Goal: Task Accomplishment & Management: Complete application form

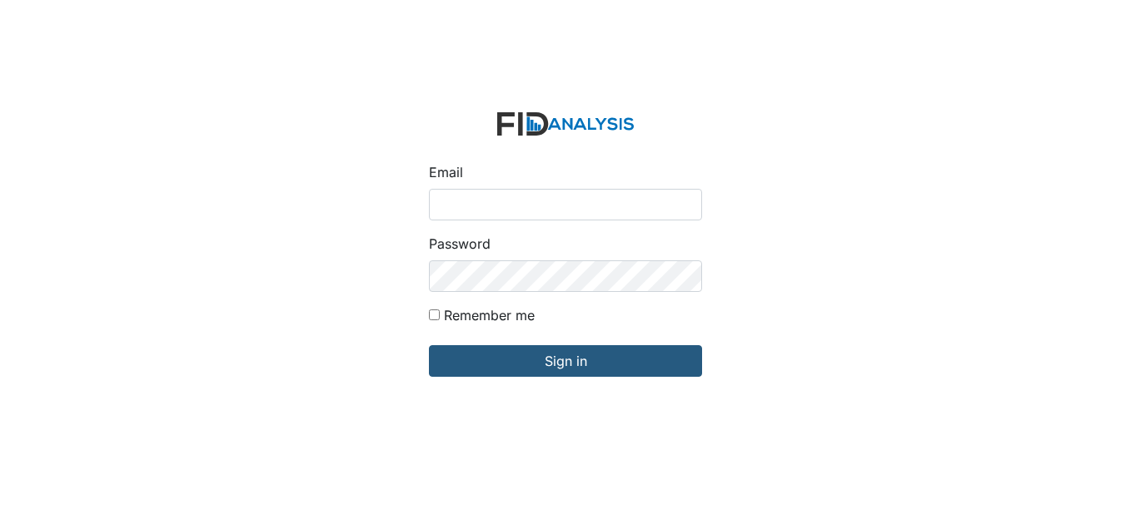
click at [512, 200] on input "Email" at bounding box center [565, 205] width 273 height 32
type input "[EMAIL_ADDRESS][DOMAIN_NAME]"
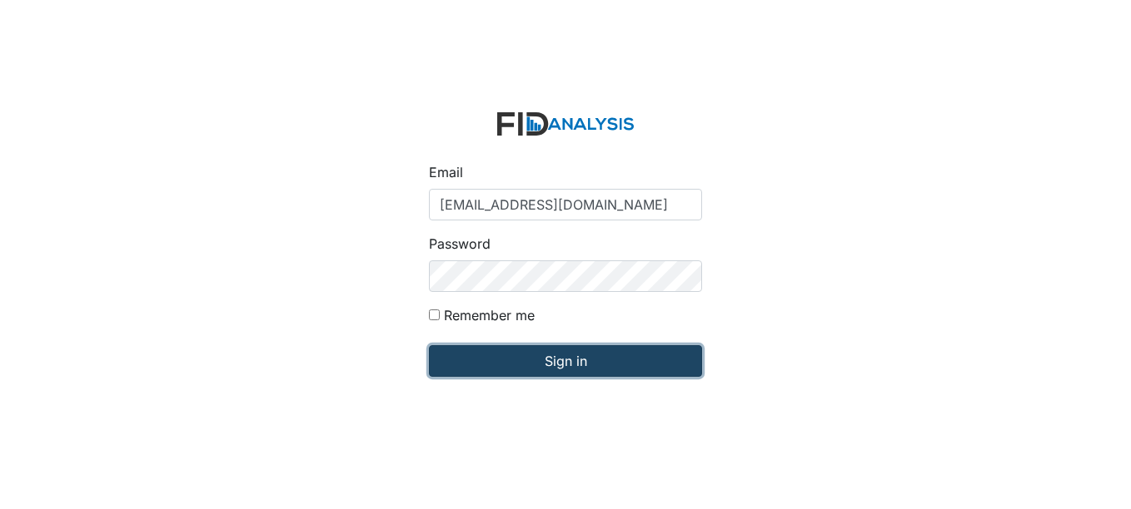
click at [585, 360] on input "Sign in" at bounding box center [565, 361] width 273 height 32
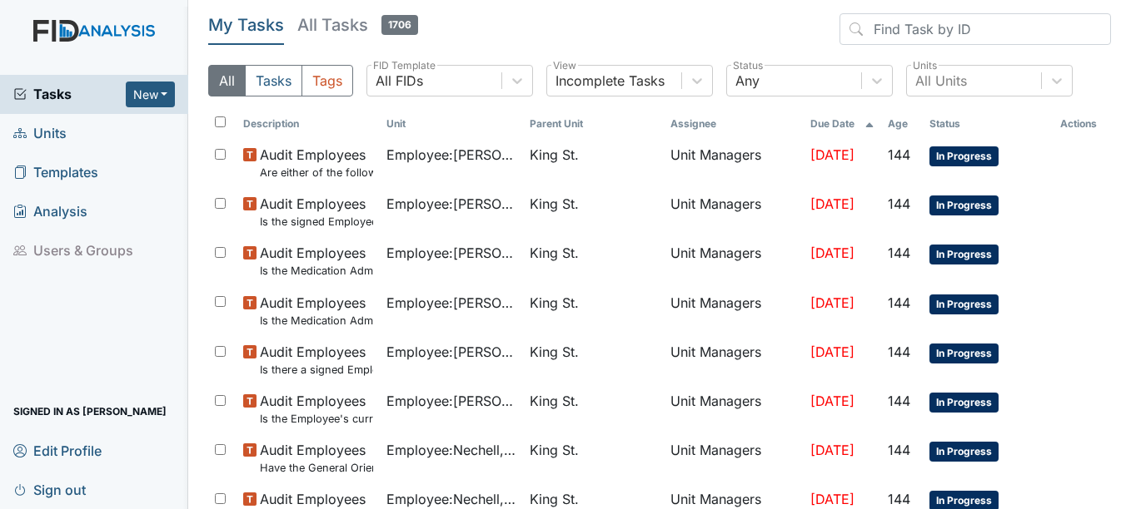
click at [49, 128] on span "Units" at bounding box center [39, 134] width 53 height 26
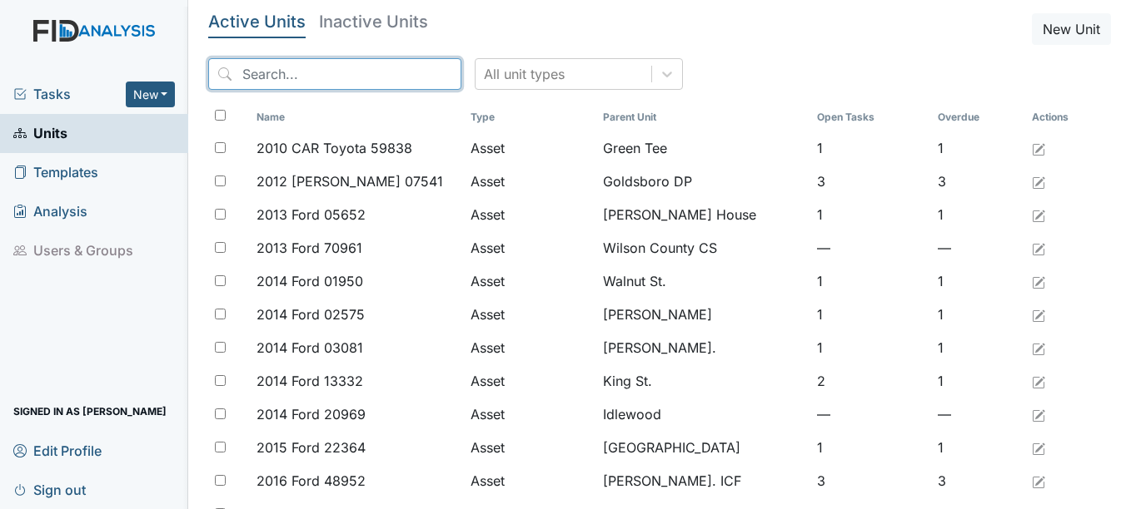
drag, startPoint x: 384, startPoint y: 69, endPoint x: 384, endPoint y: 48, distance: 20.8
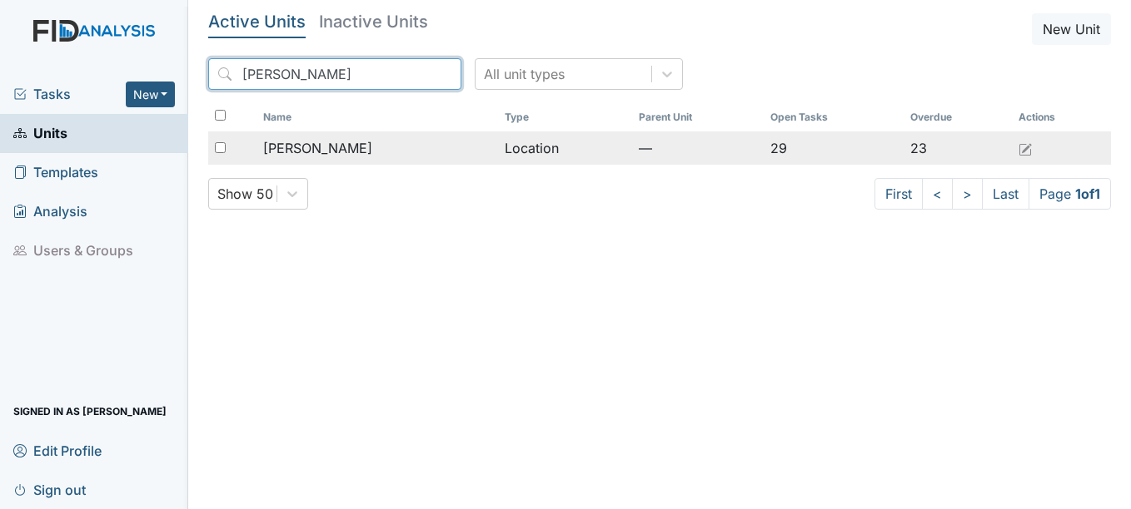
type input "Mcfarland"
click at [316, 146] on span "[PERSON_NAME]" at bounding box center [317, 148] width 109 height 20
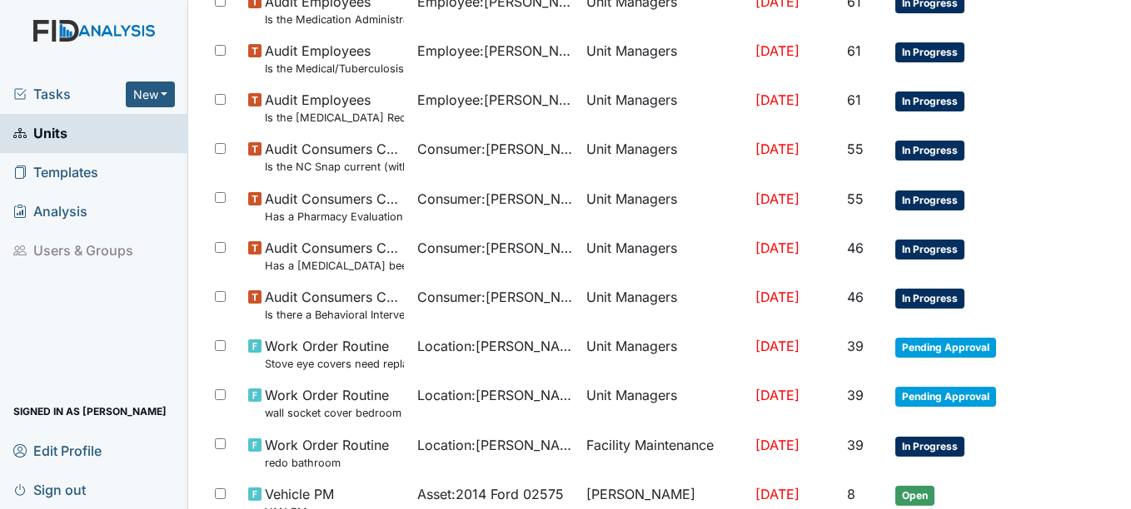
scroll to position [1230, 0]
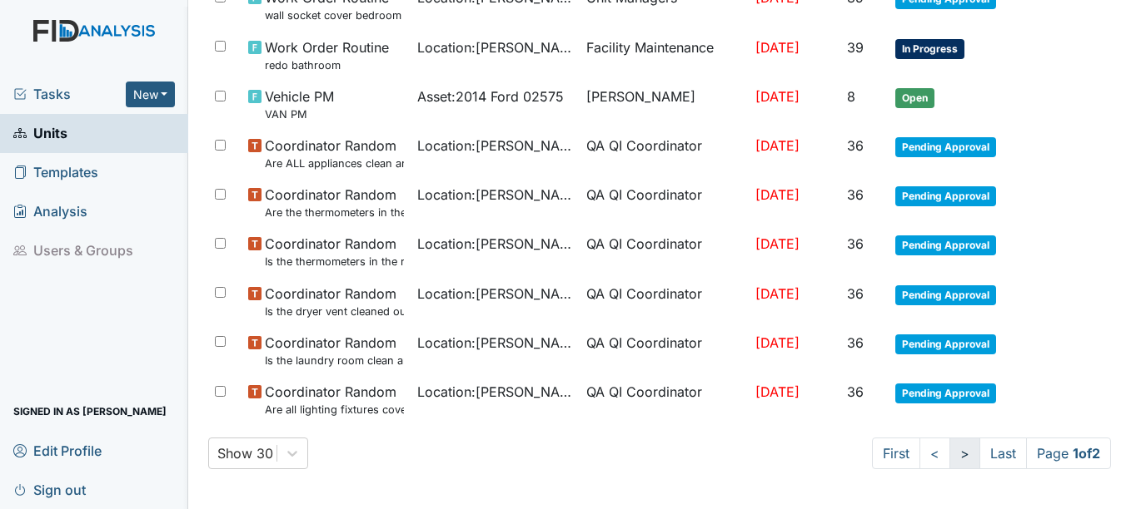
click at [949, 451] on link ">" at bounding box center [964, 454] width 31 height 32
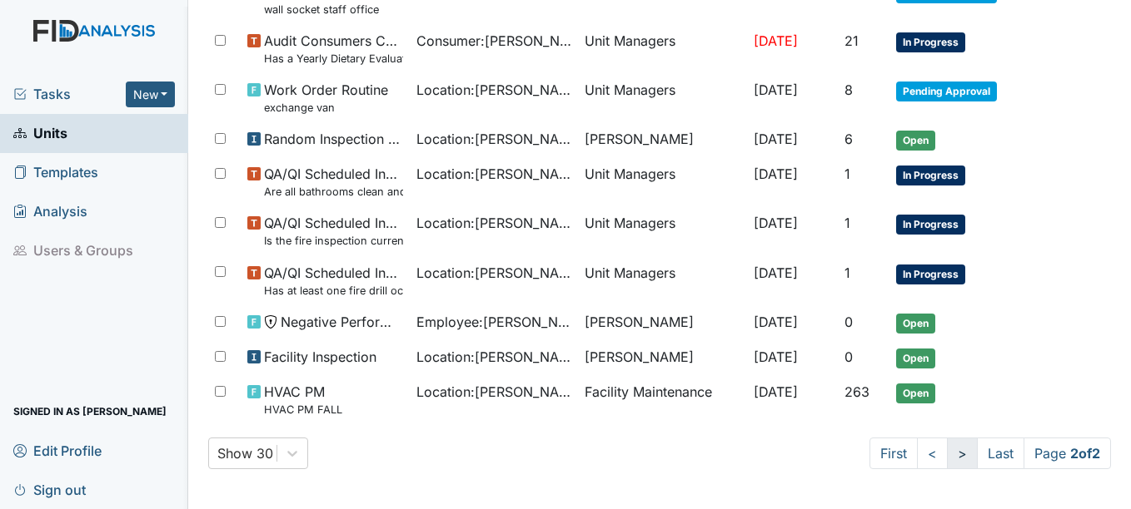
scroll to position [688, 0]
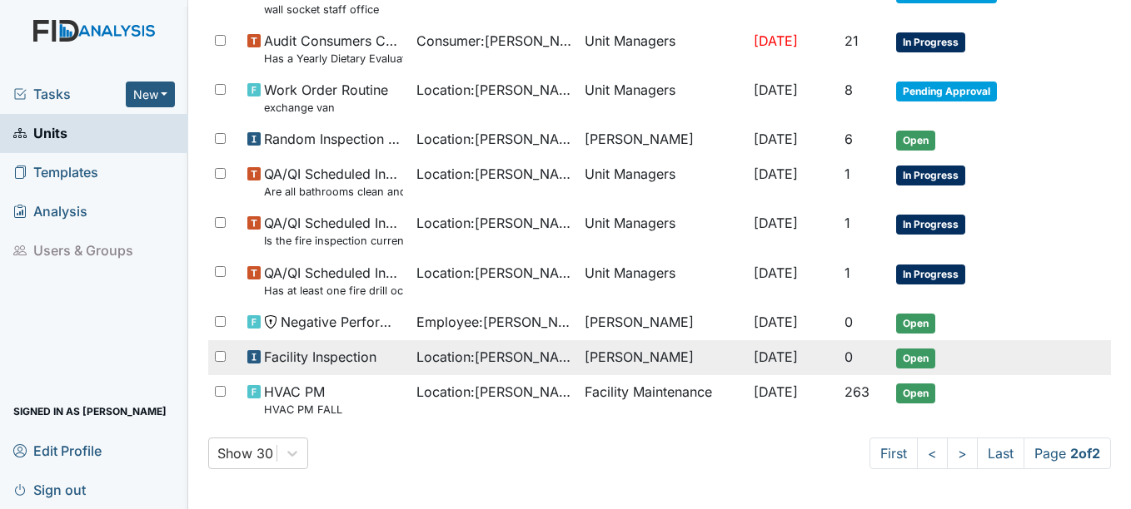
click at [327, 356] on span "Facility Inspection" at bounding box center [320, 357] width 112 height 20
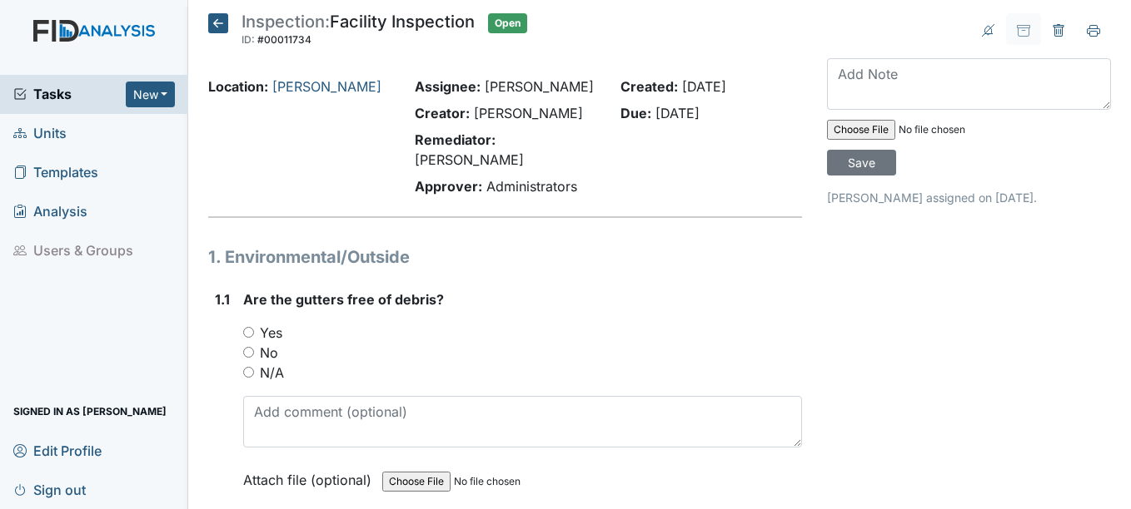
click at [248, 327] on input "Yes" at bounding box center [248, 332] width 11 height 11
radio input "true"
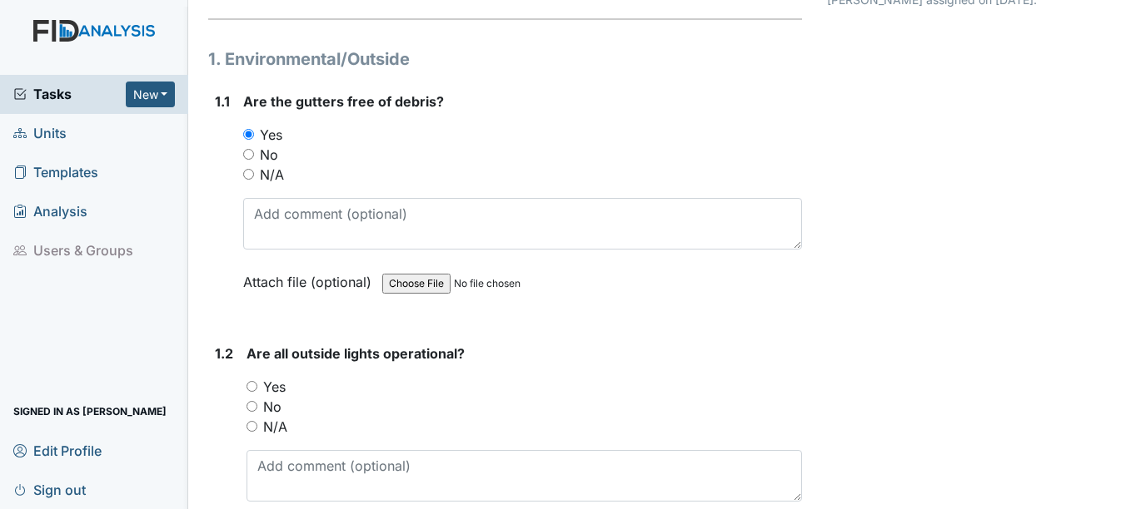
scroll to position [250, 0]
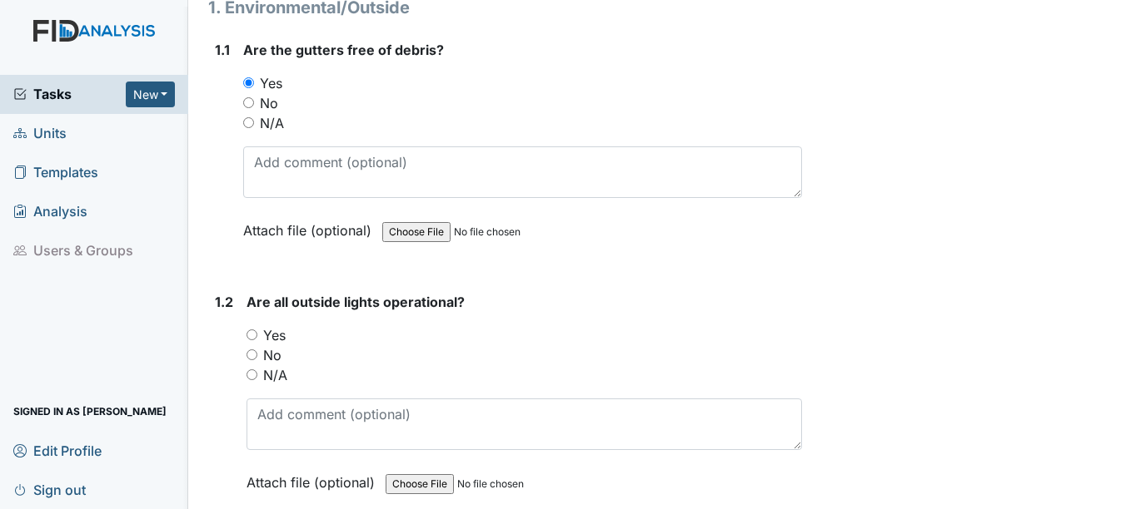
click at [256, 330] on input "Yes" at bounding box center [251, 335] width 11 height 11
radio input "true"
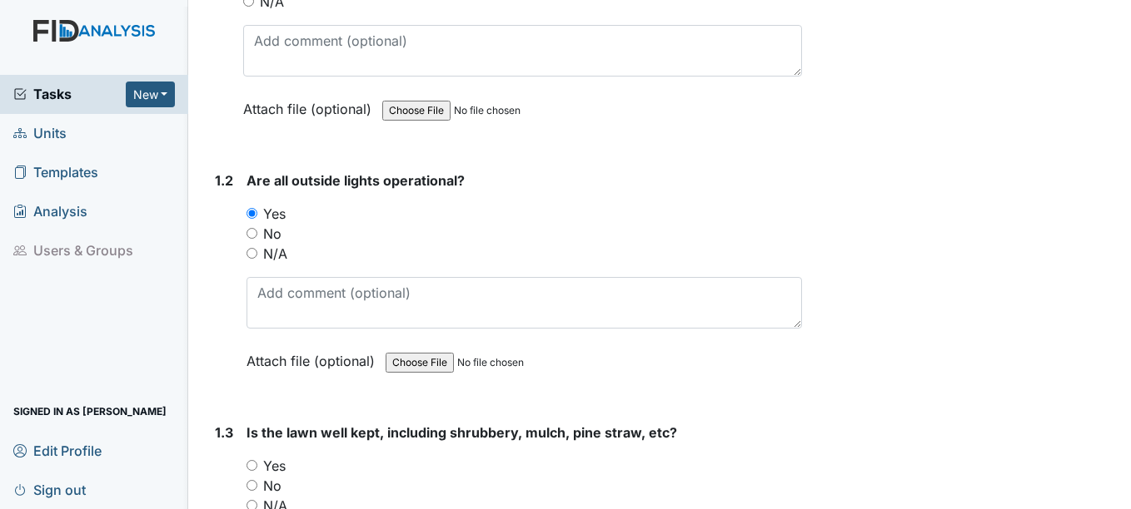
scroll to position [499, 0]
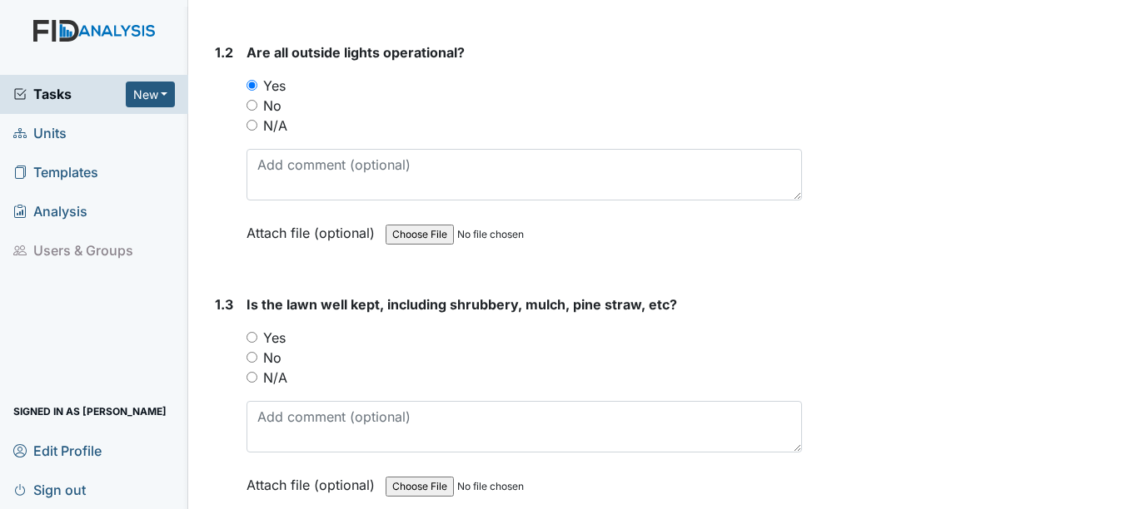
click at [251, 332] on input "Yes" at bounding box center [251, 337] width 11 height 11
radio input "true"
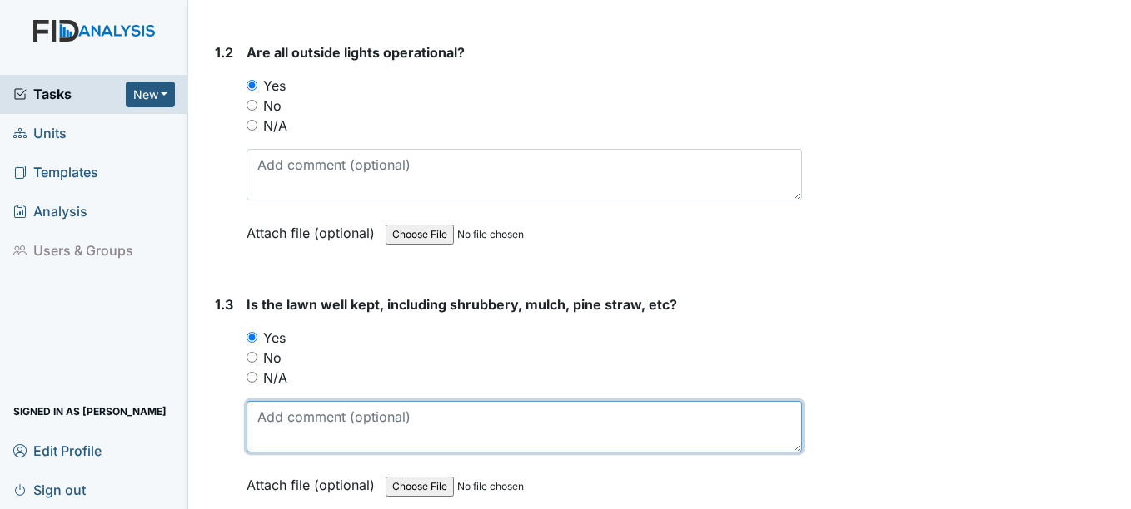
click at [275, 410] on textarea at bounding box center [523, 427] width 554 height 52
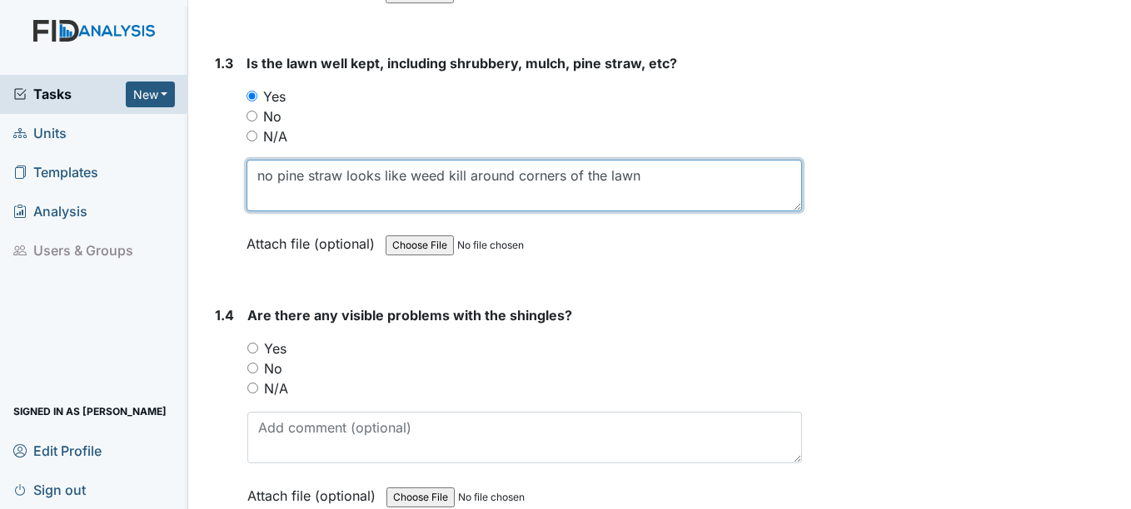
scroll to position [832, 0]
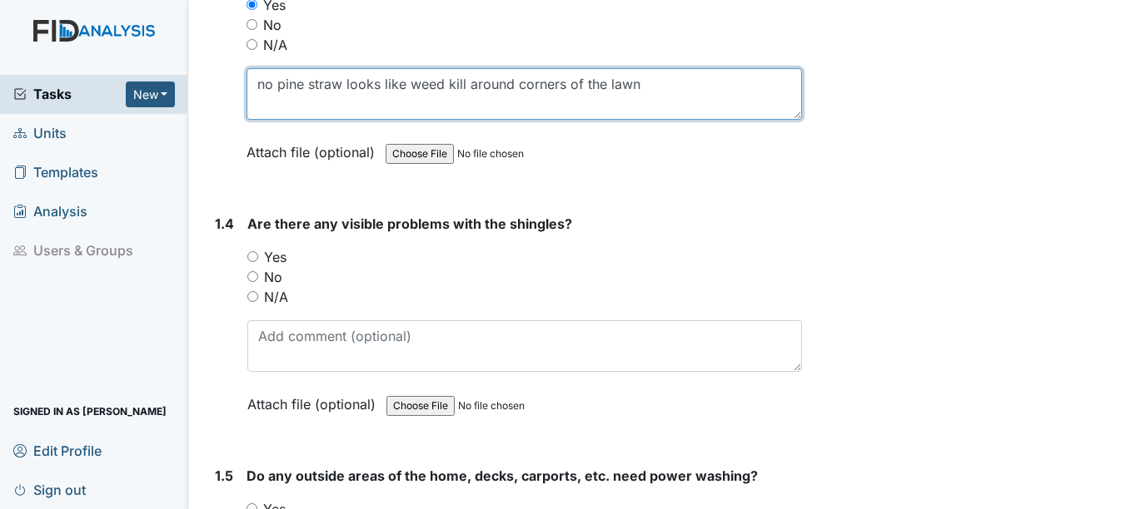
type textarea "no pine straw looks like weed kill around corners of the lawn"
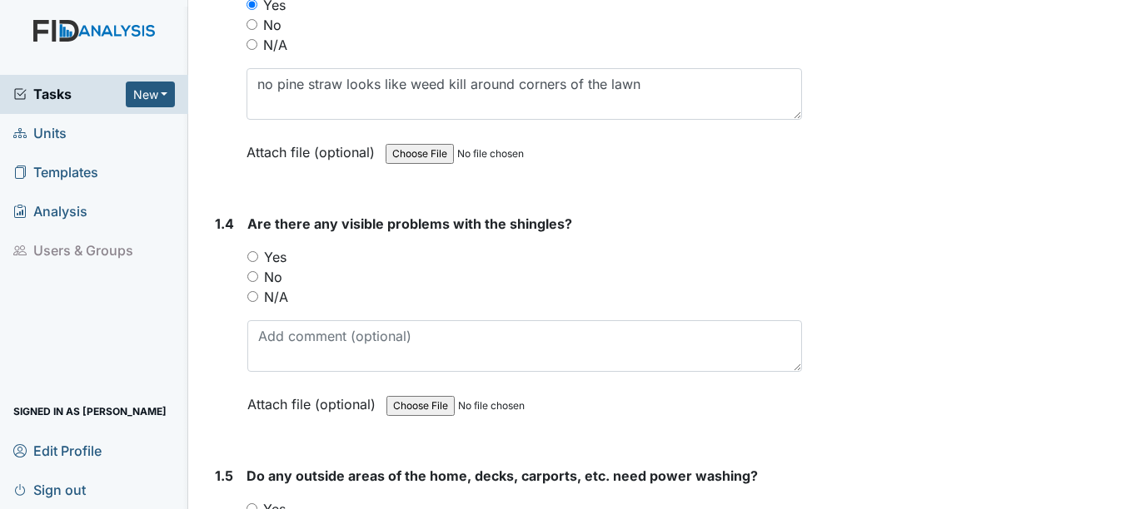
click at [256, 271] on input "No" at bounding box center [252, 276] width 11 height 11
radio input "true"
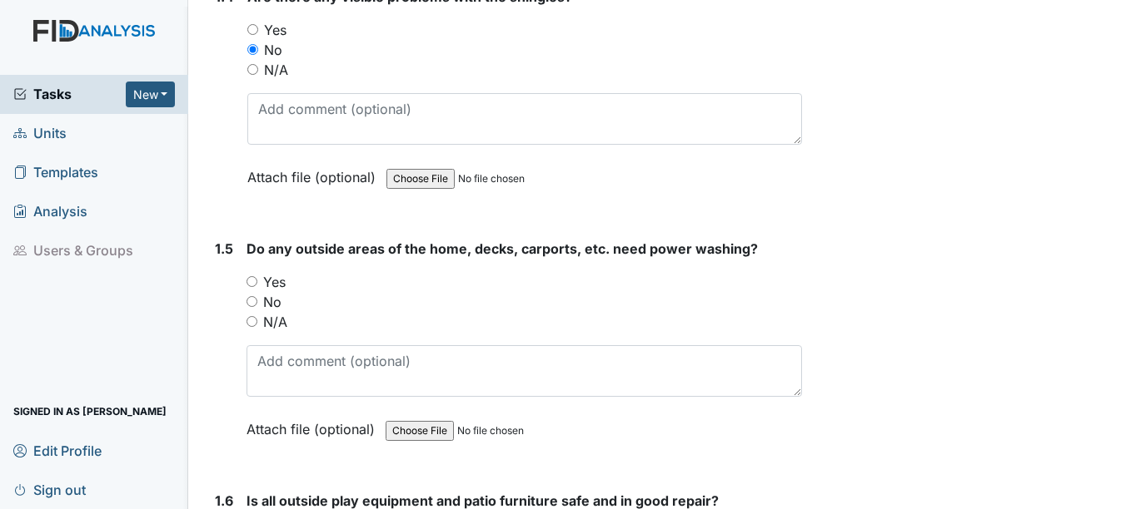
scroll to position [1082, 0]
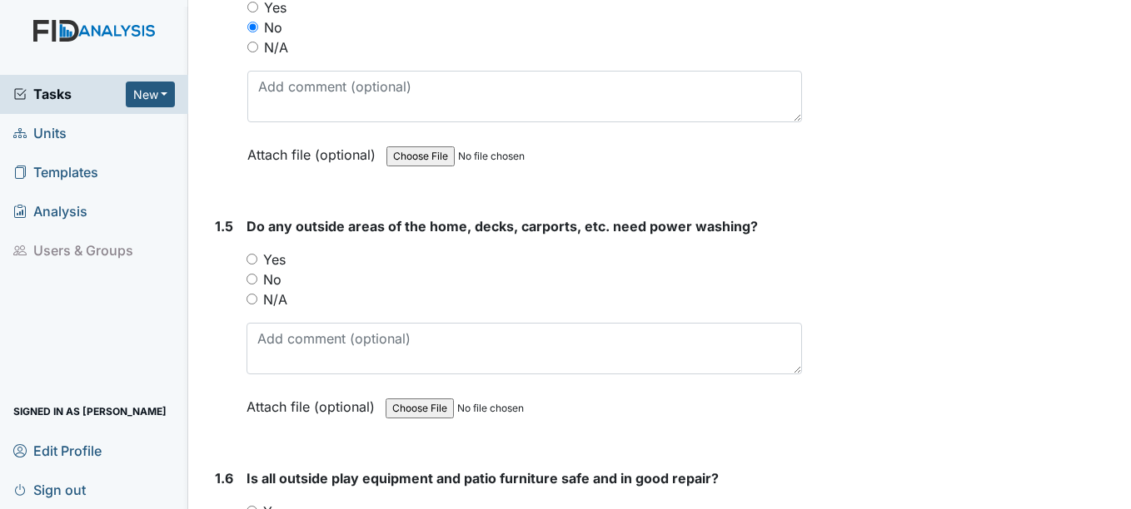
click at [253, 254] on input "Yes" at bounding box center [251, 259] width 11 height 11
radio input "true"
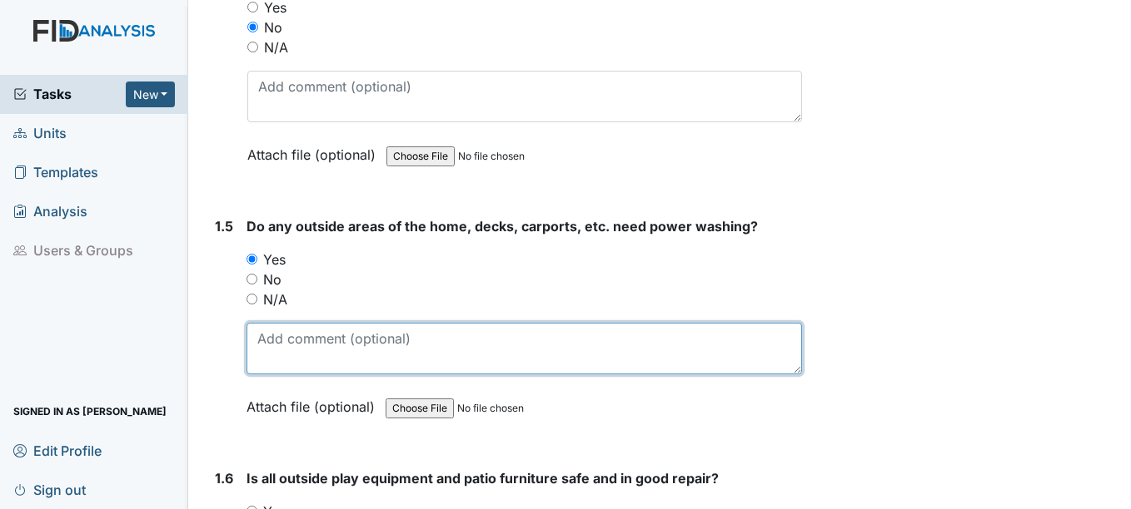
click at [295, 323] on textarea at bounding box center [523, 349] width 554 height 52
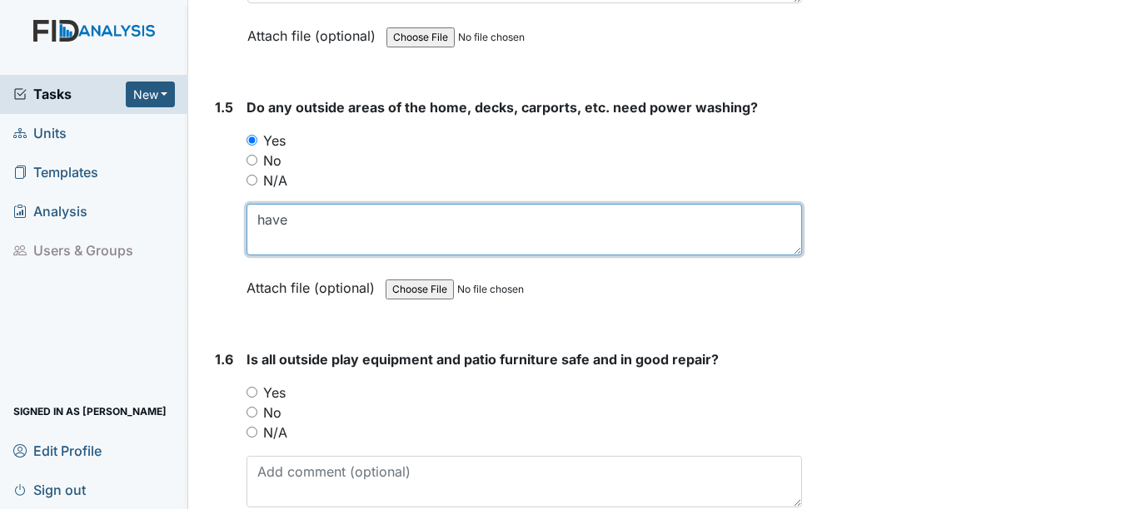
scroll to position [1249, 0]
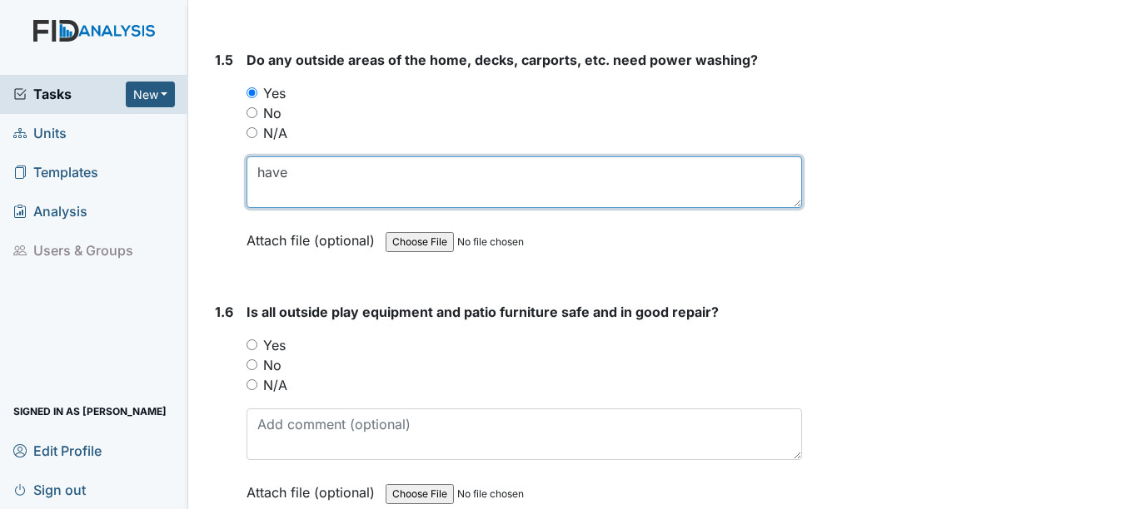
type textarea "have"
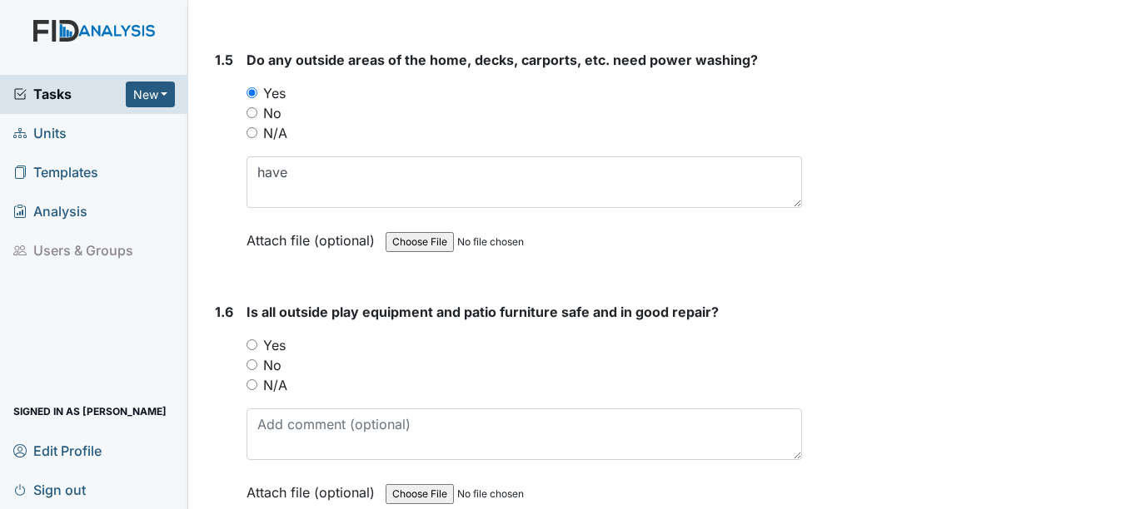
click at [251, 380] on input "N/A" at bounding box center [251, 385] width 11 height 11
radio input "true"
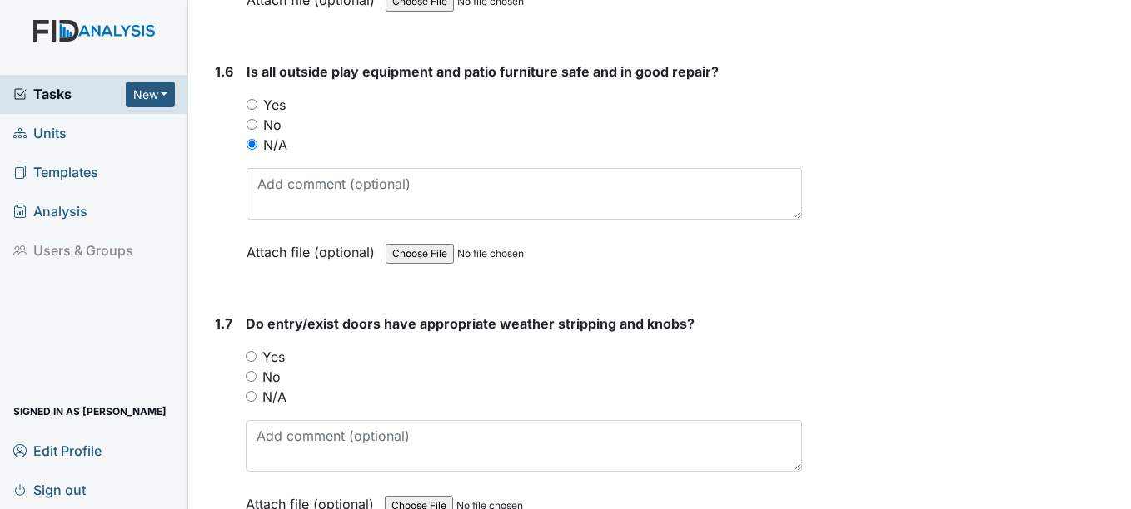
scroll to position [1498, 0]
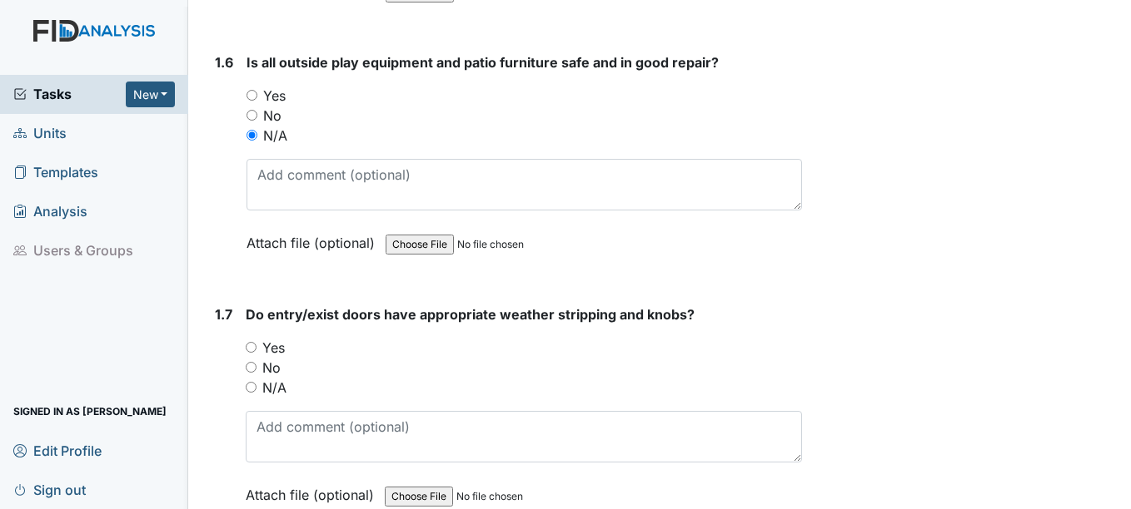
click at [247, 342] on input "Yes" at bounding box center [251, 347] width 11 height 11
radio input "true"
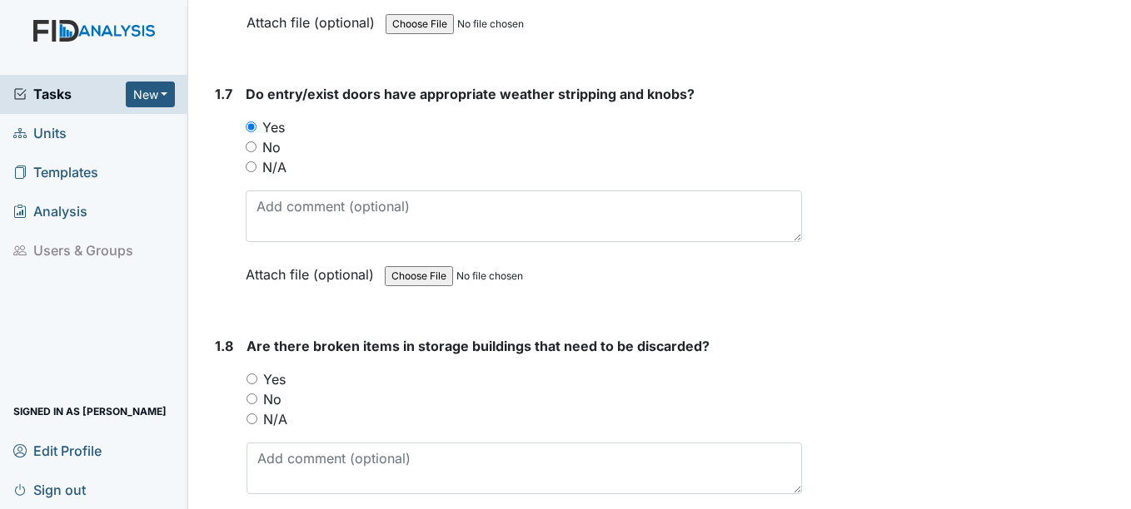
scroll to position [1748, 0]
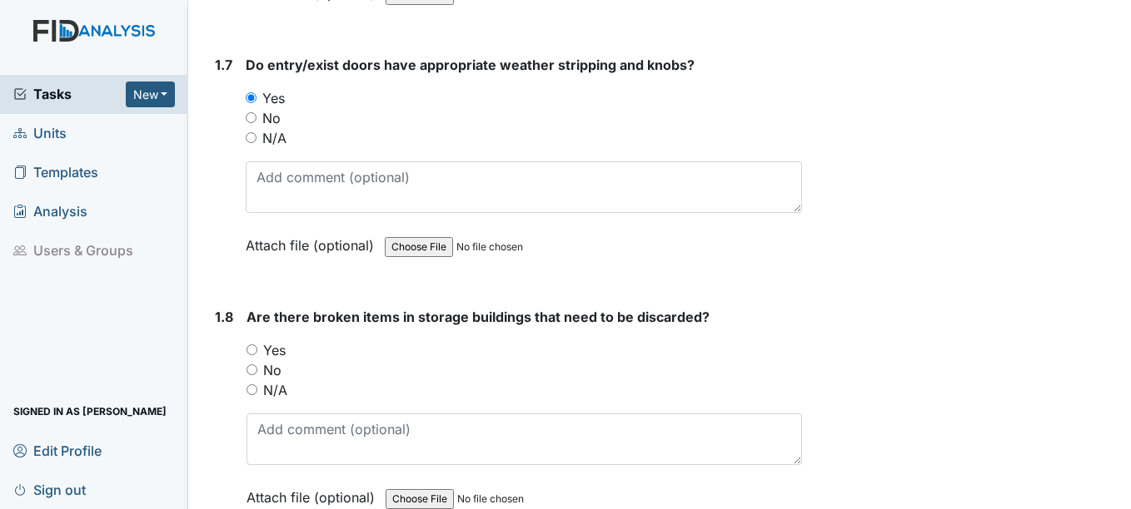
click at [255, 365] on input "No" at bounding box center [251, 370] width 11 height 11
radio input "true"
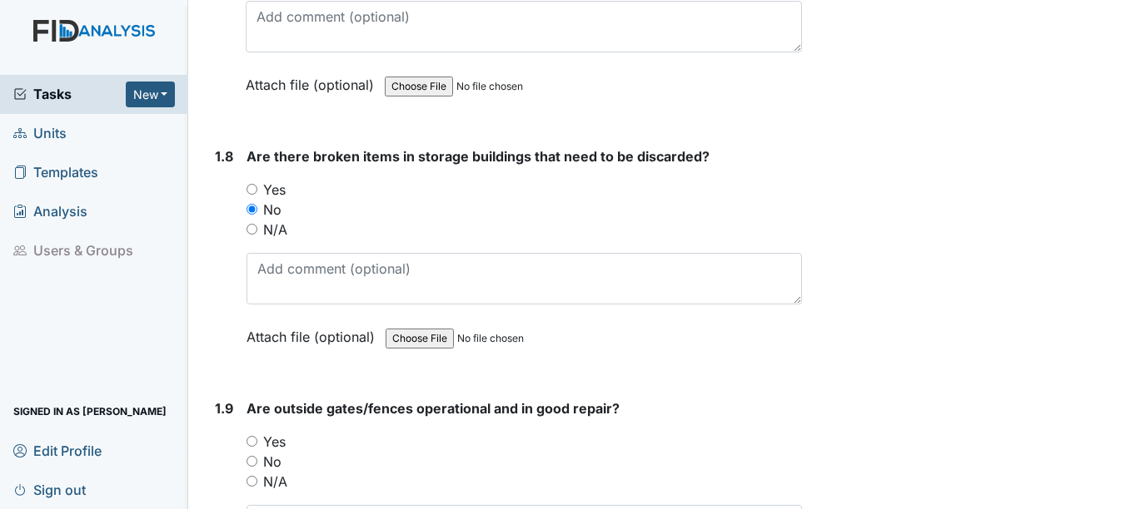
scroll to position [1915, 0]
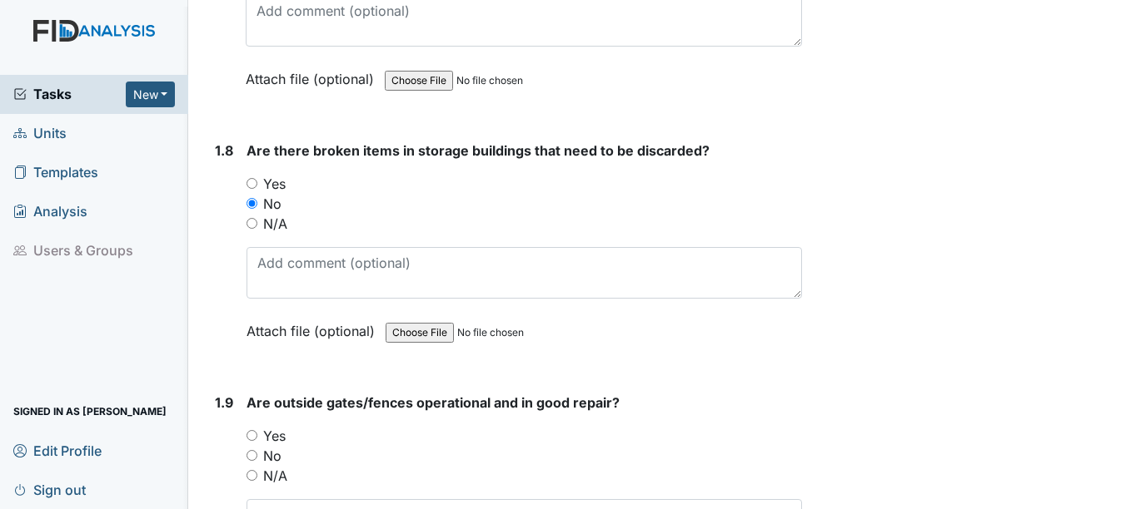
drag, startPoint x: 253, startPoint y: 459, endPoint x: 336, endPoint y: 435, distance: 86.5
click at [253, 470] on input "N/A" at bounding box center [251, 475] width 11 height 11
radio input "true"
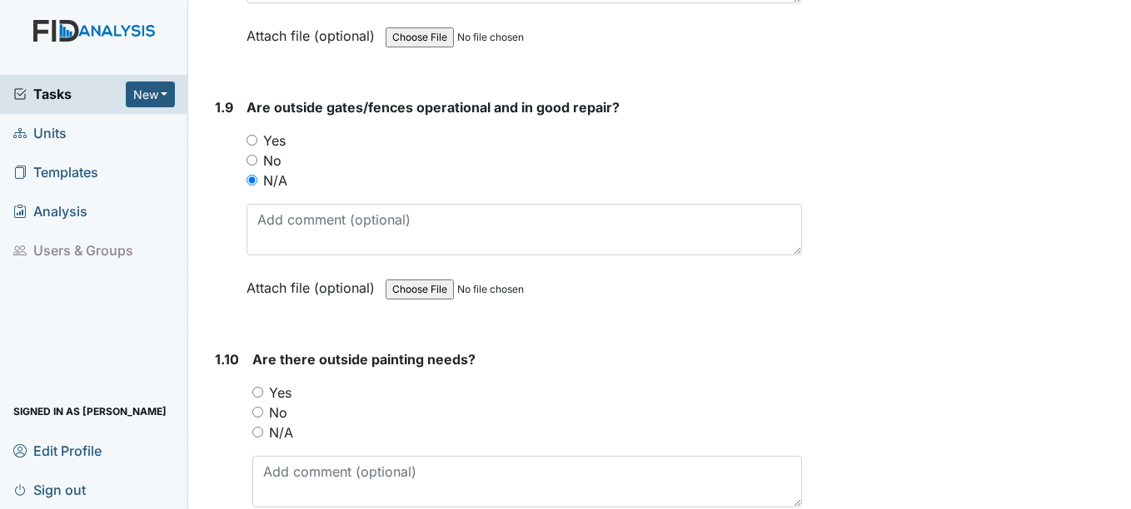
scroll to position [2248, 0]
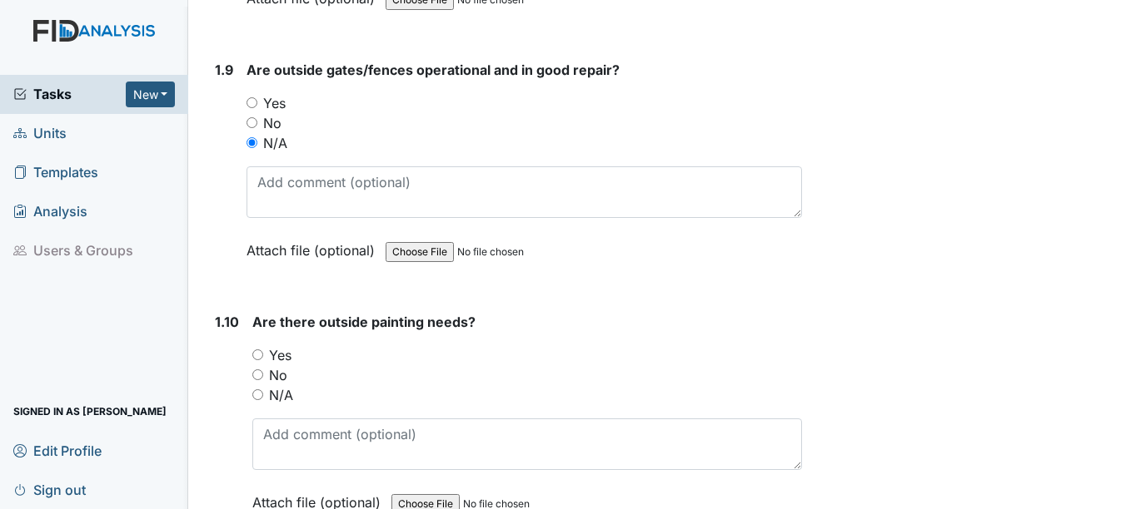
click at [259, 370] on input "No" at bounding box center [257, 375] width 11 height 11
radio input "true"
click at [258, 350] on input "Yes" at bounding box center [257, 355] width 11 height 11
radio input "true"
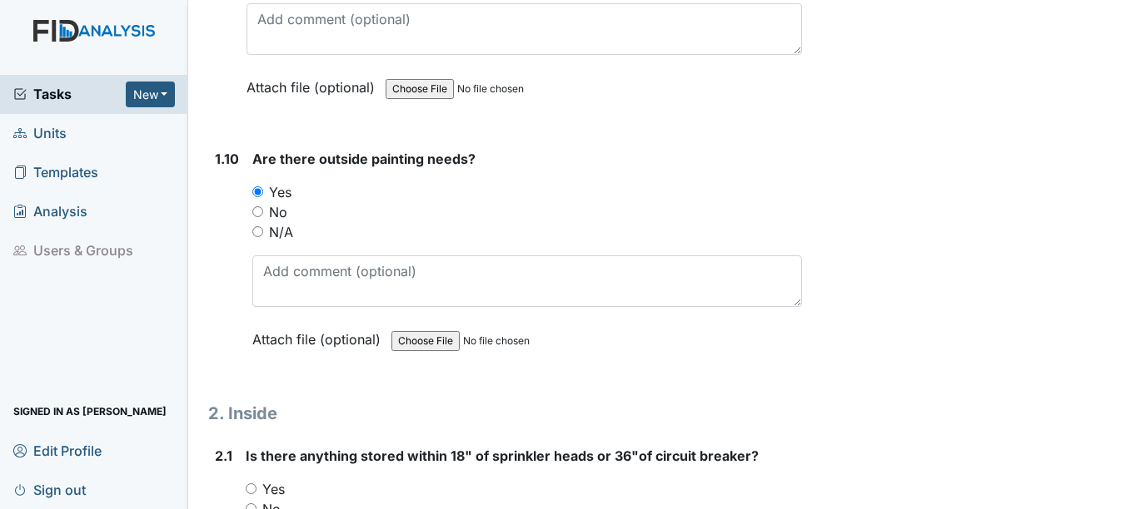
scroll to position [2581, 0]
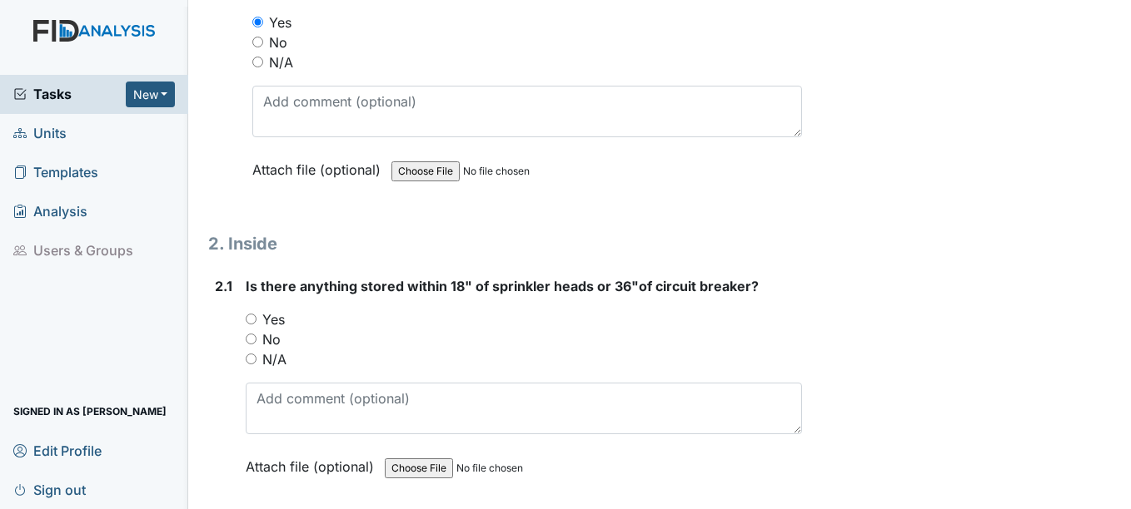
click at [252, 334] on input "No" at bounding box center [251, 339] width 11 height 11
radio input "true"
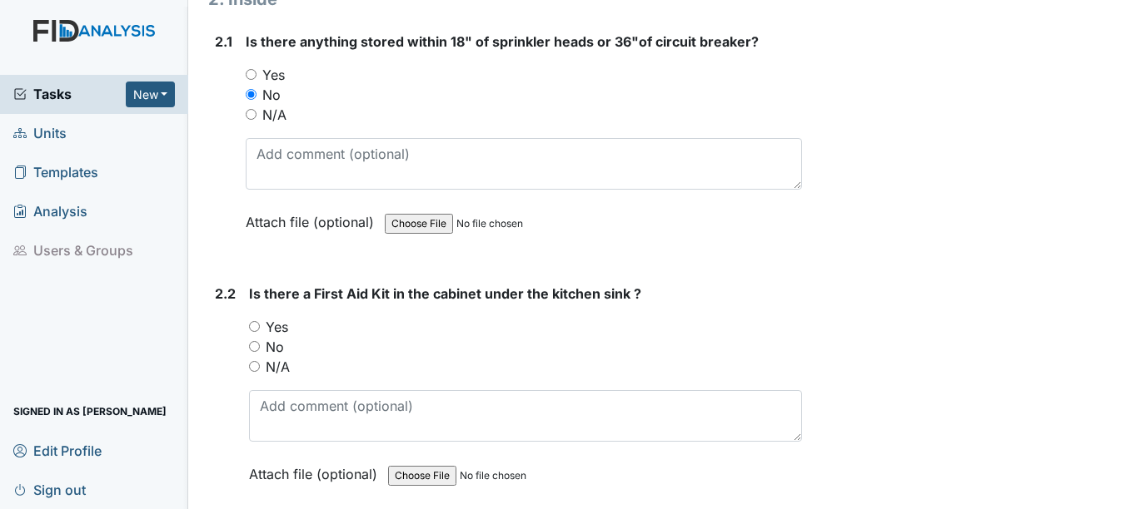
scroll to position [2830, 0]
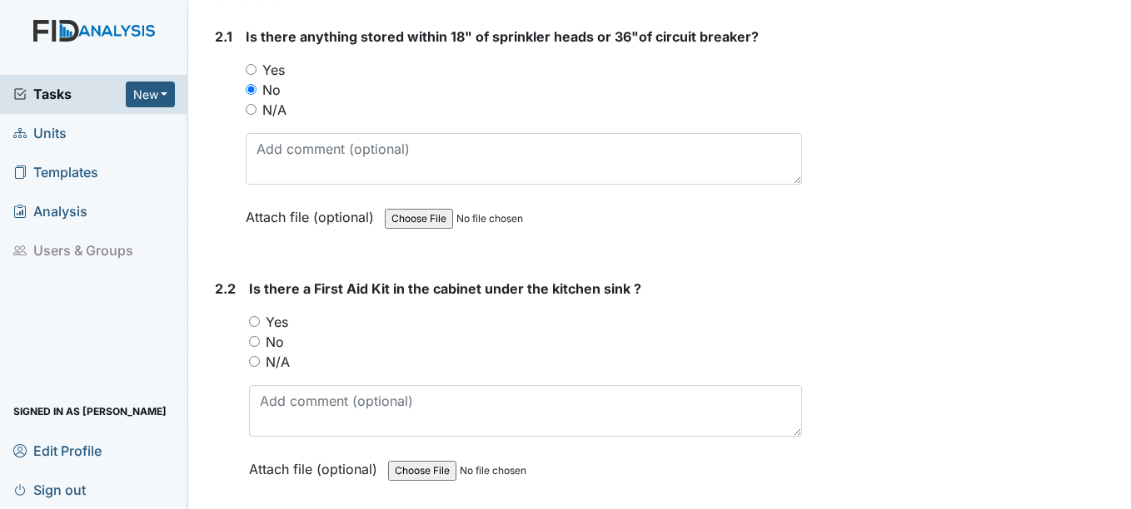
click at [255, 316] on input "Yes" at bounding box center [254, 321] width 11 height 11
radio input "true"
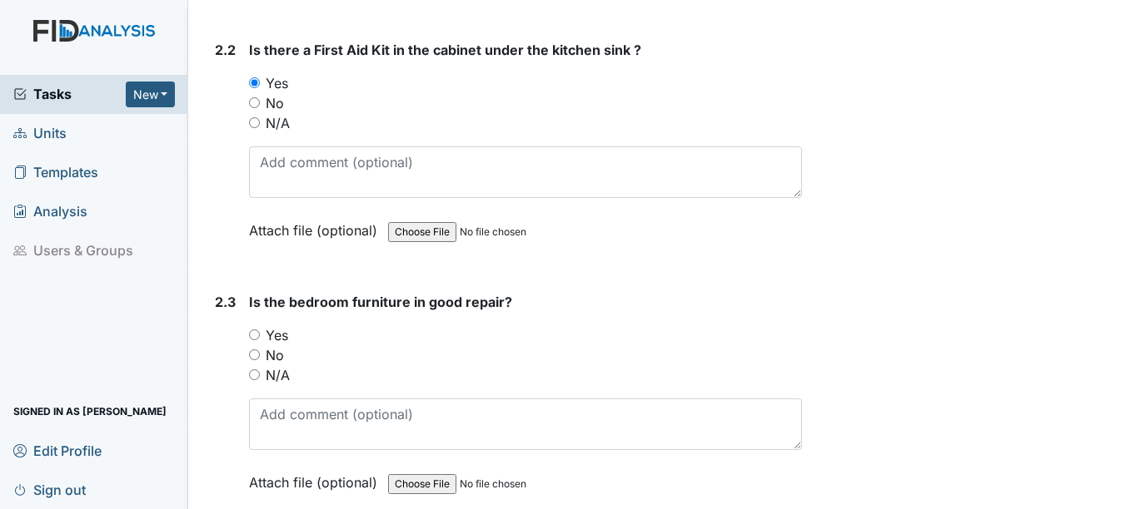
scroll to position [3080, 0]
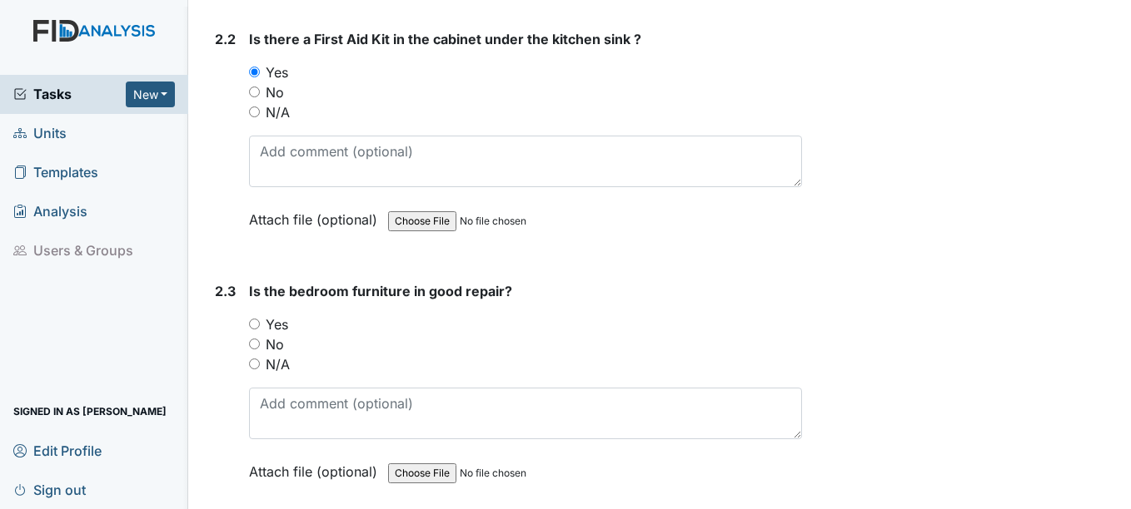
click at [256, 339] on input "No" at bounding box center [254, 344] width 11 height 11
radio input "true"
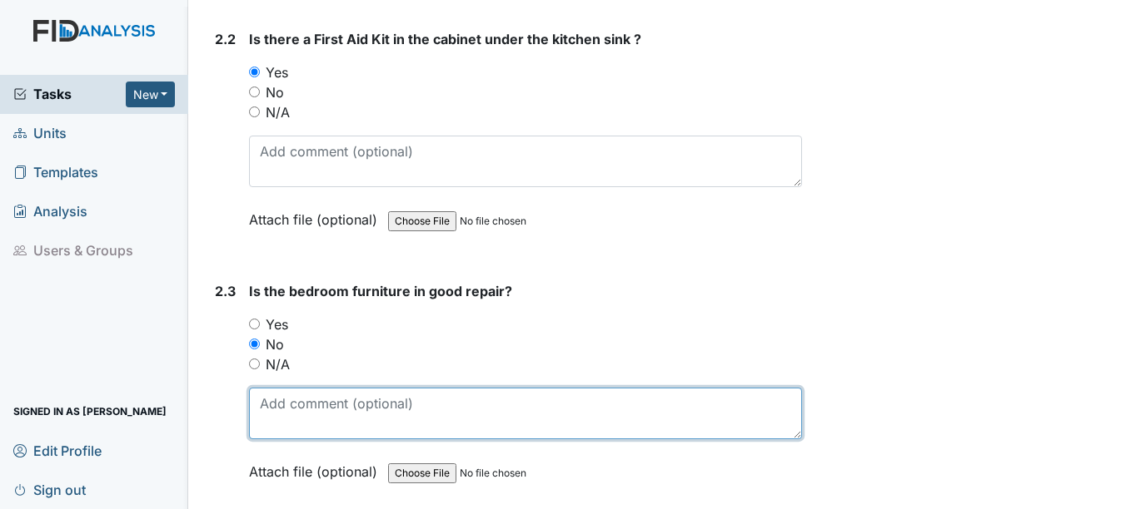
click at [286, 400] on textarea at bounding box center [525, 414] width 552 height 52
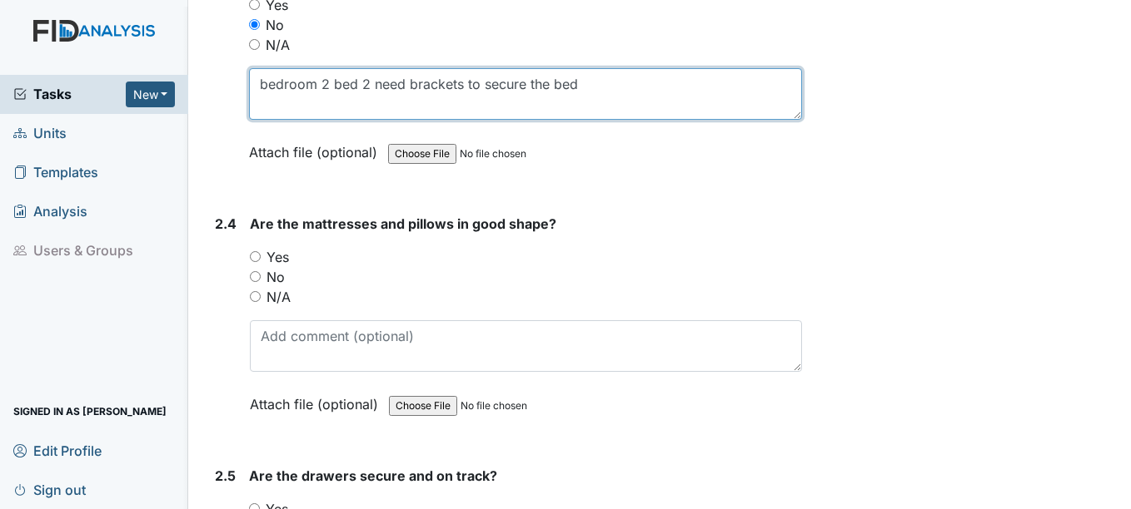
scroll to position [3413, 0]
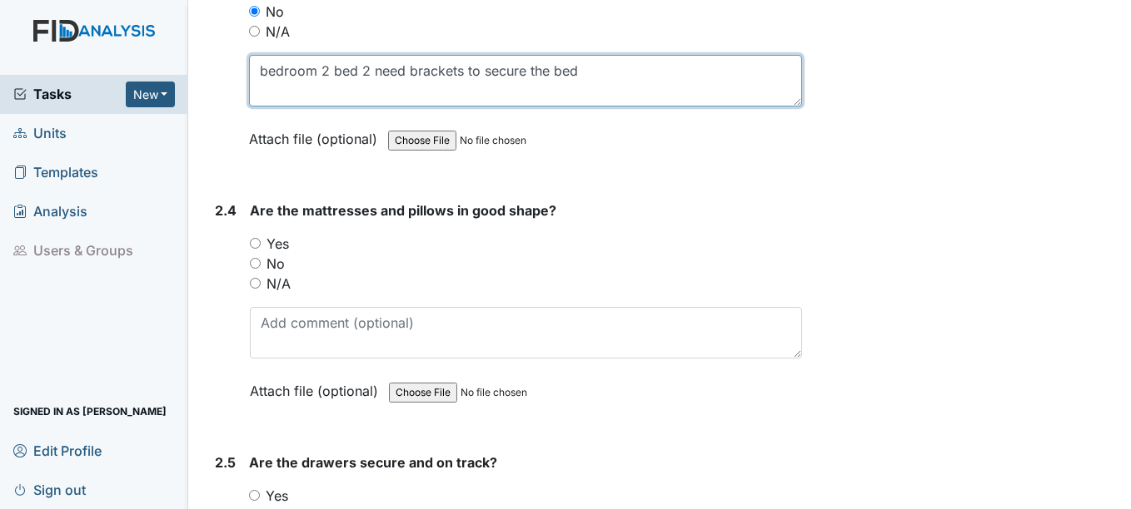
type textarea "bedroom 2 bed 2 need brackets to secure the bed"
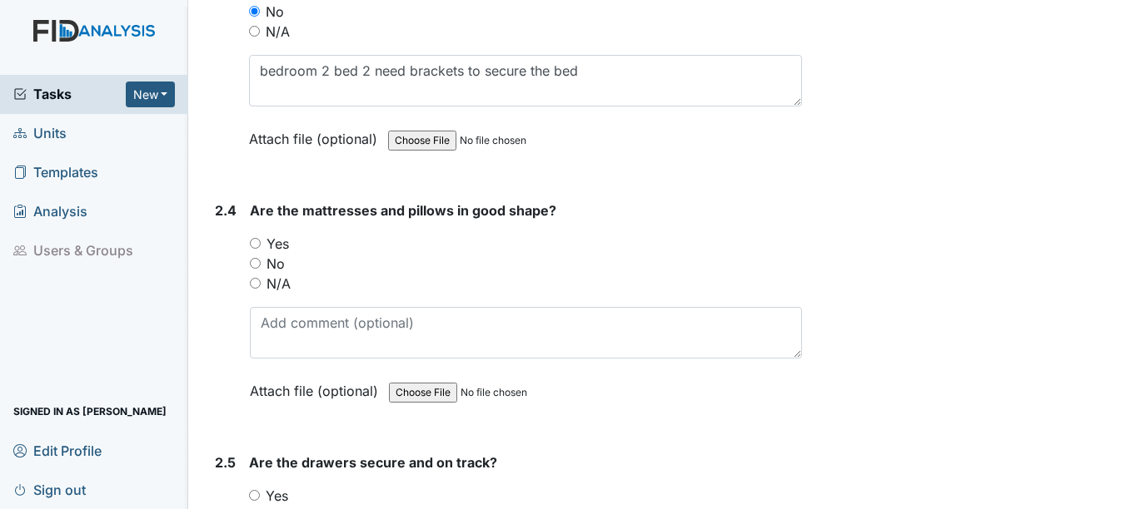
click at [256, 238] on input "Yes" at bounding box center [255, 243] width 11 height 11
radio input "true"
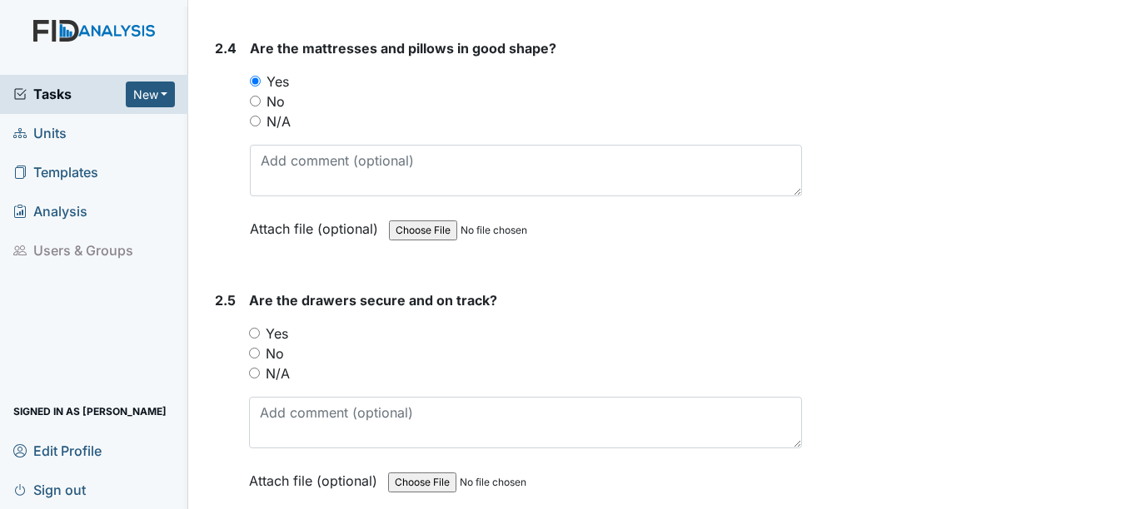
scroll to position [3580, 0]
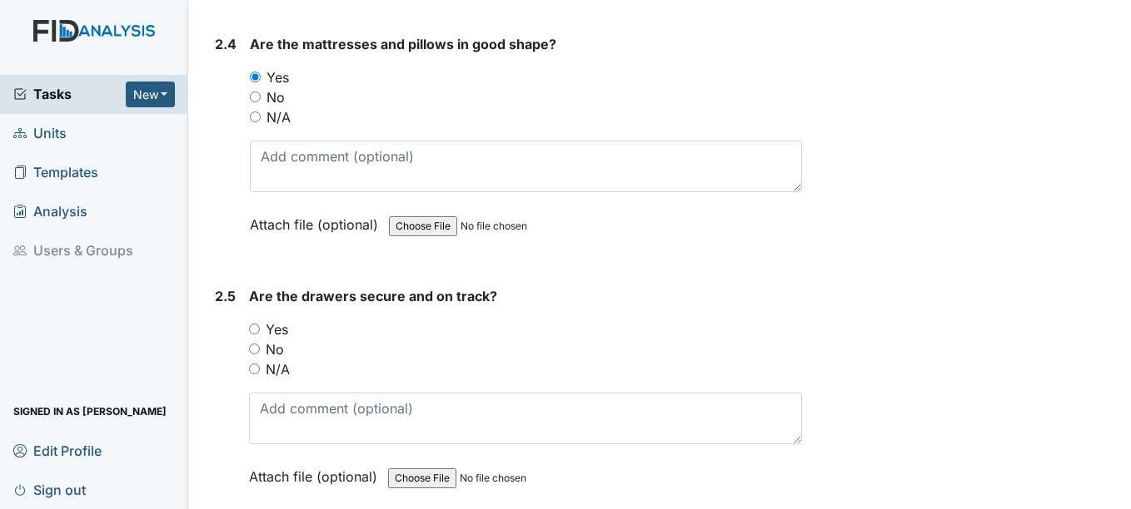
click at [258, 324] on input "Yes" at bounding box center [254, 329] width 11 height 11
radio input "true"
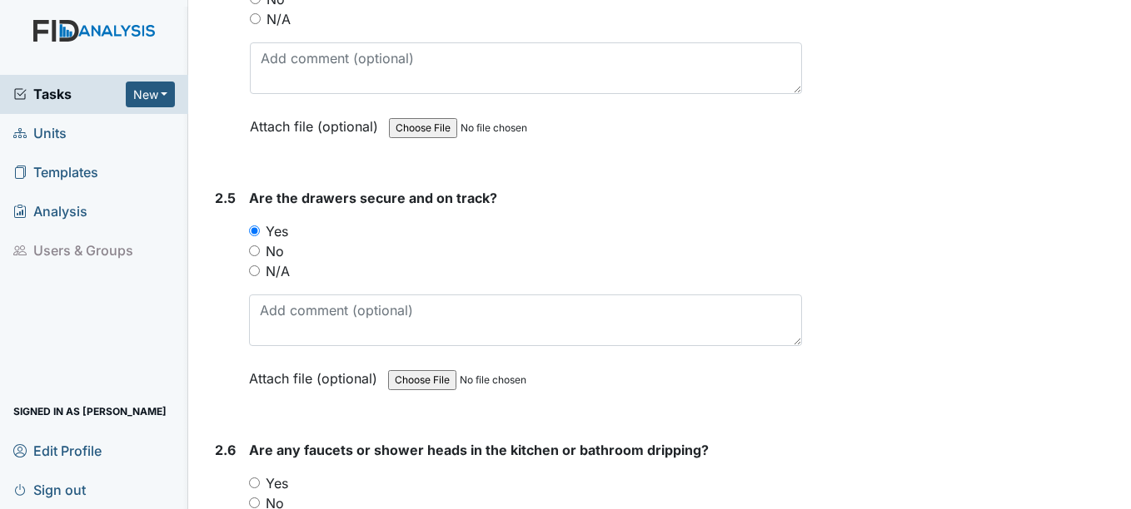
scroll to position [3829, 0]
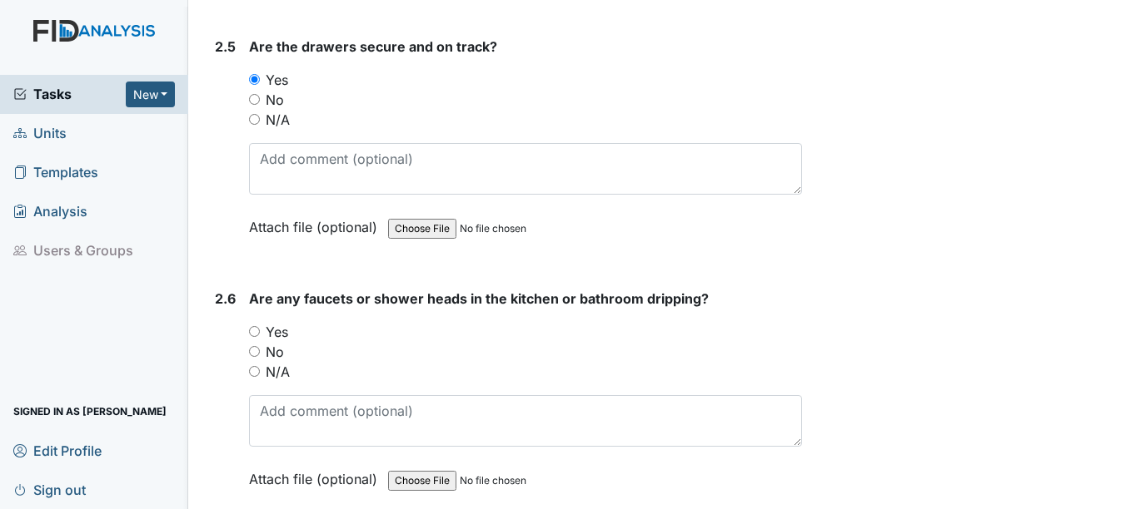
click at [255, 326] on input "Yes" at bounding box center [254, 331] width 11 height 11
radio input "true"
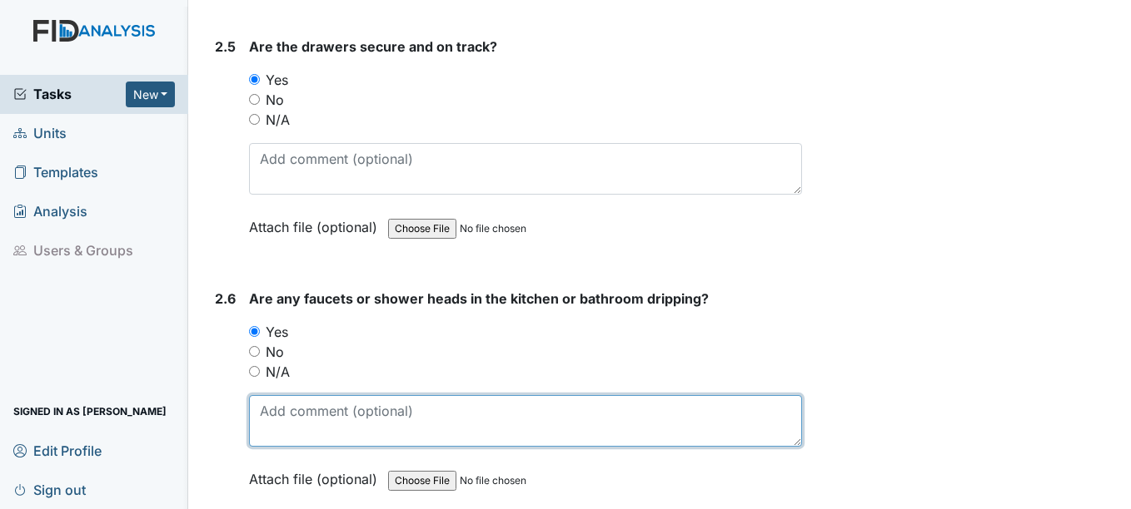
click at [316, 402] on textarea at bounding box center [525, 421] width 552 height 52
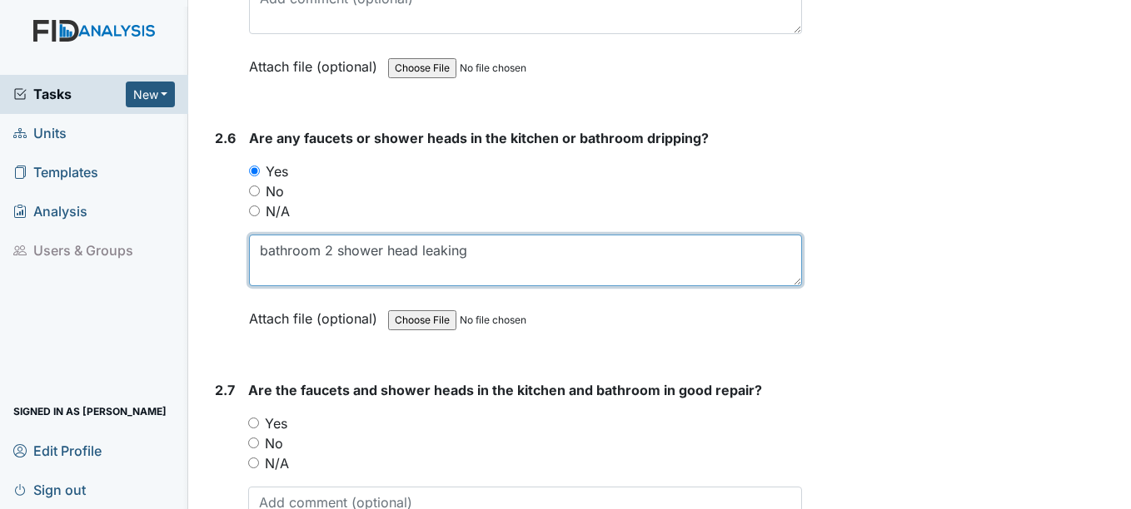
scroll to position [3996, 0]
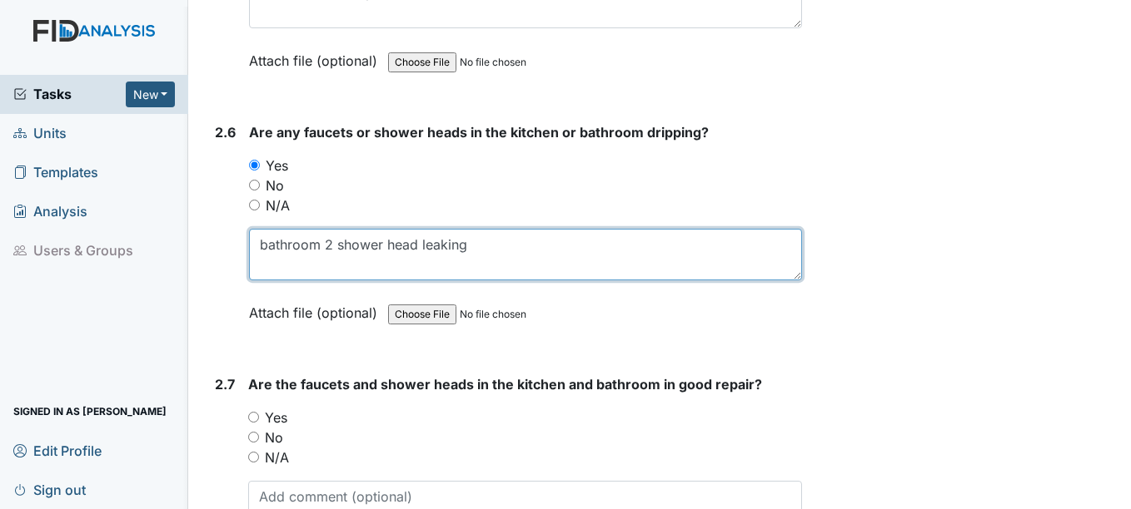
type textarea "bathroom 2 shower head leaking"
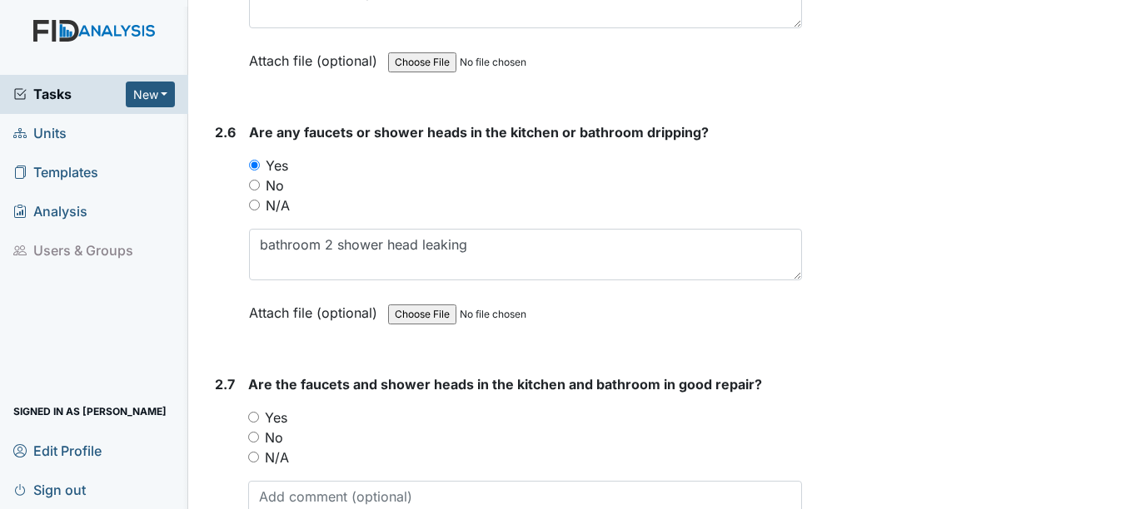
click at [251, 412] on input "Yes" at bounding box center [253, 417] width 11 height 11
radio input "true"
click at [269, 481] on textarea at bounding box center [524, 507] width 553 height 52
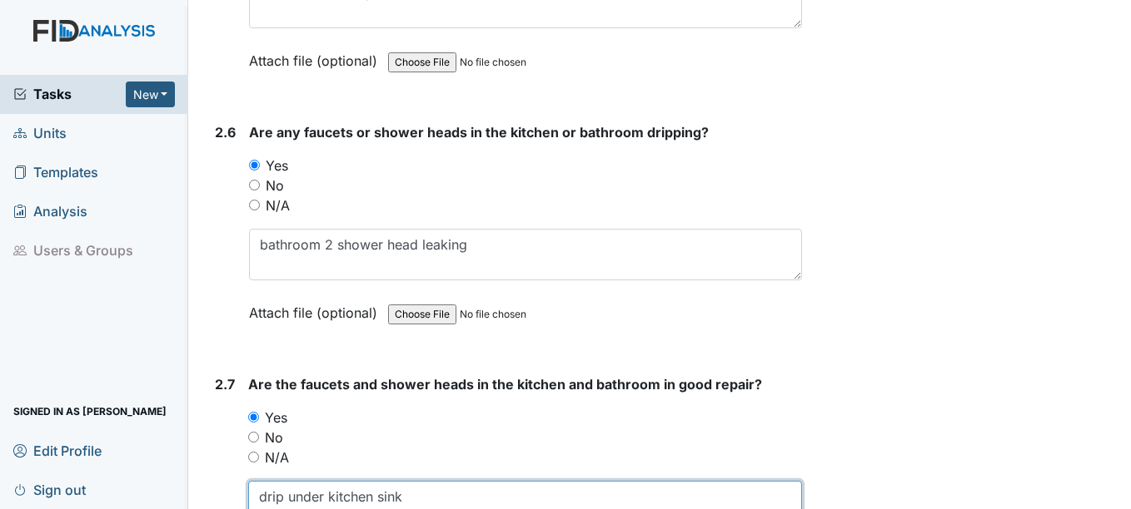
type textarea "drip under kitchen sink"
click at [256, 432] on input "No" at bounding box center [253, 437] width 11 height 11
radio input "true"
click at [434, 481] on textarea "drip under kitchen sink" at bounding box center [524, 507] width 553 height 52
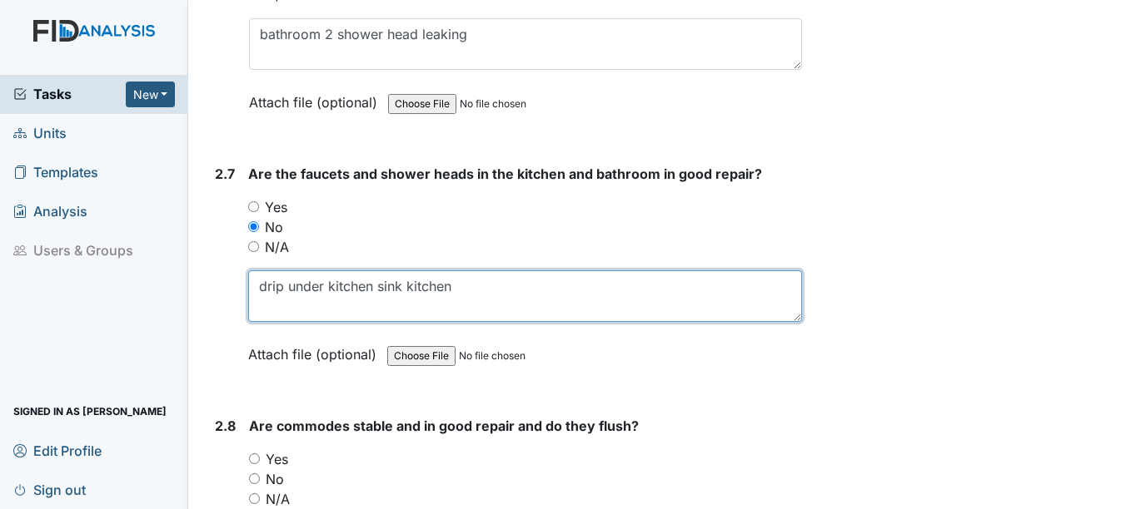
scroll to position [4329, 0]
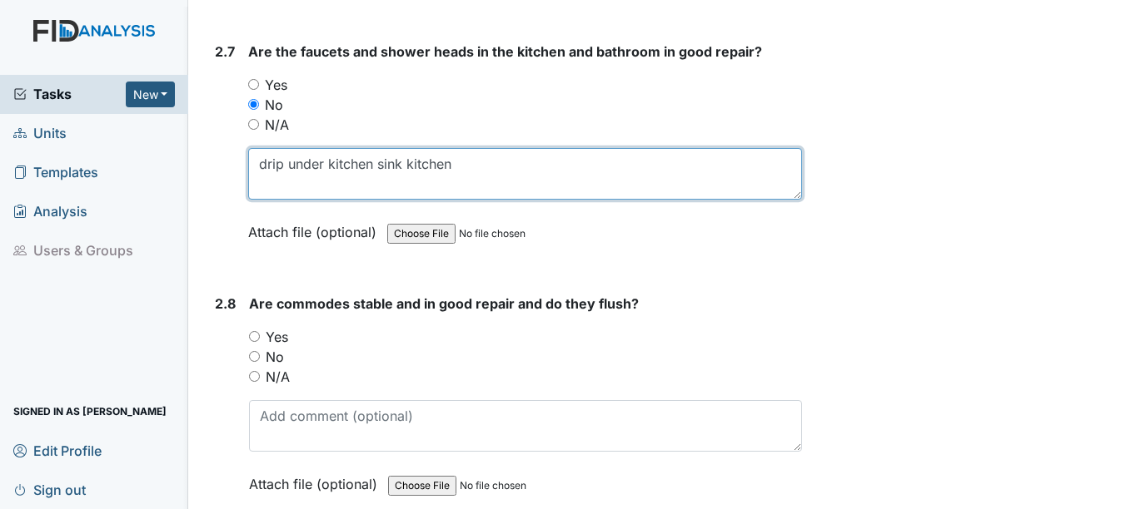
type textarea "drip under kitchen sink kitchen"
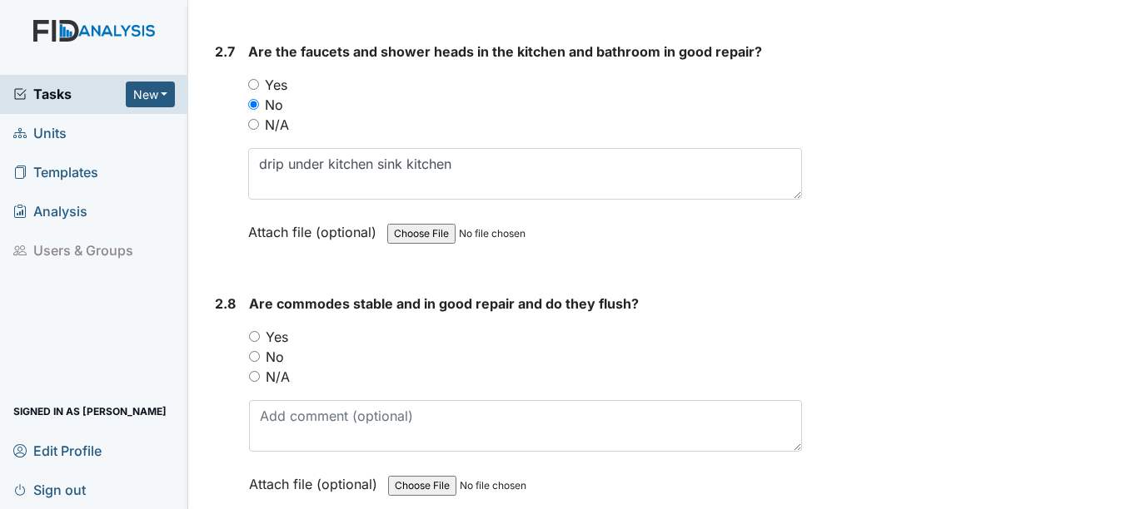
click at [256, 351] on input "No" at bounding box center [254, 356] width 11 height 11
radio input "true"
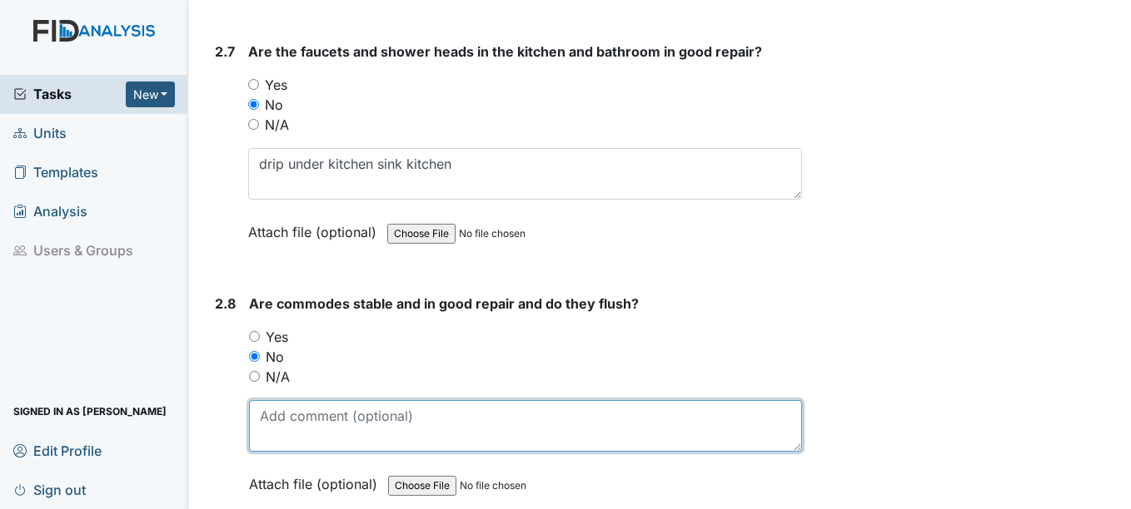
click at [272, 403] on textarea at bounding box center [525, 426] width 552 height 52
click at [294, 400] on textarea "comodes flushing" at bounding box center [525, 426] width 552 height 52
click at [291, 400] on textarea "comode flushing" at bounding box center [525, 426] width 552 height 52
click at [375, 400] on textarea "commode flushing" at bounding box center [525, 426] width 552 height 52
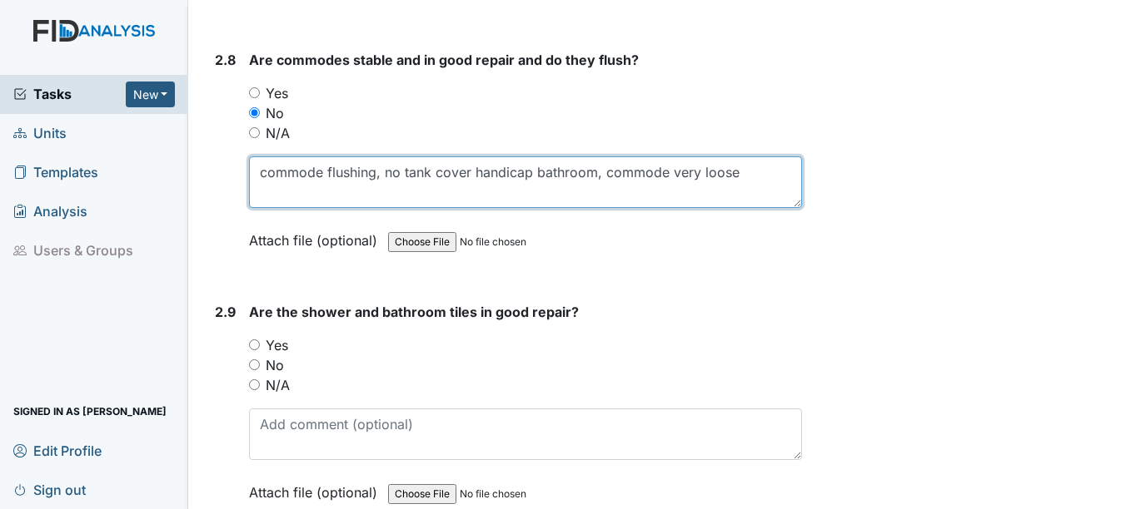
scroll to position [4579, 0]
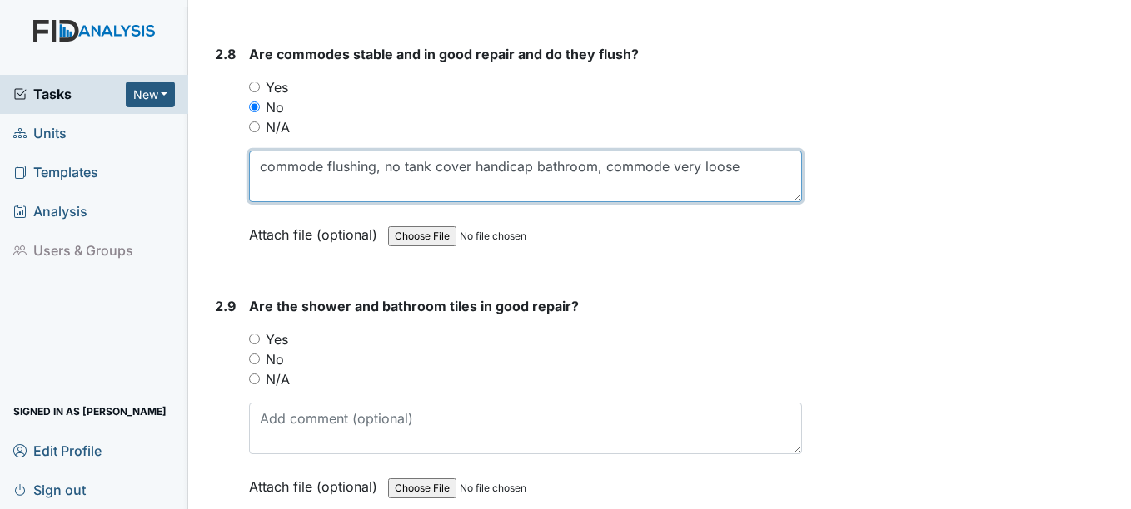
type textarea "commode flushing, no tank cover handicap bathroom, commode very loose"
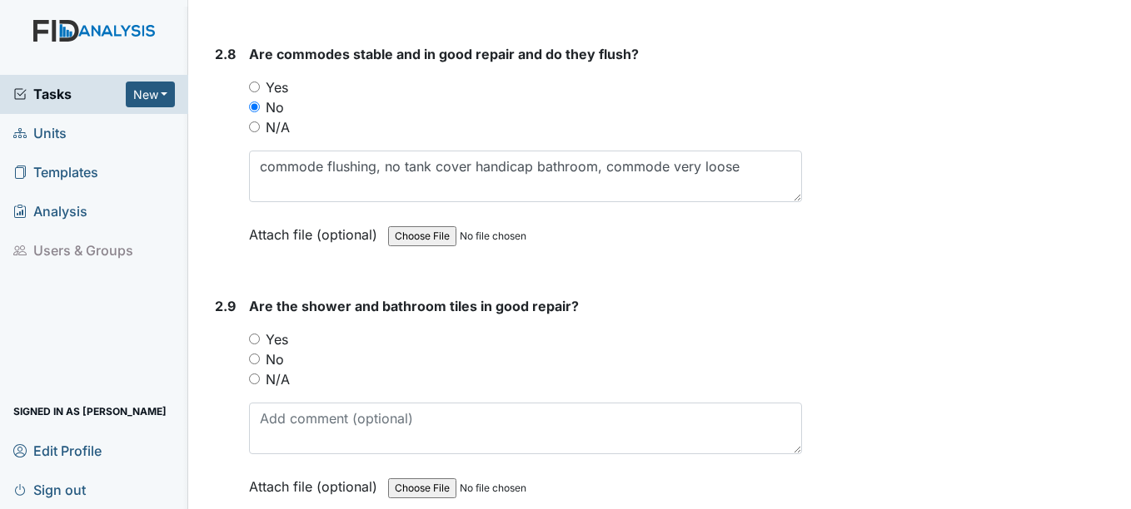
click at [256, 354] on input "No" at bounding box center [254, 359] width 11 height 11
radio input "true"
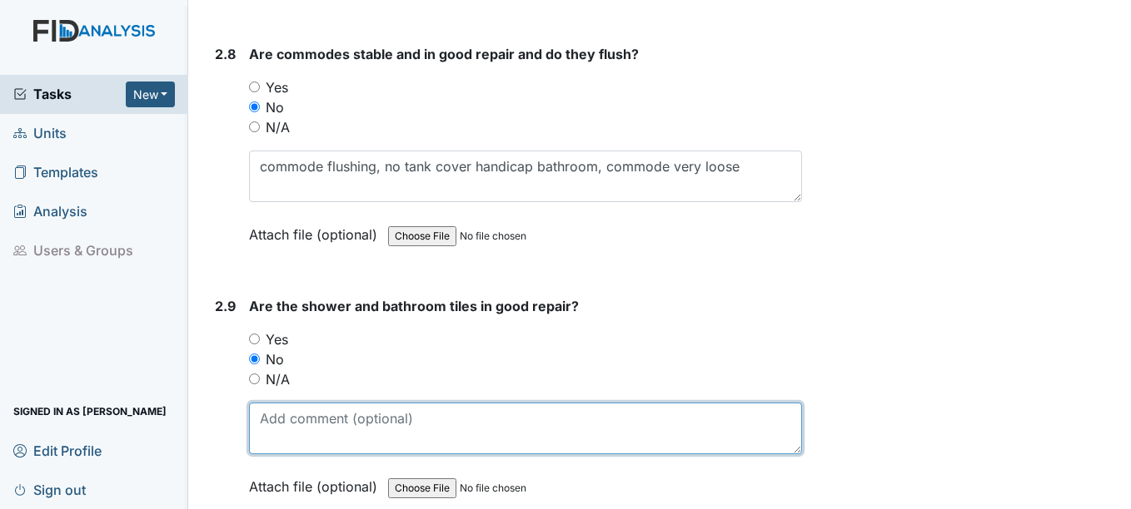
click at [274, 417] on textarea at bounding box center [525, 429] width 552 height 52
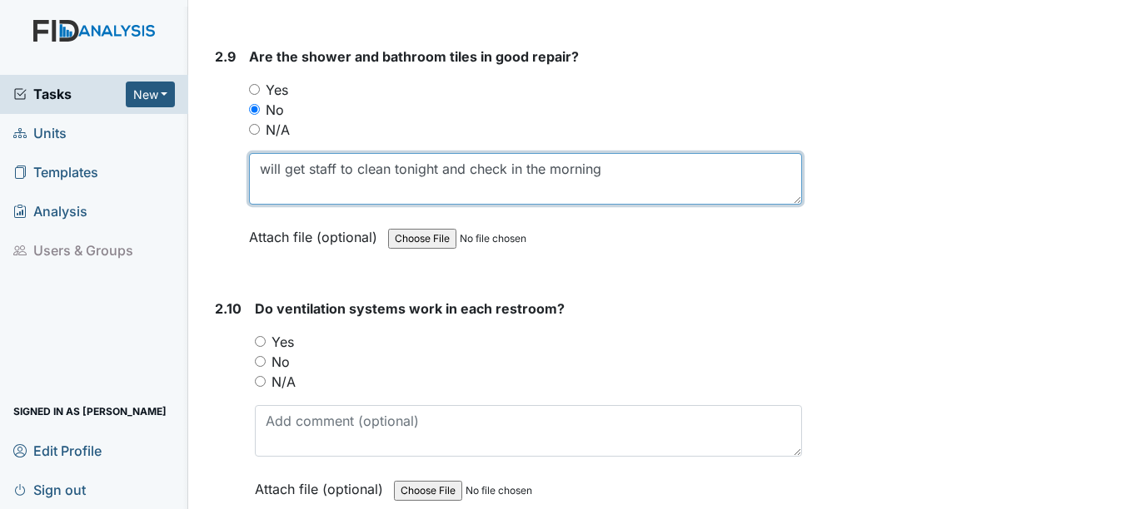
scroll to position [4995, 0]
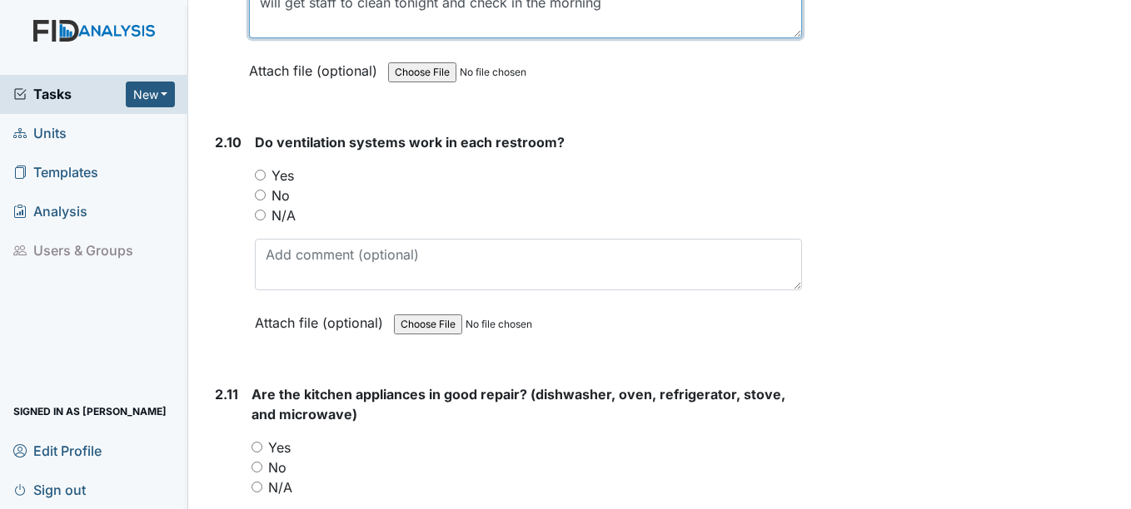
type textarea "will get staff to clean tonight and check in the morning"
click at [261, 170] on input "Yes" at bounding box center [260, 175] width 11 height 11
radio input "true"
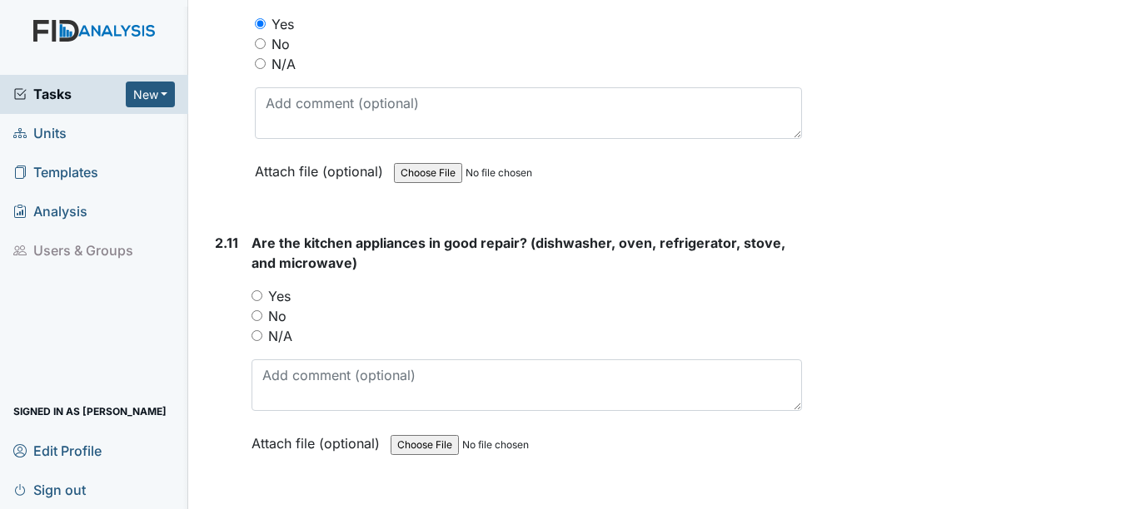
scroll to position [5245, 0]
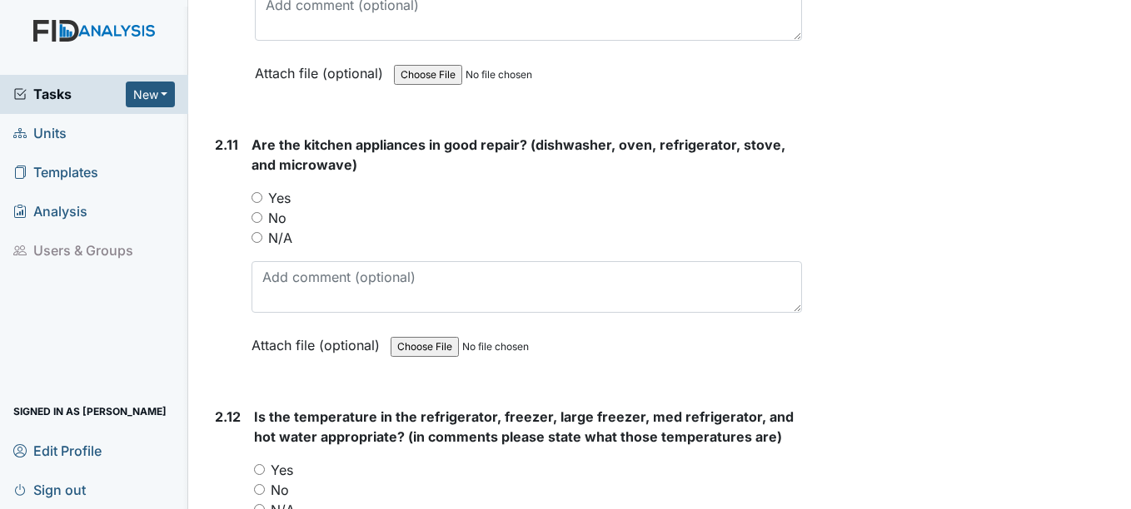
click at [257, 212] on input "No" at bounding box center [256, 217] width 11 height 11
radio input "true"
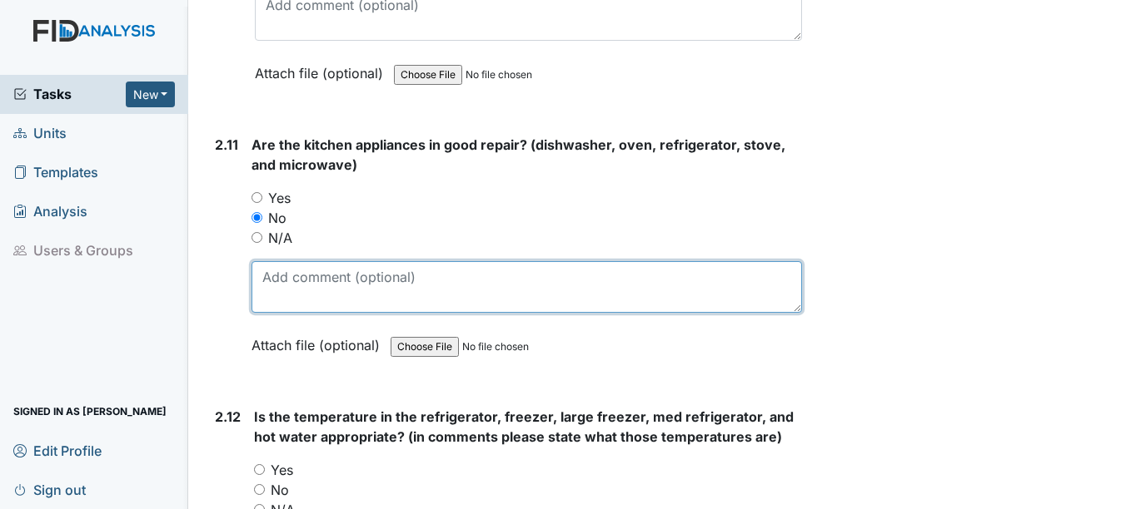
click at [266, 273] on textarea at bounding box center [525, 287] width 549 height 52
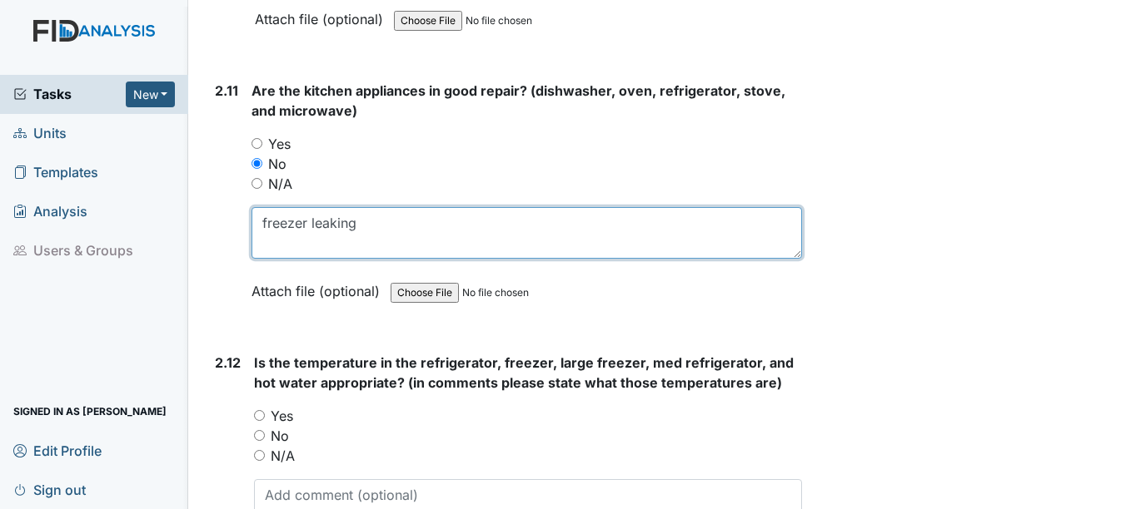
scroll to position [5328, 0]
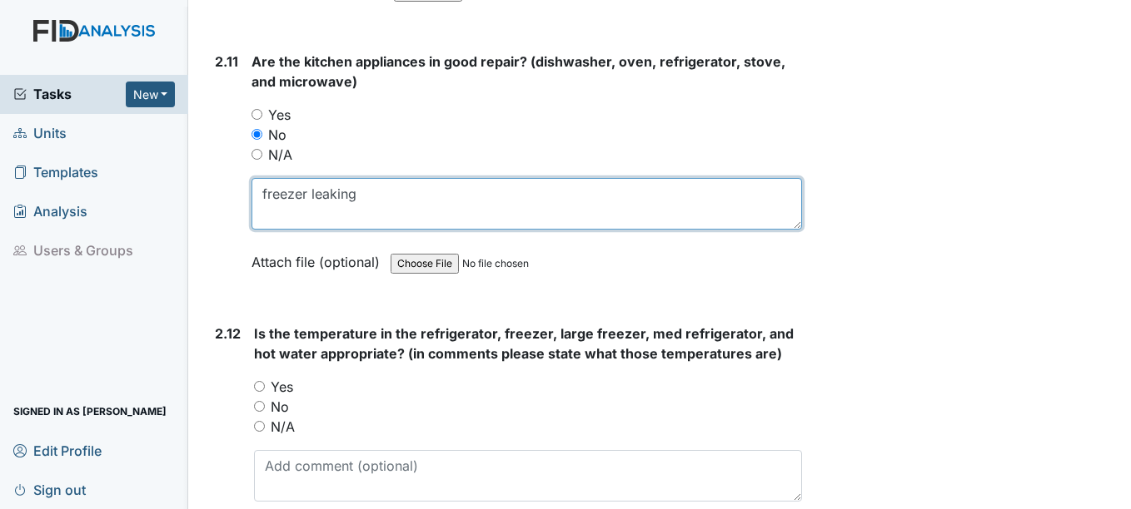
type textarea "freezer leaking"
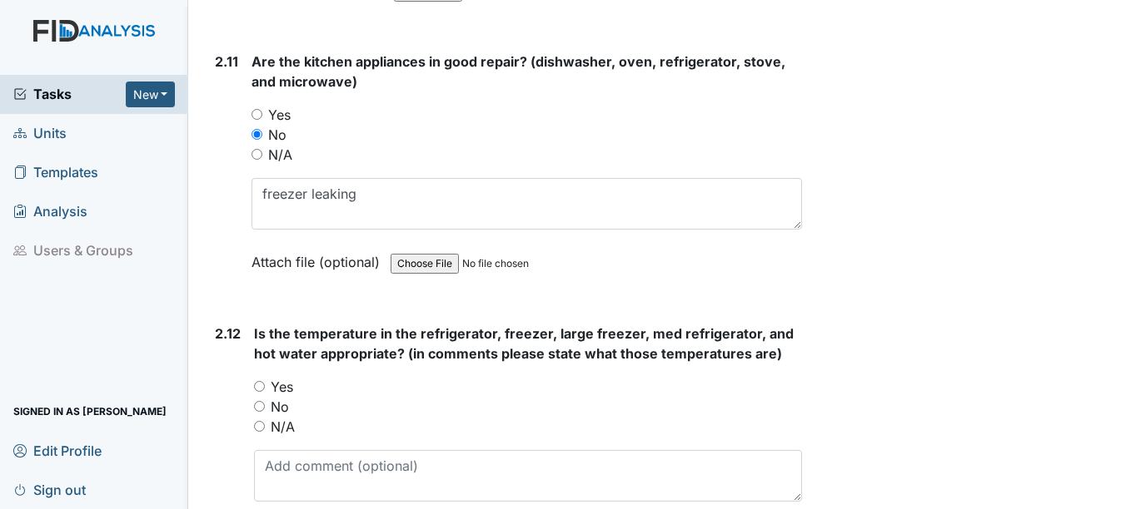
click at [261, 401] on input "No" at bounding box center [259, 406] width 11 height 11
radio input "true"
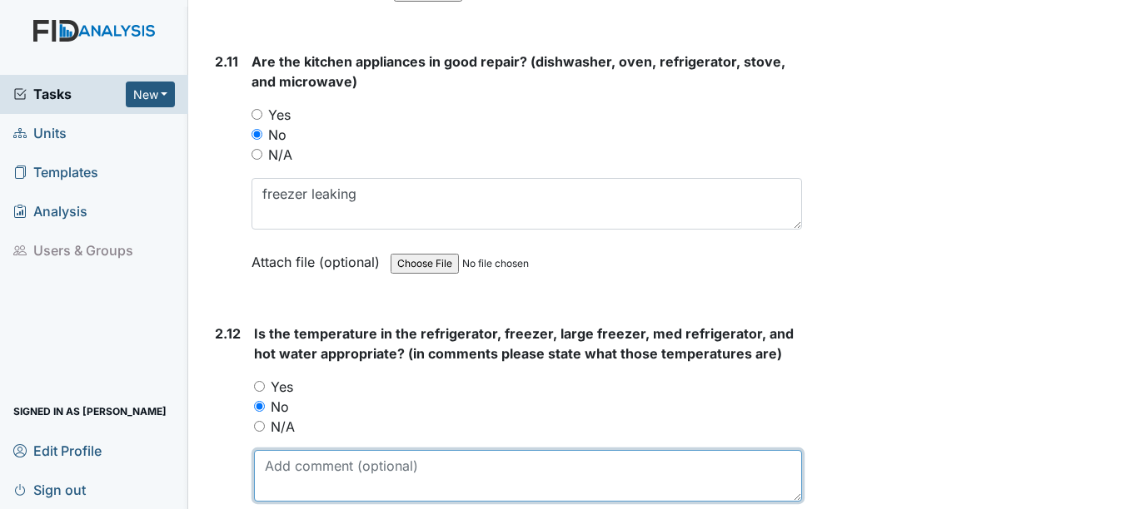
click at [316, 455] on textarea at bounding box center [527, 476] width 547 height 52
type textarea "no gage in refrigerator top"
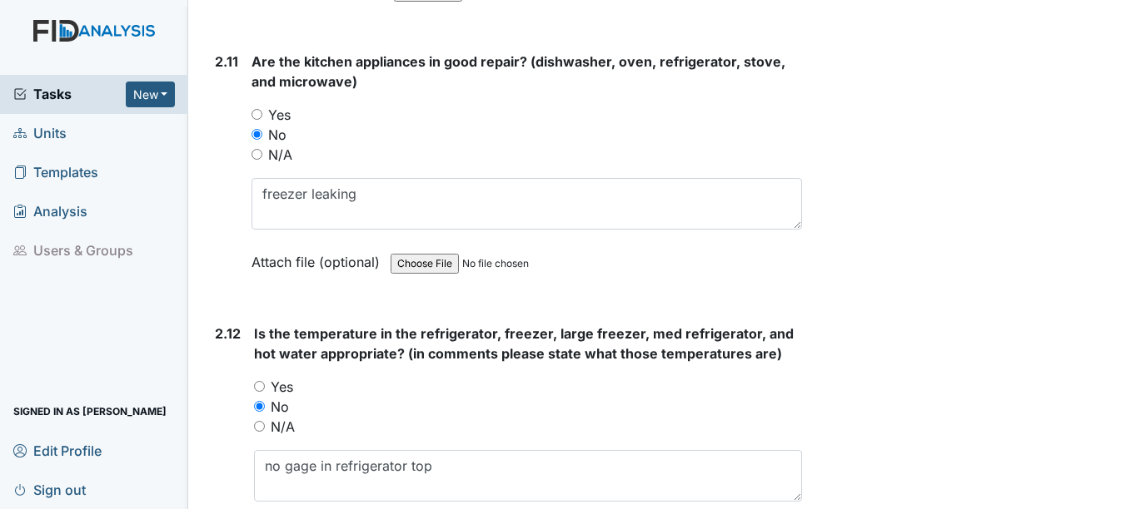
click at [260, 381] on input "Yes" at bounding box center [259, 386] width 11 height 11
radio input "true"
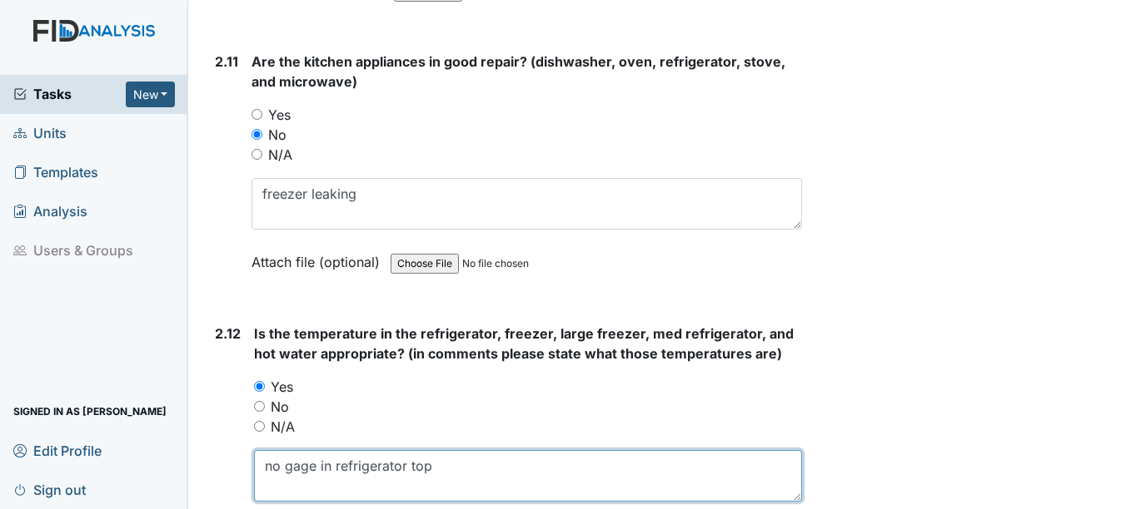
click at [440, 450] on textarea "no gage in refrigerator top" at bounding box center [527, 476] width 547 height 52
type textarea "n"
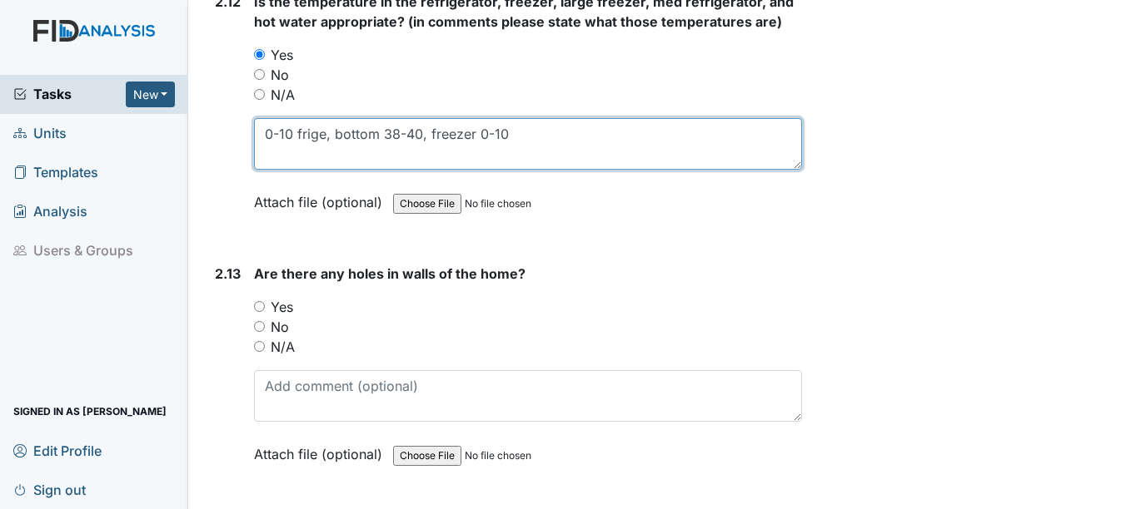
scroll to position [5661, 0]
type textarea "0-10 frige, bottom 38-40, freezer 0-10"
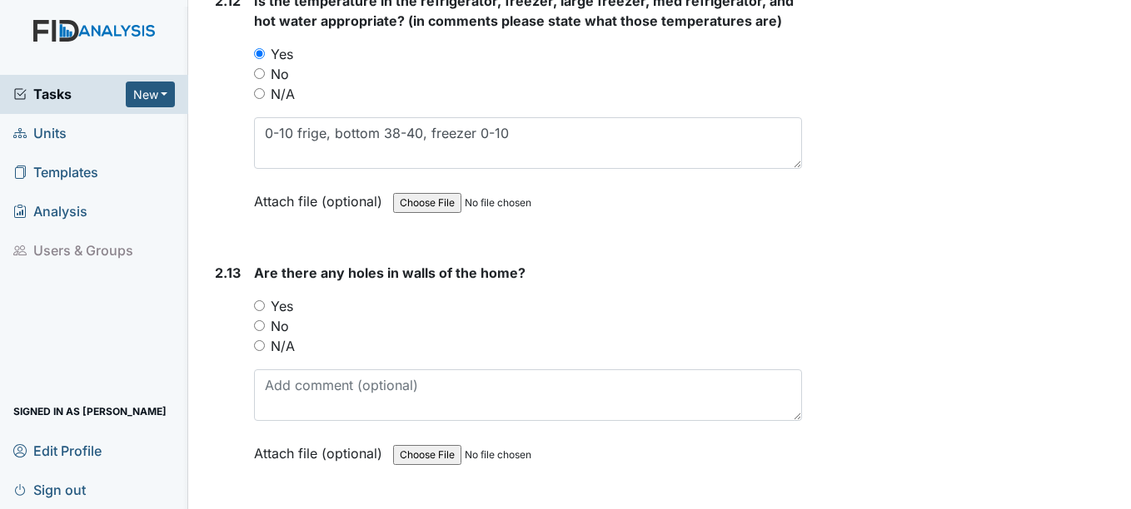
click at [263, 301] on input "Yes" at bounding box center [259, 306] width 11 height 11
radio input "true"
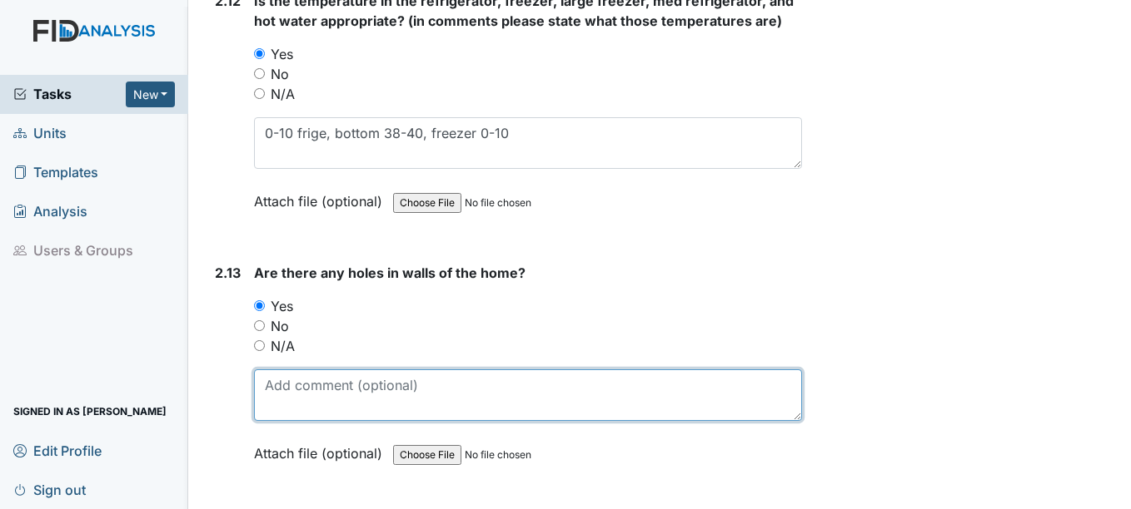
drag, startPoint x: 307, startPoint y: 369, endPoint x: 307, endPoint y: 360, distance: 9.2
click at [307, 370] on textarea at bounding box center [527, 396] width 547 height 52
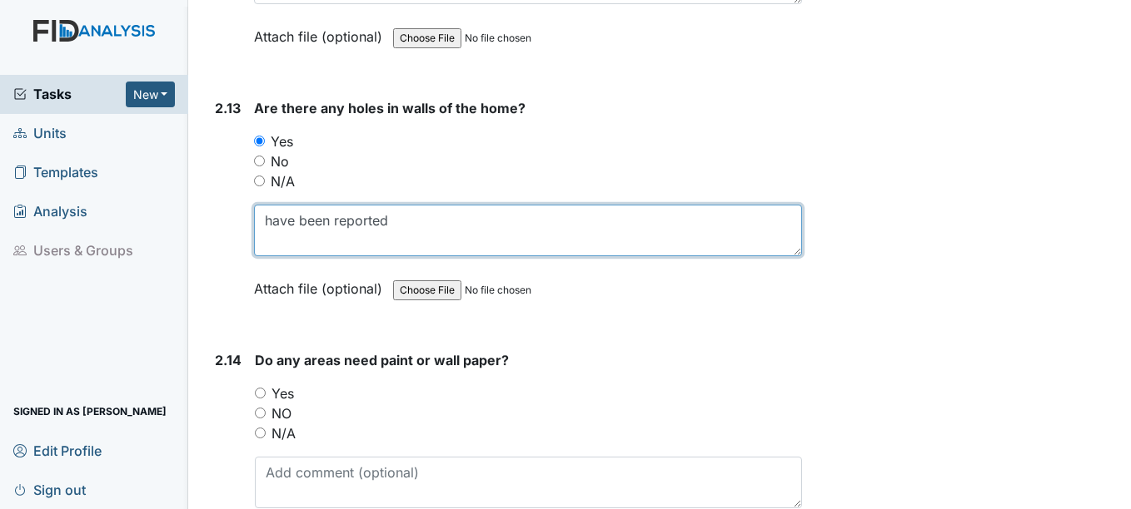
scroll to position [5827, 0]
type textarea "have been reported"
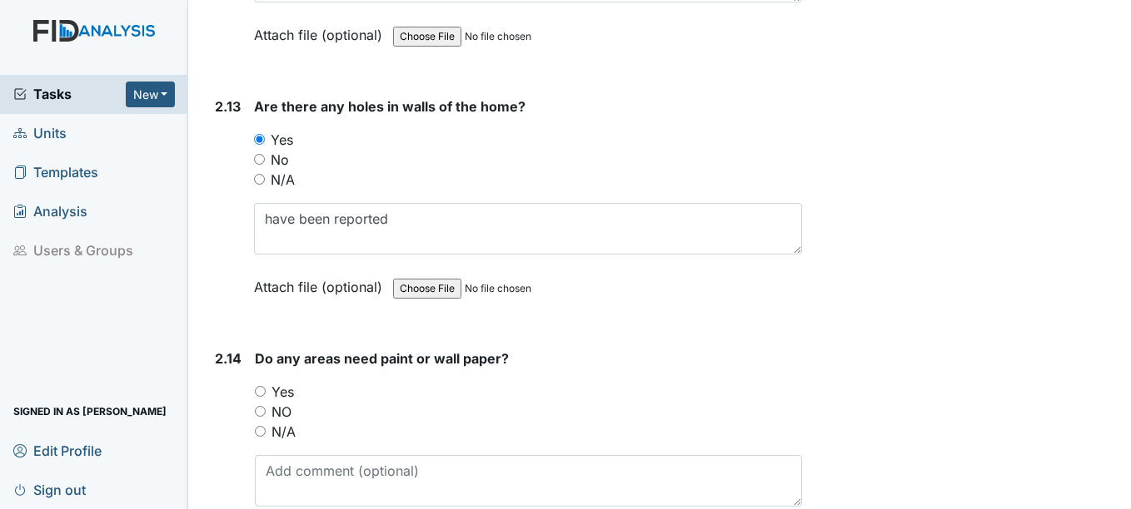
click at [261, 386] on input "Yes" at bounding box center [260, 391] width 11 height 11
radio input "true"
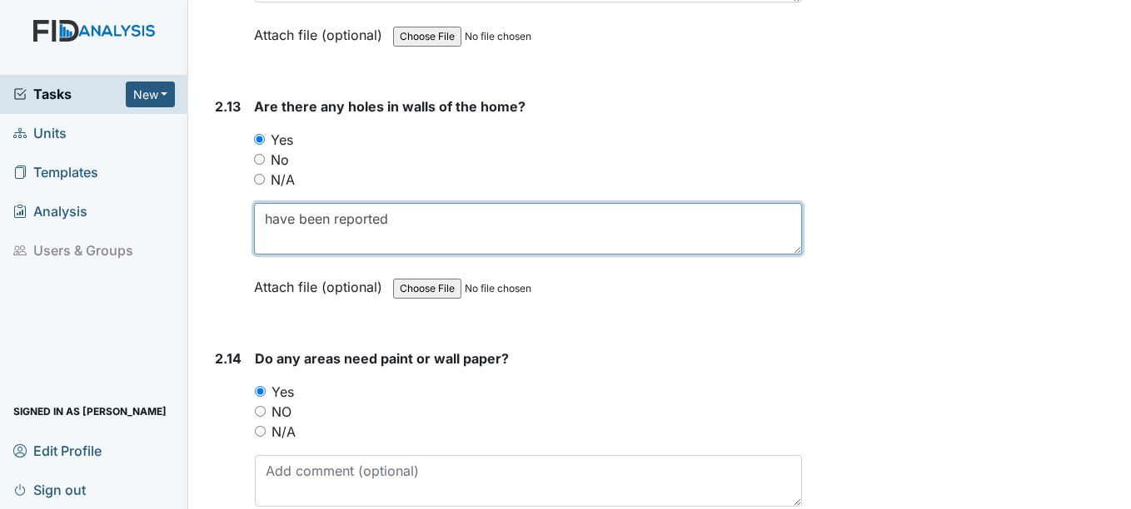
drag, startPoint x: 266, startPoint y: 196, endPoint x: 435, endPoint y: 205, distance: 168.4
click at [435, 205] on textarea "have been reported" at bounding box center [527, 229] width 547 height 52
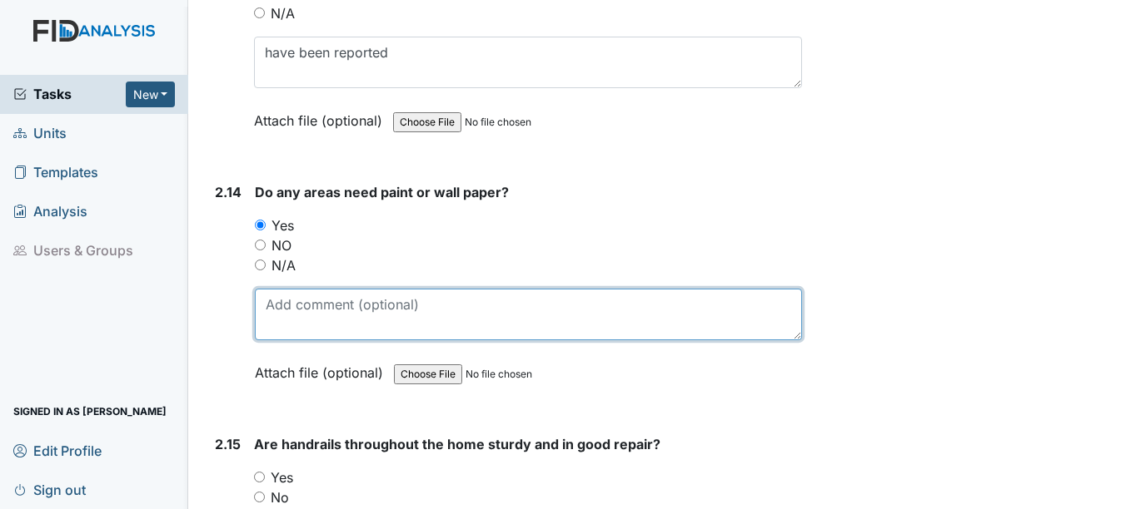
click at [301, 291] on textarea at bounding box center [528, 315] width 546 height 52
paste textarea "have been reported"
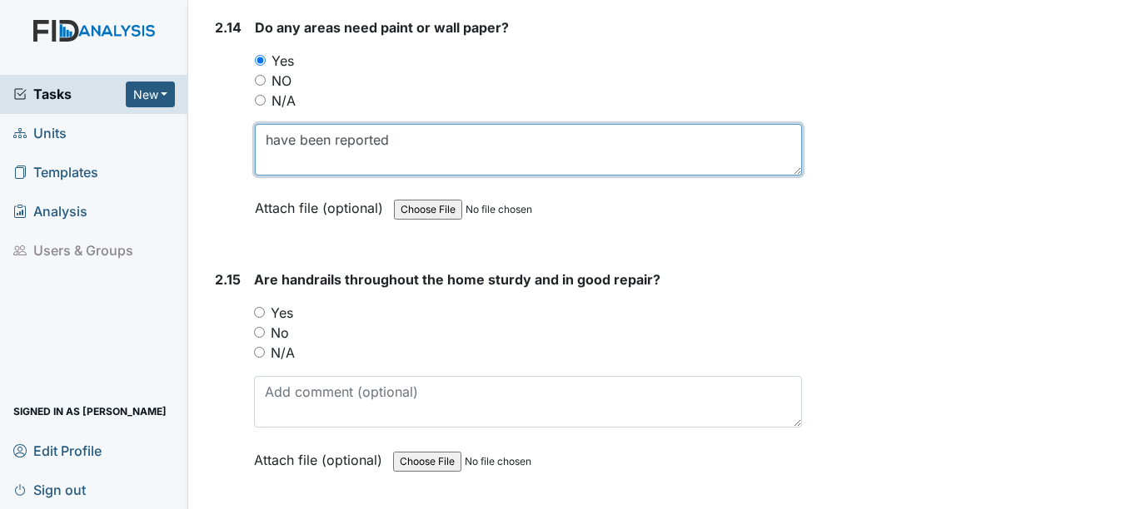
scroll to position [6160, 0]
type textarea "have been reported"
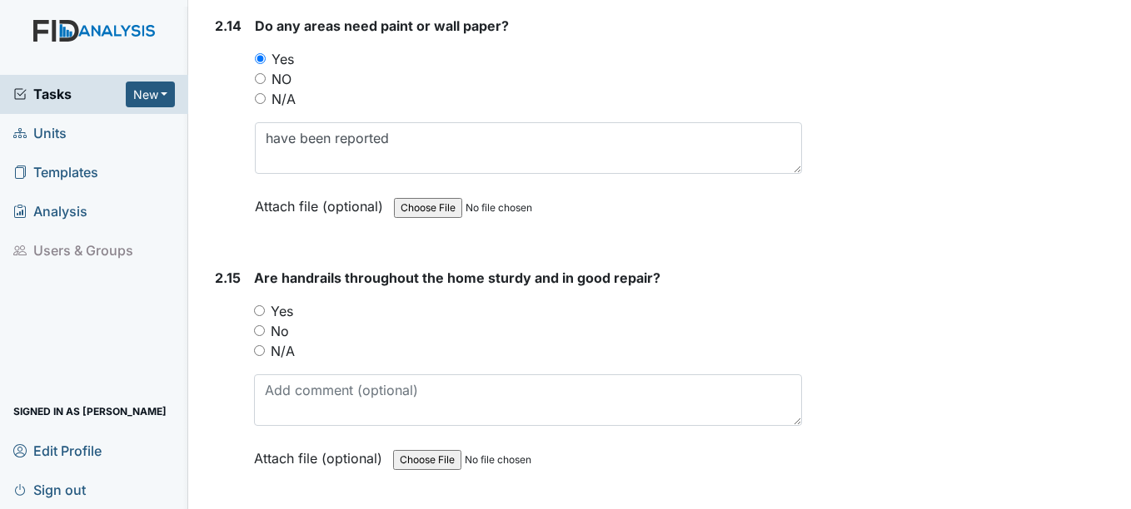
click at [259, 345] on input "N/A" at bounding box center [259, 350] width 11 height 11
radio input "true"
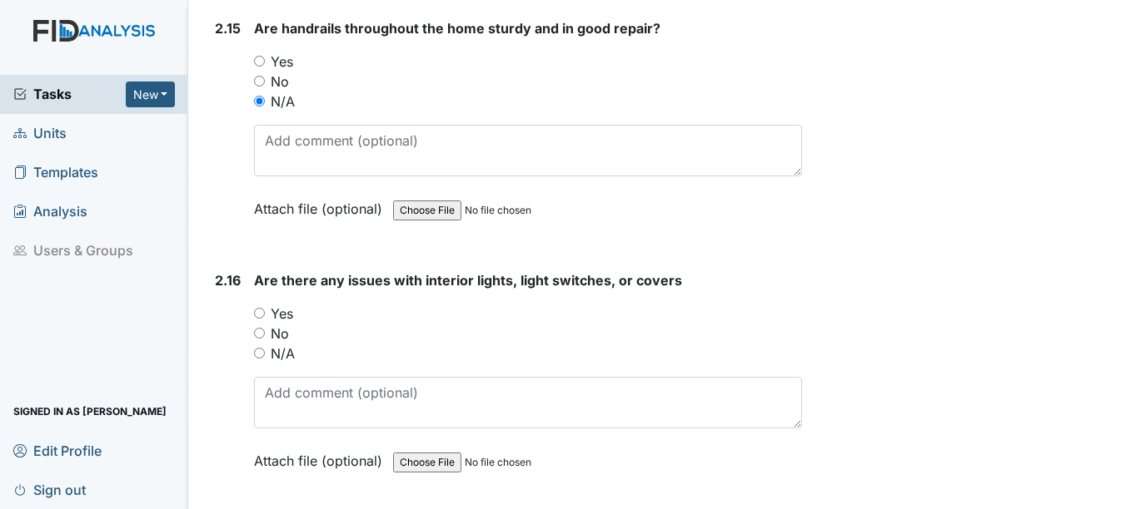
click at [261, 308] on input "Yes" at bounding box center [259, 313] width 11 height 11
radio input "true"
click at [261, 328] on input "No" at bounding box center [259, 333] width 11 height 11
radio input "true"
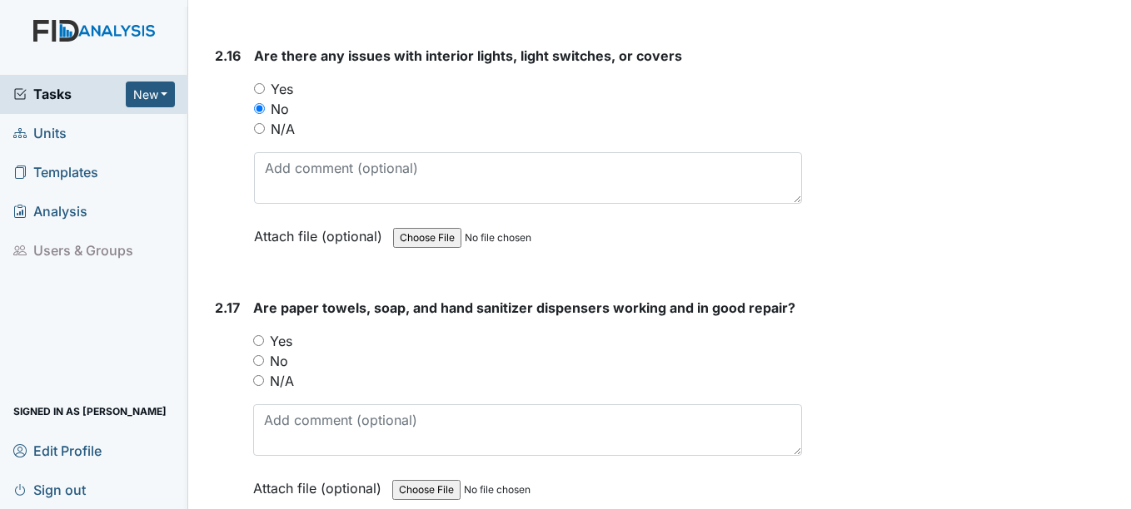
scroll to position [6660, 0]
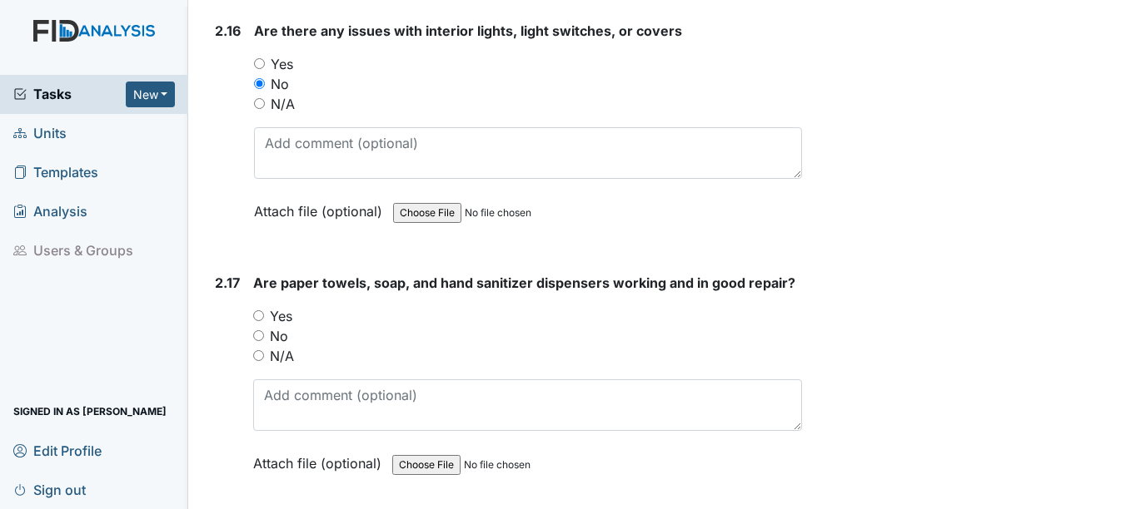
click at [260, 311] on input "Yes" at bounding box center [258, 316] width 11 height 11
radio input "true"
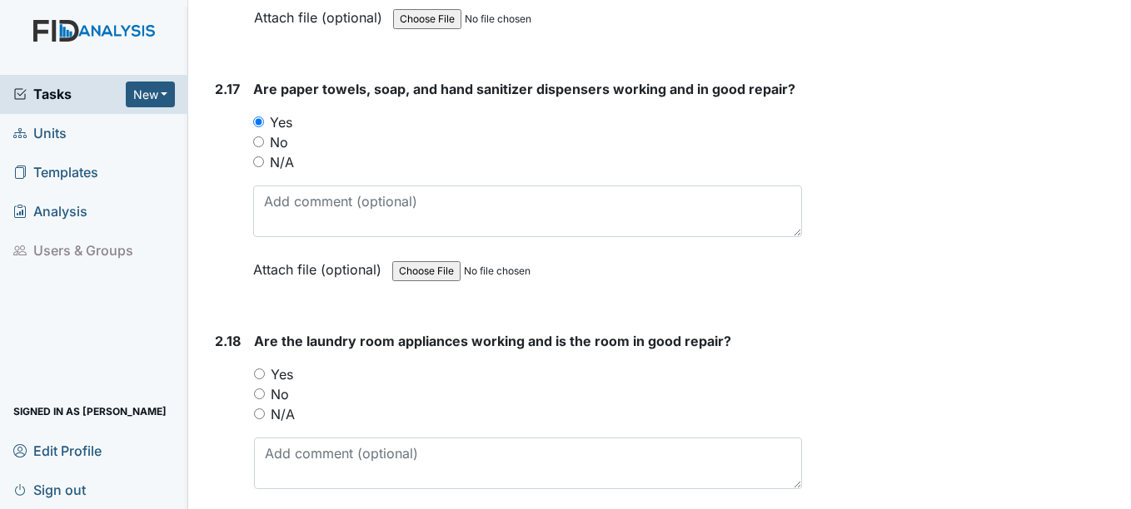
scroll to position [6910, 0]
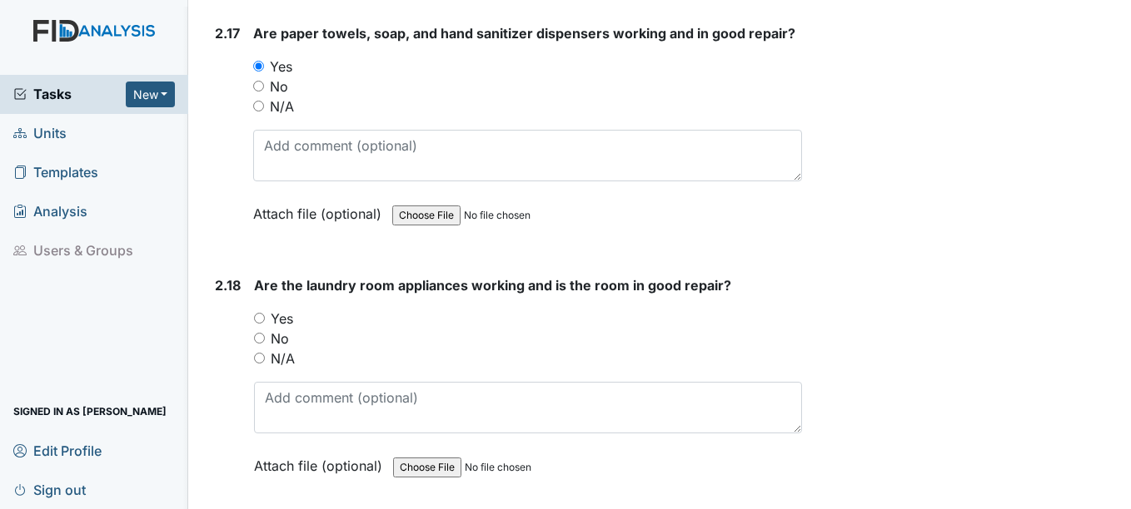
click at [262, 313] on input "Yes" at bounding box center [259, 318] width 11 height 11
radio input "true"
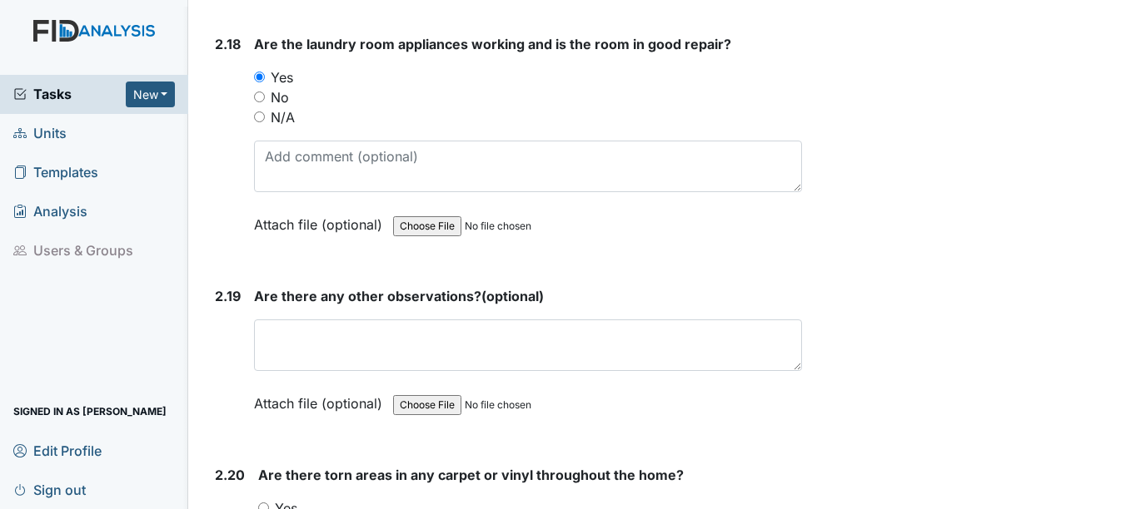
scroll to position [7159, 0]
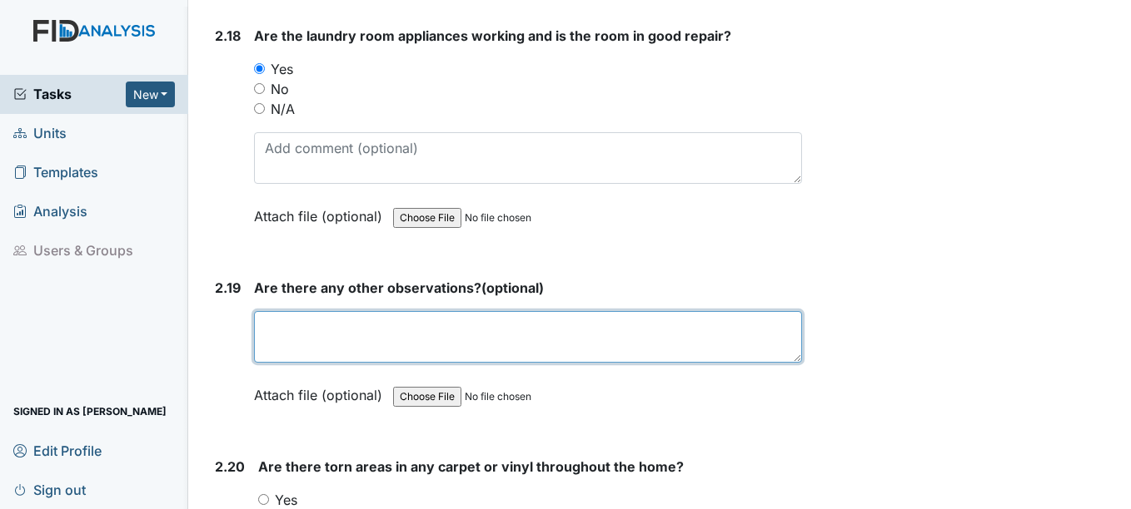
click at [311, 311] on textarea at bounding box center [527, 337] width 547 height 52
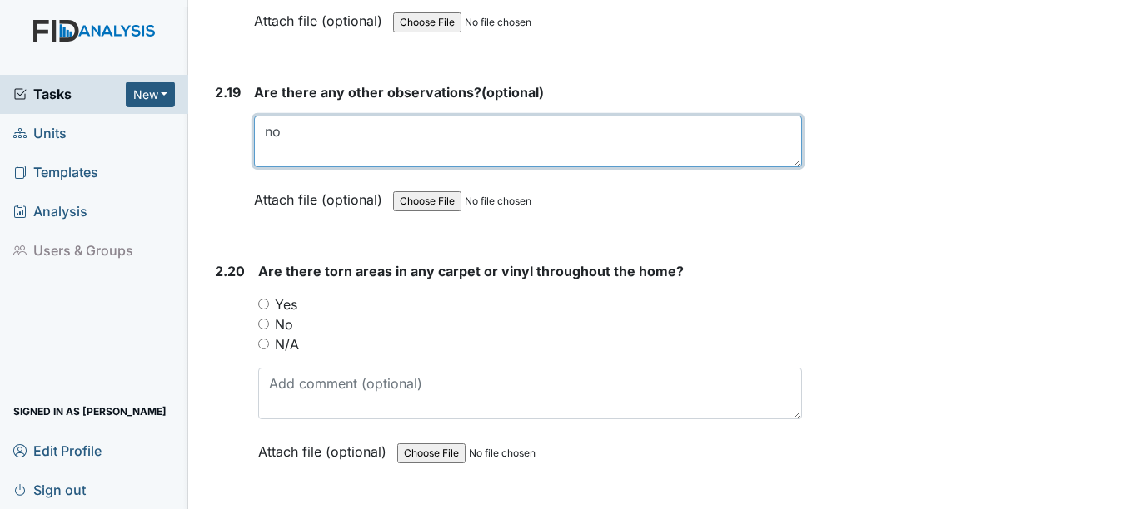
scroll to position [7409, 0]
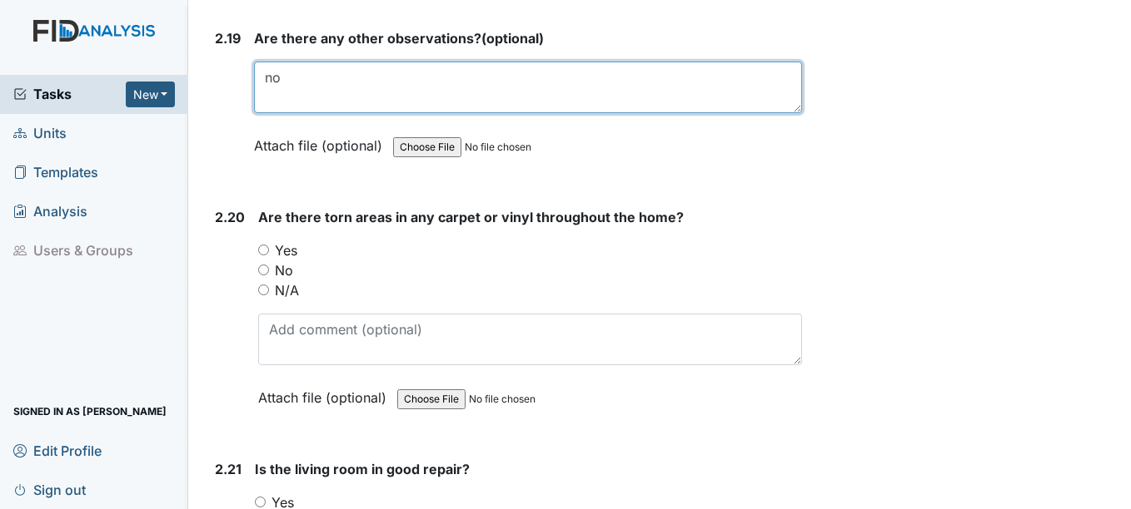
type textarea "no"
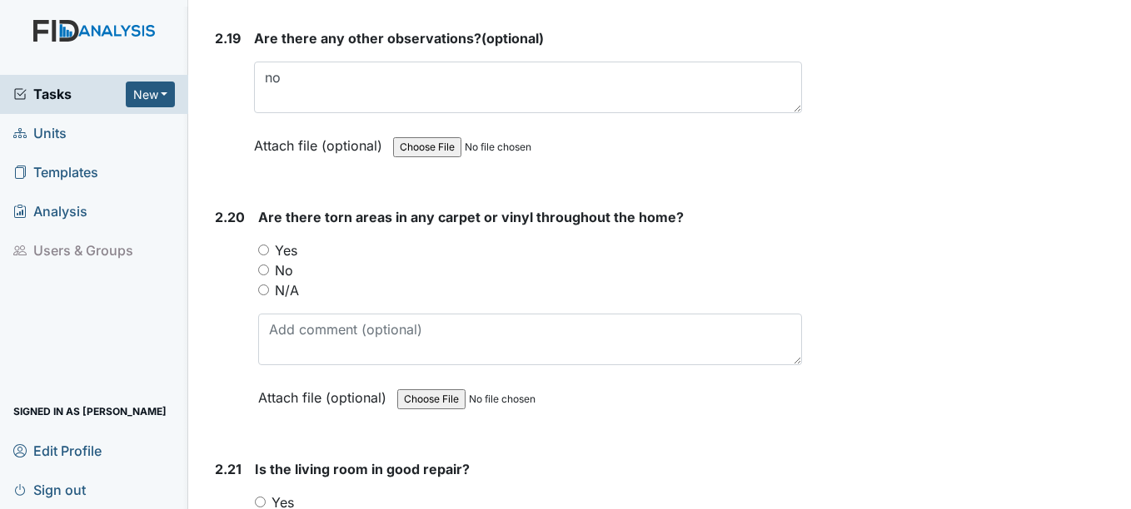
click at [263, 285] on input "N/A" at bounding box center [263, 290] width 11 height 11
radio input "true"
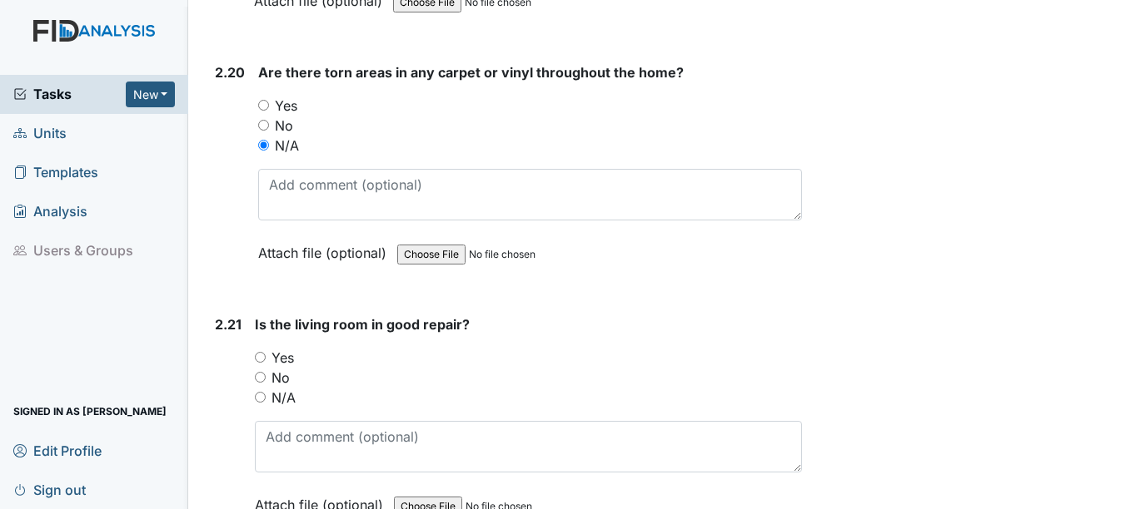
scroll to position [7576, 0]
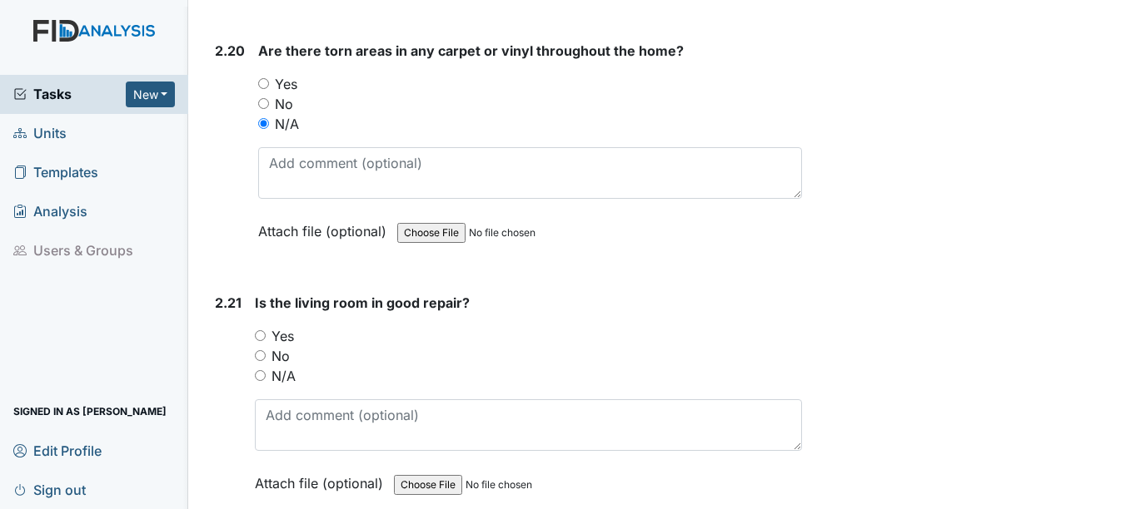
click at [262, 350] on input "No" at bounding box center [260, 355] width 11 height 11
radio input "true"
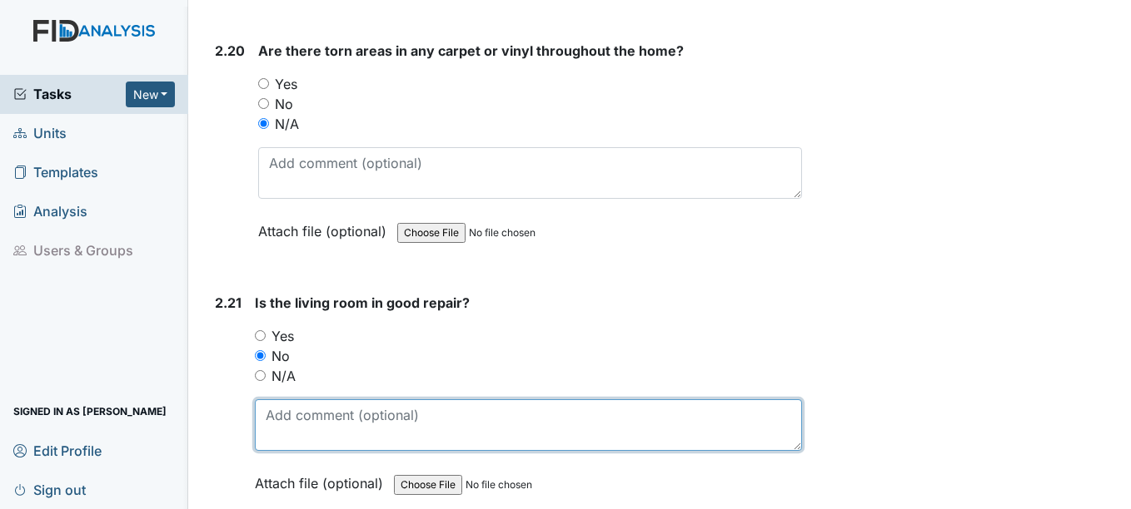
click at [276, 409] on textarea at bounding box center [528, 426] width 546 height 52
click at [367, 400] on textarea "need painting" at bounding box center [528, 426] width 546 height 52
paste textarea "have been reported"
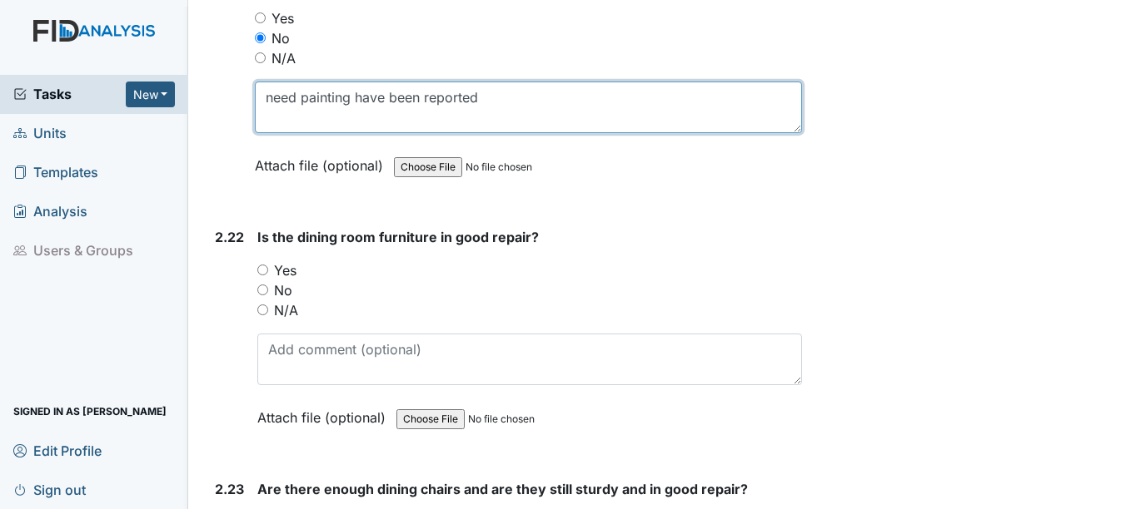
scroll to position [7909, 0]
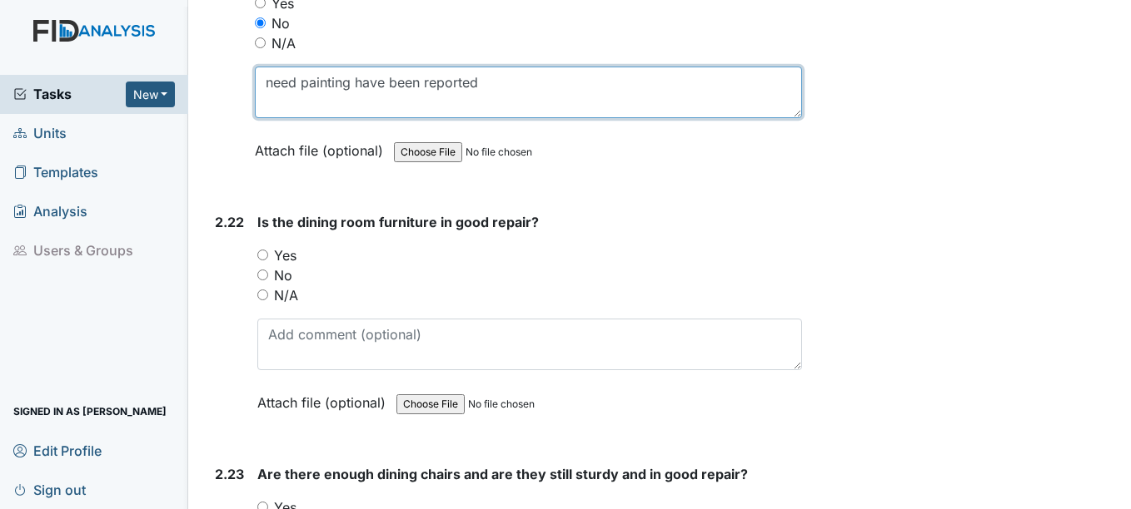
type textarea "need painting have been reported"
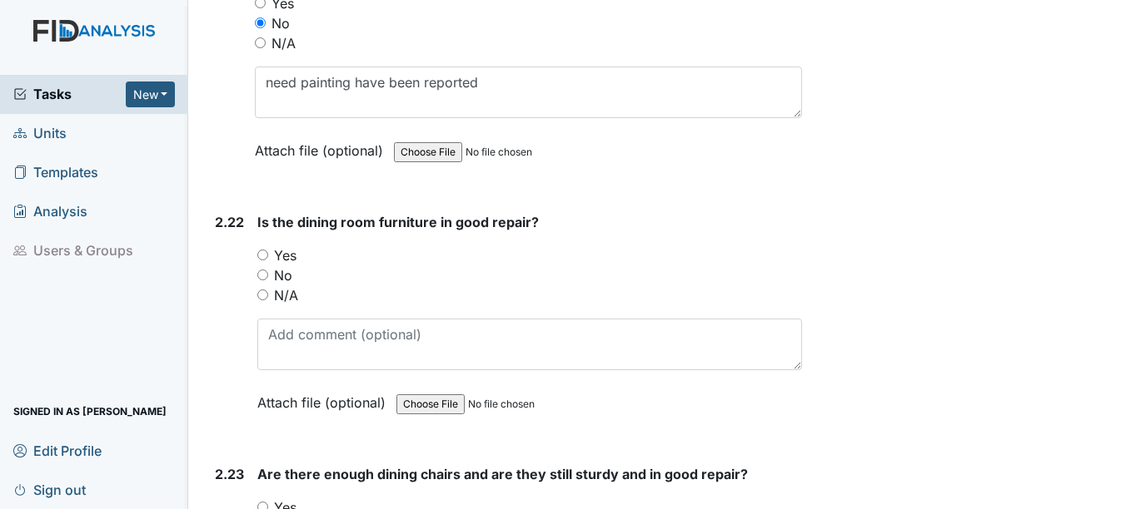
click at [266, 250] on input "Yes" at bounding box center [262, 255] width 11 height 11
radio input "true"
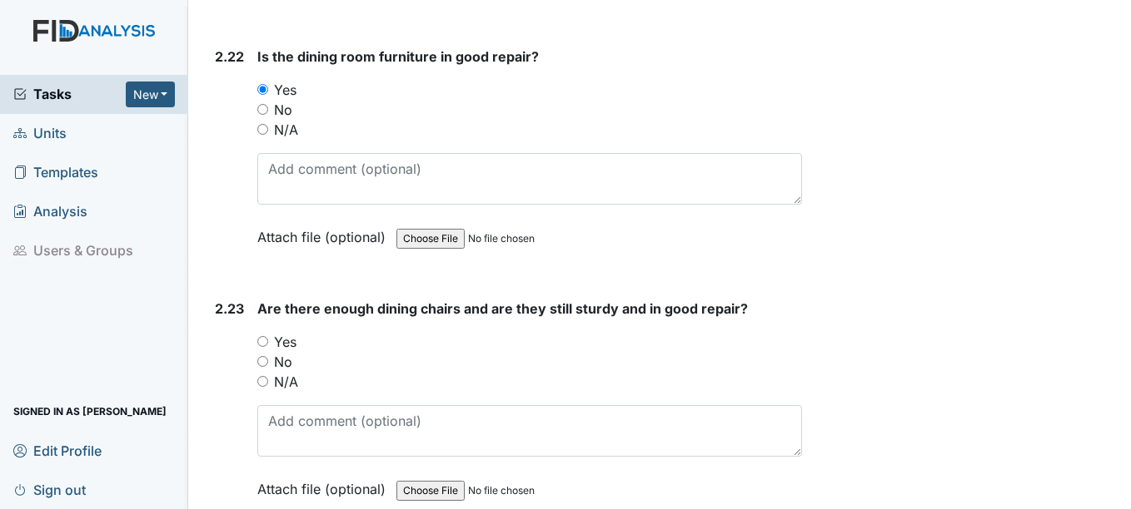
scroll to position [8075, 0]
click at [263, 355] on input "No" at bounding box center [262, 360] width 11 height 11
radio input "true"
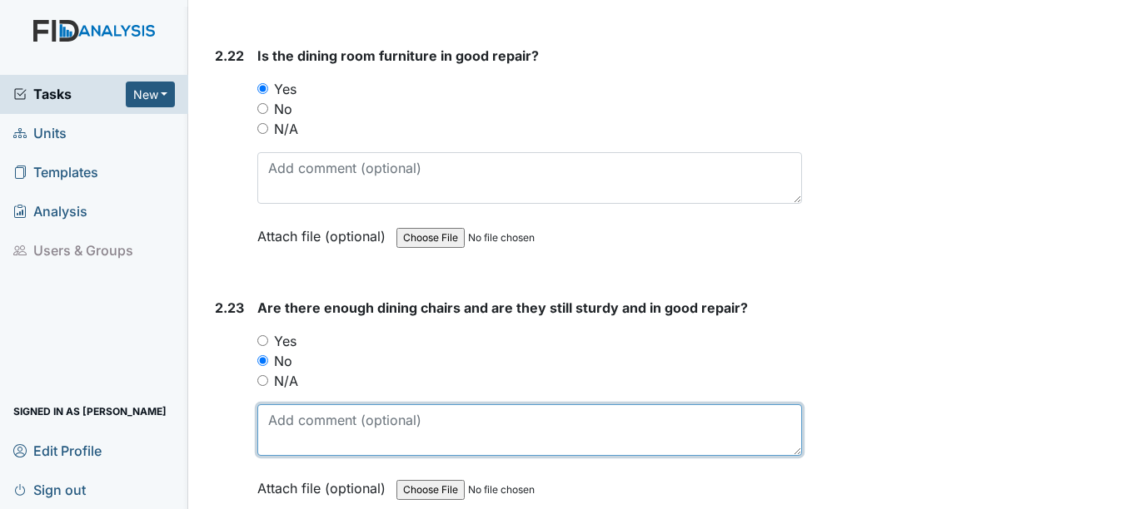
click at [266, 410] on textarea at bounding box center [529, 431] width 544 height 52
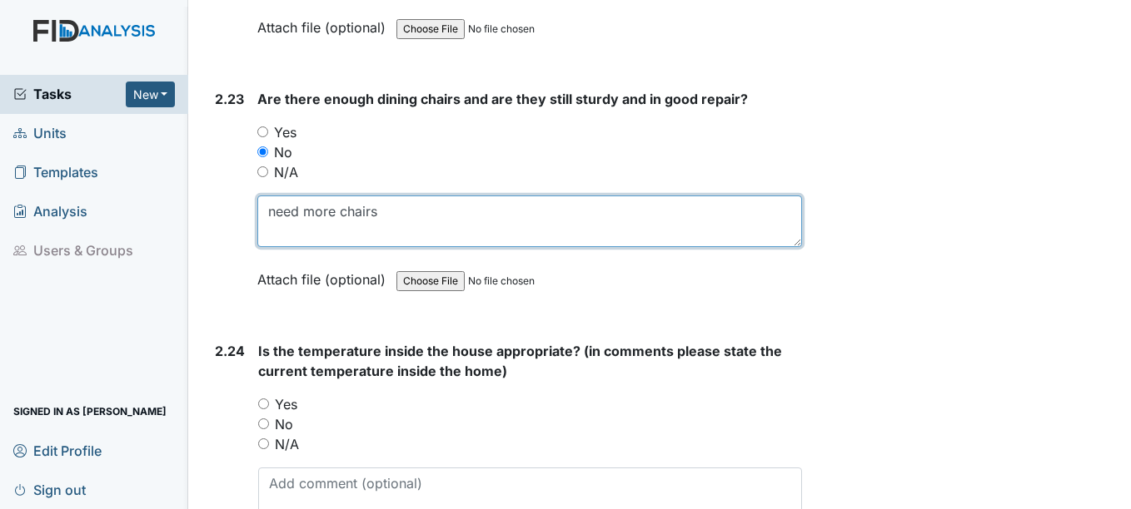
scroll to position [8325, 0]
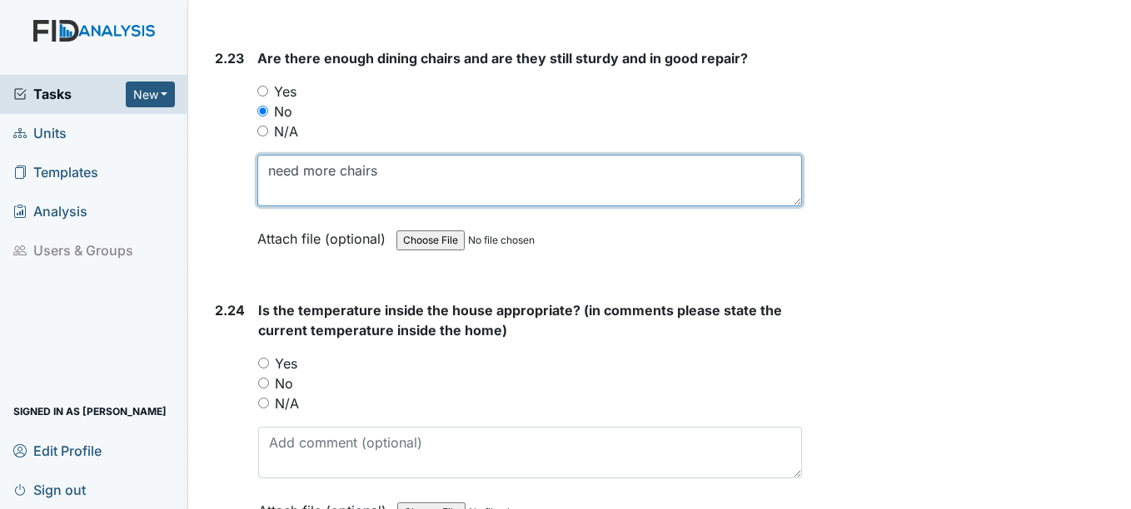
type textarea "need more chairs"
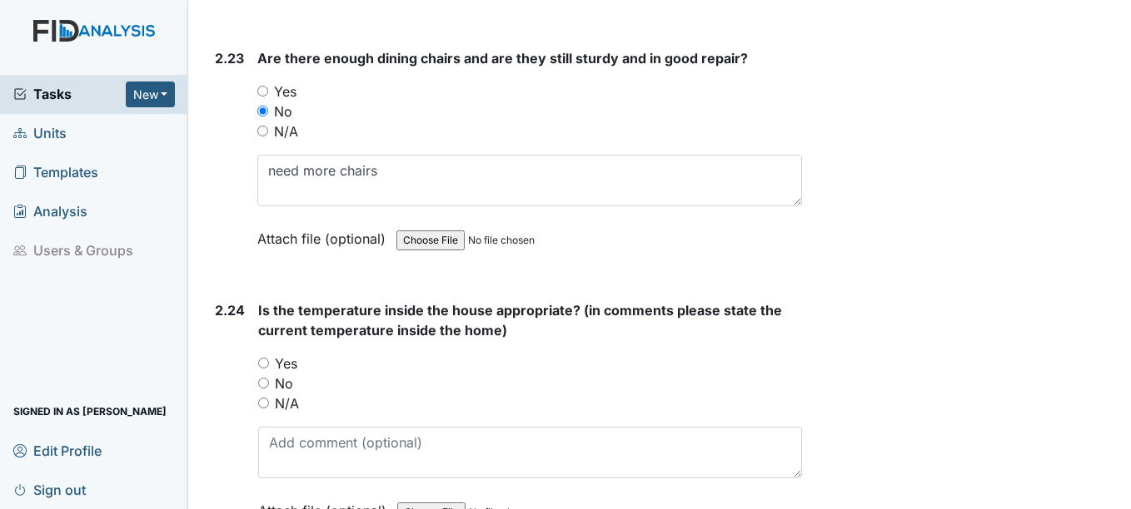
click at [261, 358] on input "Yes" at bounding box center [263, 363] width 11 height 11
radio input "true"
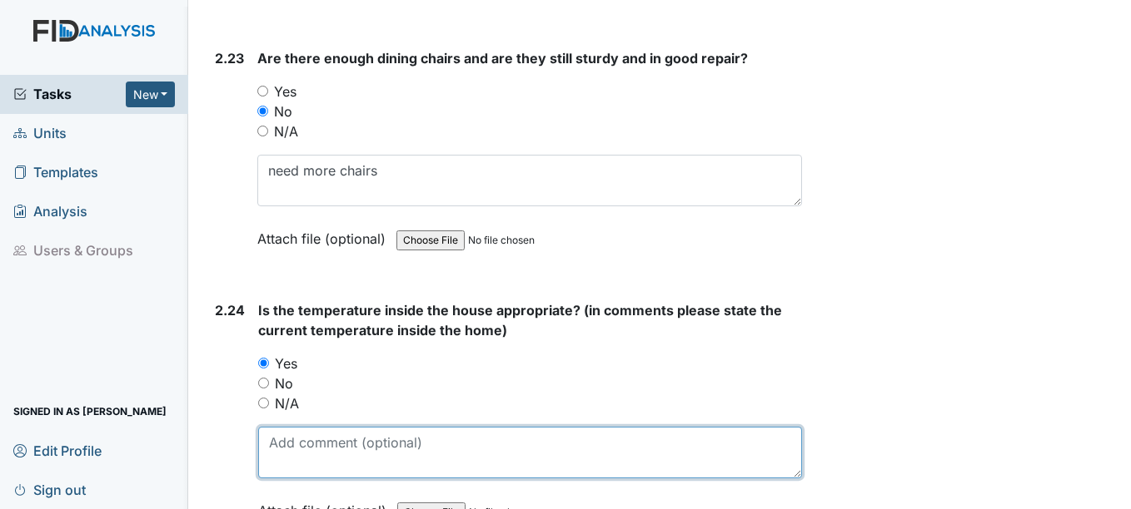
click at [298, 430] on textarea at bounding box center [529, 453] width 543 height 52
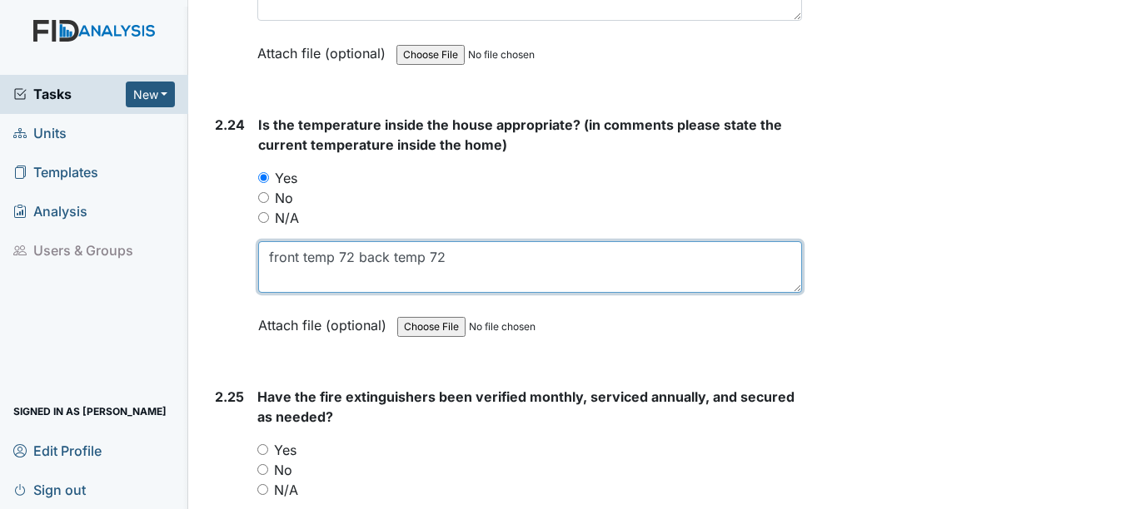
scroll to position [8575, 0]
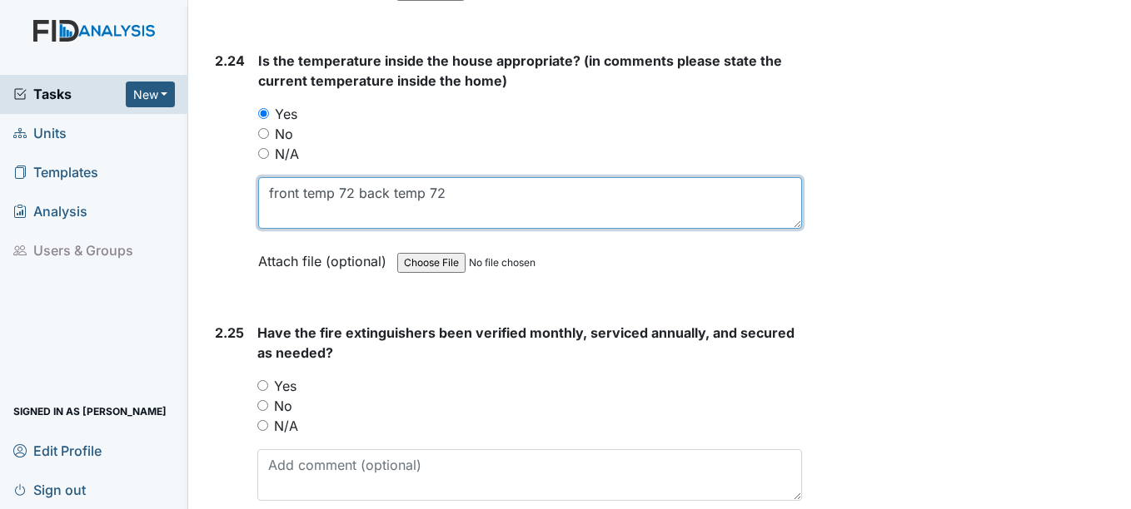
type textarea "front temp 72 back temp 72"
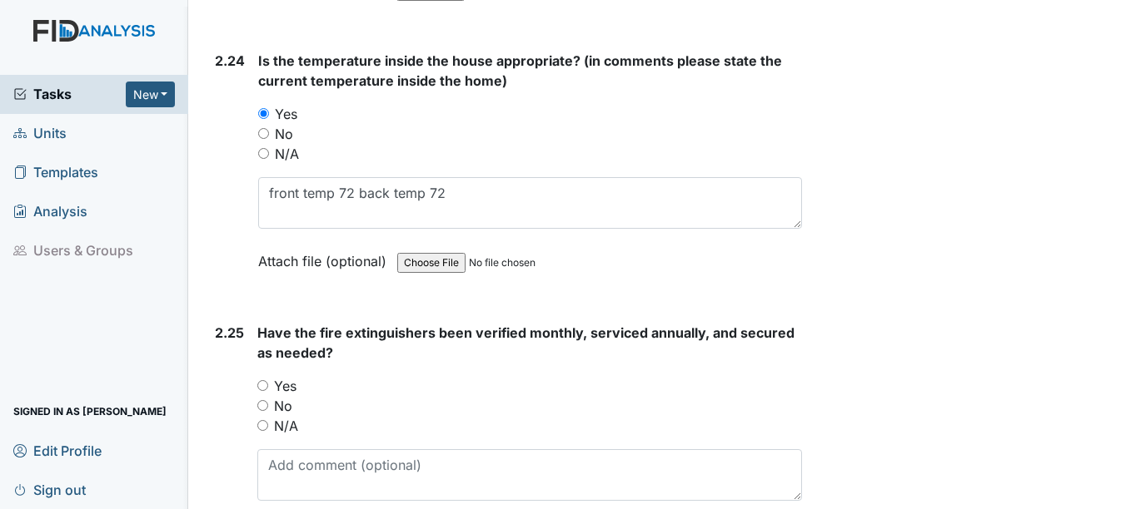
click at [266, 380] on input "Yes" at bounding box center [262, 385] width 11 height 11
radio input "true"
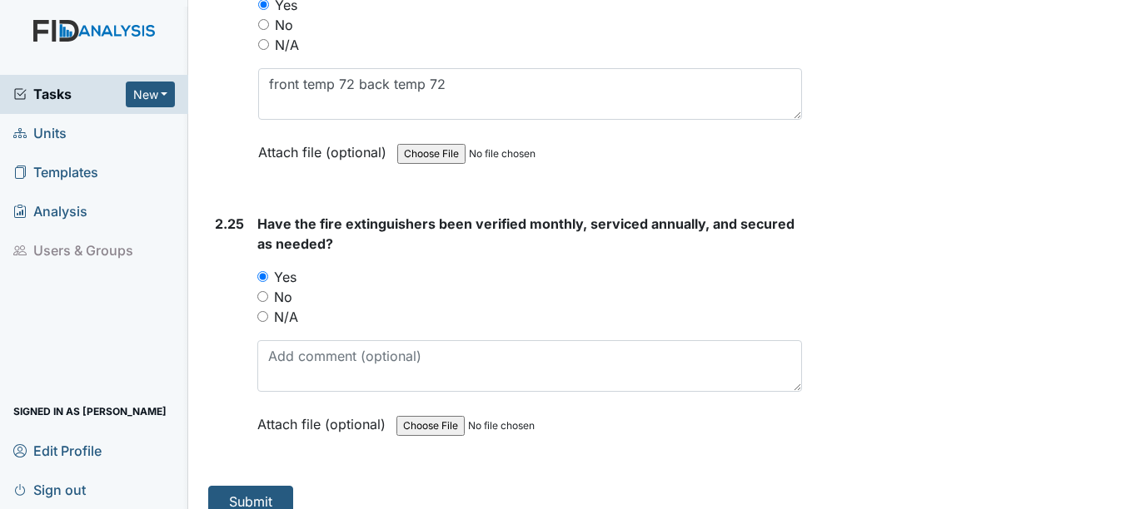
scroll to position [8685, 0]
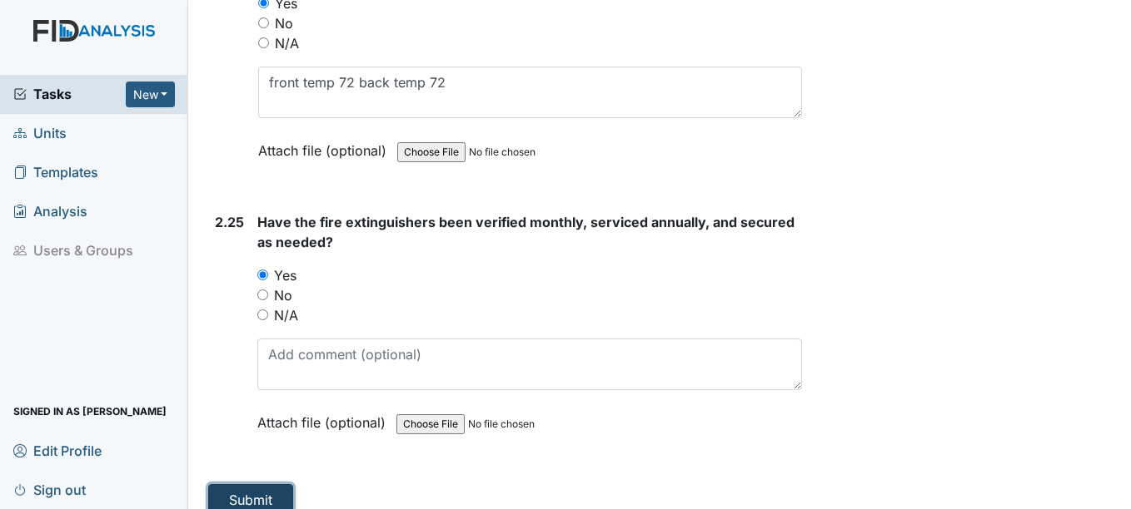
click at [258, 485] on button "Submit" at bounding box center [250, 501] width 85 height 32
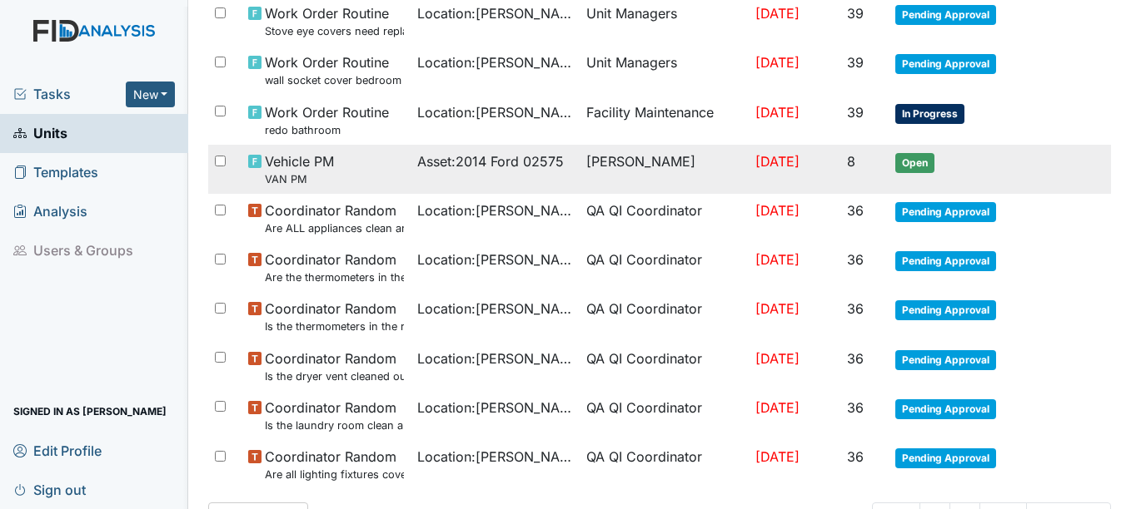
scroll to position [1285, 0]
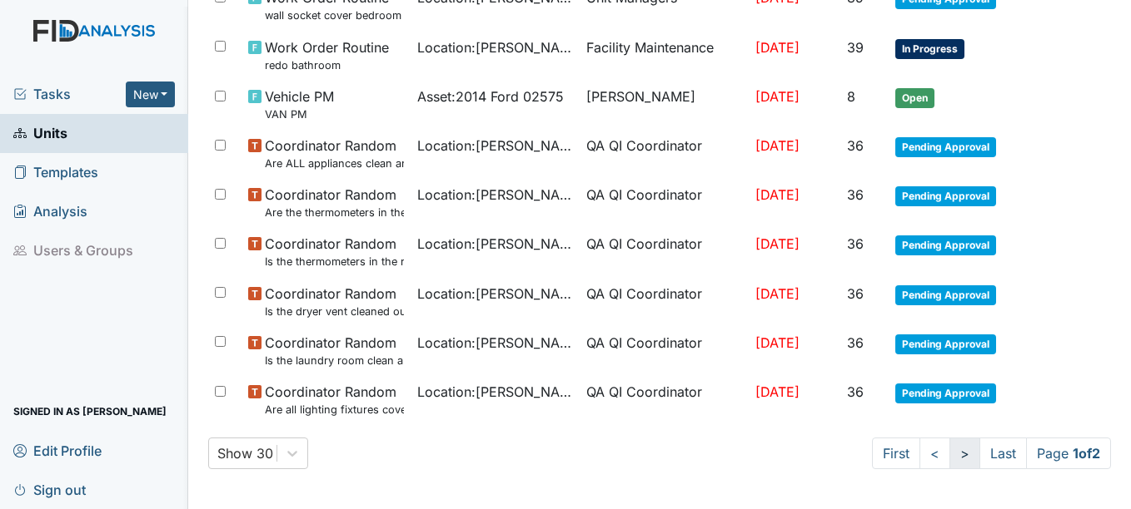
click at [949, 456] on link ">" at bounding box center [964, 454] width 31 height 32
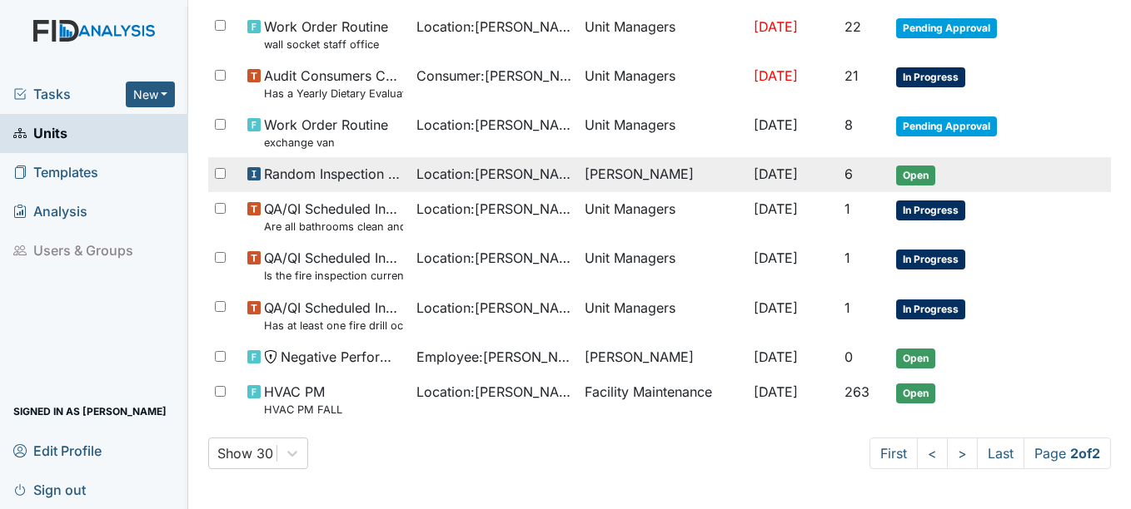
click at [911, 172] on span "Open" at bounding box center [915, 176] width 39 height 20
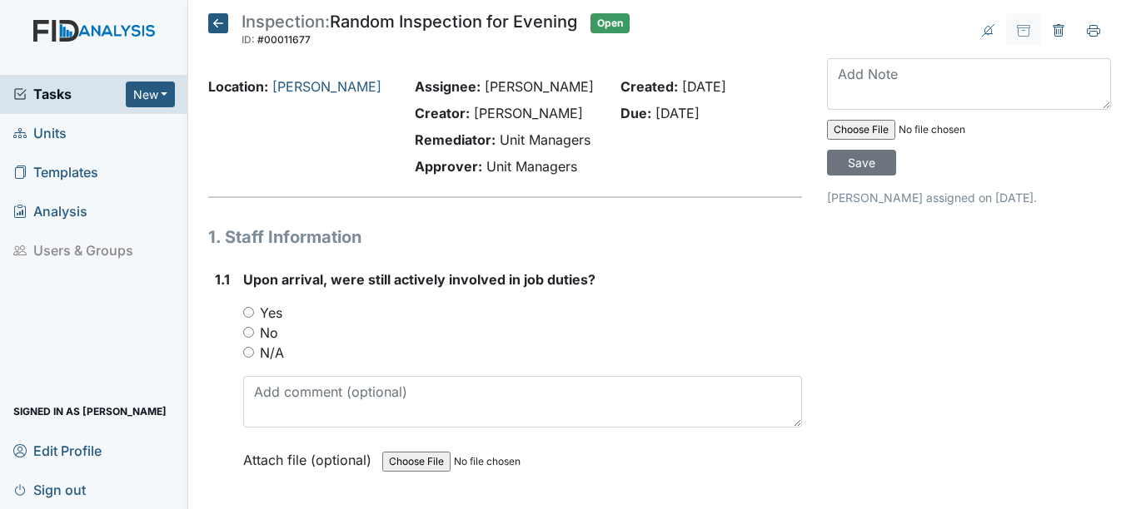
click at [250, 311] on input "Yes" at bounding box center [248, 312] width 11 height 11
radio input "true"
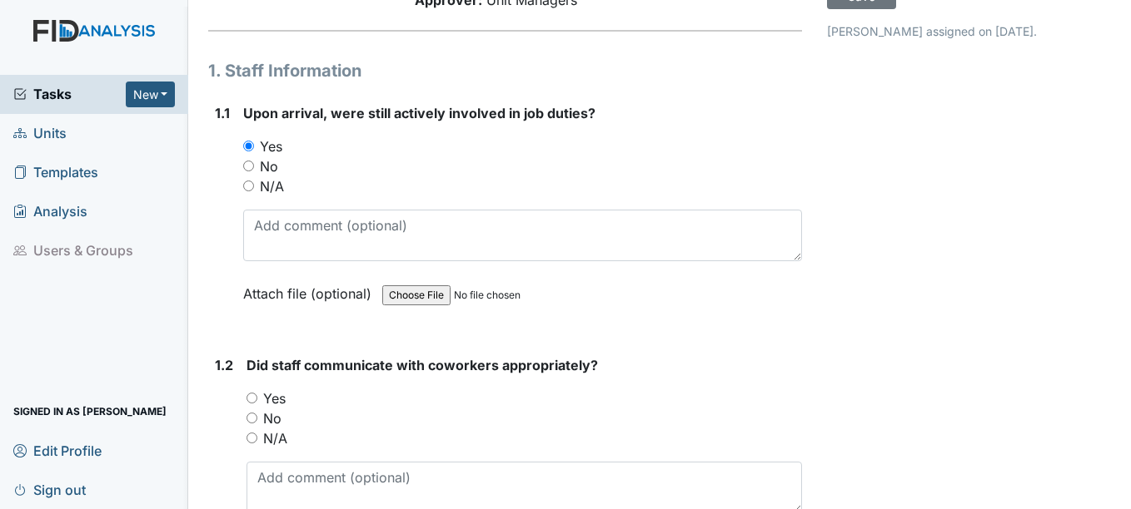
scroll to position [250, 0]
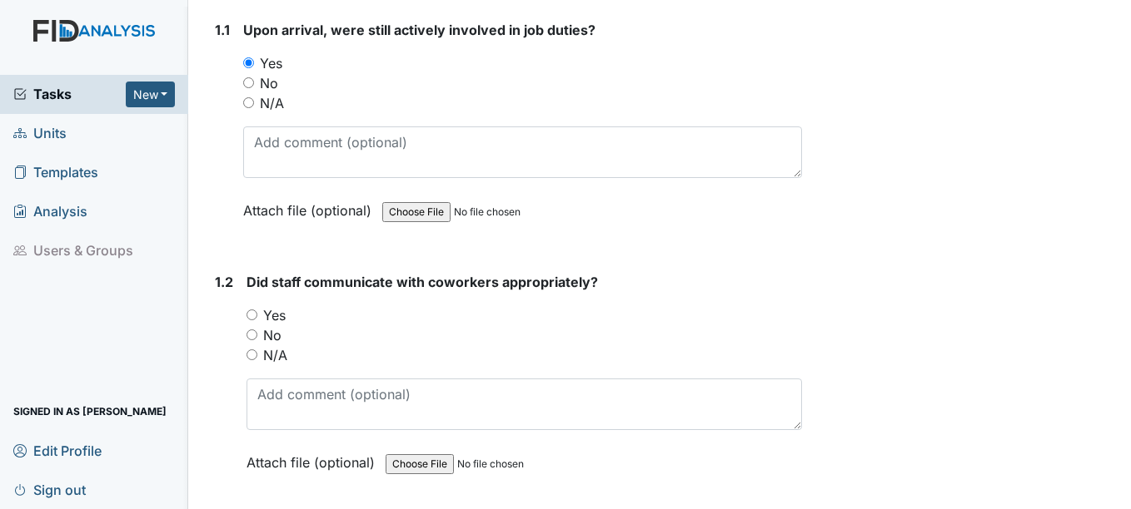
click at [256, 316] on input "Yes" at bounding box center [251, 315] width 11 height 11
radio input "true"
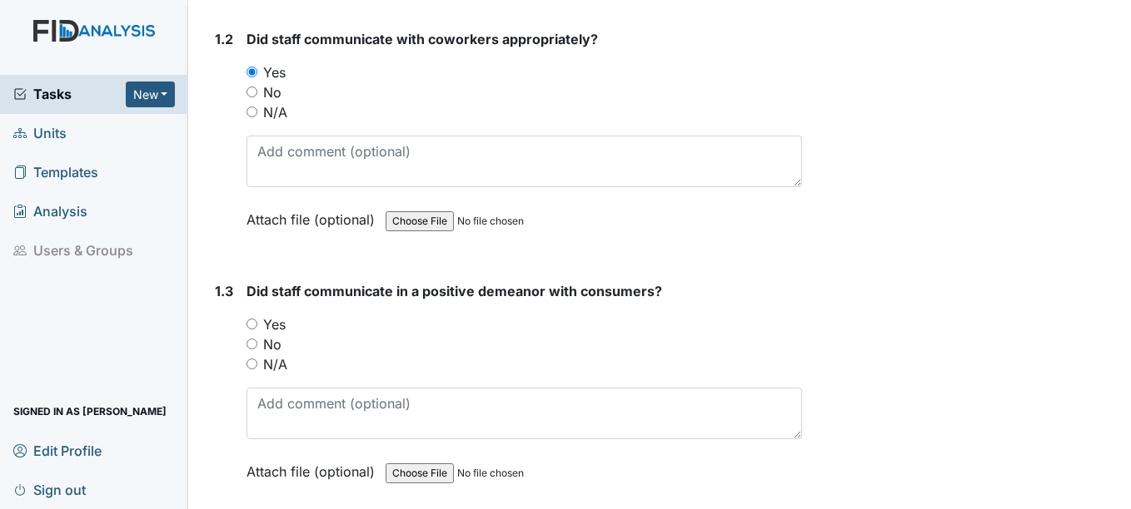
scroll to position [499, 0]
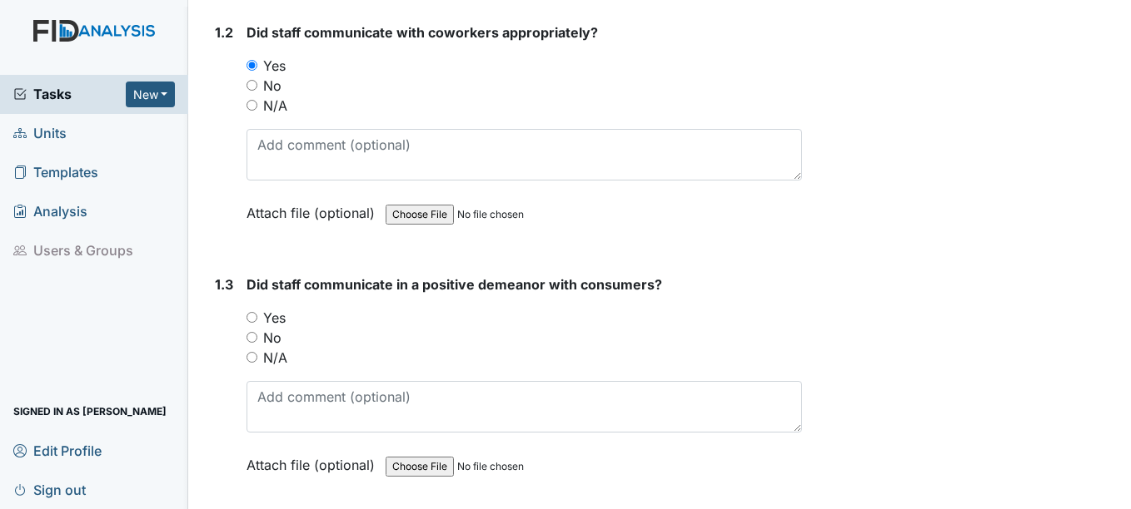
click at [253, 317] on input "Yes" at bounding box center [251, 317] width 11 height 11
radio input "true"
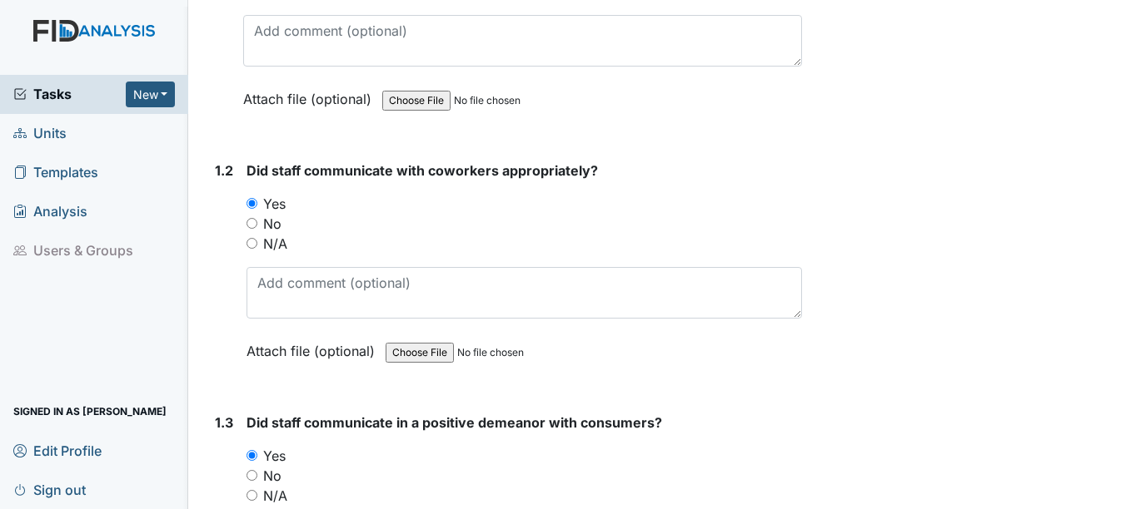
scroll to position [83, 0]
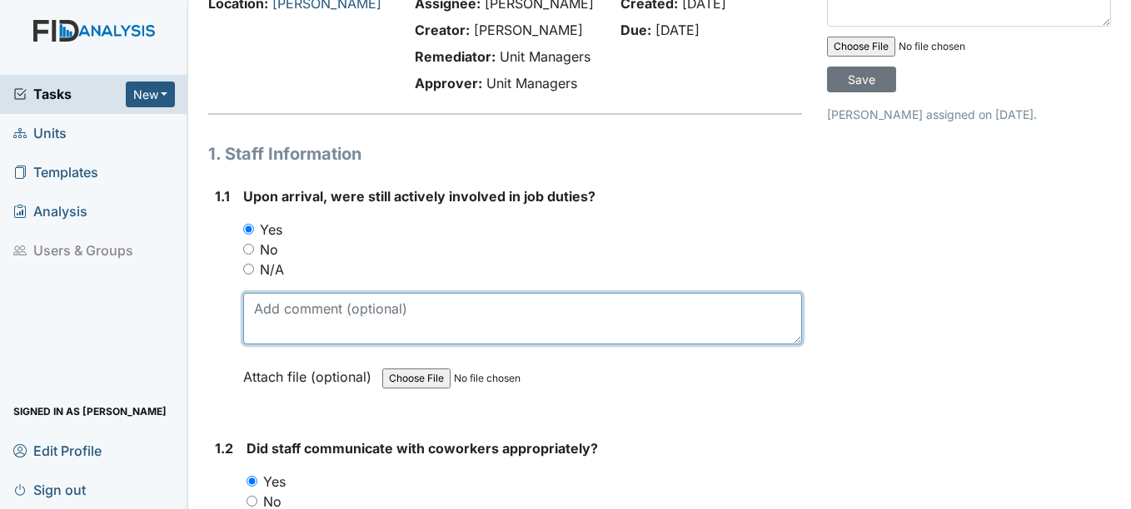
click at [295, 312] on textarea at bounding box center [522, 319] width 558 height 52
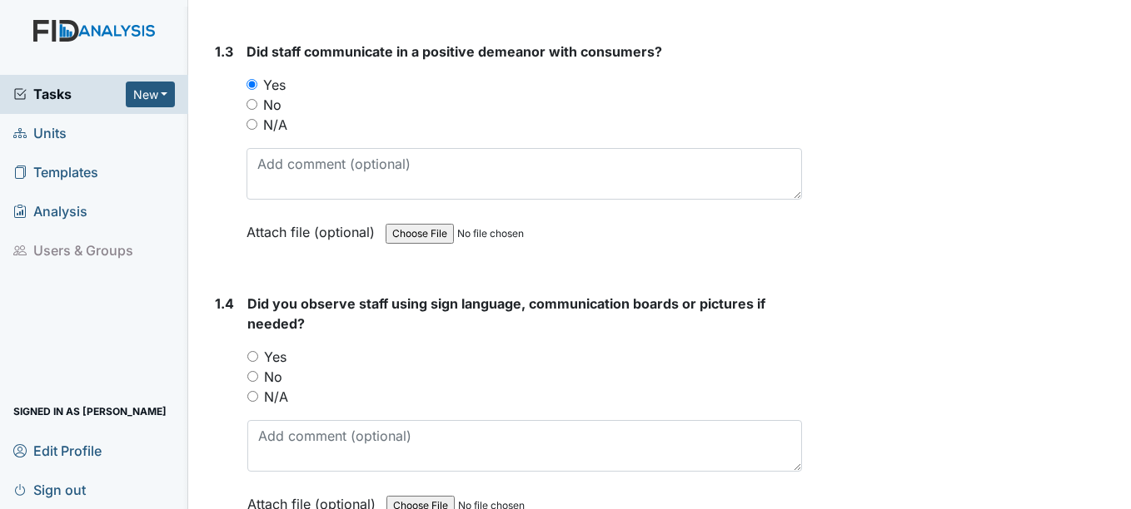
scroll to position [832, 0]
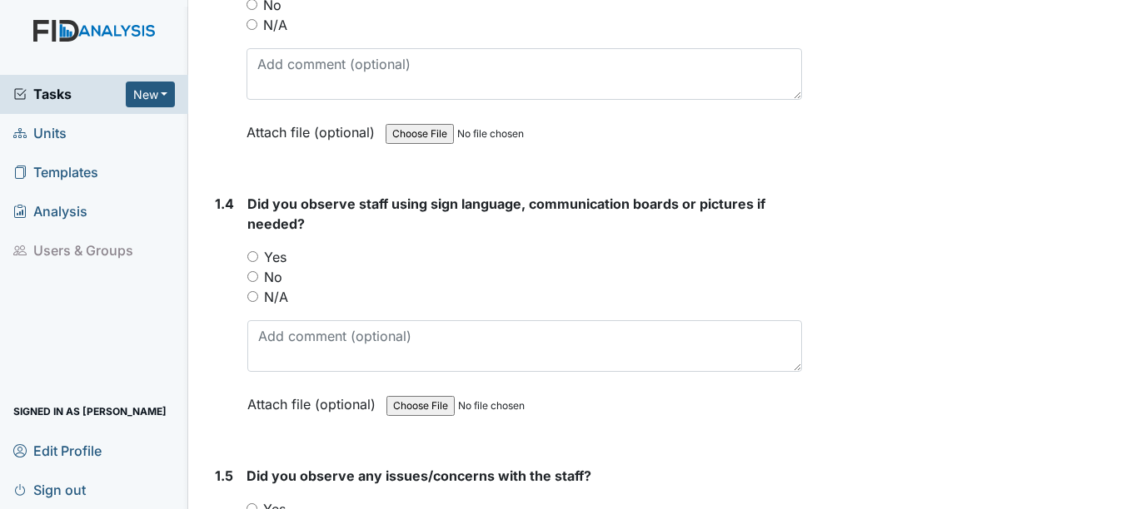
type textarea "eating supper"
click at [254, 276] on input "No" at bounding box center [252, 276] width 11 height 11
radio input "true"
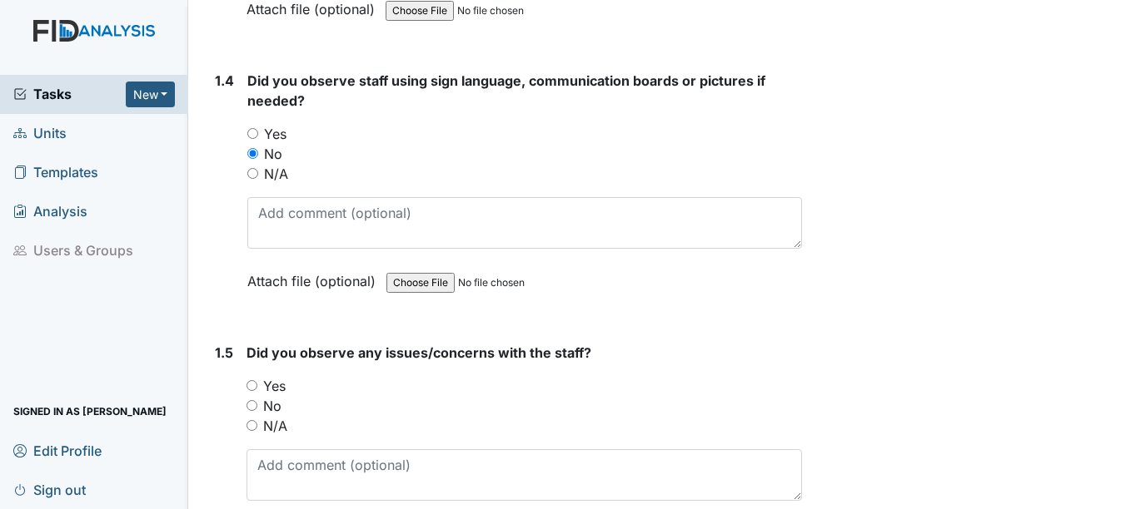
scroll to position [1082, 0]
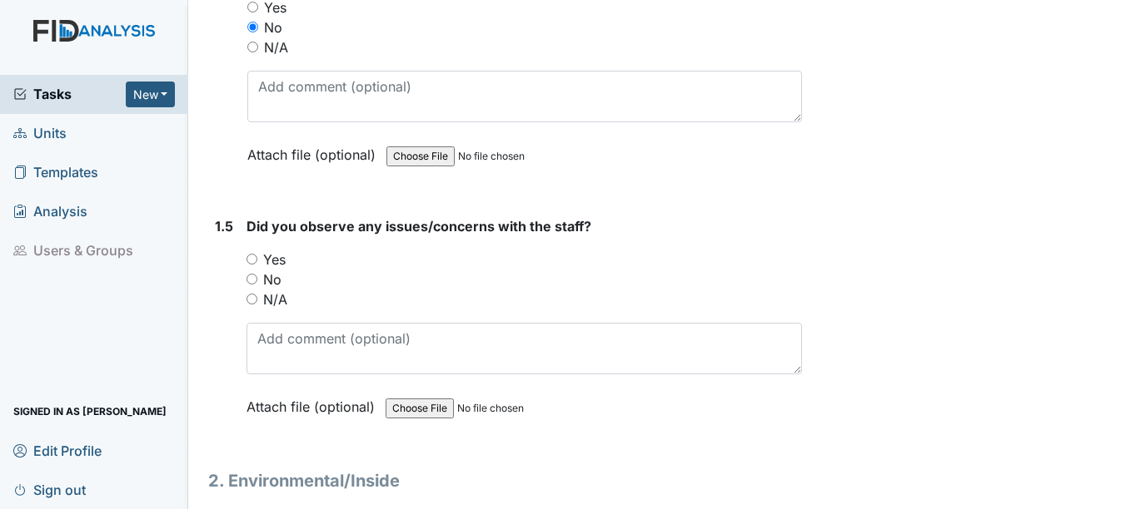
click at [254, 278] on input "No" at bounding box center [251, 279] width 11 height 11
radio input "true"
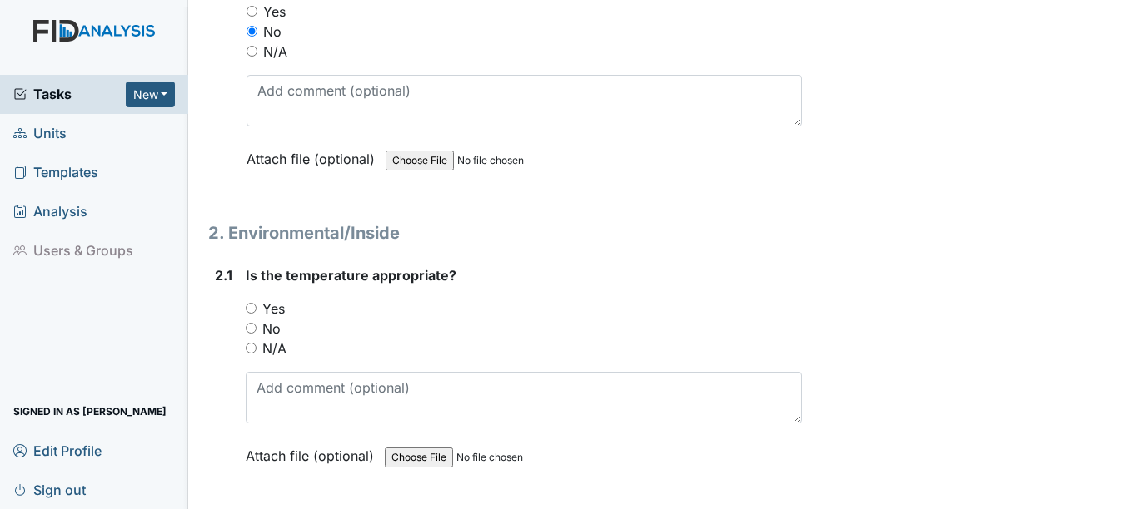
scroll to position [1332, 0]
click at [251, 307] on input "Yes" at bounding box center [251, 306] width 11 height 11
radio input "true"
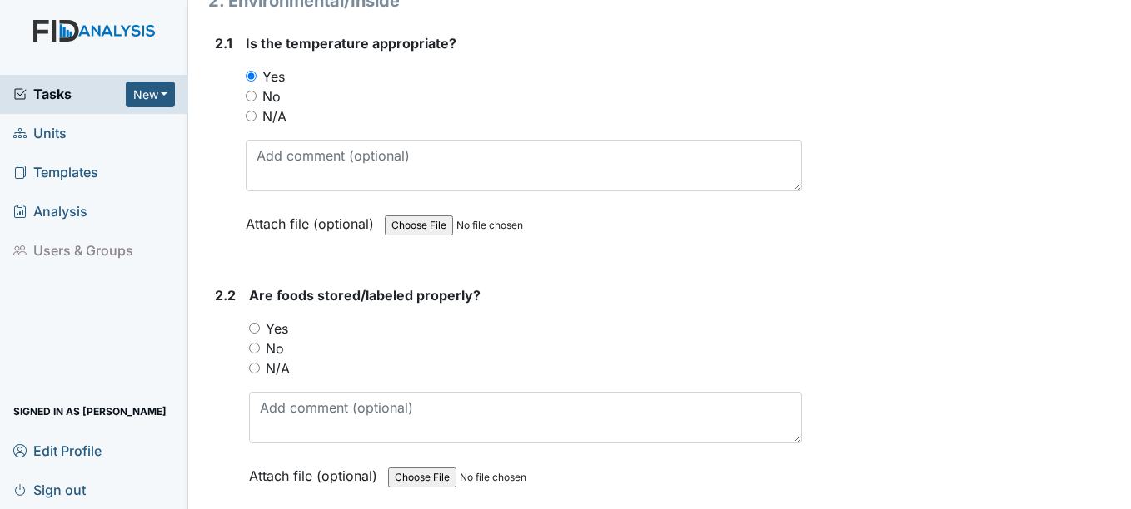
scroll to position [1582, 0]
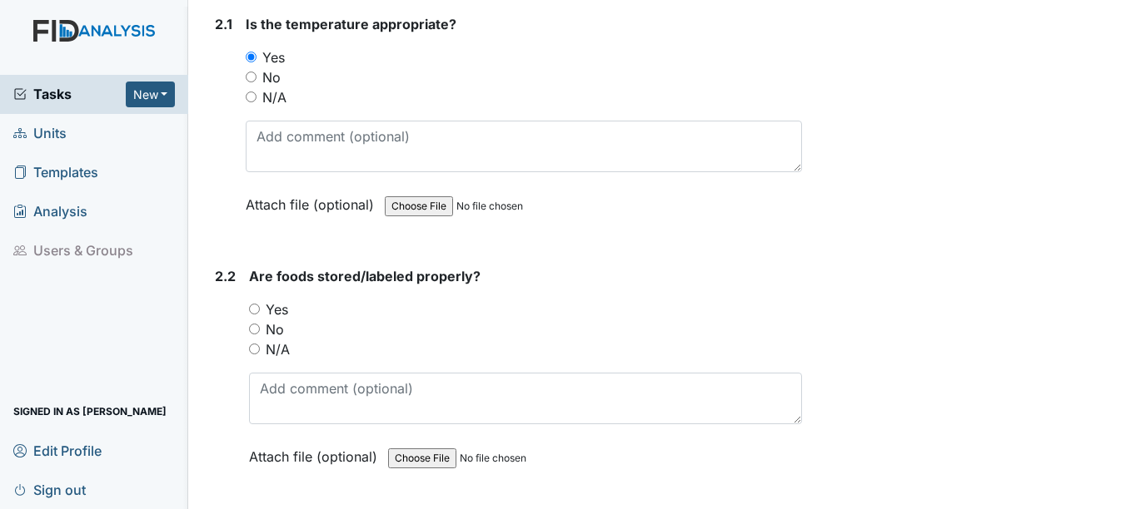
click at [257, 310] on input "Yes" at bounding box center [254, 309] width 11 height 11
radio input "true"
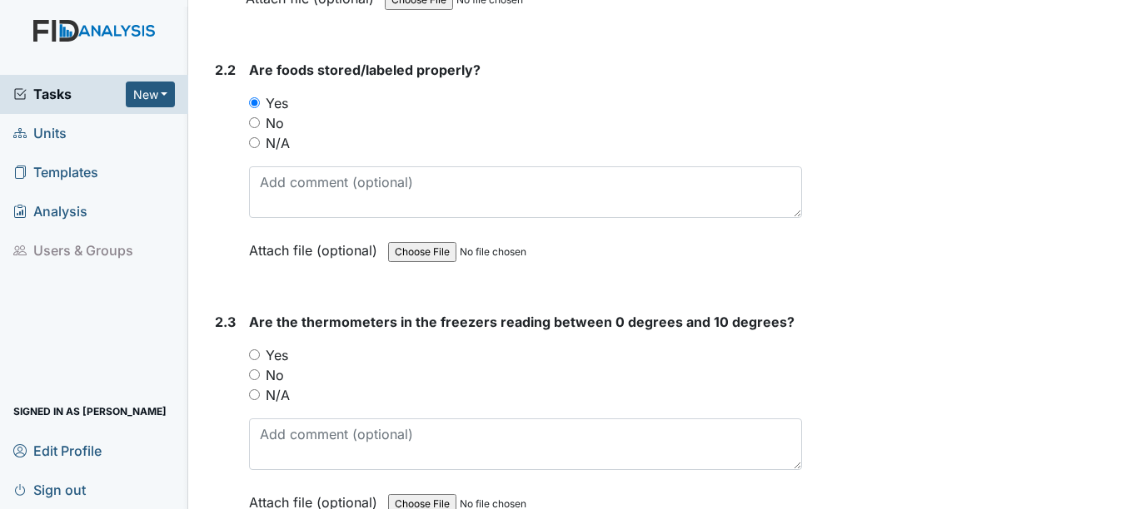
scroll to position [1831, 0]
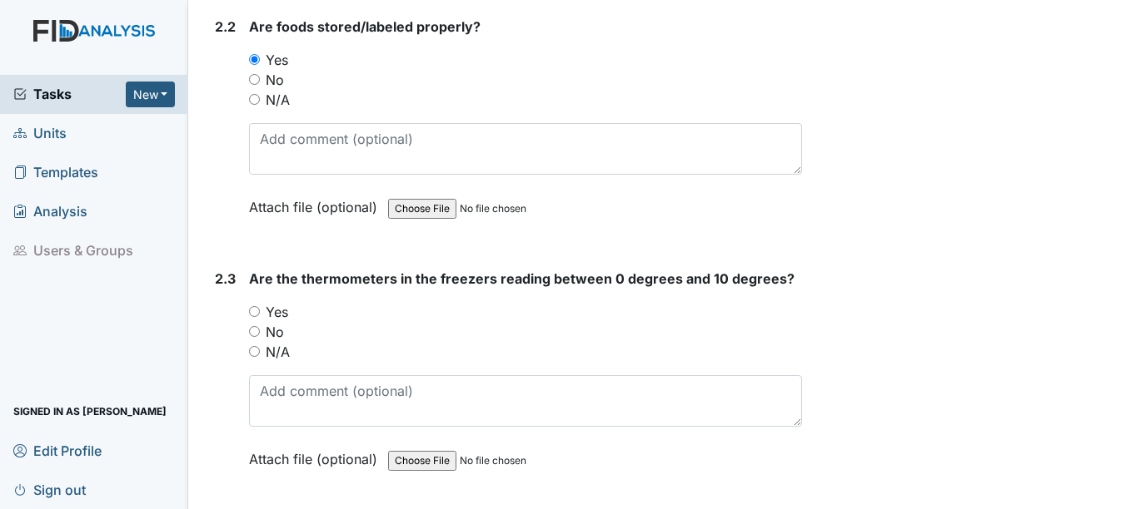
click at [257, 310] on input "Yes" at bounding box center [254, 311] width 11 height 11
radio input "true"
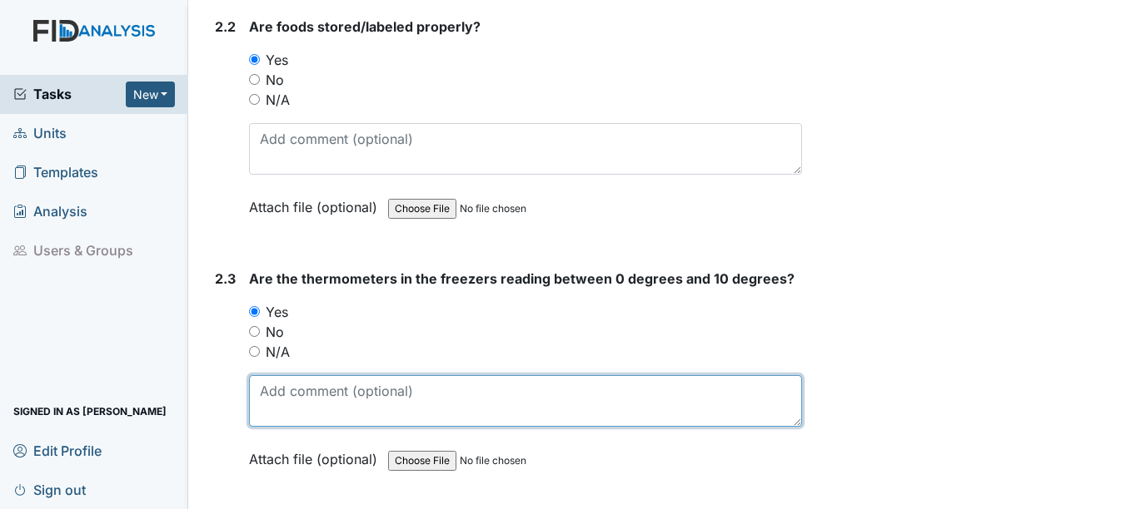
click at [295, 418] on textarea at bounding box center [525, 401] width 552 height 52
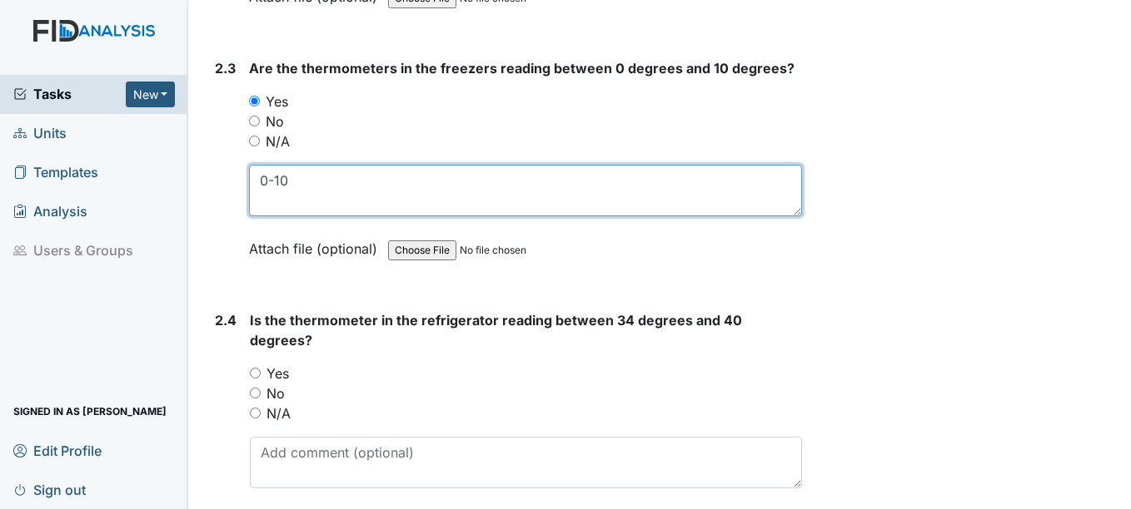
scroll to position [2081, 0]
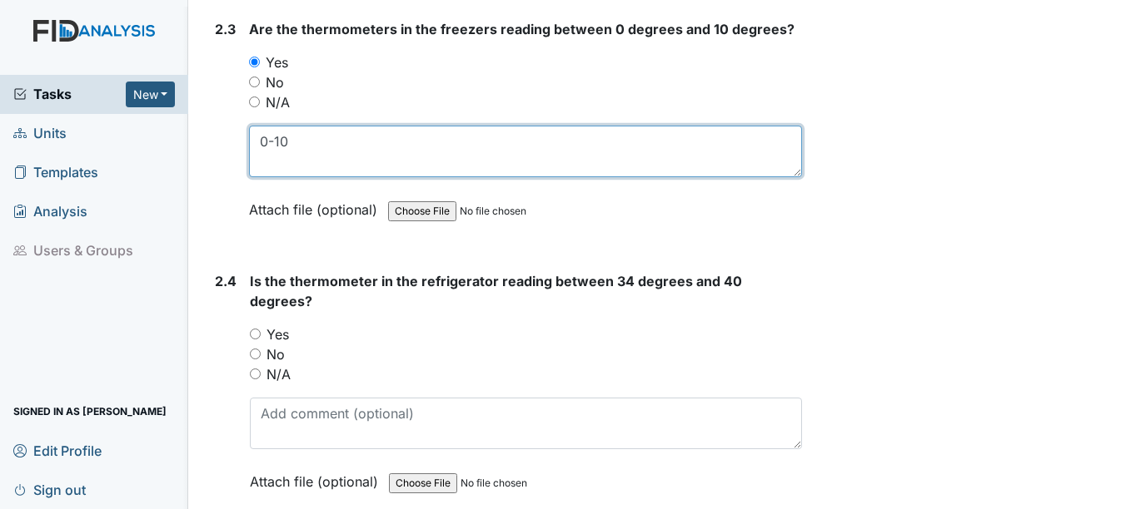
type textarea "0-10"
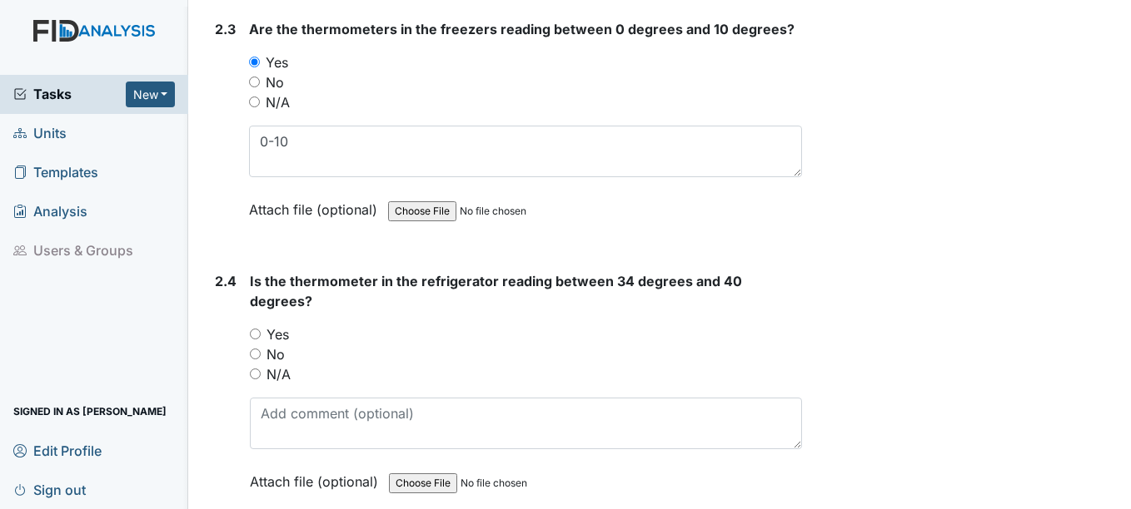
click at [260, 333] on input "Yes" at bounding box center [255, 334] width 11 height 11
radio input "true"
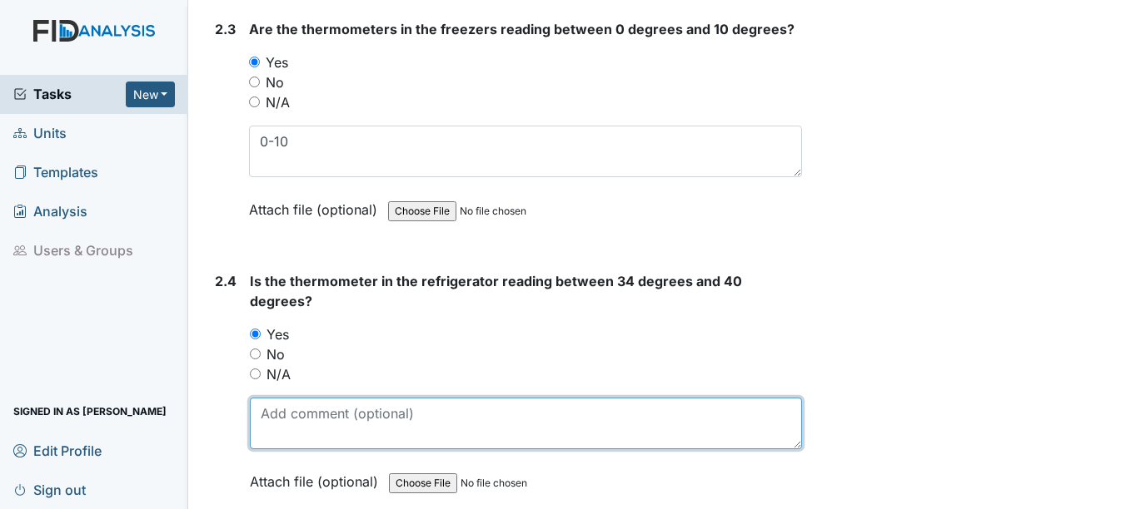
click at [283, 429] on textarea at bounding box center [525, 424] width 551 height 52
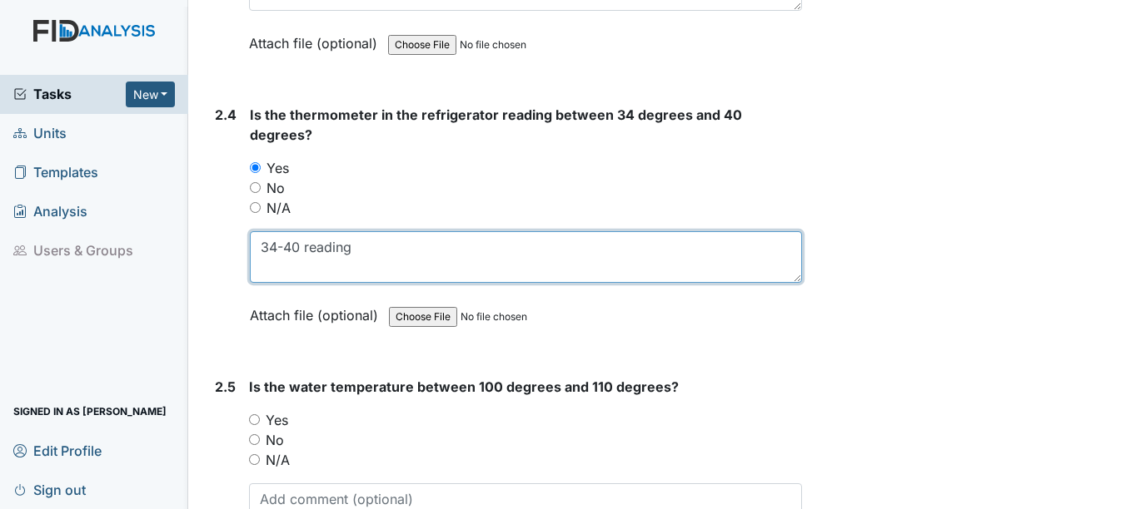
type textarea "34-40 reading"
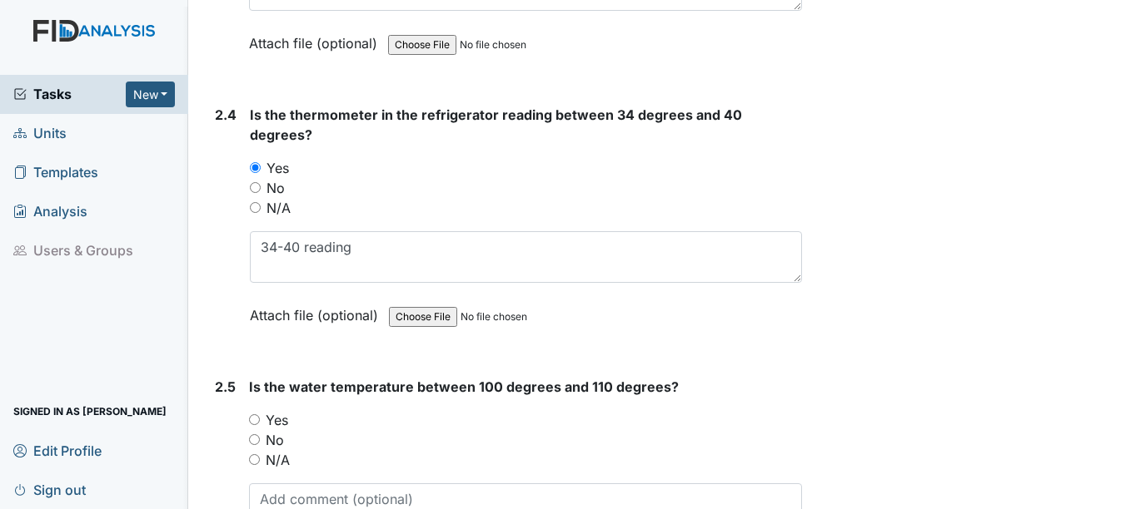
drag, startPoint x: 250, startPoint y: 418, endPoint x: 271, endPoint y: 414, distance: 22.0
click at [250, 418] on input "Yes" at bounding box center [254, 420] width 11 height 11
radio input "true"
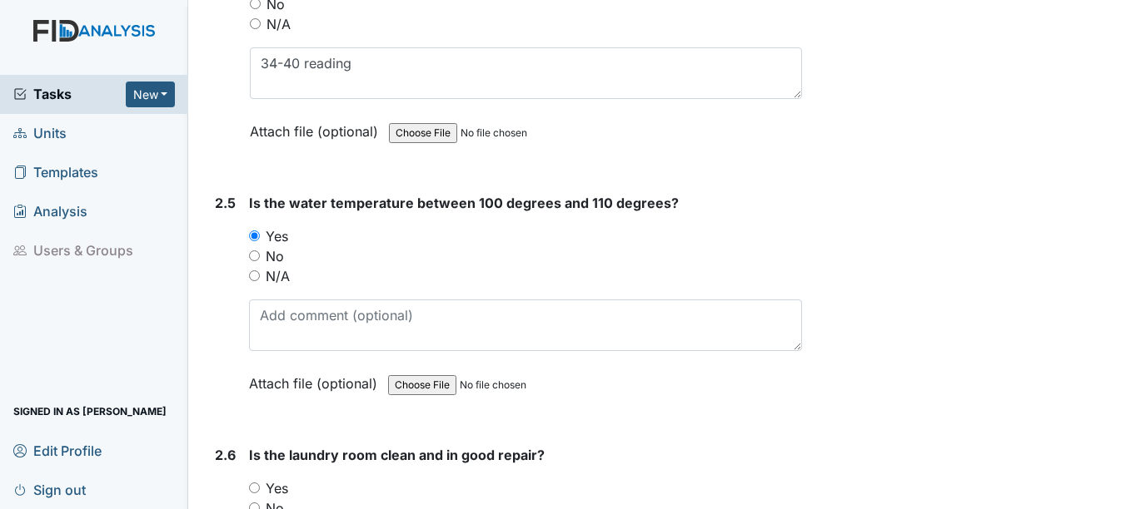
scroll to position [2497, 0]
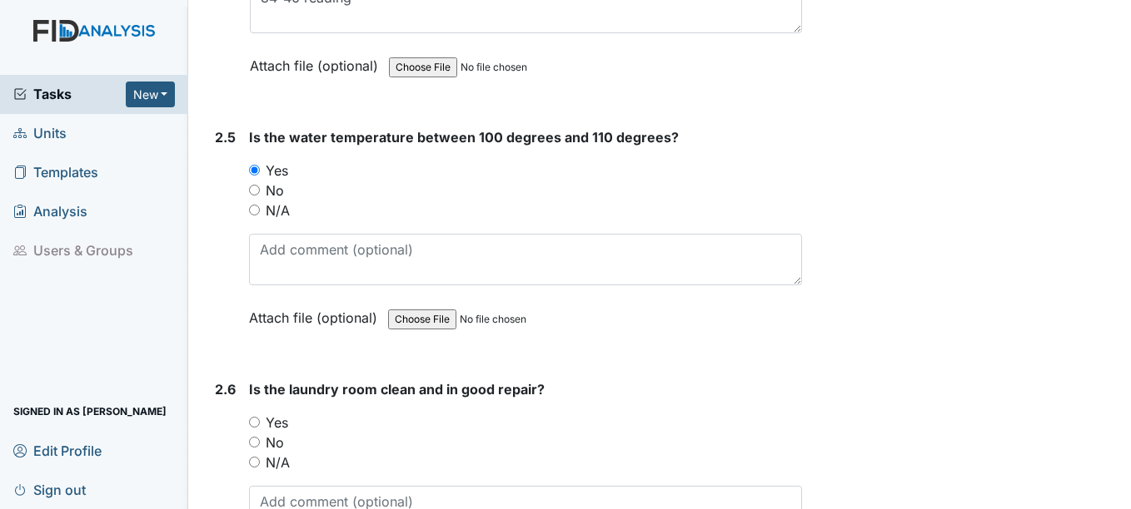
click at [253, 423] on input "Yes" at bounding box center [254, 422] width 11 height 11
radio input "true"
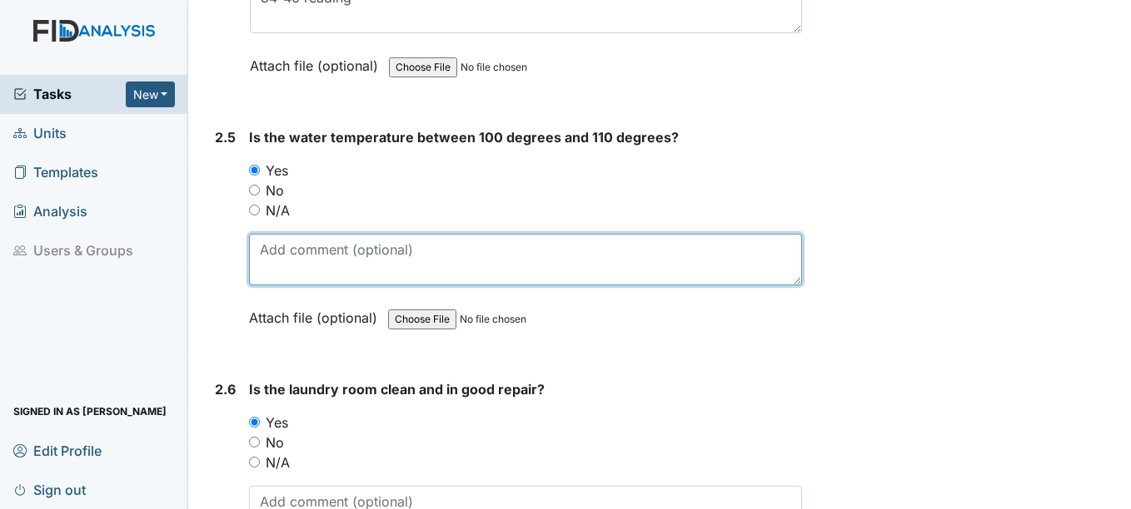
drag, startPoint x: 340, startPoint y: 256, endPoint x: 347, endPoint y: 195, distance: 62.0
click at [342, 230] on div "Is the water temperature between 100 degrees and 110 degrees? You must select o…" at bounding box center [525, 233] width 552 height 212
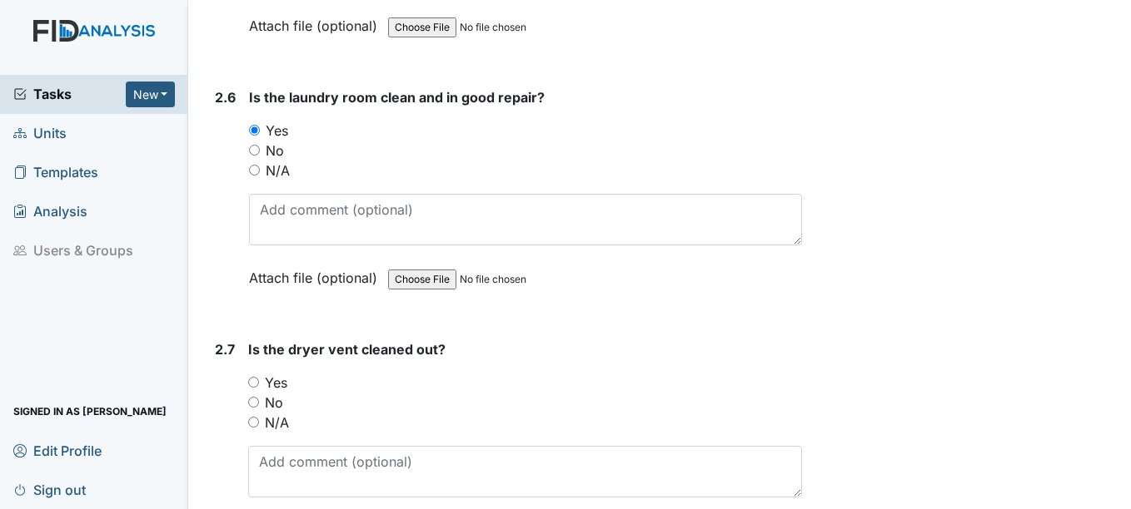
scroll to position [2830, 0]
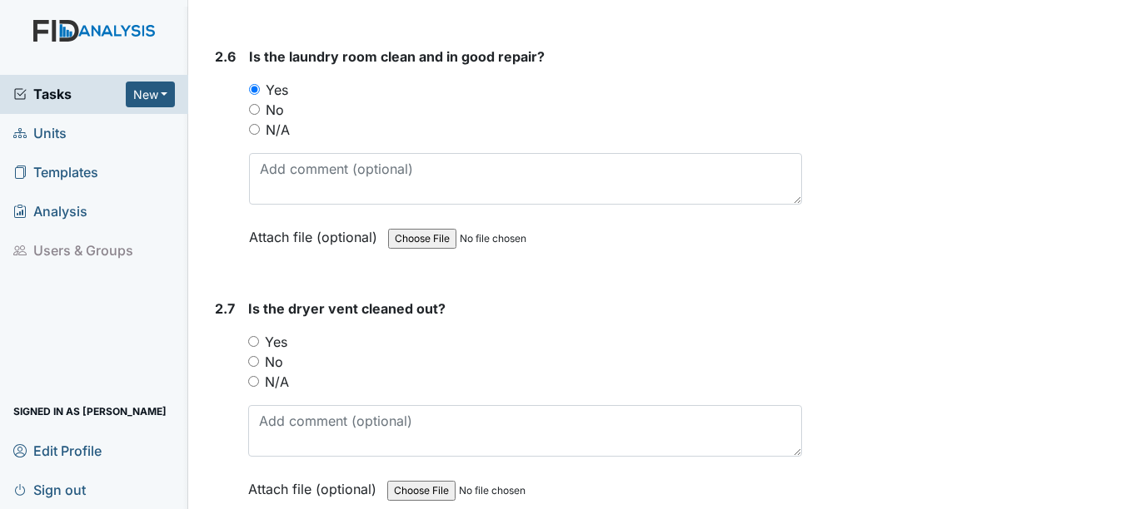
type textarea "reading 102"
click at [251, 342] on input "Yes" at bounding box center [253, 341] width 11 height 11
radio input "true"
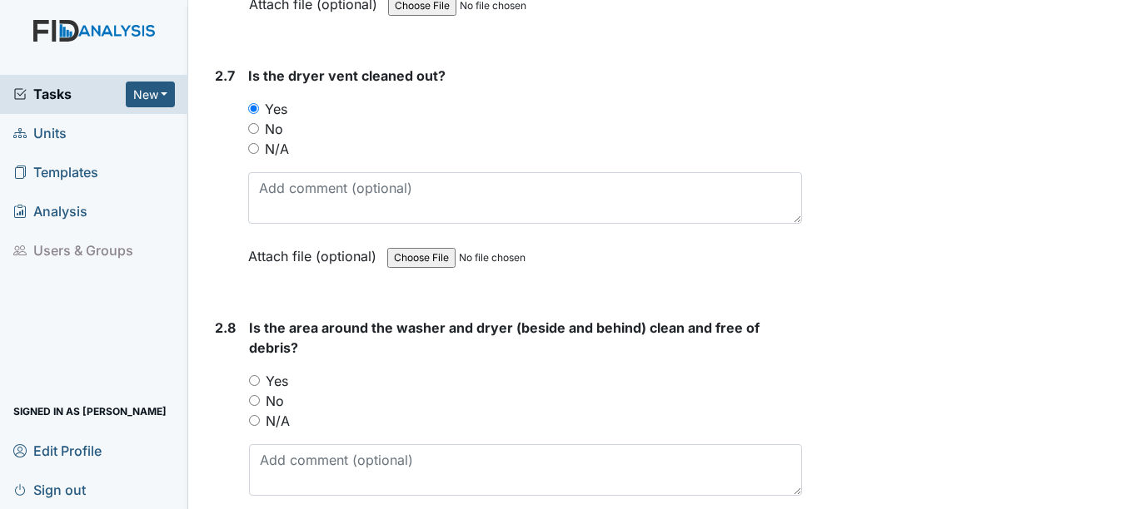
scroll to position [3080, 0]
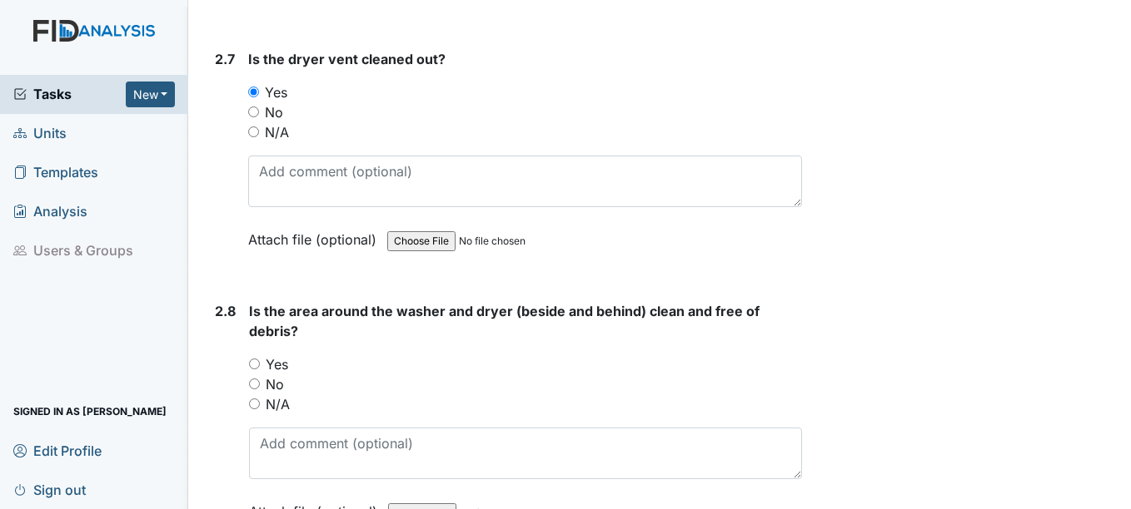
click at [257, 385] on input "No" at bounding box center [254, 384] width 11 height 11
radio input "true"
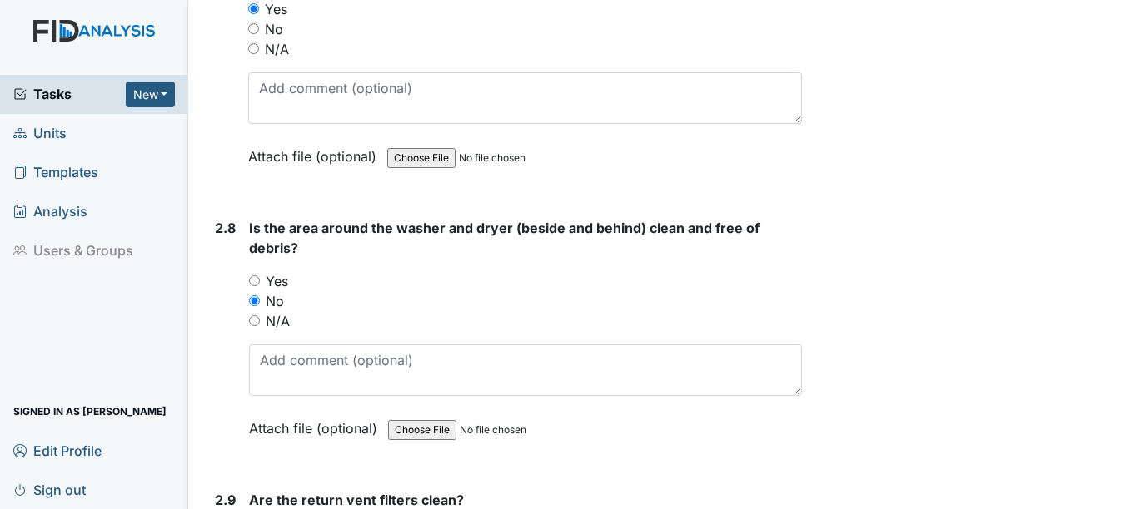
scroll to position [3330, 0]
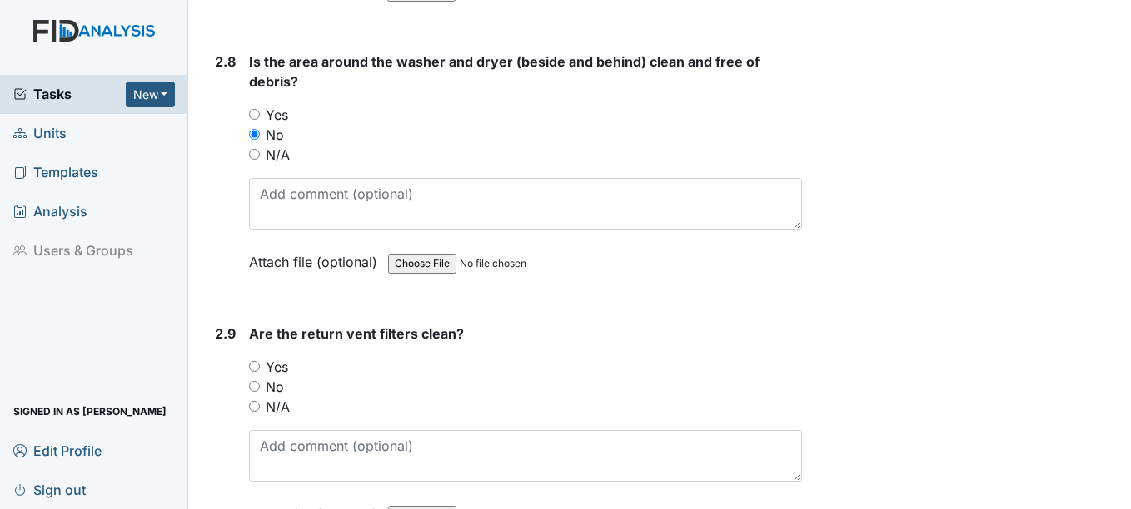
drag, startPoint x: 256, startPoint y: 364, endPoint x: 255, endPoint y: 392, distance: 28.4
click at [256, 365] on input "Yes" at bounding box center [254, 366] width 11 height 11
radio input "true"
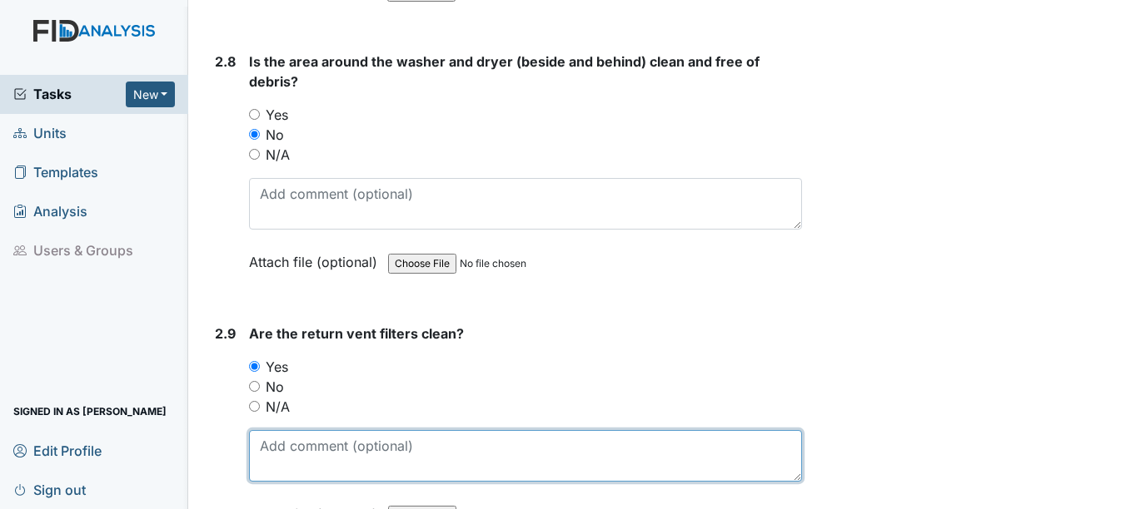
click at [272, 450] on textarea at bounding box center [525, 456] width 552 height 52
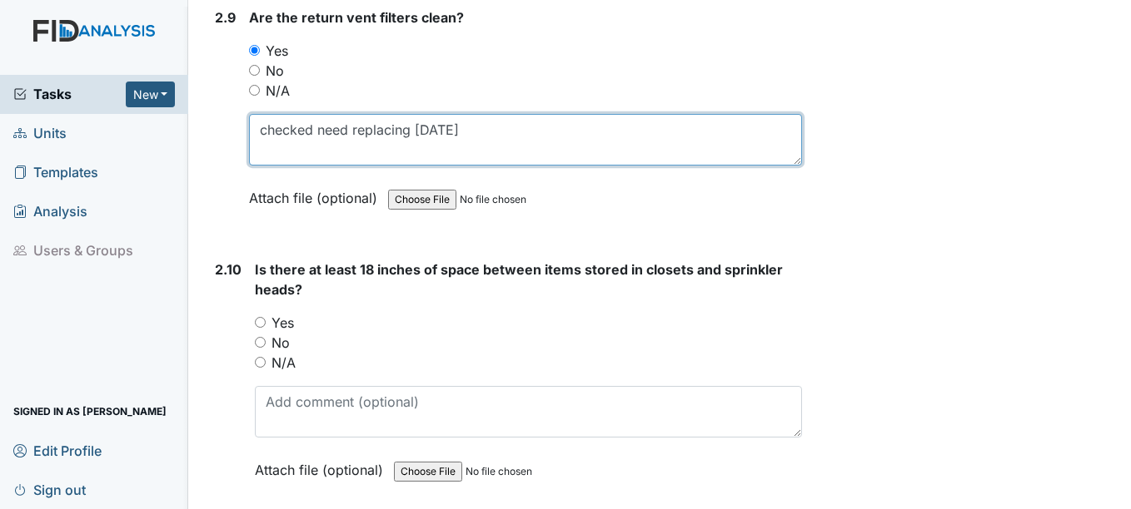
scroll to position [3663, 0]
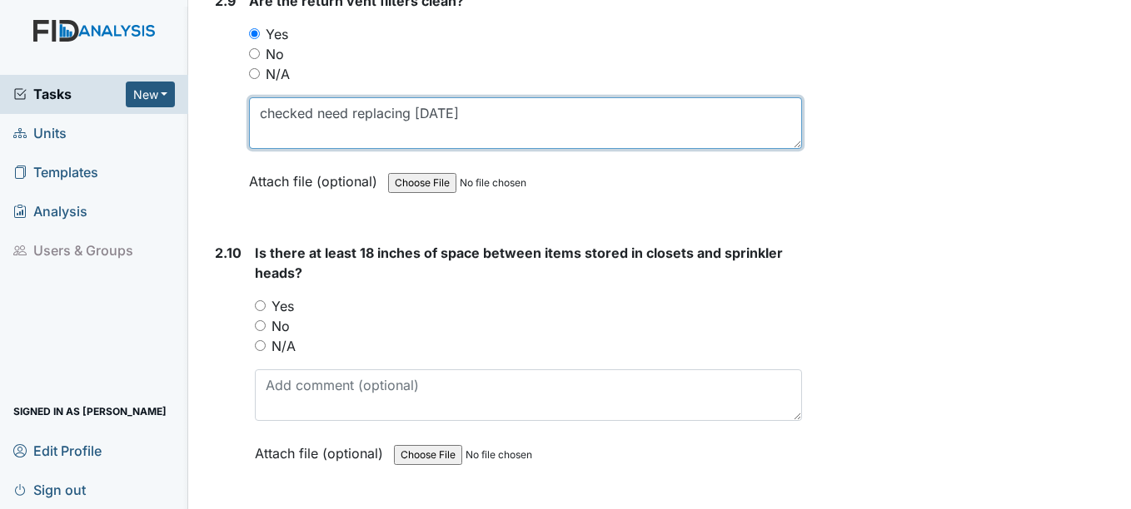
type textarea "checked need replacing 8/8/25"
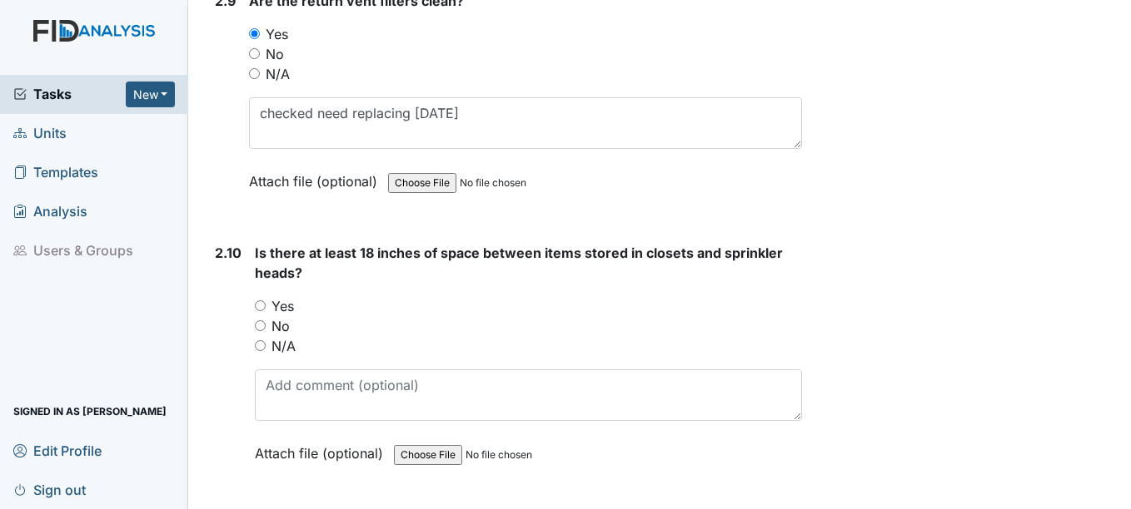
click at [260, 325] on input "No" at bounding box center [260, 326] width 11 height 11
radio input "true"
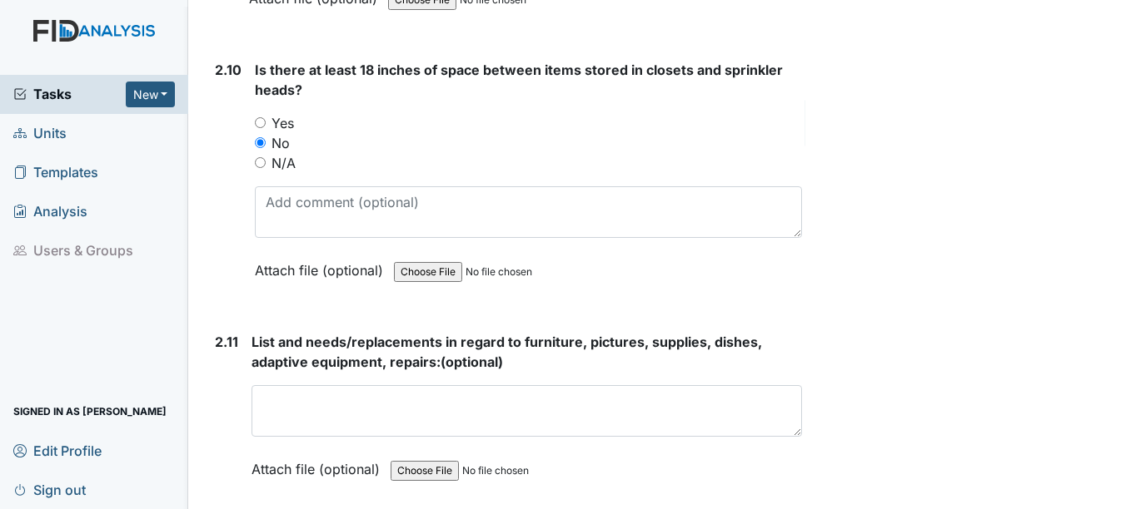
scroll to position [3913, 0]
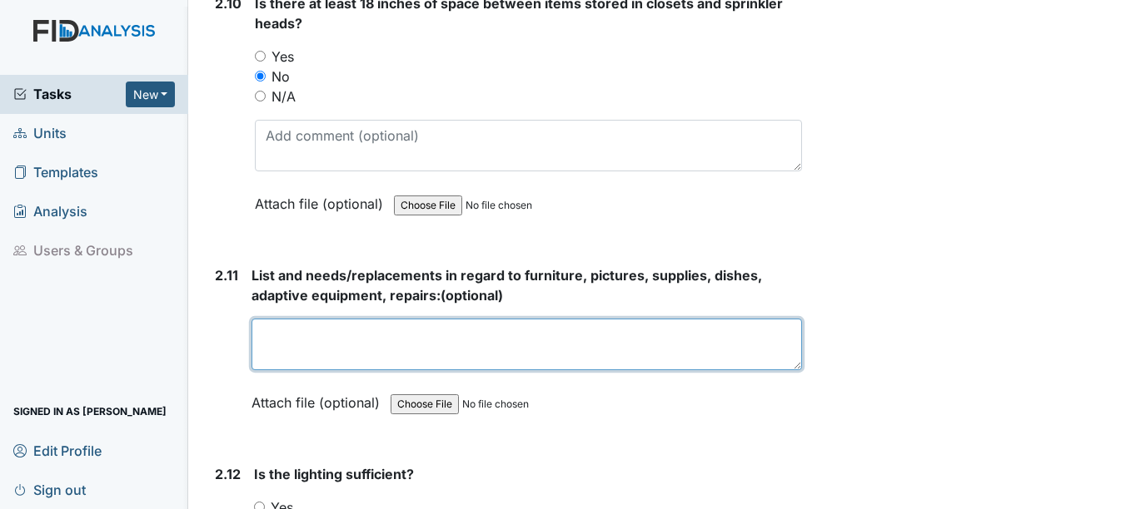
click at [279, 350] on textarea at bounding box center [525, 345] width 549 height 52
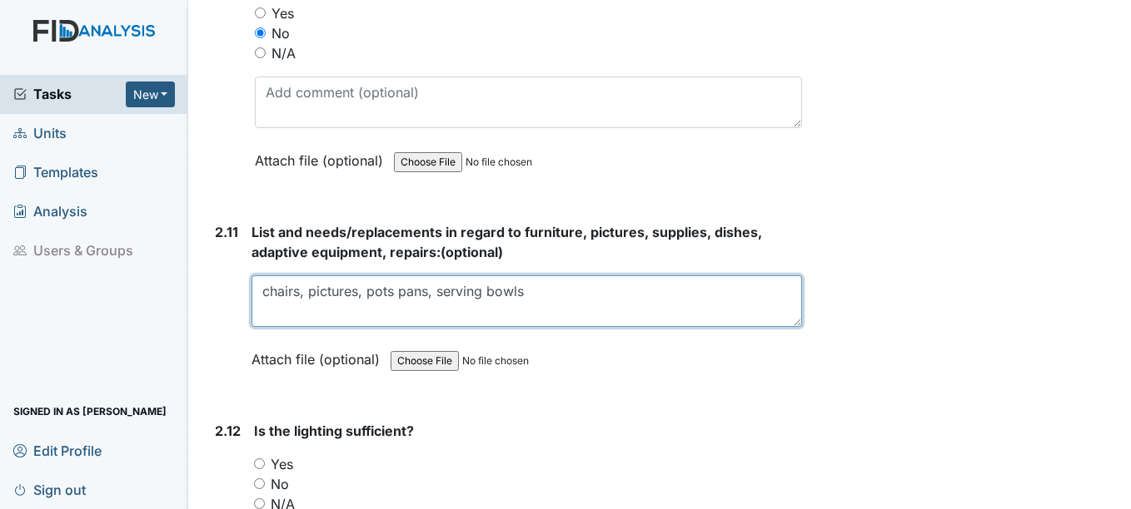
scroll to position [4079, 0]
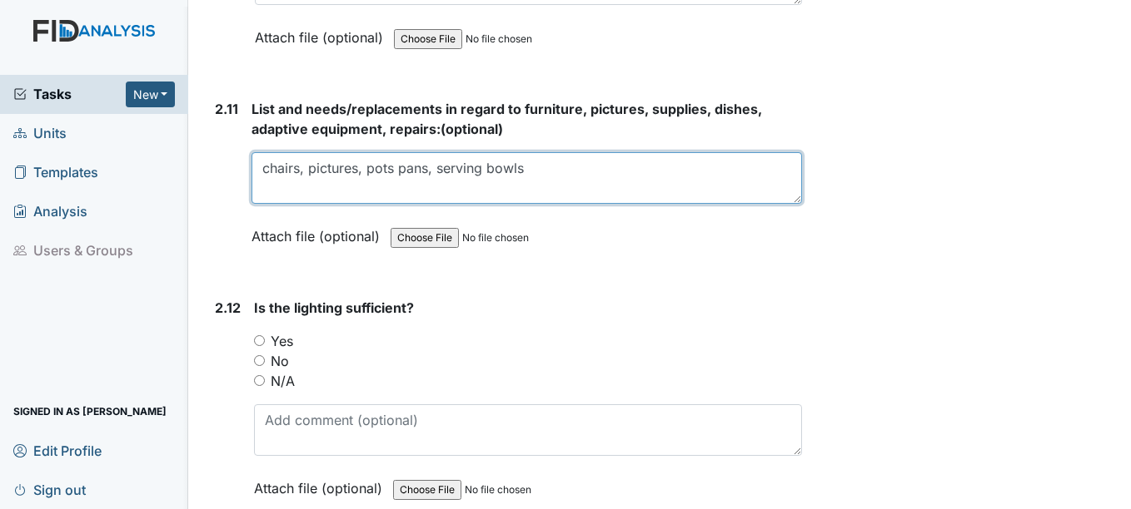
type textarea "chairs, pictures, pots pans, serving bowls"
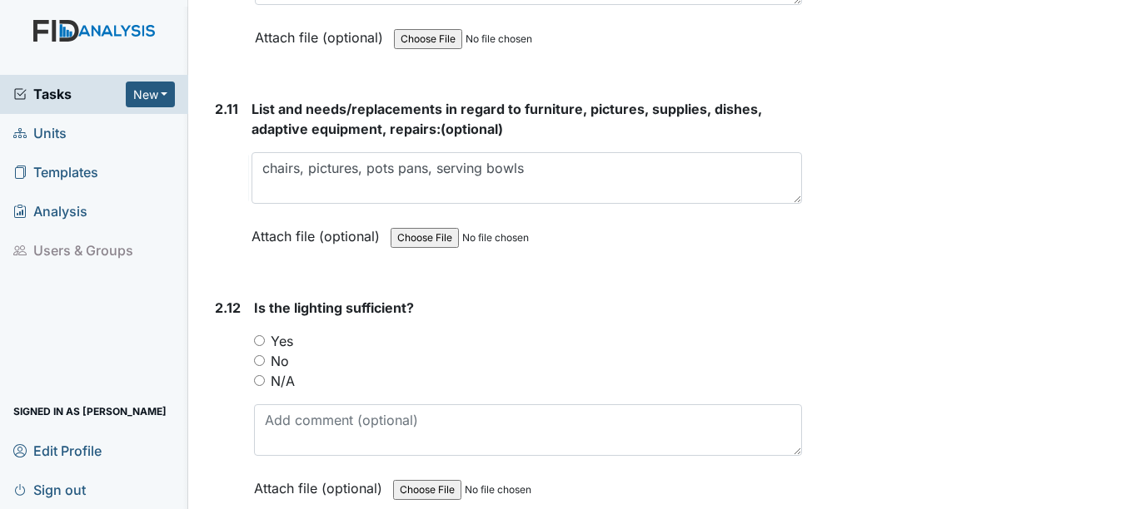
click at [257, 340] on input "Yes" at bounding box center [259, 340] width 11 height 11
radio input "true"
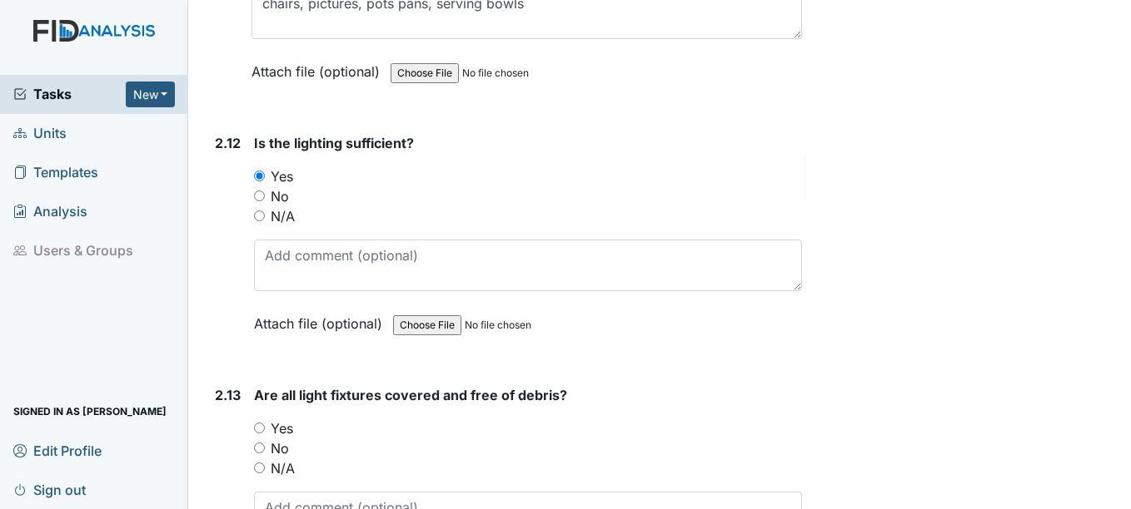
scroll to position [4246, 0]
click at [260, 426] on input "Yes" at bounding box center [259, 426] width 11 height 11
radio input "true"
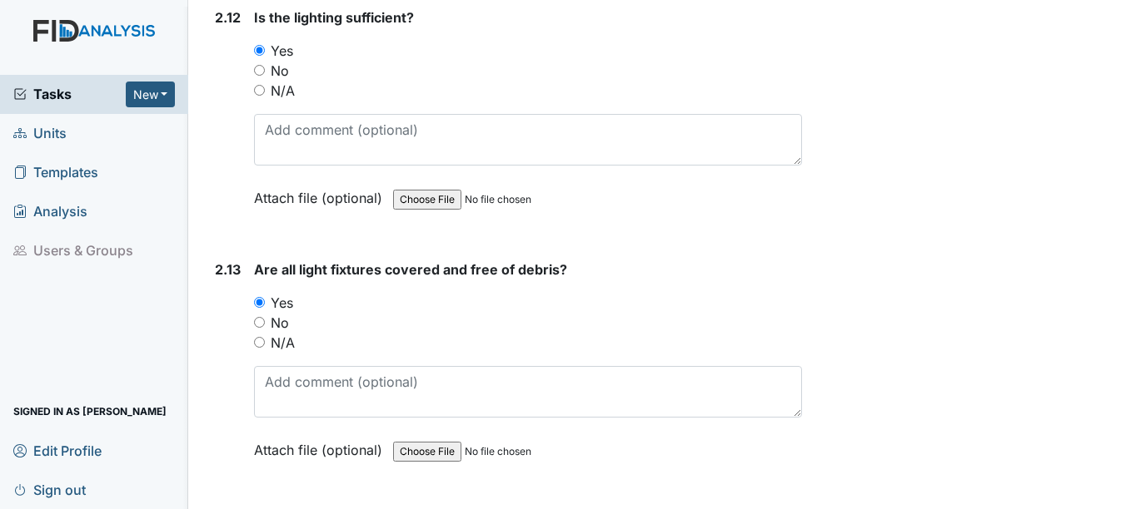
scroll to position [4495, 0]
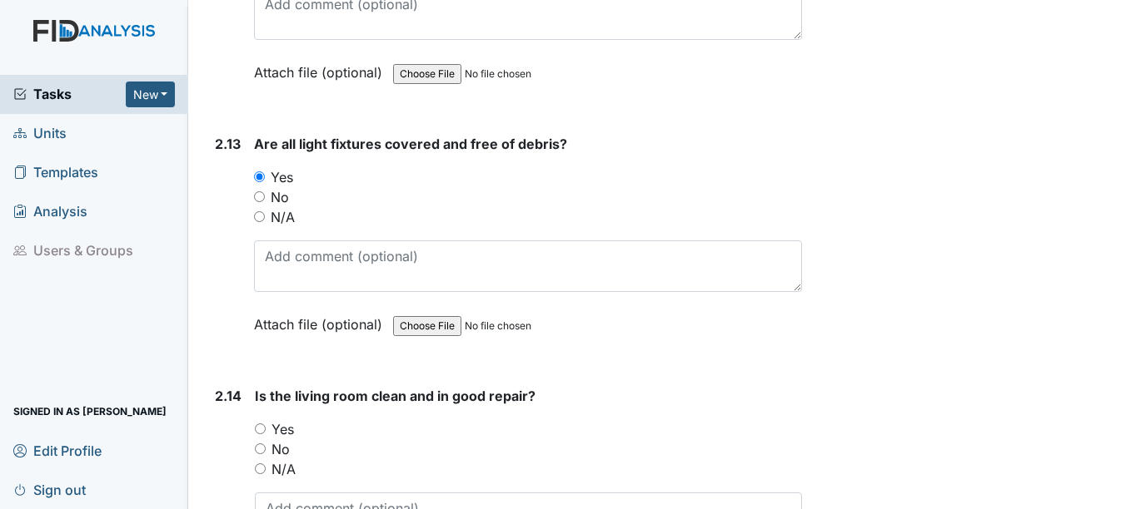
drag, startPoint x: 258, startPoint y: 450, endPoint x: 271, endPoint y: 445, distance: 13.4
click at [258, 450] on input "No" at bounding box center [260, 449] width 11 height 11
radio input "true"
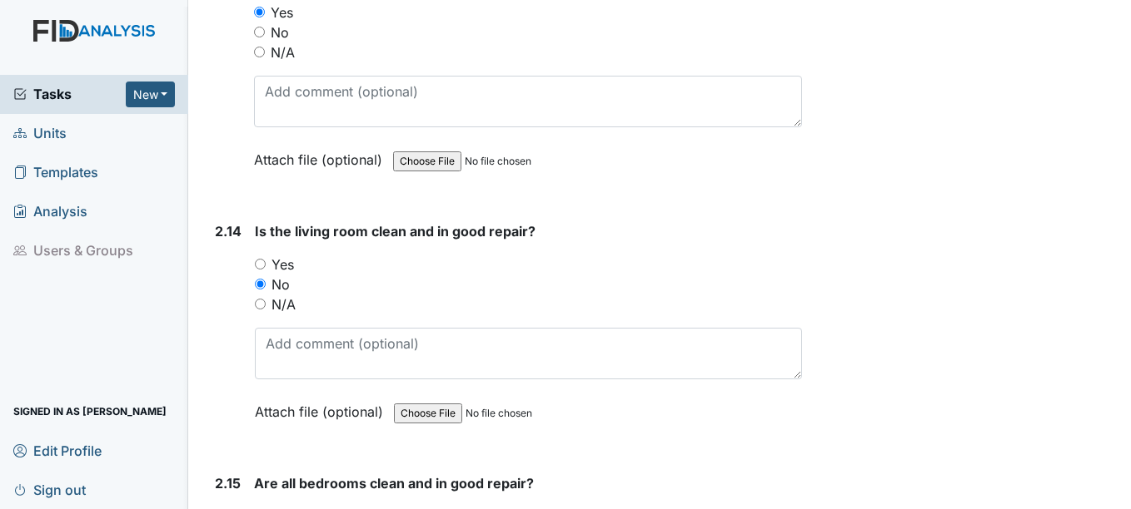
scroll to position [4662, 0]
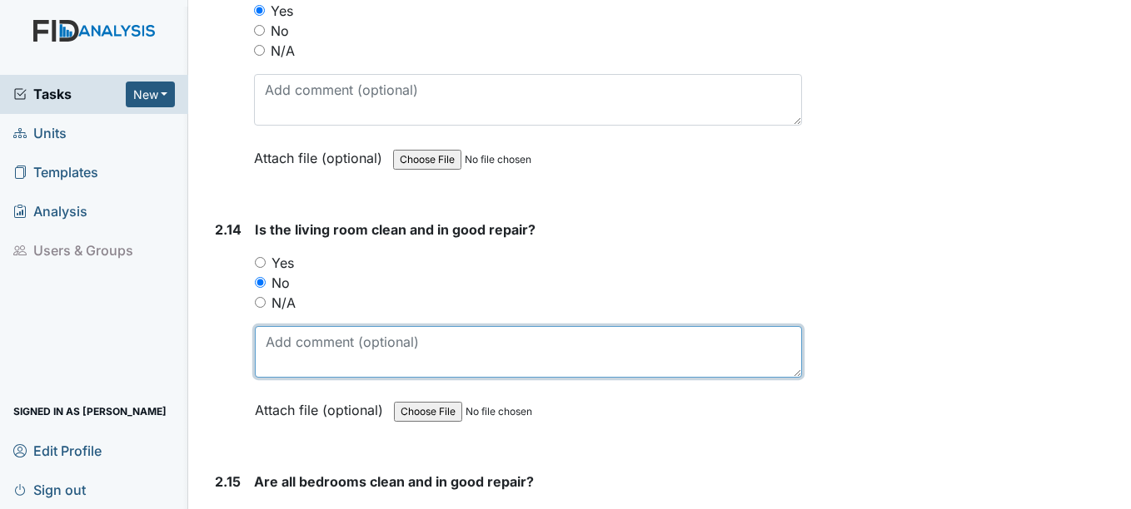
click at [291, 356] on textarea at bounding box center [528, 352] width 546 height 52
type textarea "l"
paste textarea "have been reported"
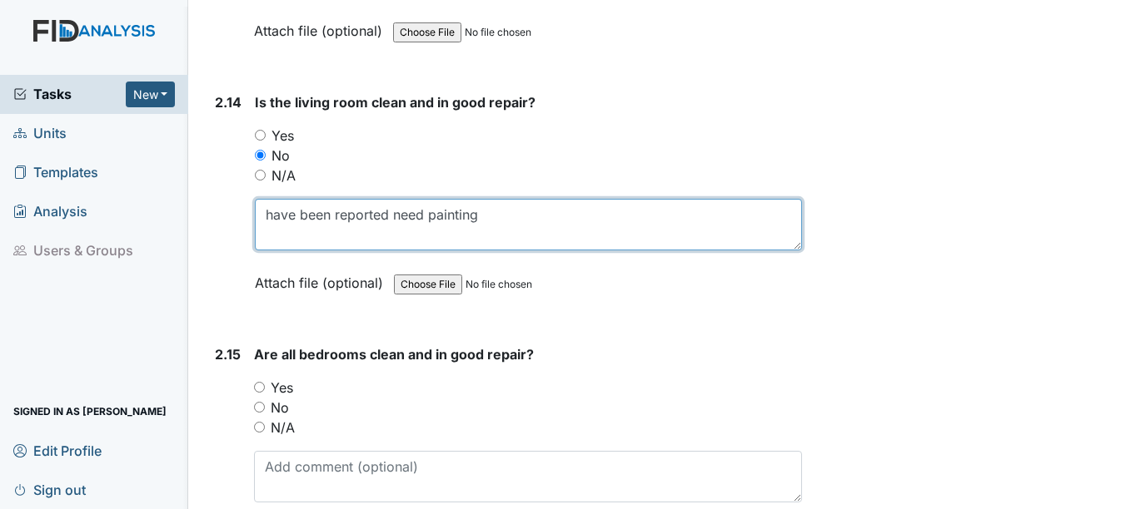
scroll to position [4828, 0]
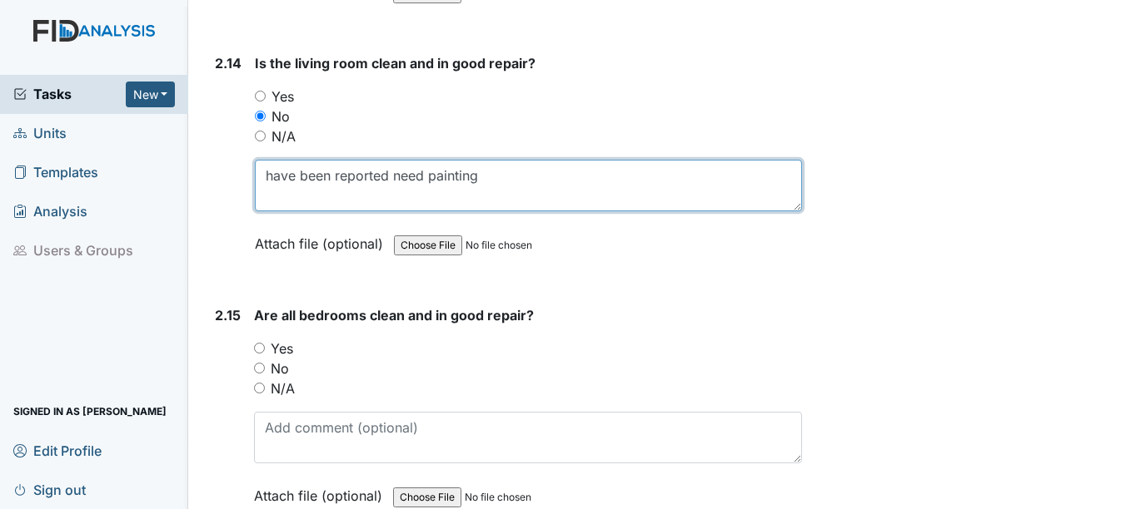
type textarea "have been reported need painting"
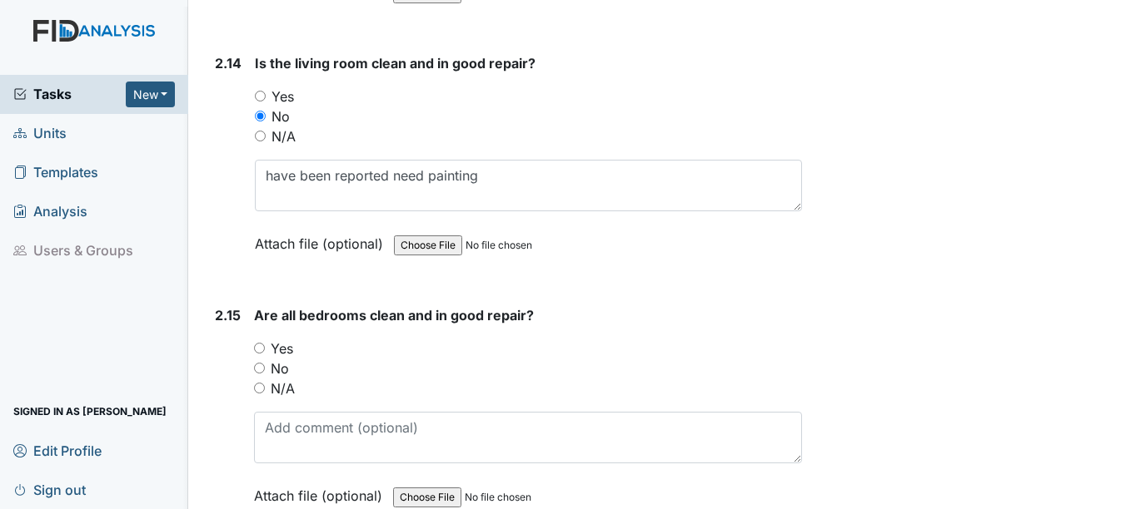
click at [265, 369] on input "No" at bounding box center [259, 368] width 11 height 11
radio input "true"
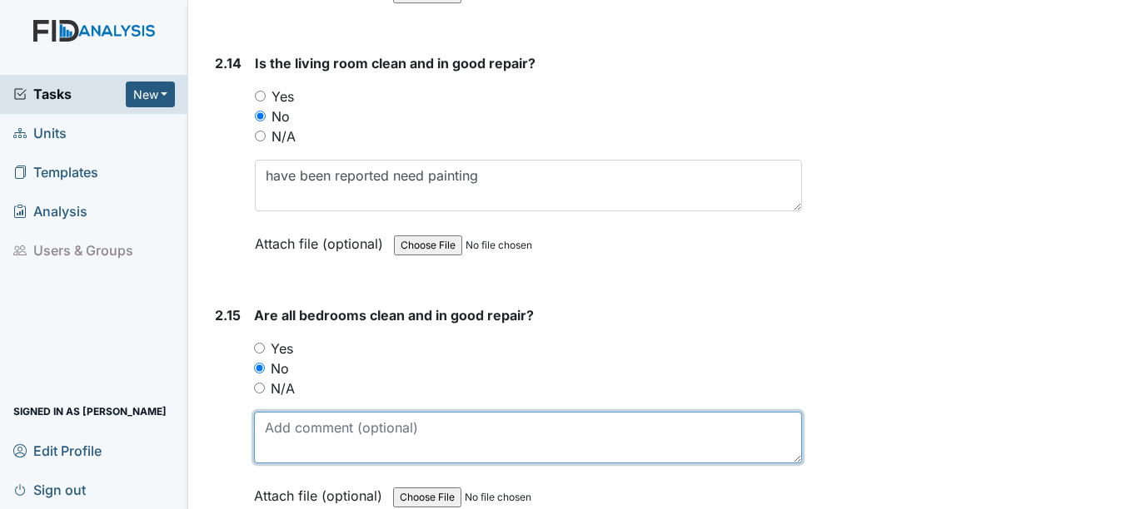
click at [299, 444] on textarea at bounding box center [527, 438] width 547 height 52
click at [408, 432] on textarea "bathrooms need remodleing" at bounding box center [527, 438] width 547 height 52
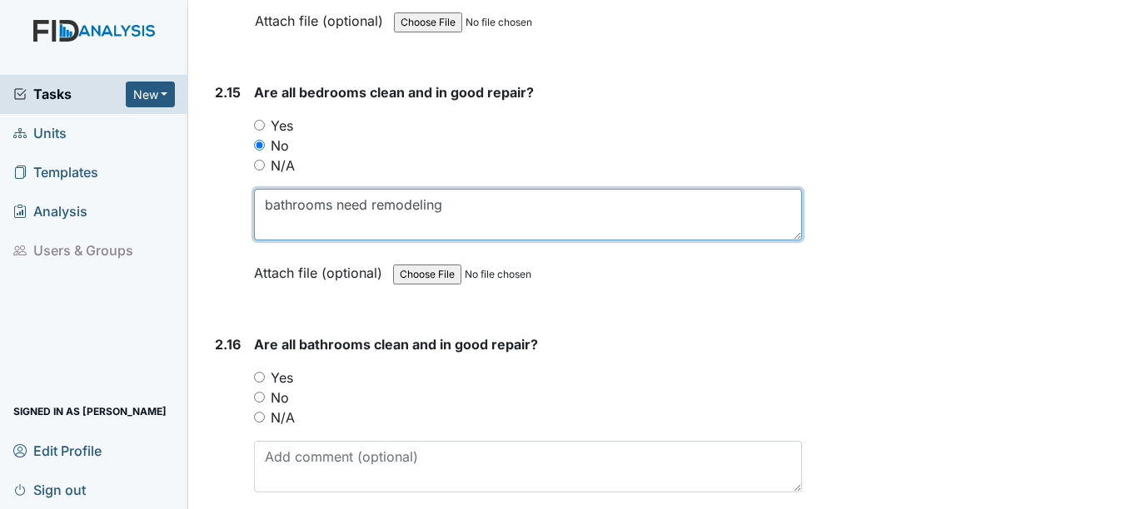
scroll to position [5078, 0]
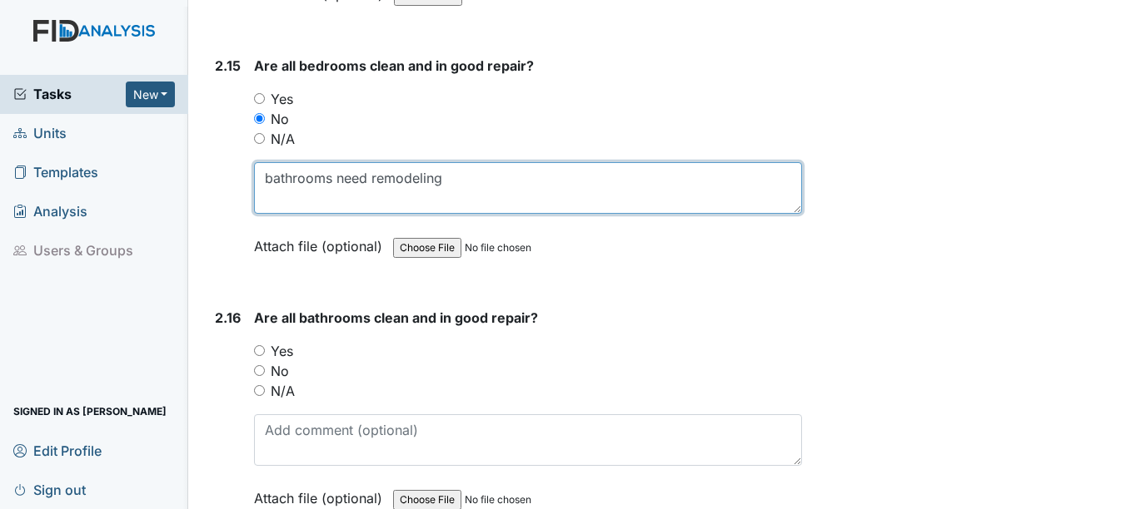
type textarea "bathrooms need remodeling"
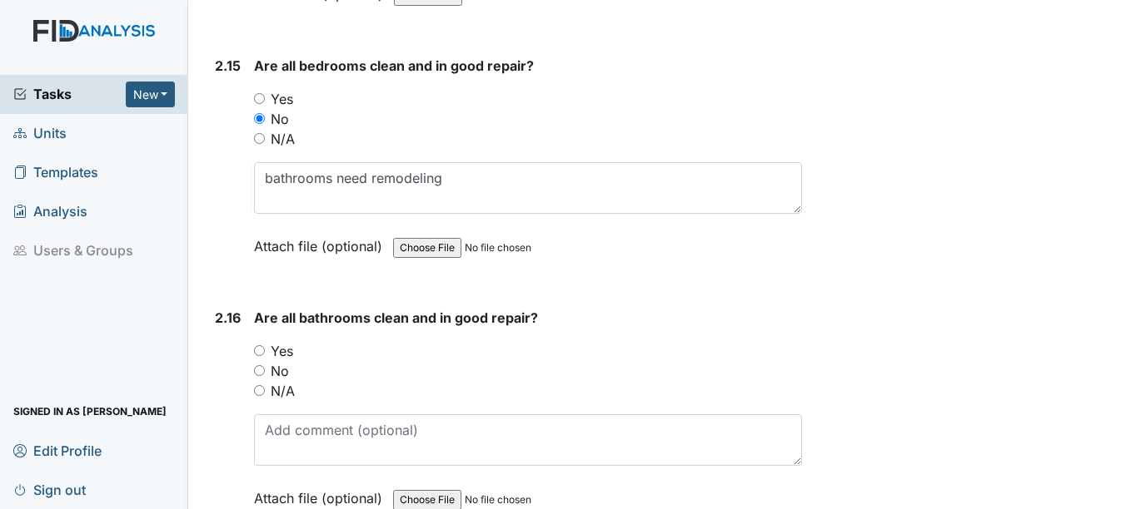
drag, startPoint x: 261, startPoint y: 365, endPoint x: 287, endPoint y: 334, distance: 40.2
click at [261, 365] on input "No" at bounding box center [259, 370] width 11 height 11
radio input "true"
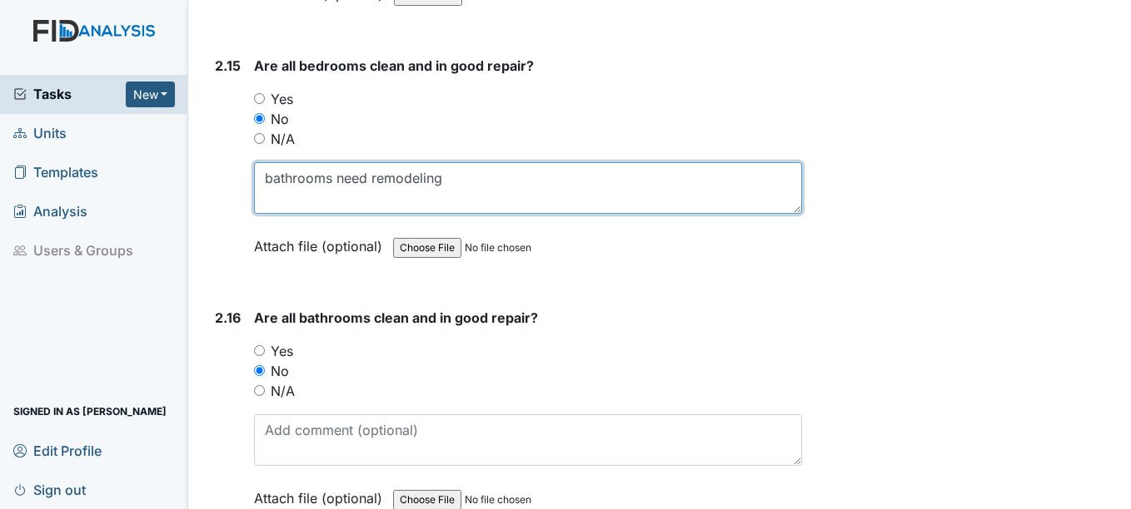
drag, startPoint x: 448, startPoint y: 178, endPoint x: 260, endPoint y: 191, distance: 188.6
click at [260, 191] on textarea "bathrooms need remodeling" at bounding box center [527, 188] width 547 height 52
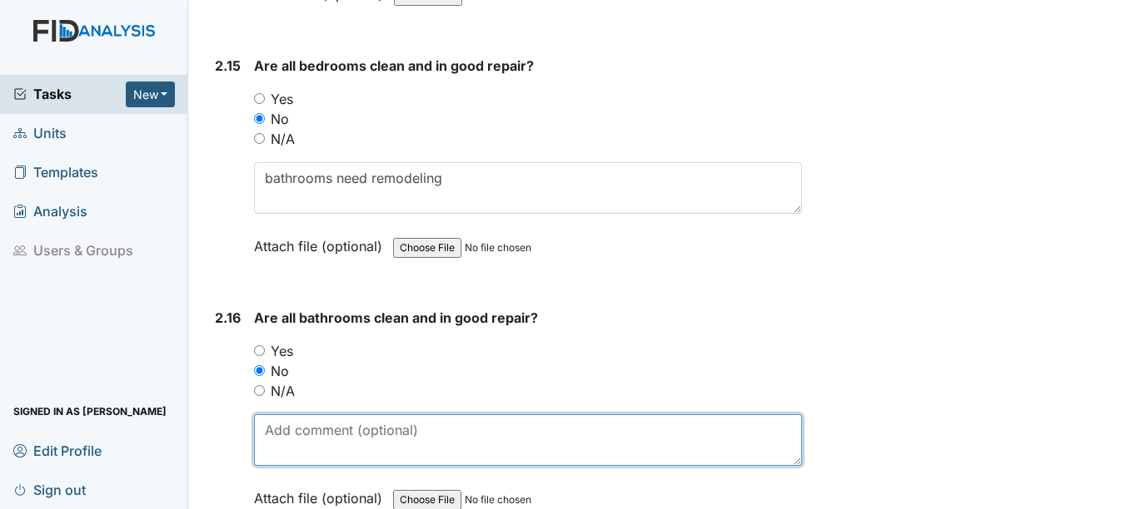
click at [291, 447] on textarea at bounding box center [527, 441] width 547 height 52
paste textarea "bathrooms need remodeling"
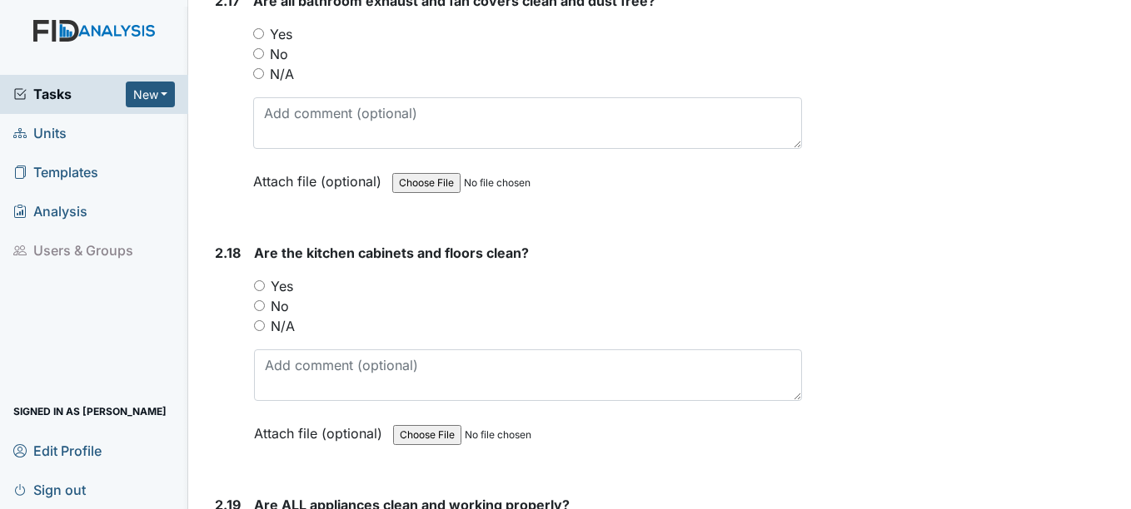
scroll to position [5827, 0]
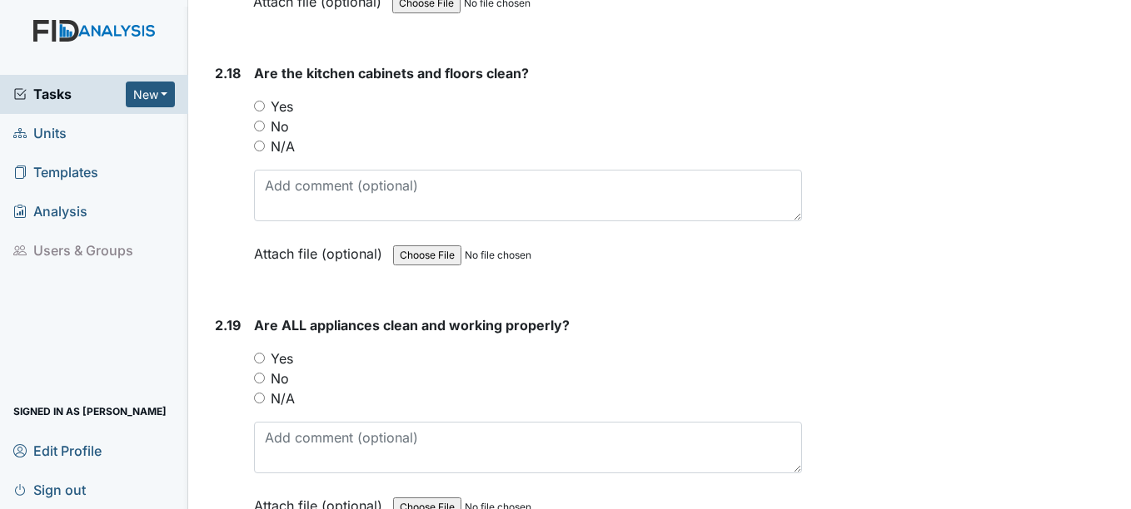
type textarea "bathrooms need remodeling"
click at [261, 375] on input "No" at bounding box center [259, 378] width 11 height 11
radio input "true"
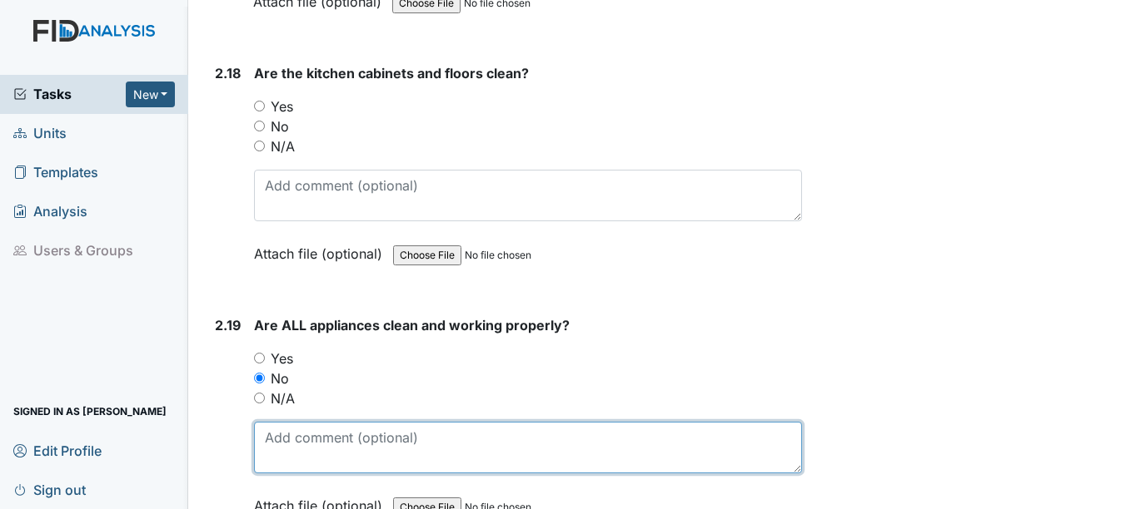
click at [279, 448] on textarea at bounding box center [527, 448] width 547 height 52
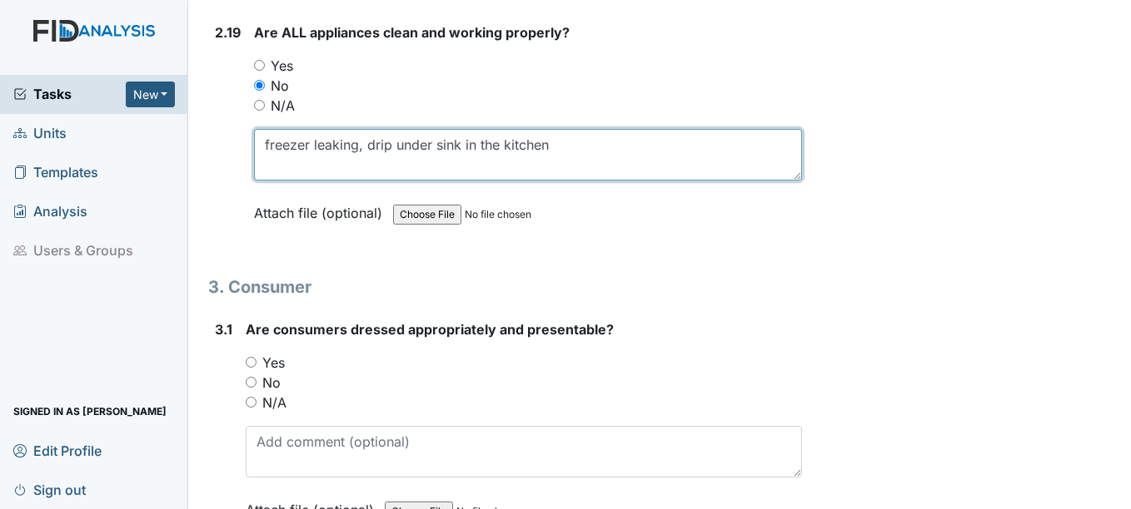
scroll to position [6160, 0]
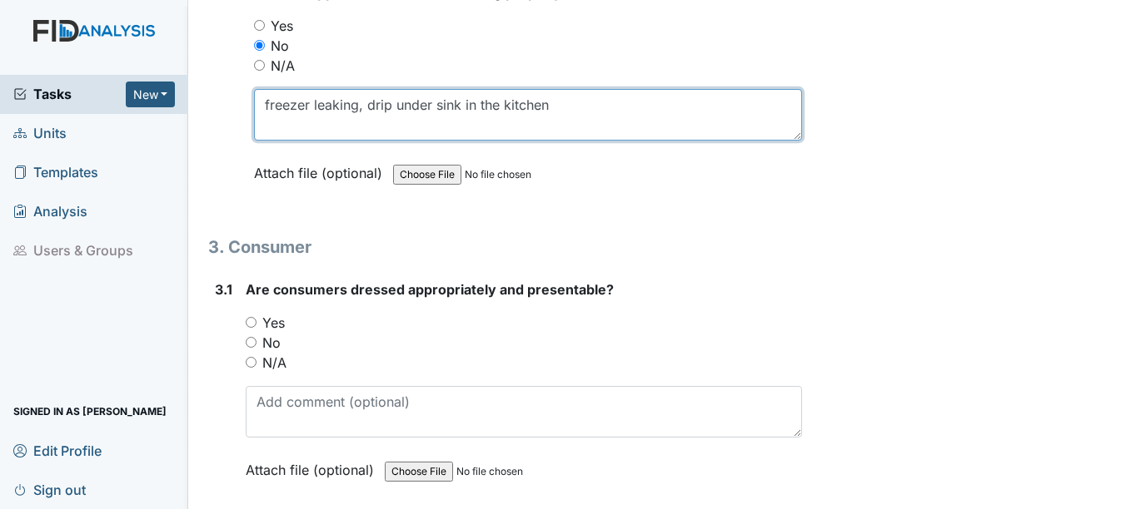
type textarea "freezer leaking, drip under sink in the kitchen"
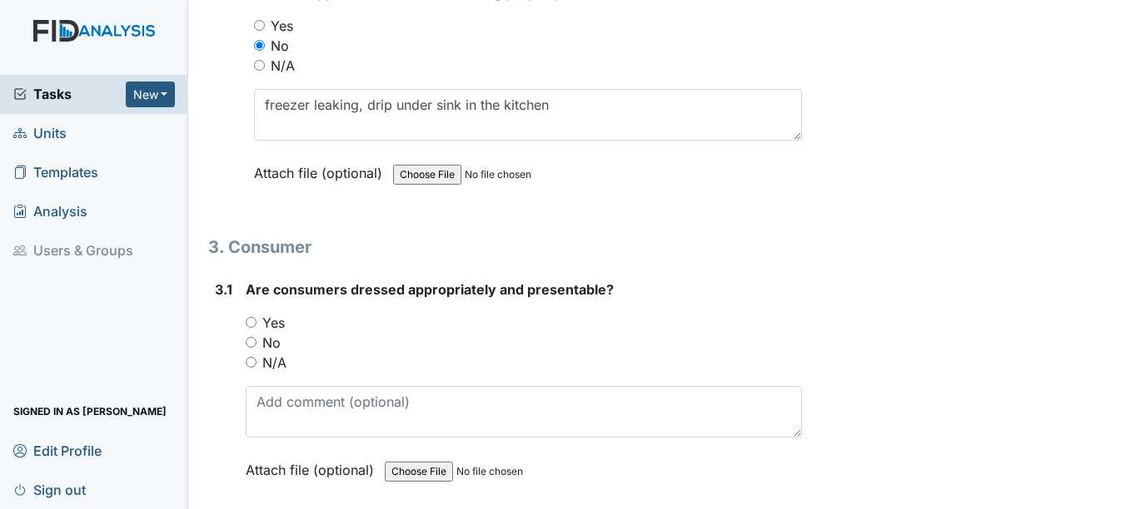
click at [254, 322] on input "Yes" at bounding box center [251, 322] width 11 height 11
radio input "true"
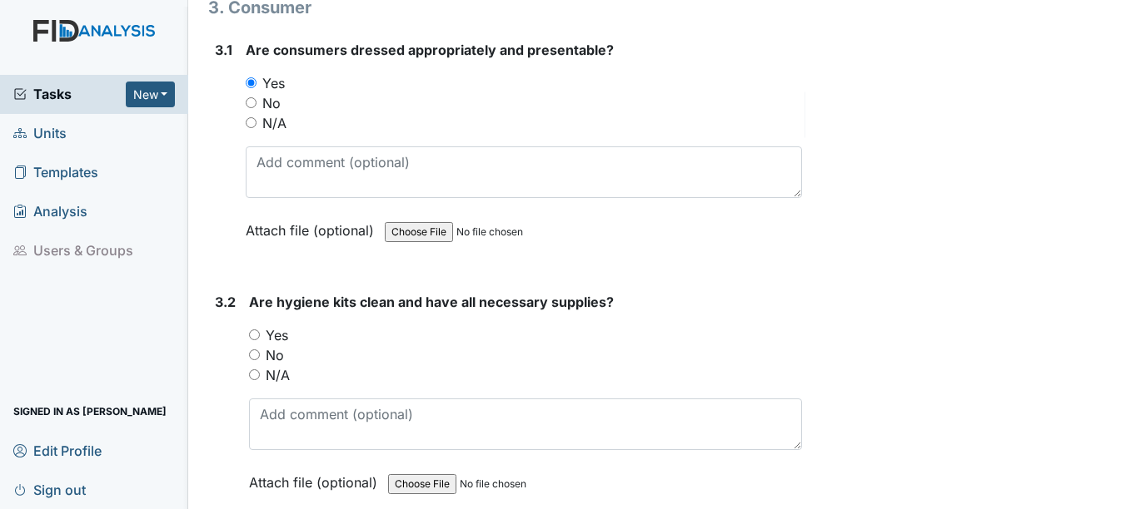
scroll to position [6410, 0]
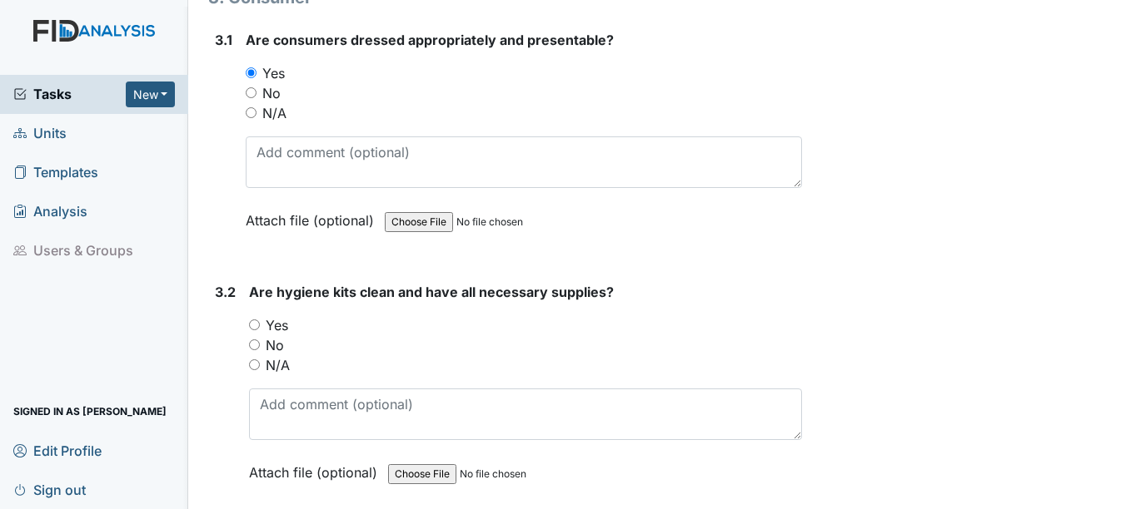
click at [253, 322] on input "Yes" at bounding box center [254, 325] width 11 height 11
radio input "true"
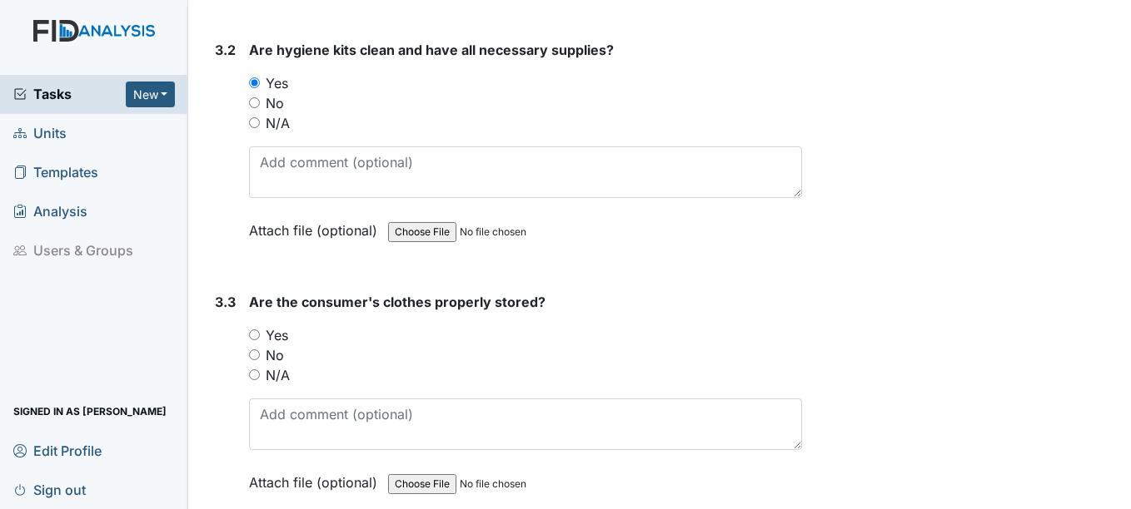
scroll to position [6660, 0]
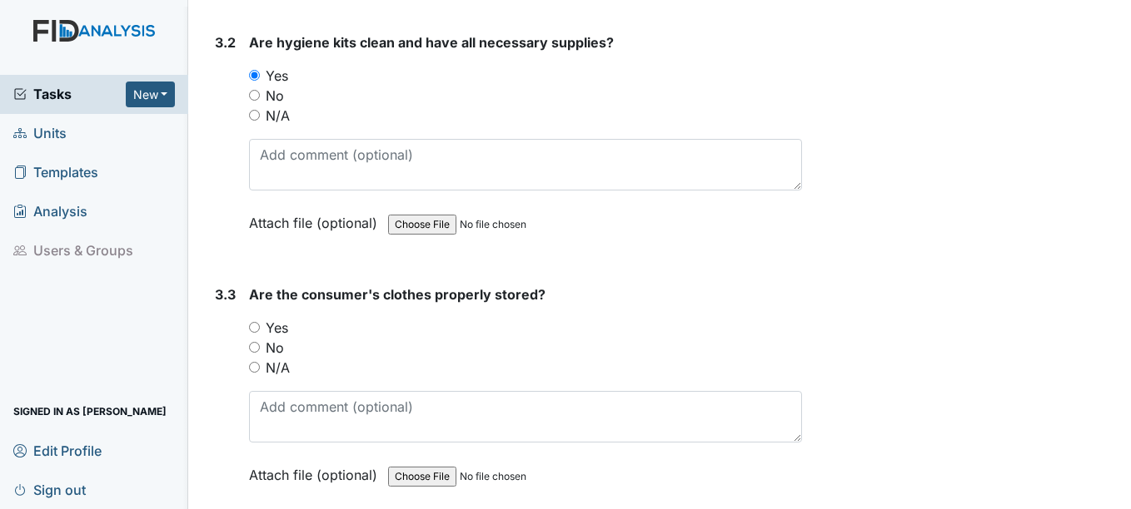
click at [256, 327] on input "Yes" at bounding box center [254, 327] width 11 height 11
radio input "true"
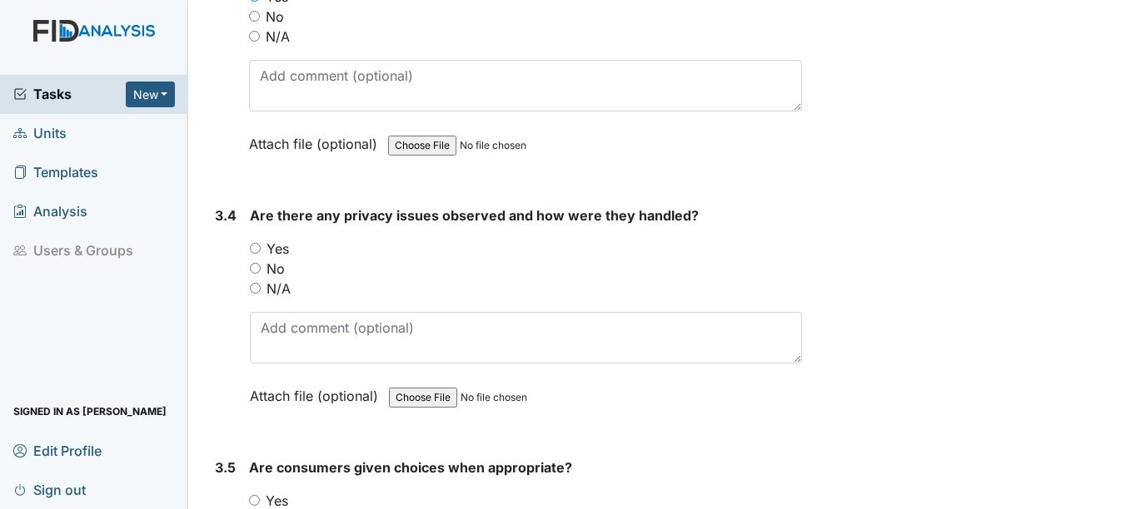
scroll to position [6993, 0]
click at [258, 266] on input "No" at bounding box center [255, 266] width 11 height 11
radio input "true"
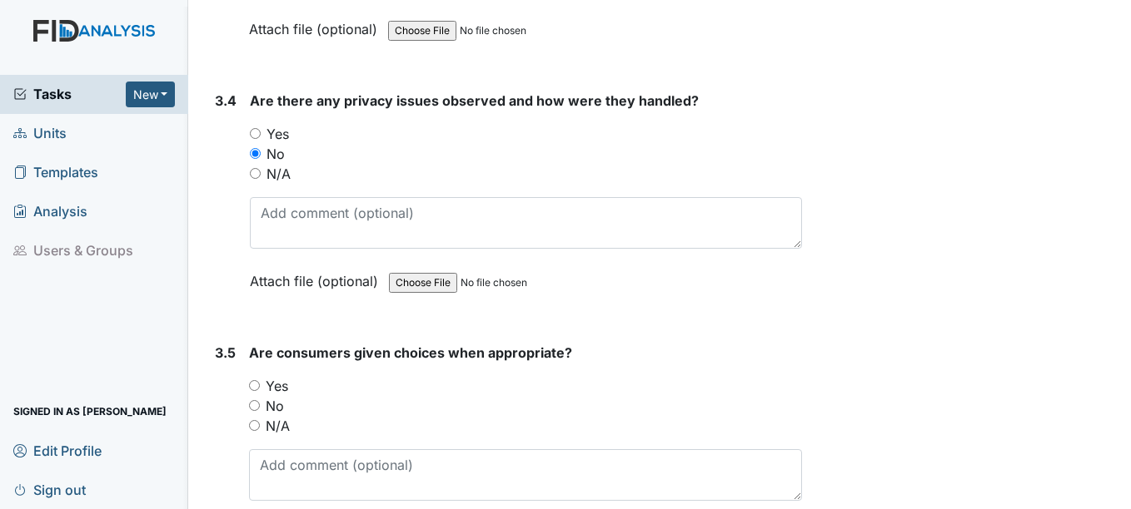
scroll to position [7159, 0]
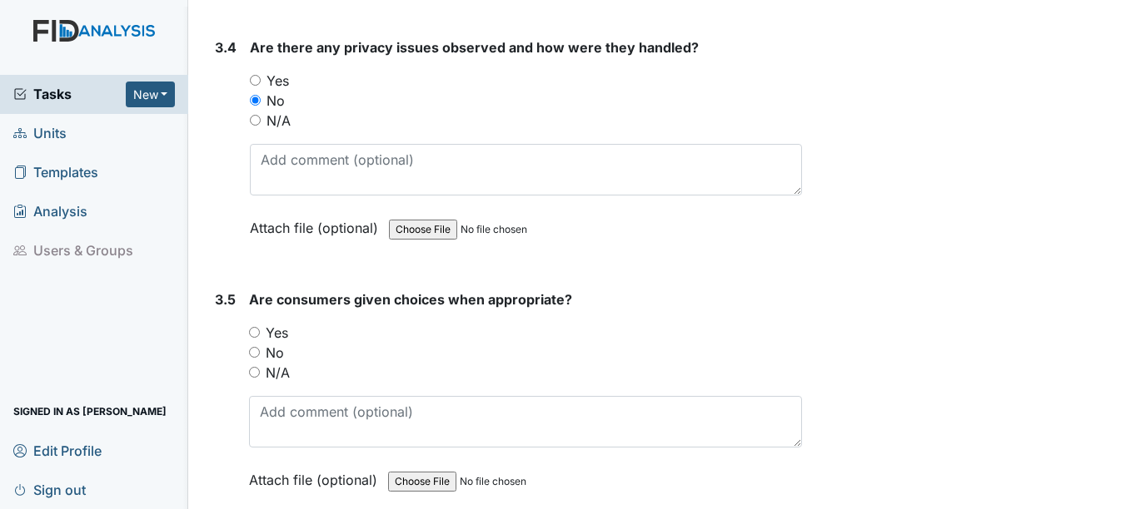
click at [254, 332] on input "Yes" at bounding box center [254, 332] width 11 height 11
radio input "true"
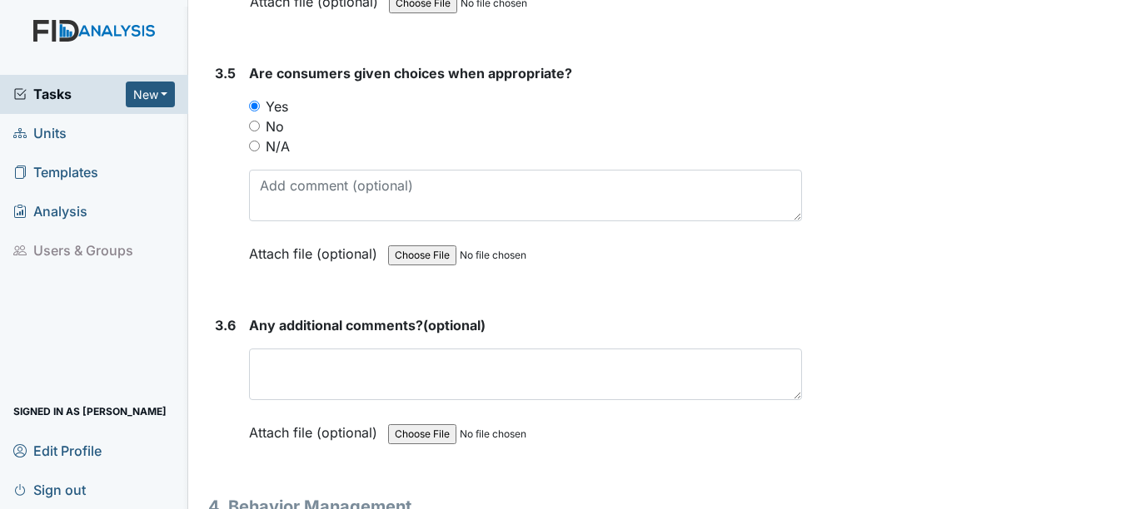
scroll to position [7409, 0]
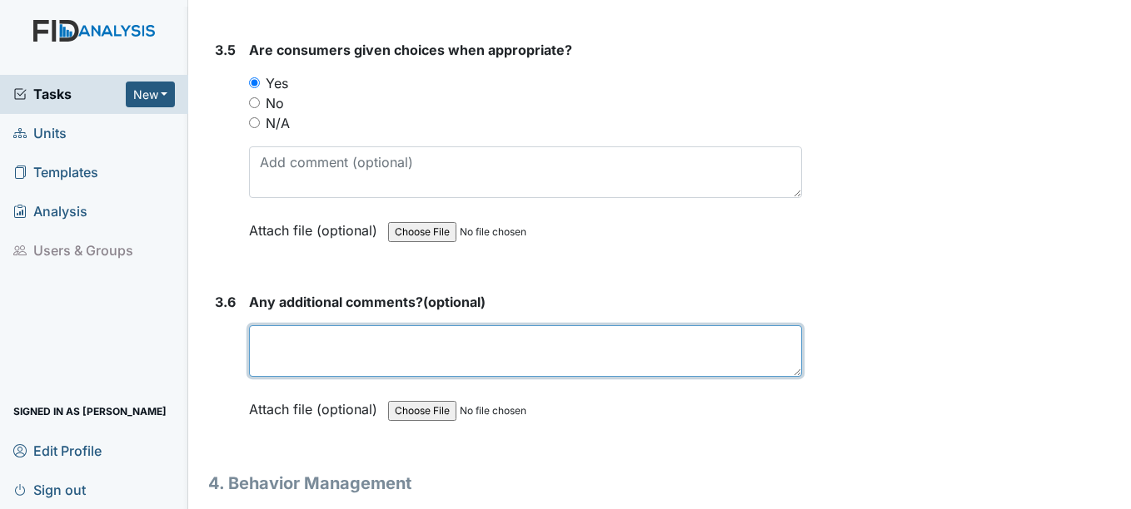
click at [291, 345] on textarea at bounding box center [525, 352] width 552 height 52
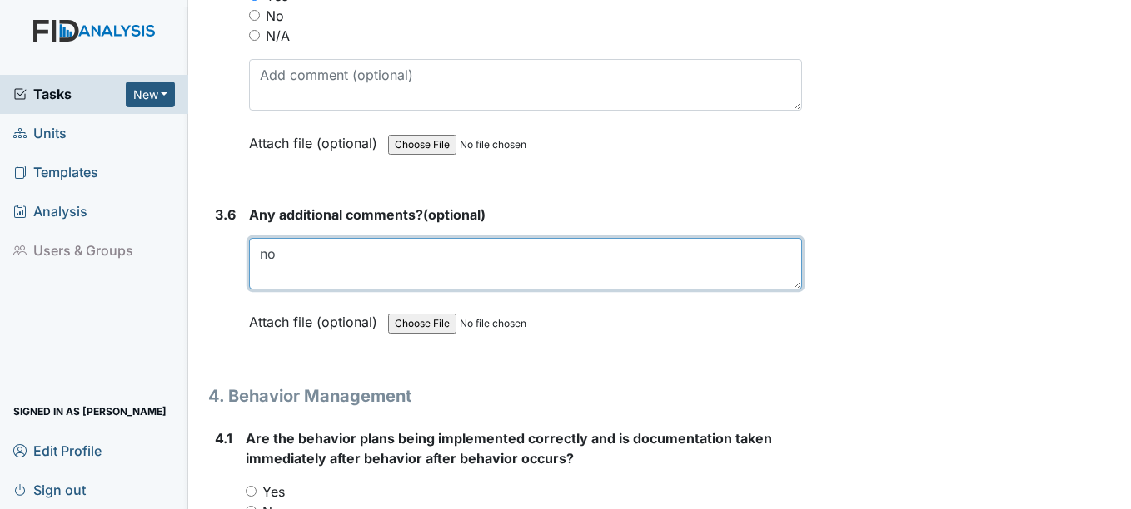
scroll to position [7576, 0]
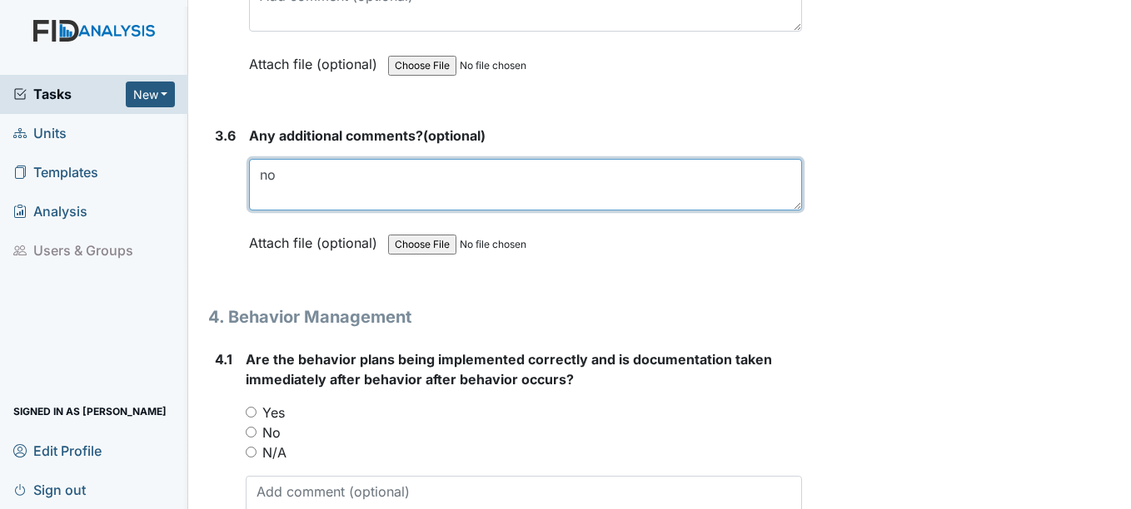
type textarea "no"
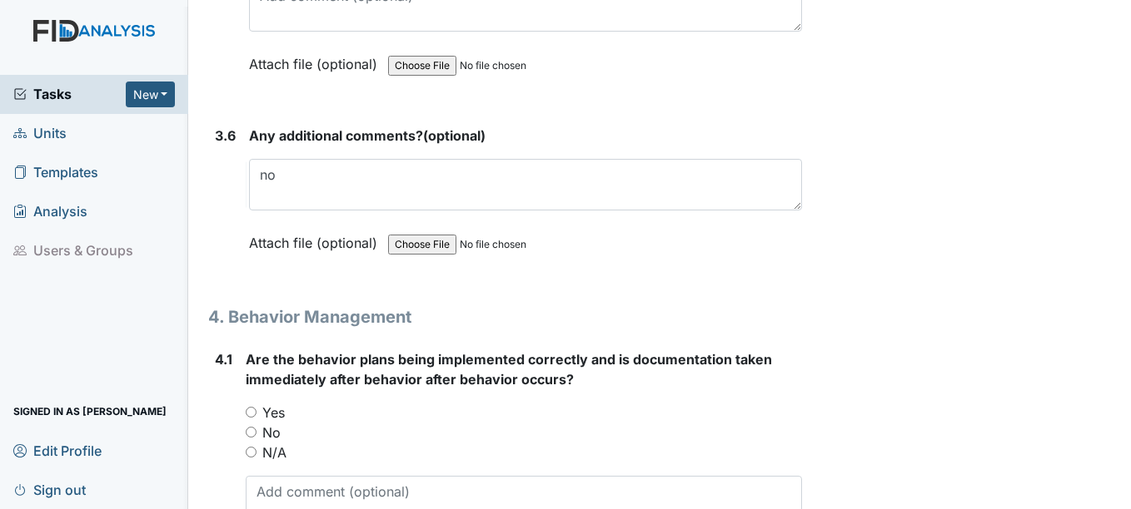
click at [254, 412] on input "Yes" at bounding box center [251, 412] width 11 height 11
radio input "true"
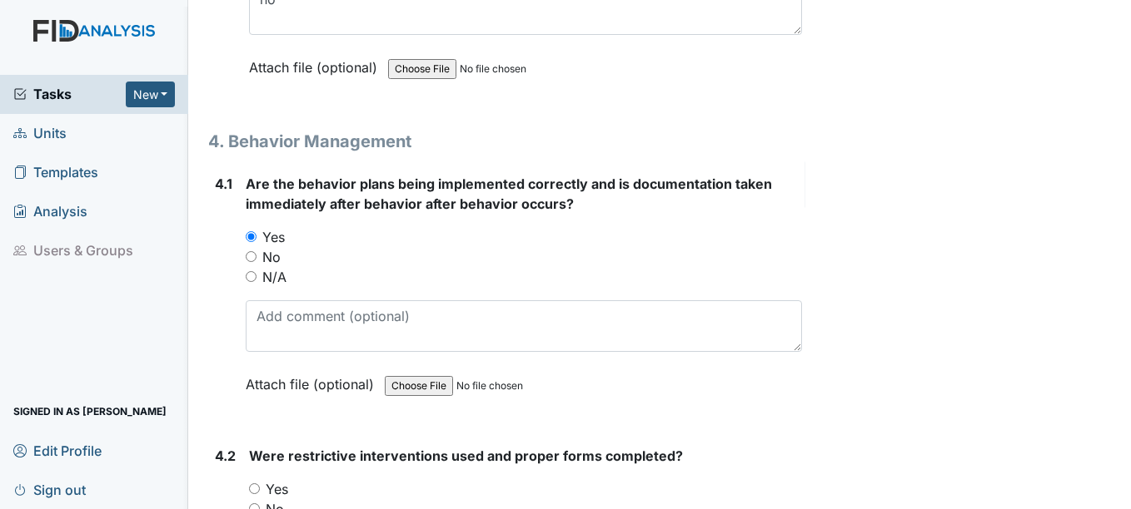
scroll to position [7825, 0]
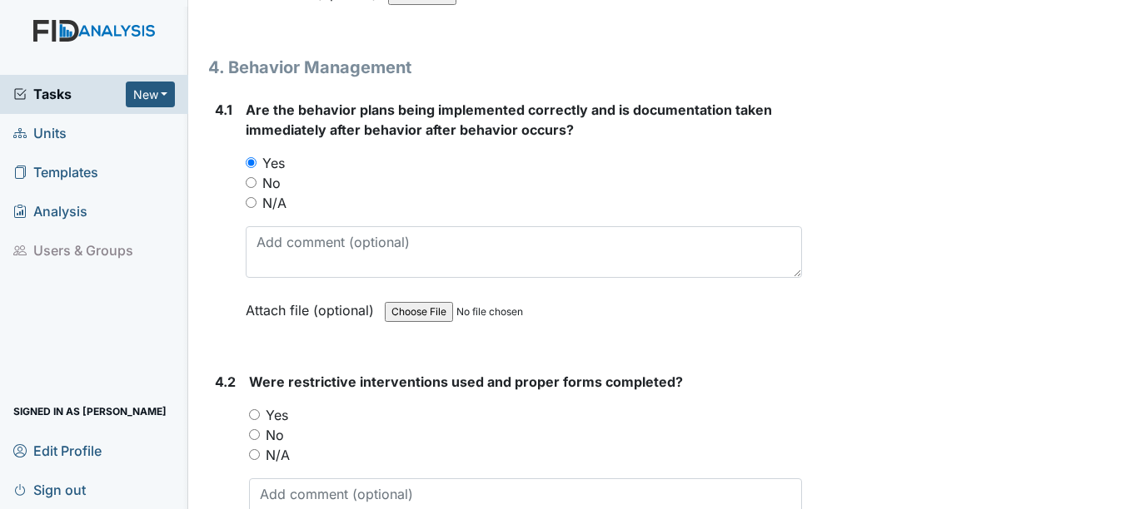
click at [256, 432] on input "No" at bounding box center [254, 435] width 11 height 11
radio input "true"
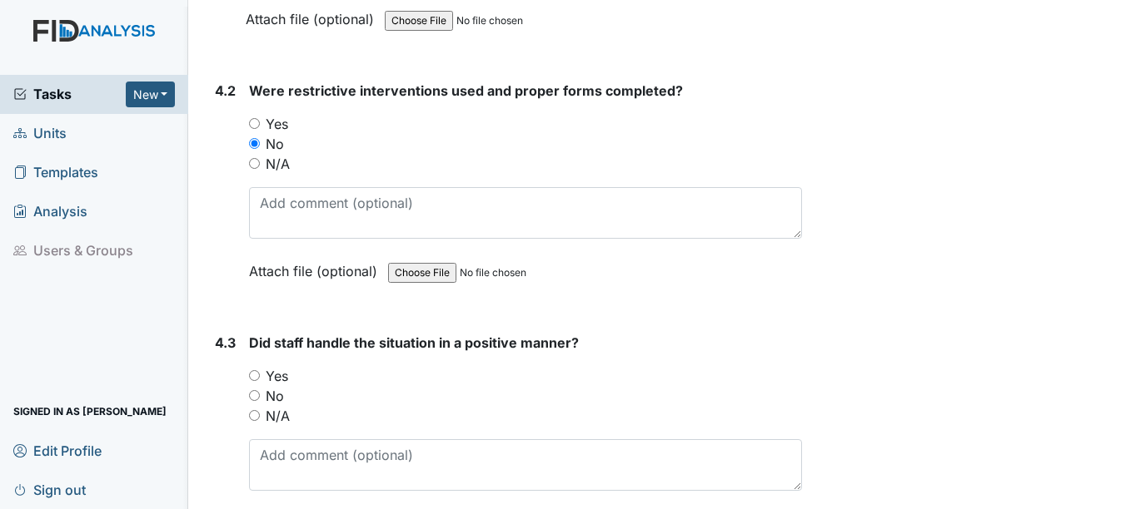
scroll to position [8158, 0]
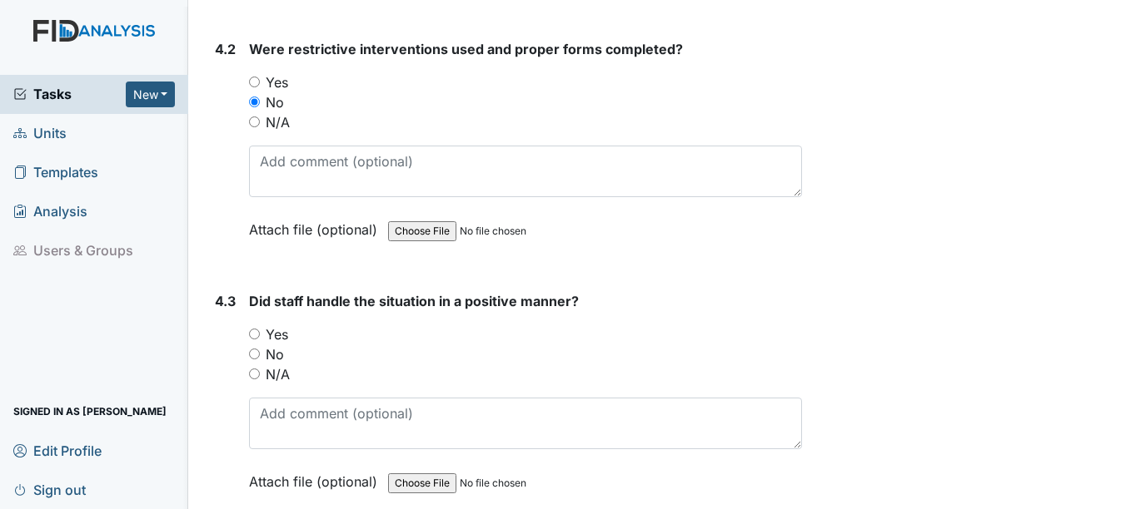
click at [255, 333] on input "Yes" at bounding box center [254, 334] width 11 height 11
radio input "true"
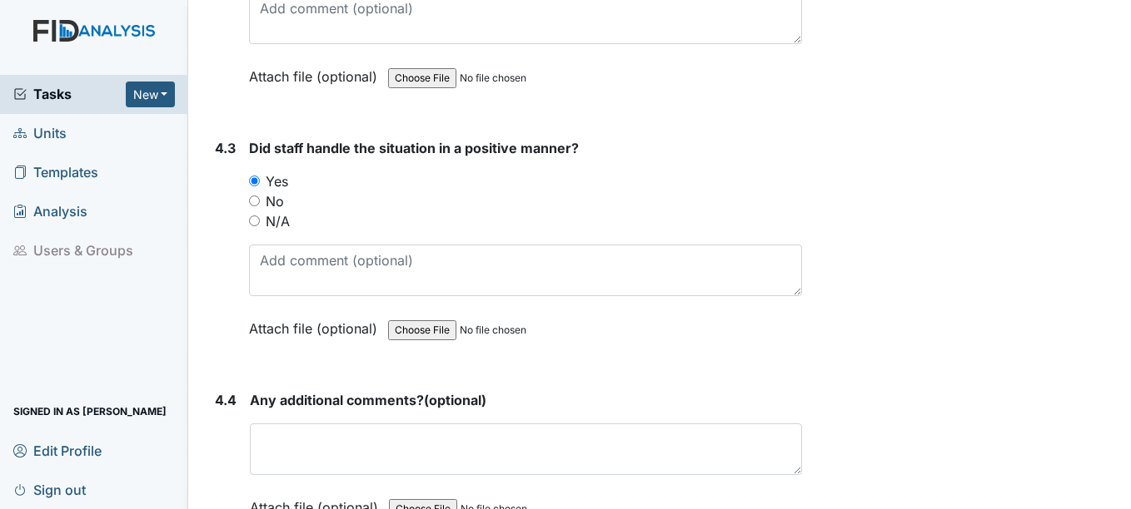
scroll to position [8325, 0]
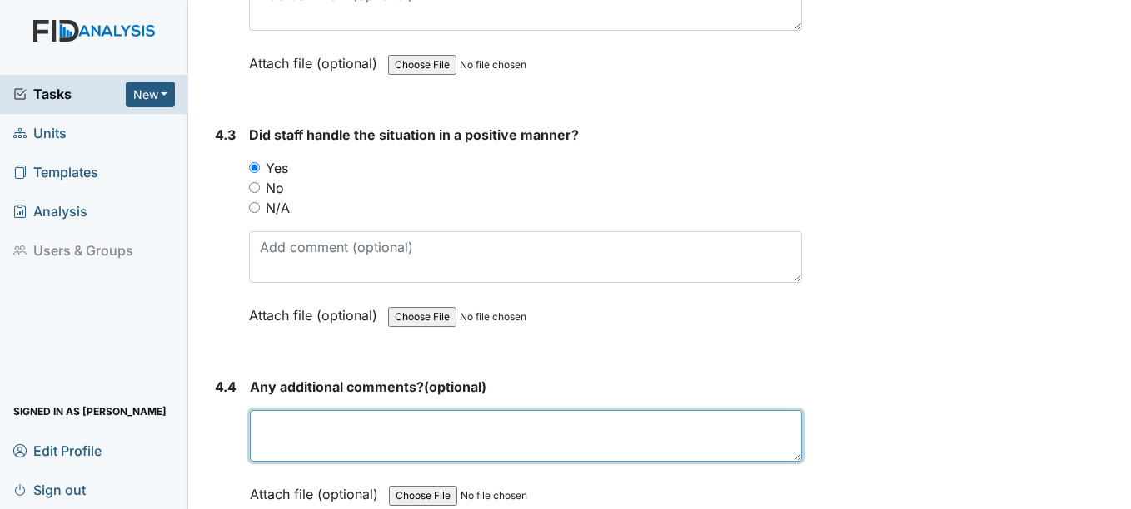
click at [304, 434] on textarea at bounding box center [525, 436] width 551 height 52
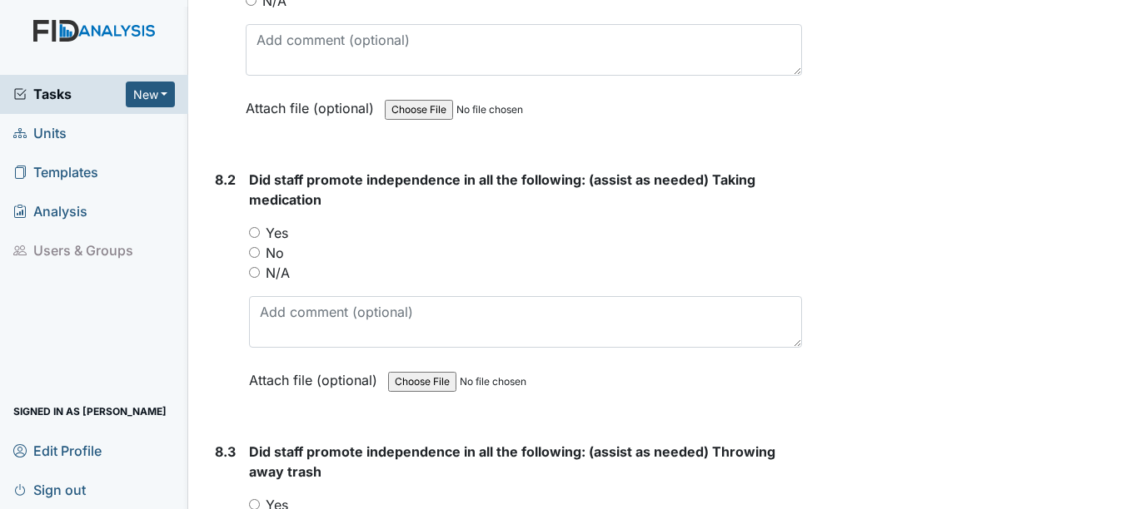
scroll to position [13237, 0]
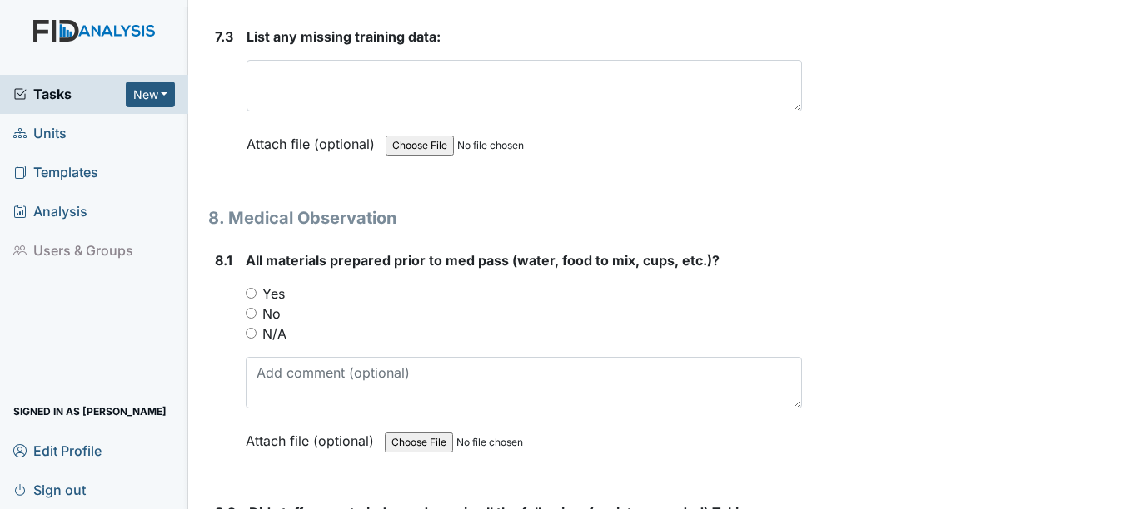
type textarea "no"
click at [249, 295] on input "Yes" at bounding box center [251, 293] width 11 height 11
radio input "true"
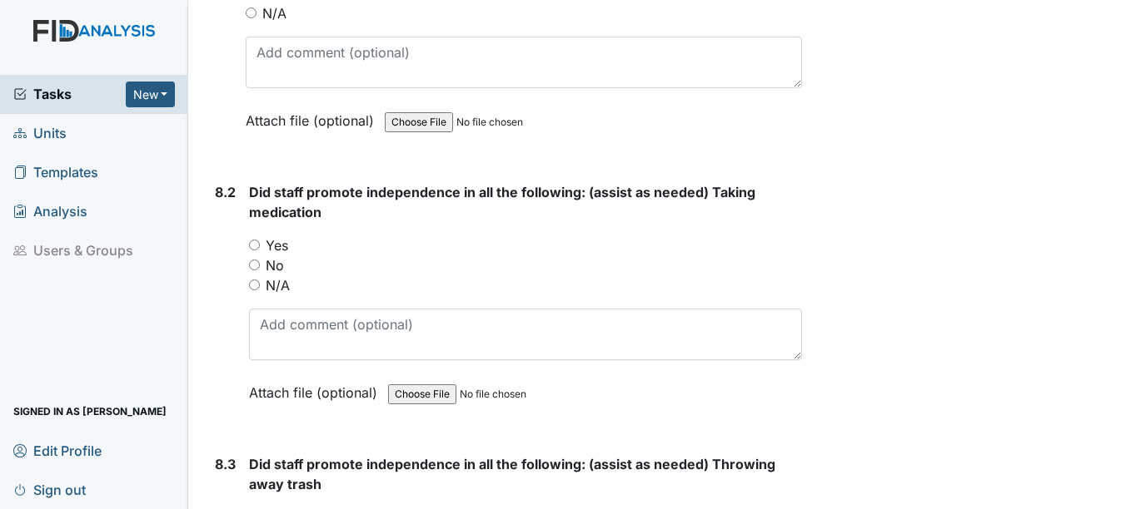
scroll to position [13570, 0]
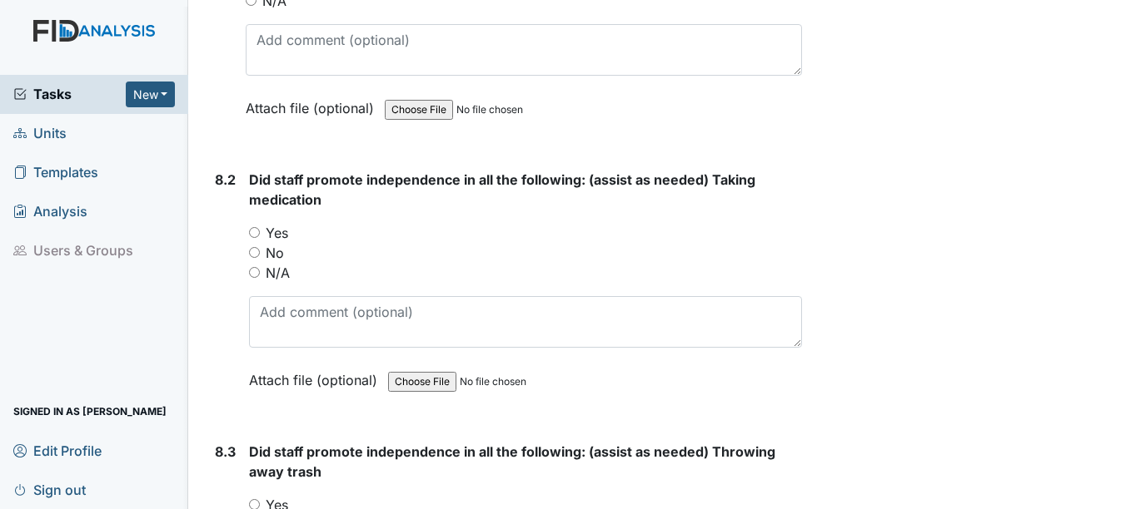
click at [256, 231] on input "Yes" at bounding box center [254, 232] width 11 height 11
radio input "true"
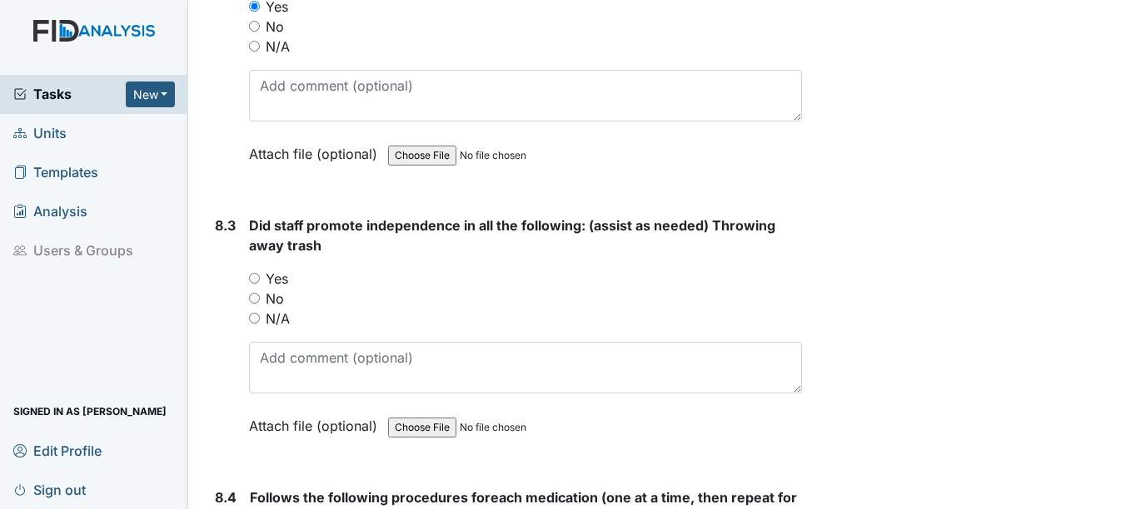
scroll to position [13819, 0]
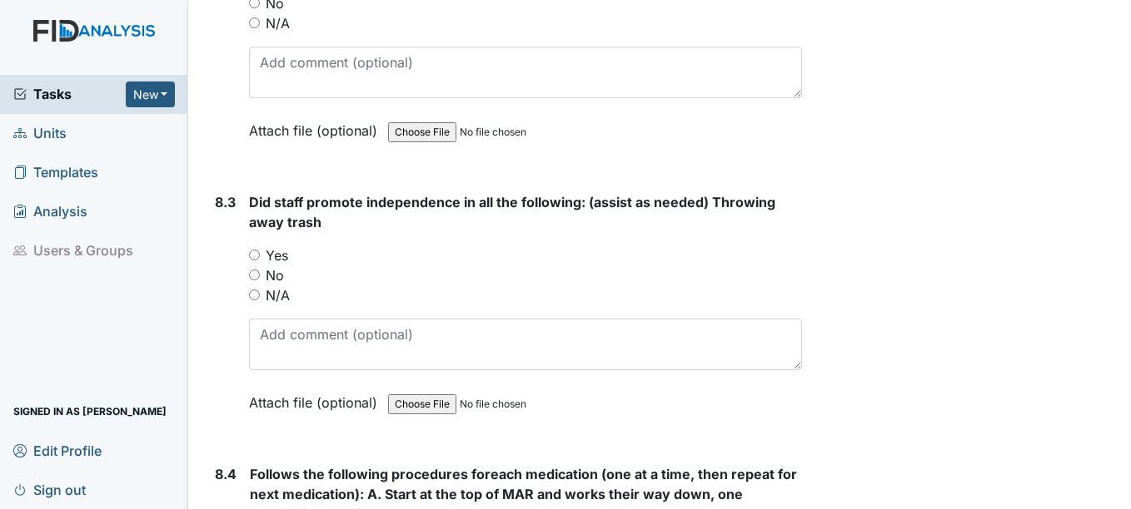
click at [256, 255] on input "Yes" at bounding box center [254, 255] width 11 height 11
radio input "true"
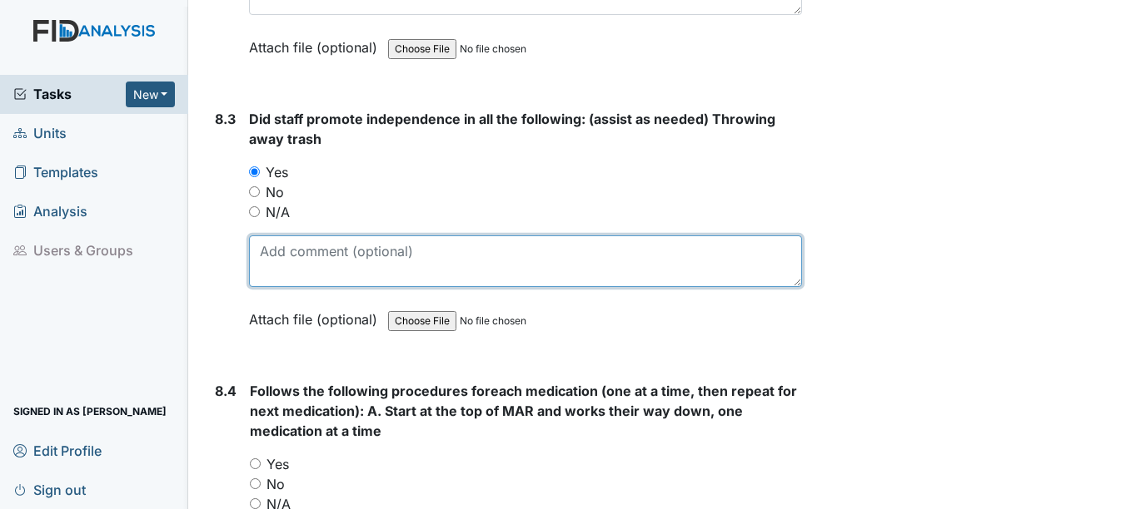
click at [327, 254] on textarea at bounding box center [525, 262] width 552 height 52
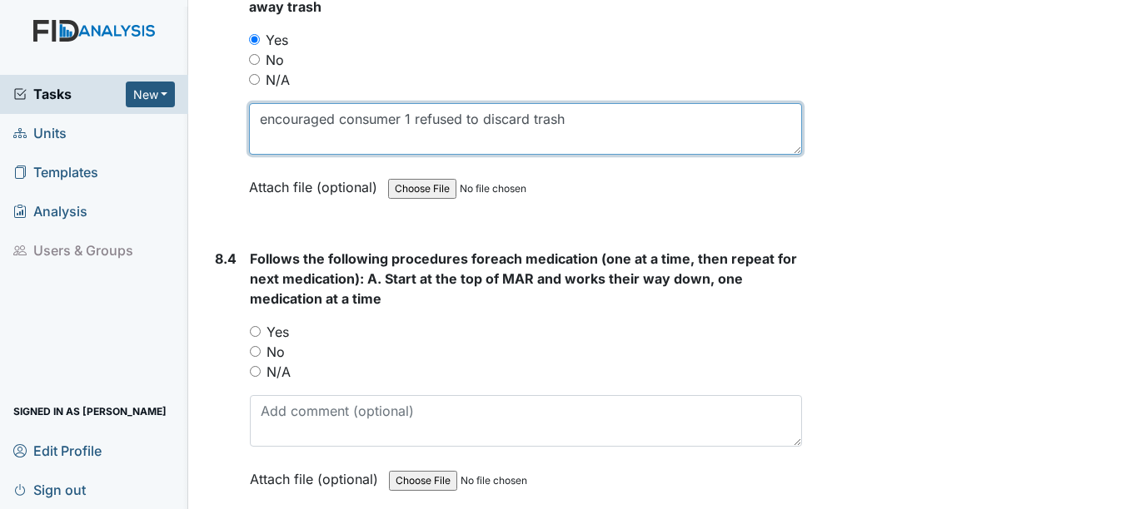
scroll to position [14069, 0]
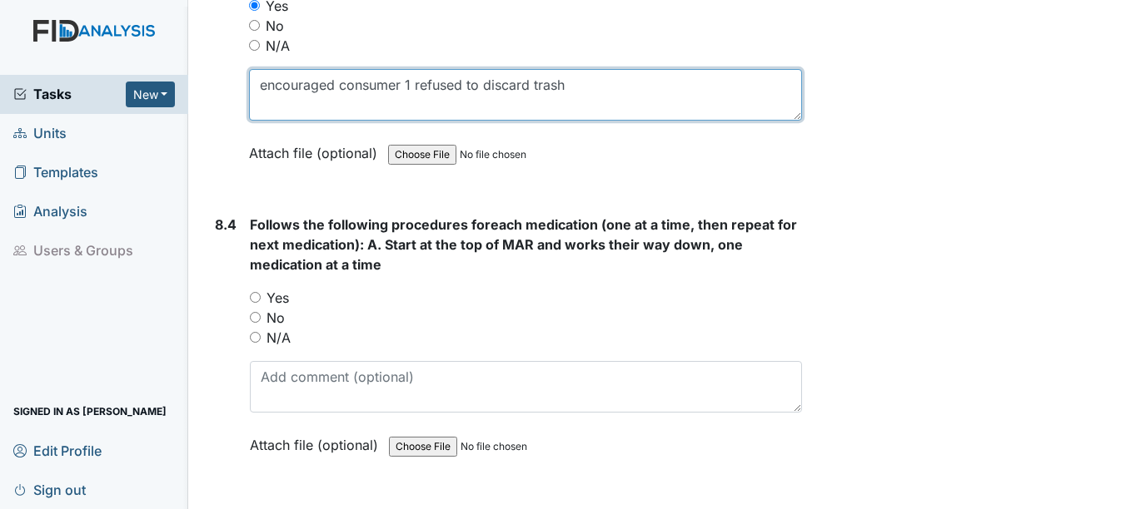
type textarea "encouraged consumer 1 refused to discard trash"
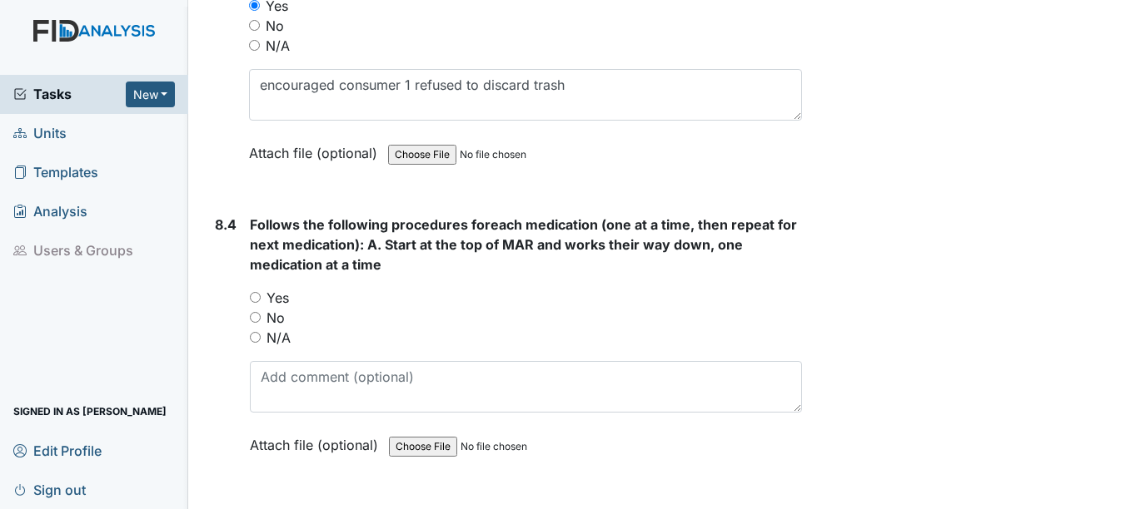
click at [255, 296] on input "Yes" at bounding box center [255, 297] width 11 height 11
radio input "true"
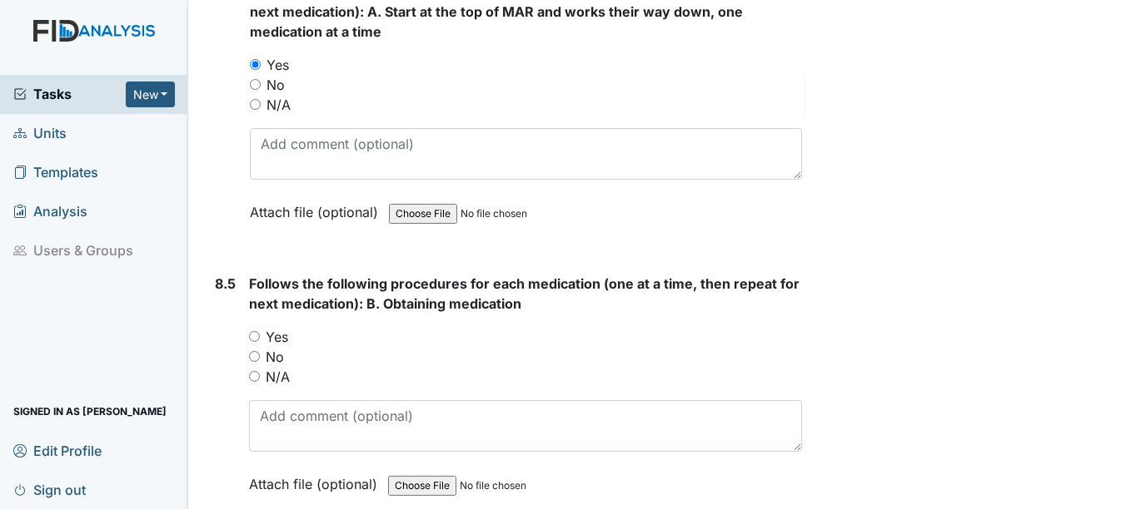
scroll to position [14319, 0]
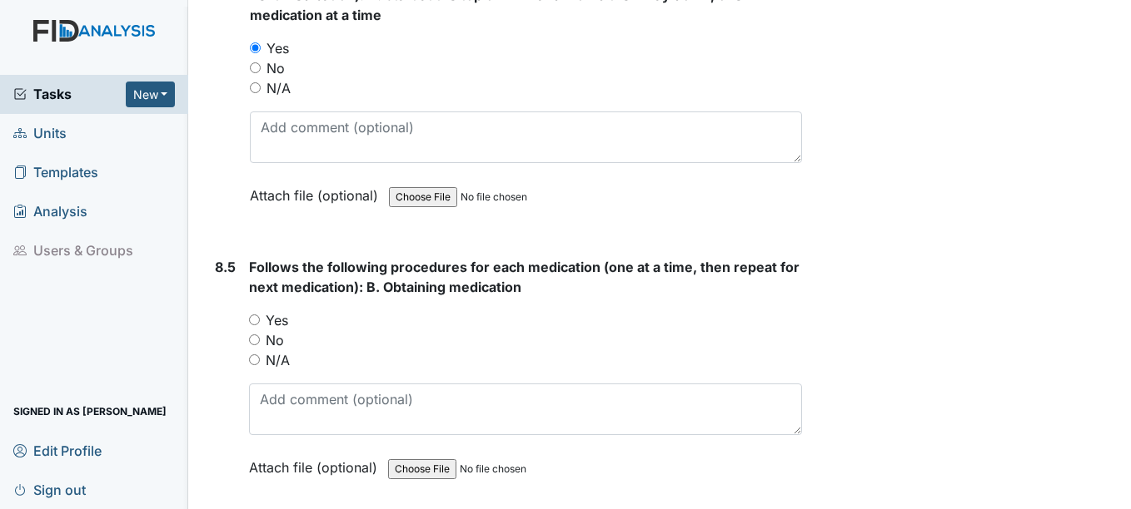
click at [262, 319] on div "Yes" at bounding box center [525, 321] width 552 height 20
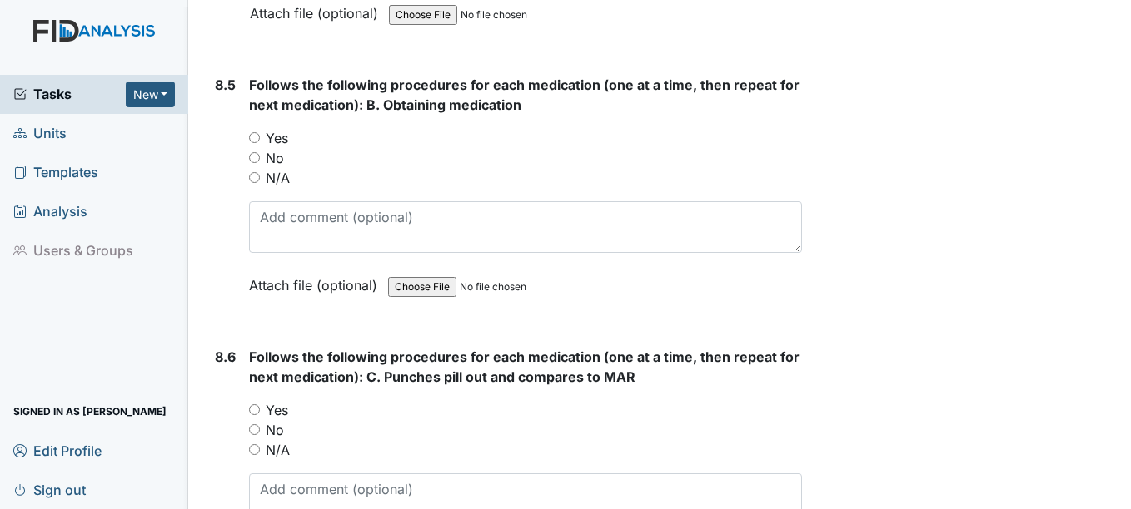
scroll to position [14568, 0]
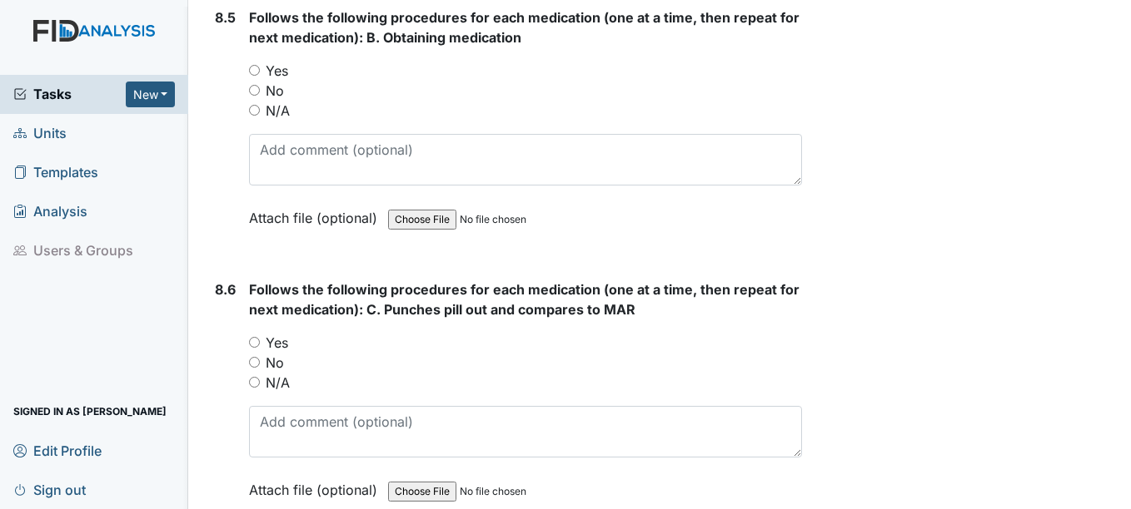
click at [253, 68] on input "Yes" at bounding box center [254, 70] width 11 height 11
radio input "true"
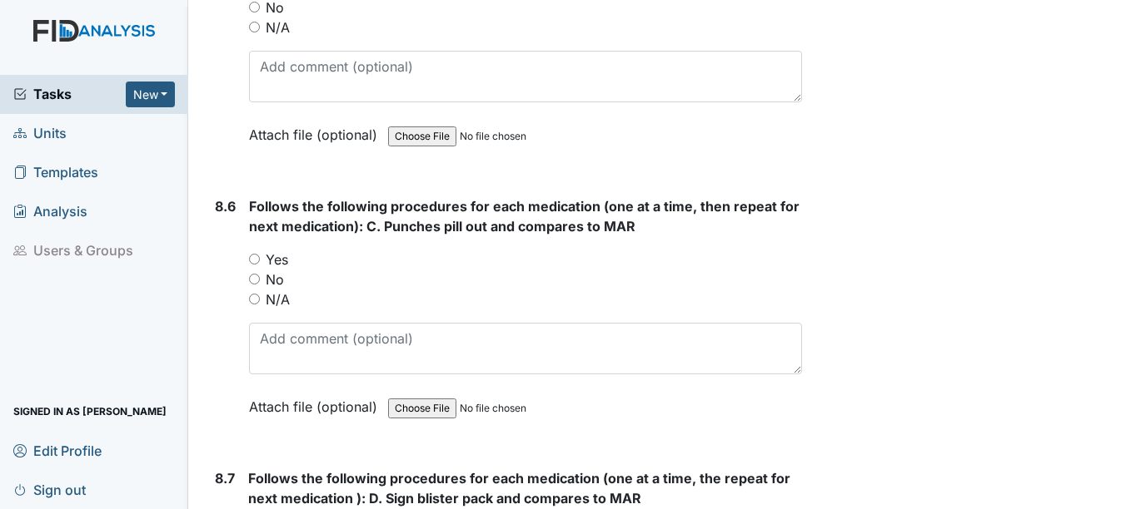
click at [255, 259] on input "Yes" at bounding box center [254, 259] width 11 height 11
radio input "true"
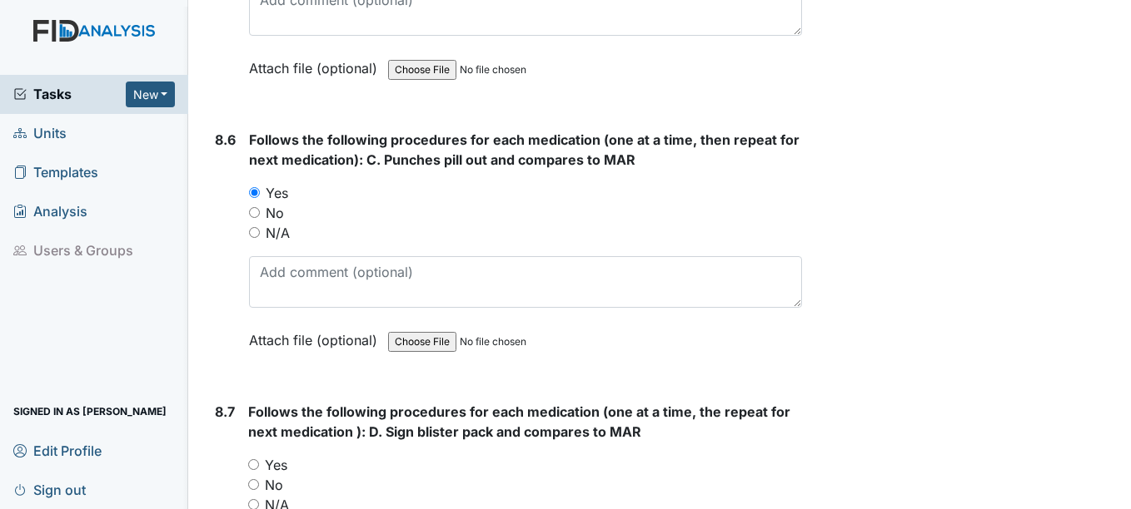
scroll to position [14818, 0]
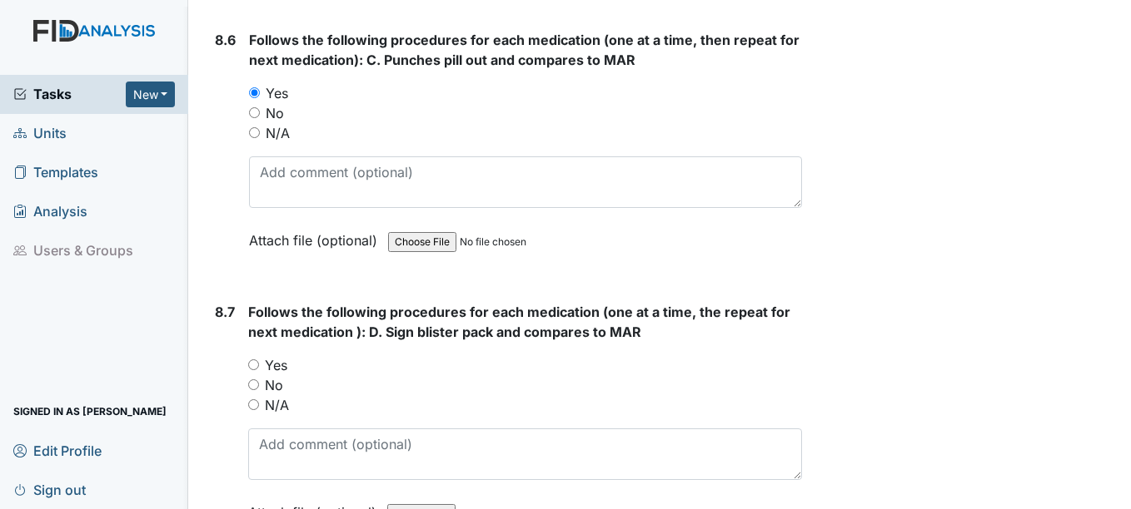
click at [254, 366] on input "Yes" at bounding box center [253, 365] width 11 height 11
radio input "true"
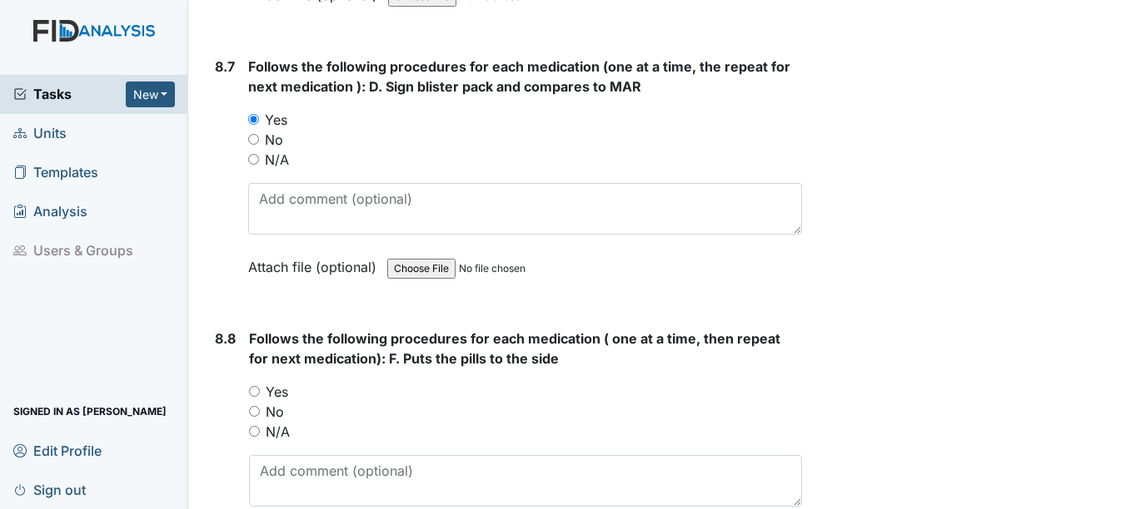
scroll to position [15068, 0]
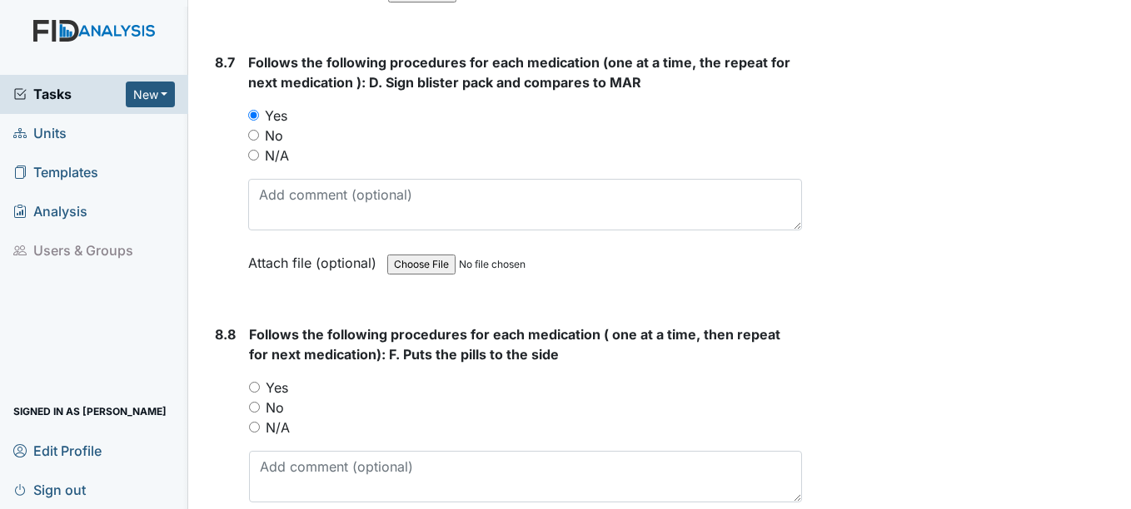
click at [256, 387] on input "Yes" at bounding box center [254, 387] width 11 height 11
radio input "true"
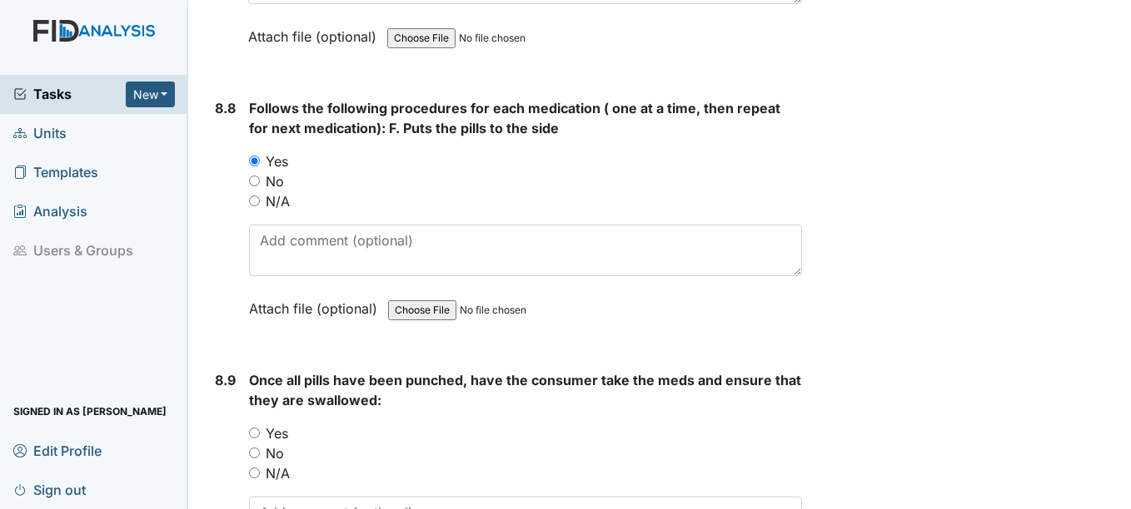
scroll to position [15318, 0]
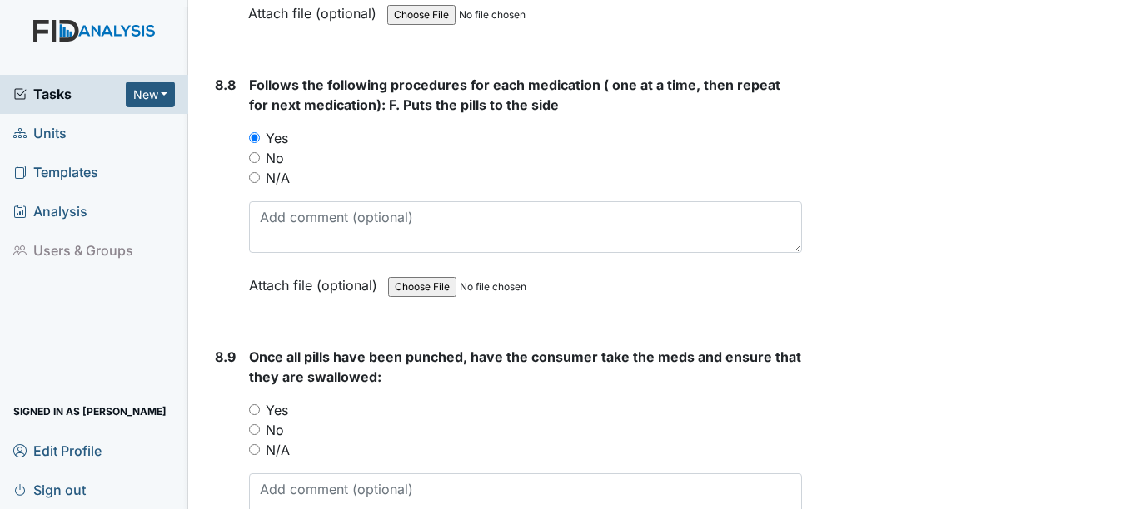
click at [257, 411] on input "Yes" at bounding box center [254, 410] width 11 height 11
radio input "true"
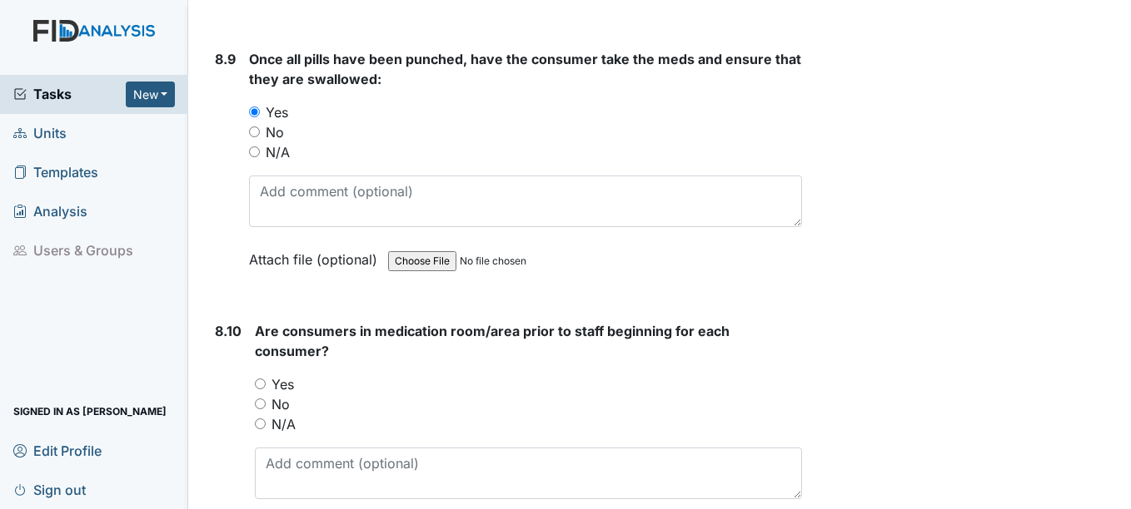
scroll to position [15651, 0]
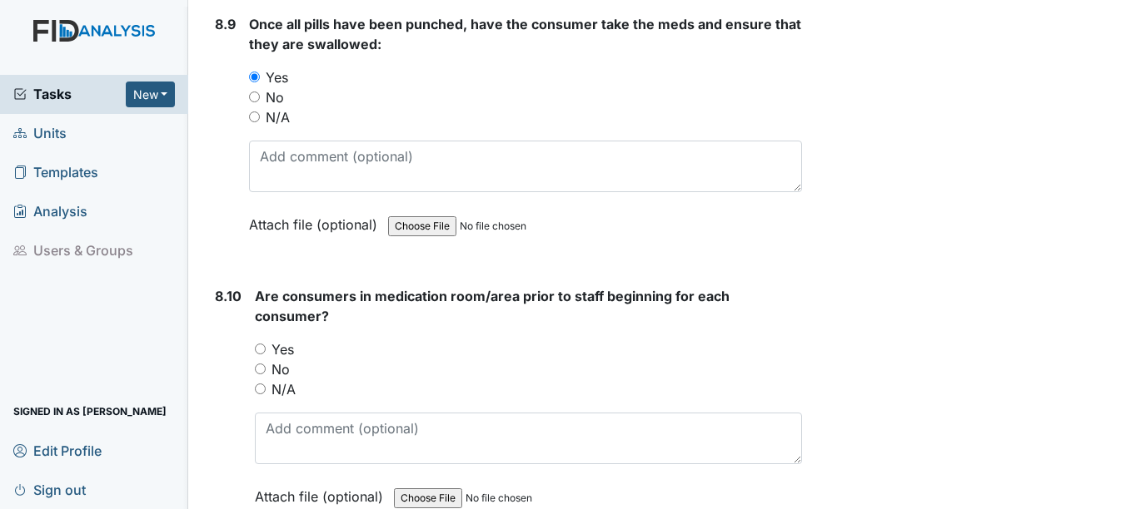
click at [261, 349] on input "Yes" at bounding box center [260, 349] width 11 height 11
radio input "true"
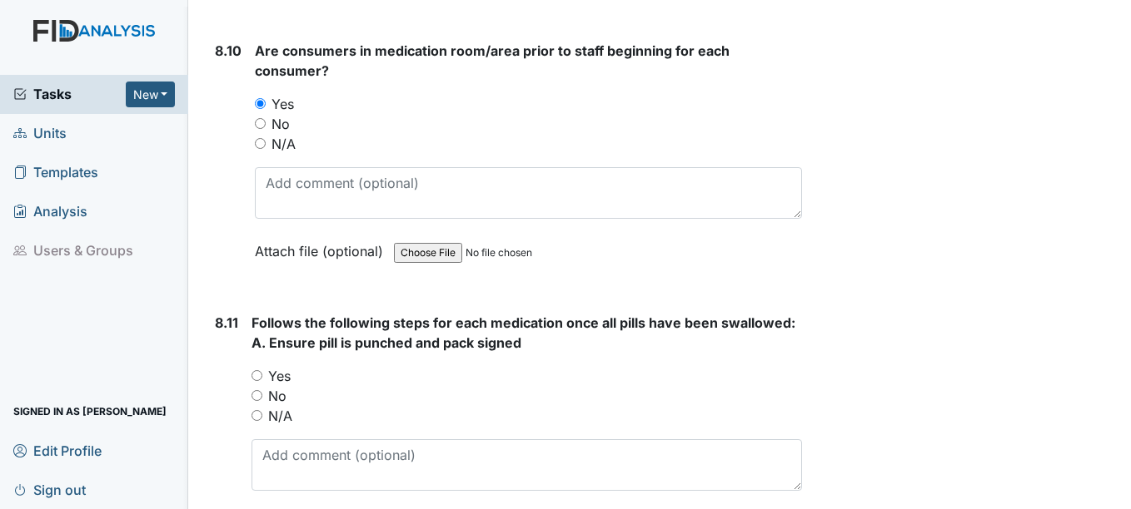
scroll to position [15900, 0]
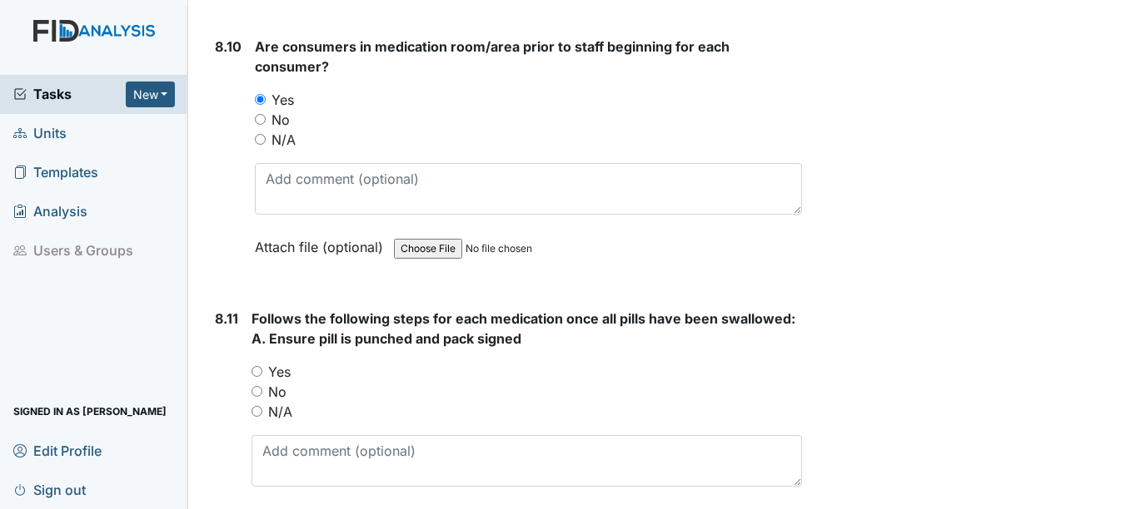
click at [255, 371] on input "Yes" at bounding box center [256, 371] width 11 height 11
radio input "true"
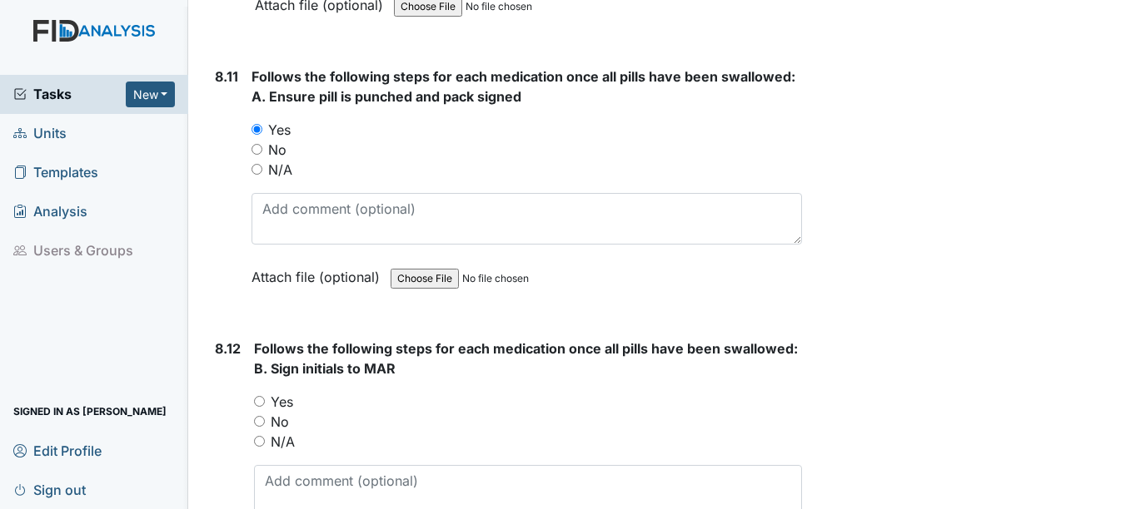
scroll to position [16150, 0]
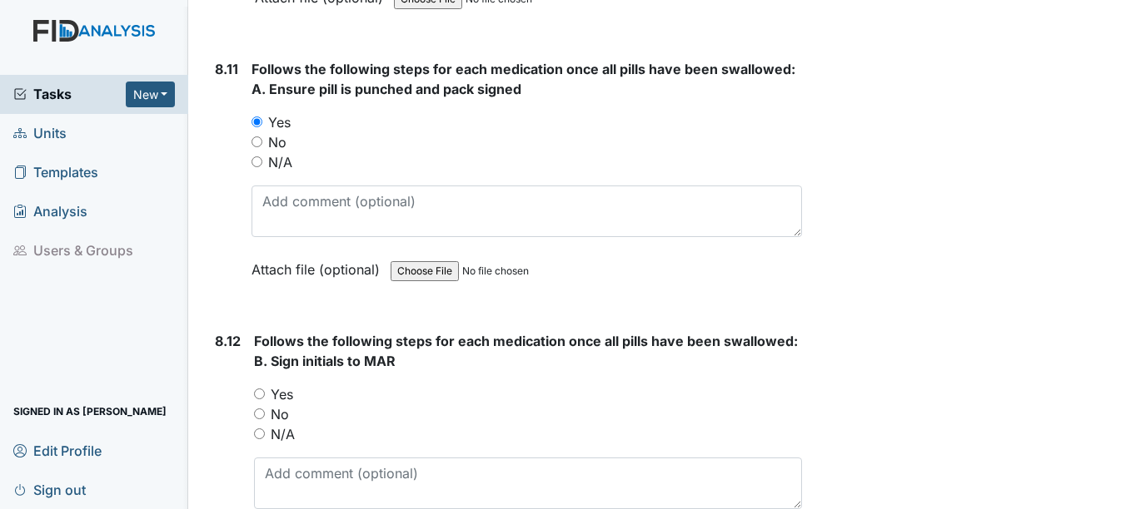
click at [258, 392] on input "Yes" at bounding box center [259, 394] width 11 height 11
radio input "true"
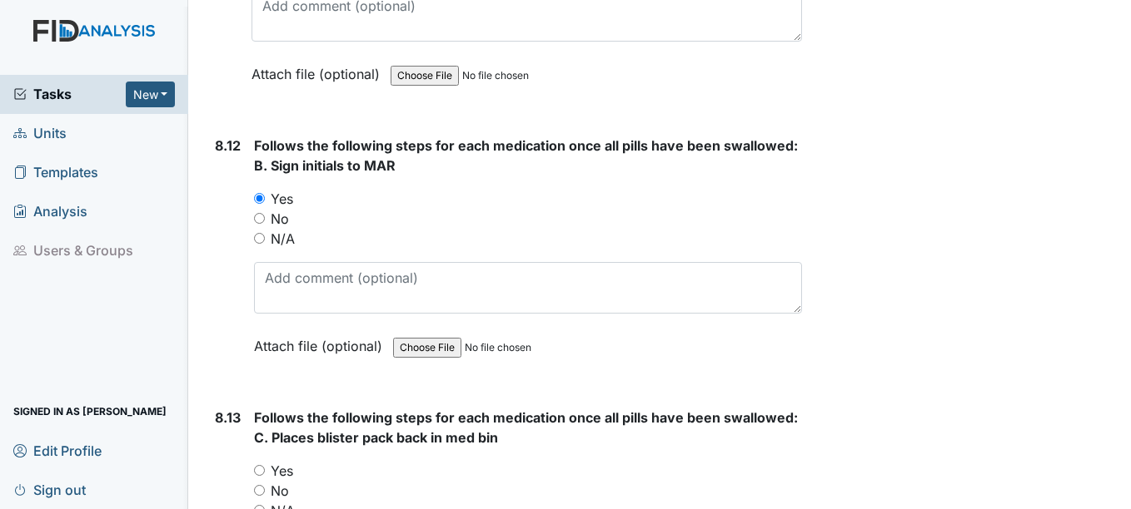
scroll to position [16400, 0]
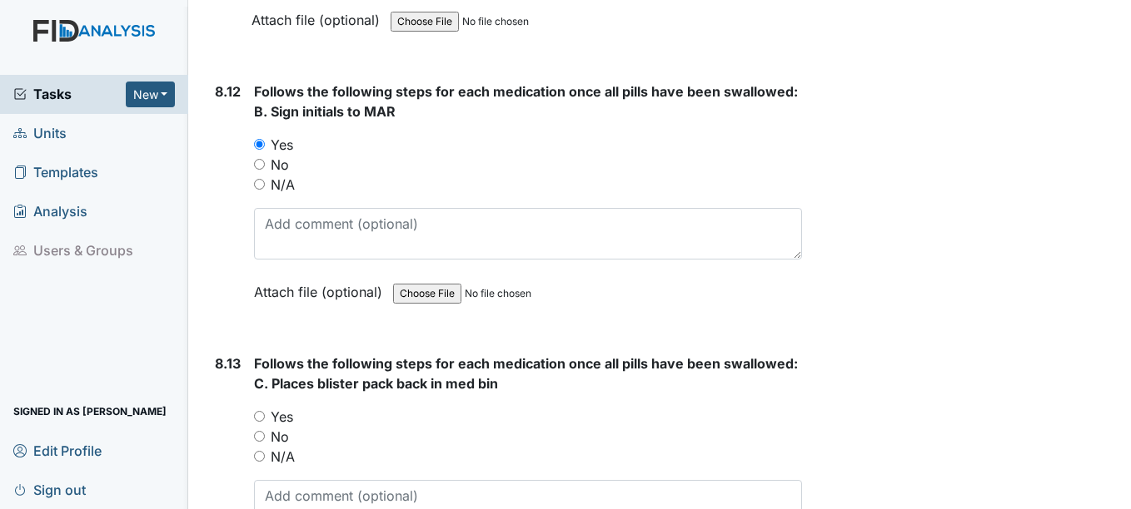
click at [261, 415] on input "Yes" at bounding box center [259, 416] width 11 height 11
radio input "true"
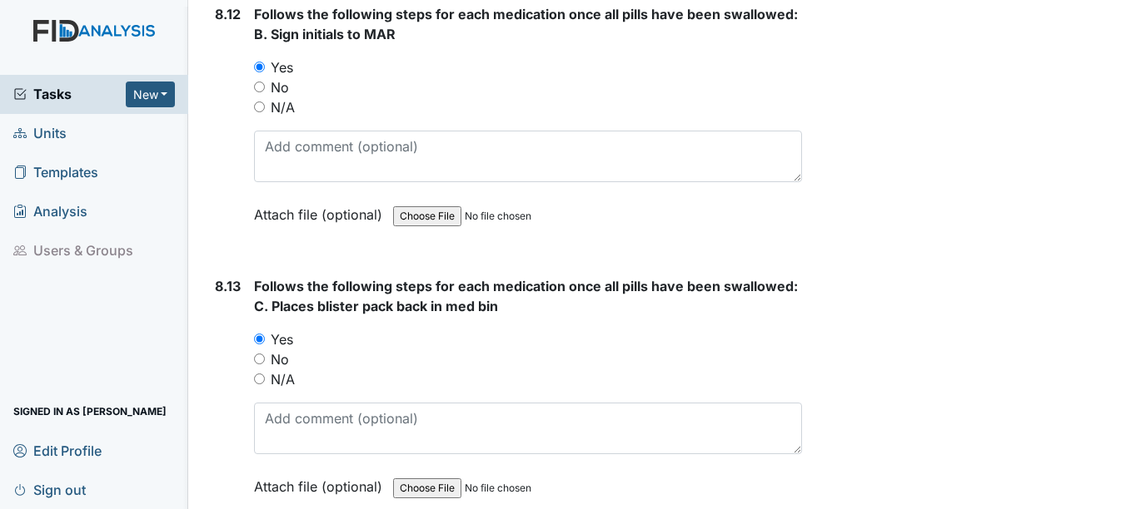
scroll to position [16650, 0]
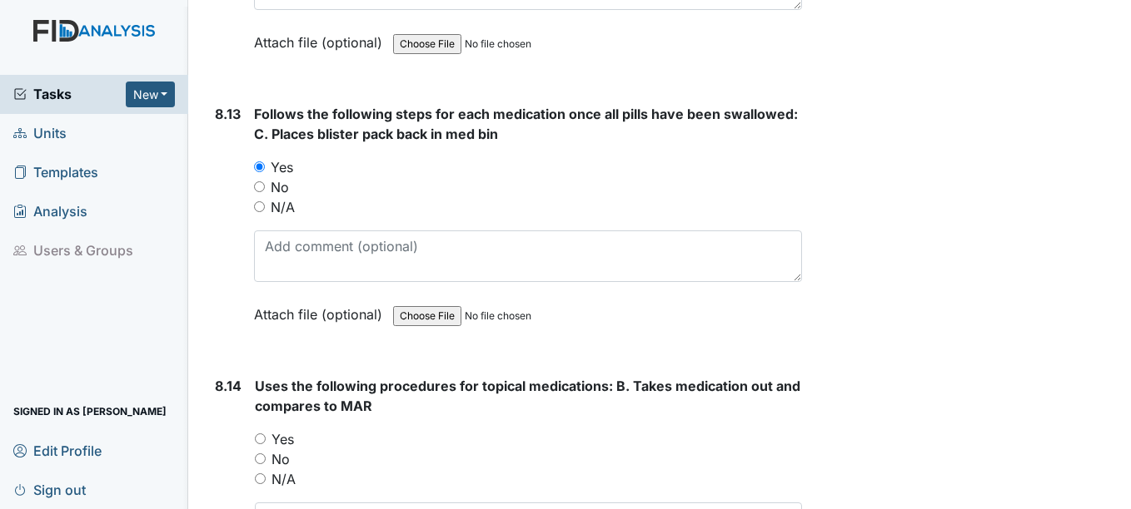
click at [257, 480] on input "N/A" at bounding box center [260, 479] width 11 height 11
radio input "true"
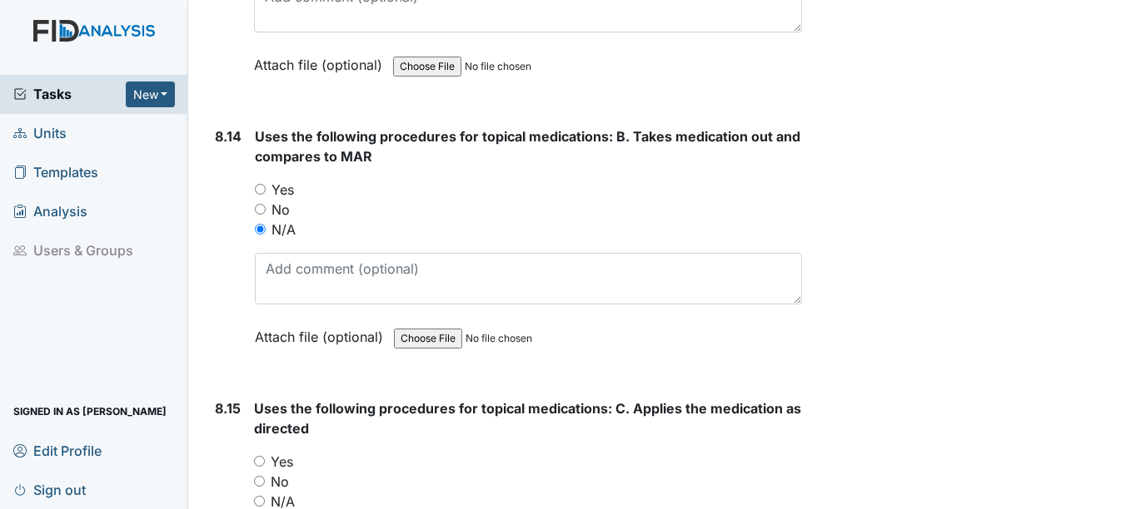
scroll to position [16983, 0]
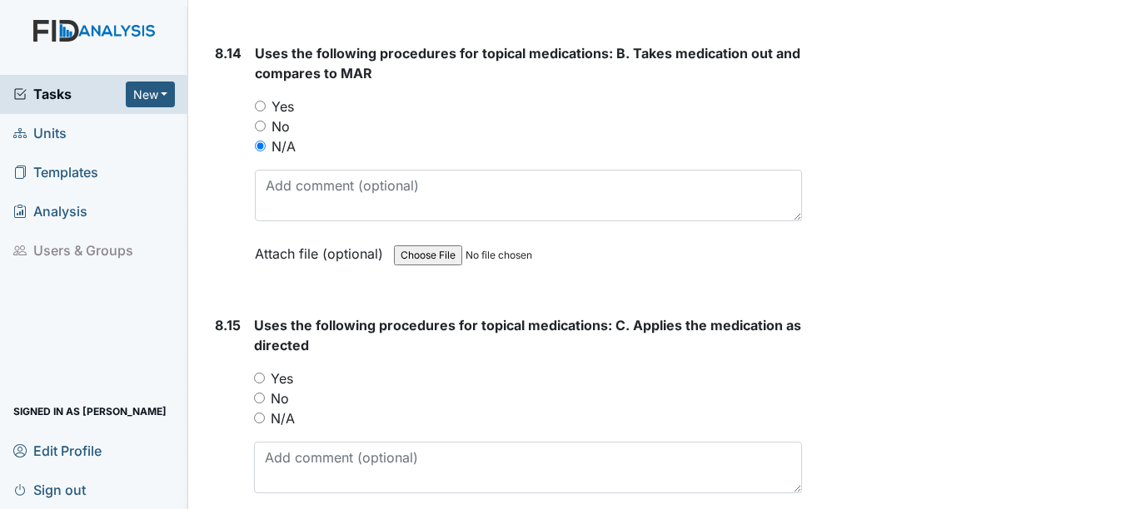
click at [261, 419] on input "N/A" at bounding box center [259, 418] width 11 height 11
radio input "true"
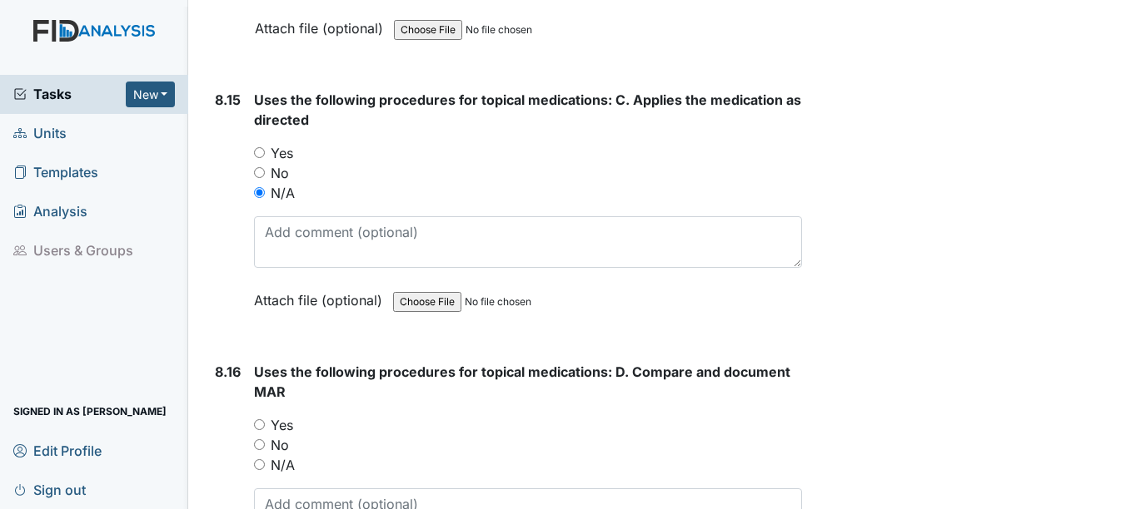
scroll to position [17232, 0]
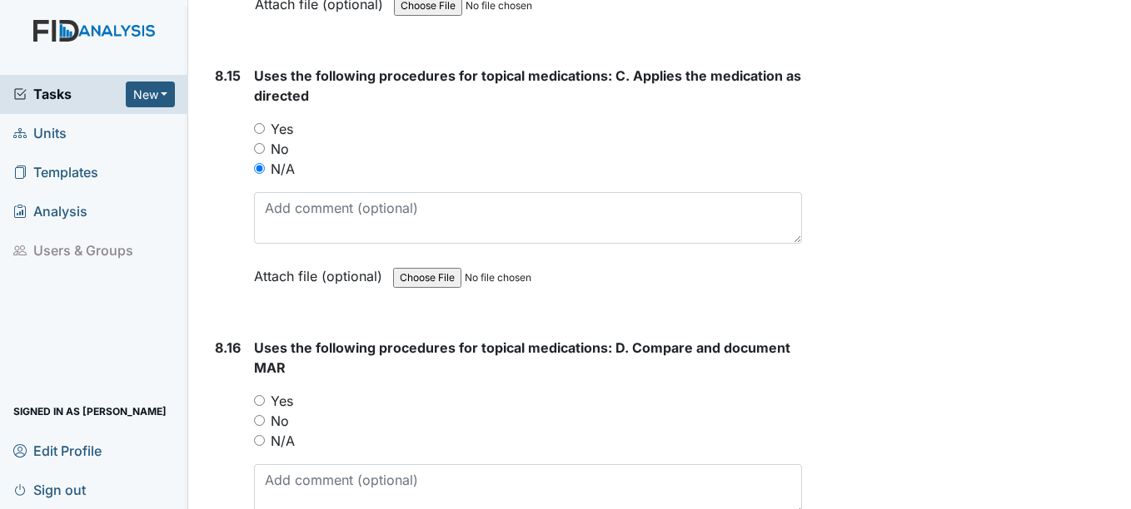
click at [260, 442] on input "N/A" at bounding box center [259, 440] width 11 height 11
radio input "true"
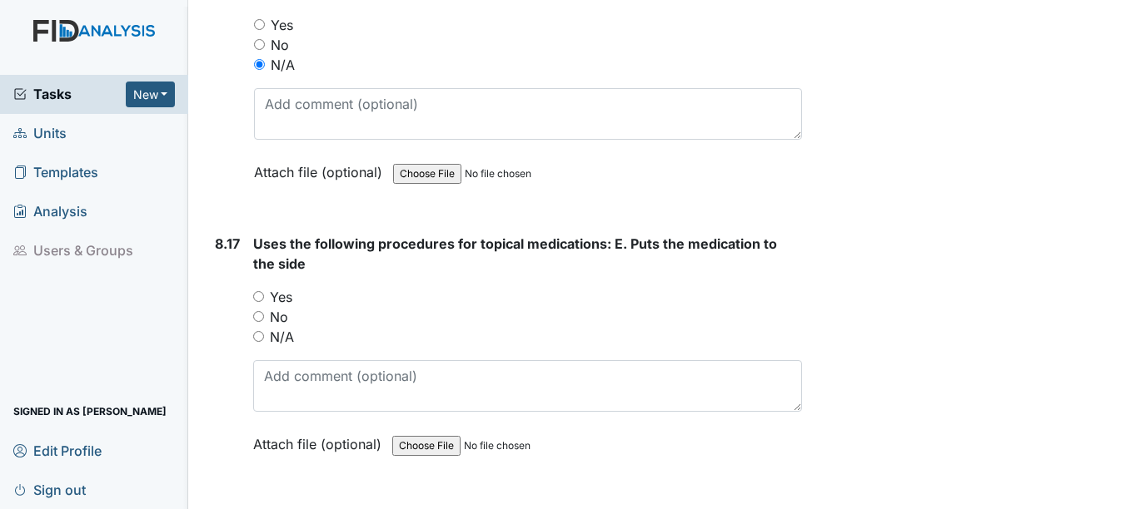
scroll to position [17649, 0]
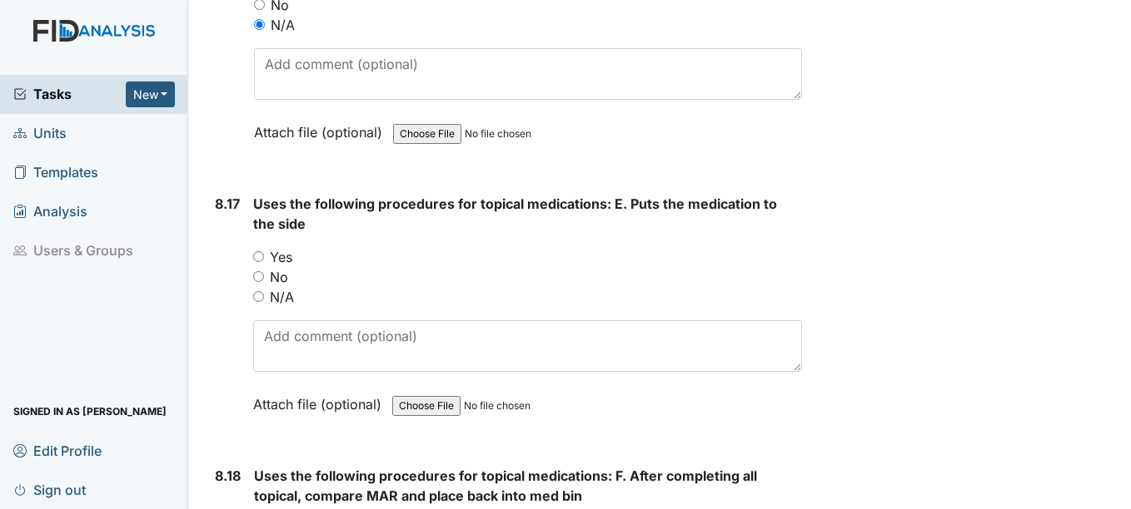
click at [260, 296] on input "N/A" at bounding box center [258, 296] width 11 height 11
radio input "true"
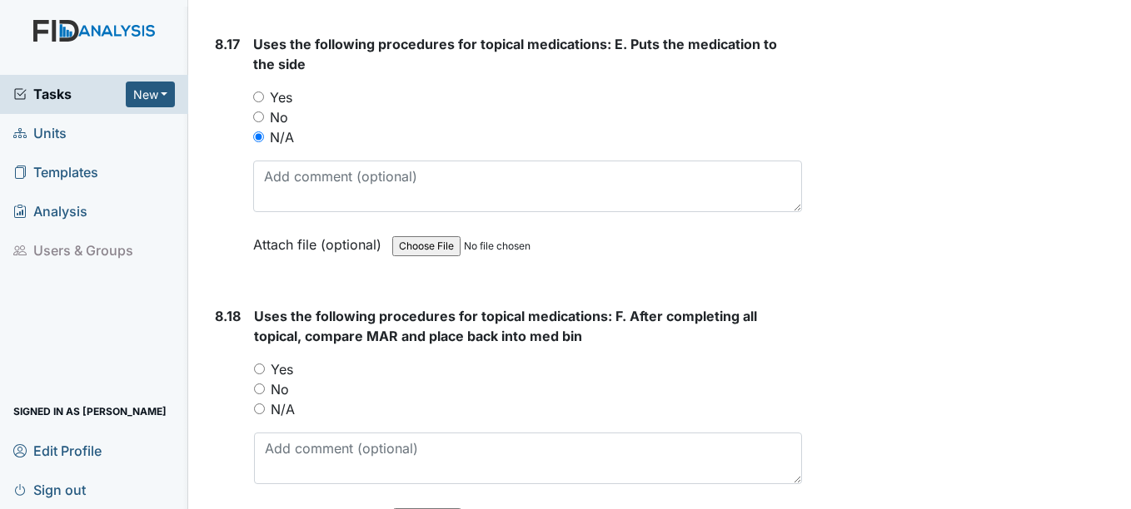
scroll to position [17815, 0]
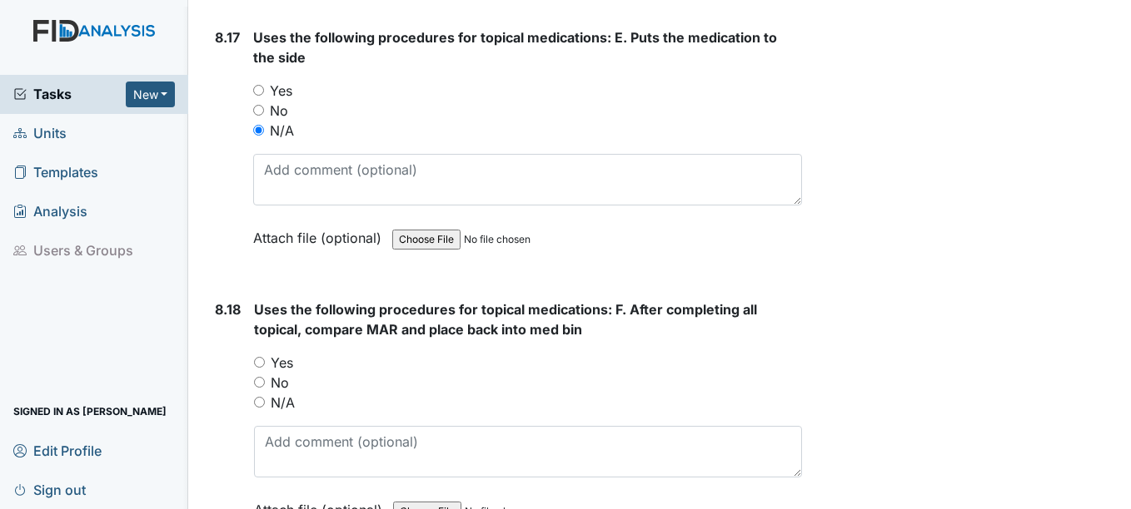
click at [261, 400] on input "N/A" at bounding box center [259, 402] width 11 height 11
radio input "true"
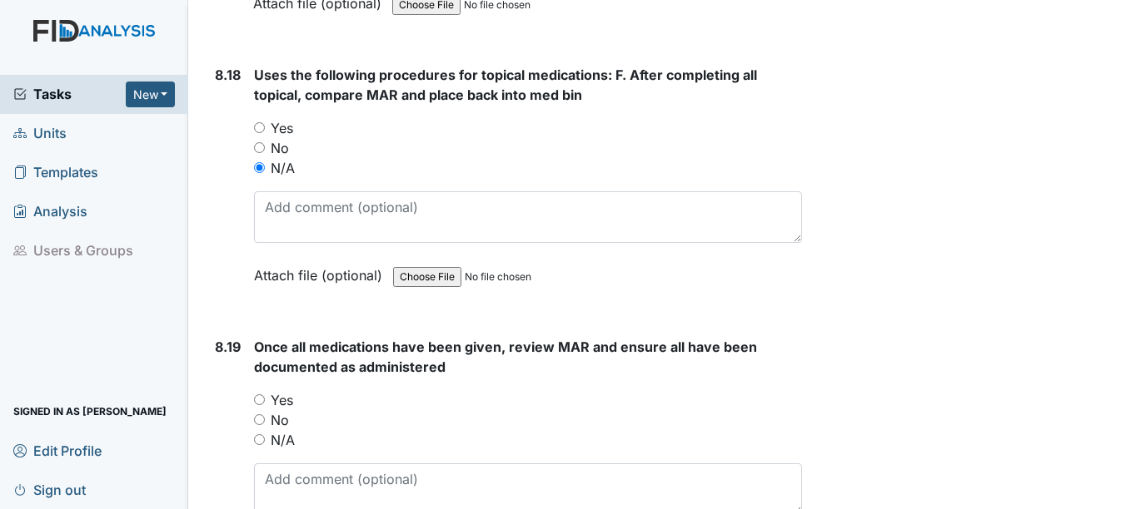
scroll to position [18065, 0]
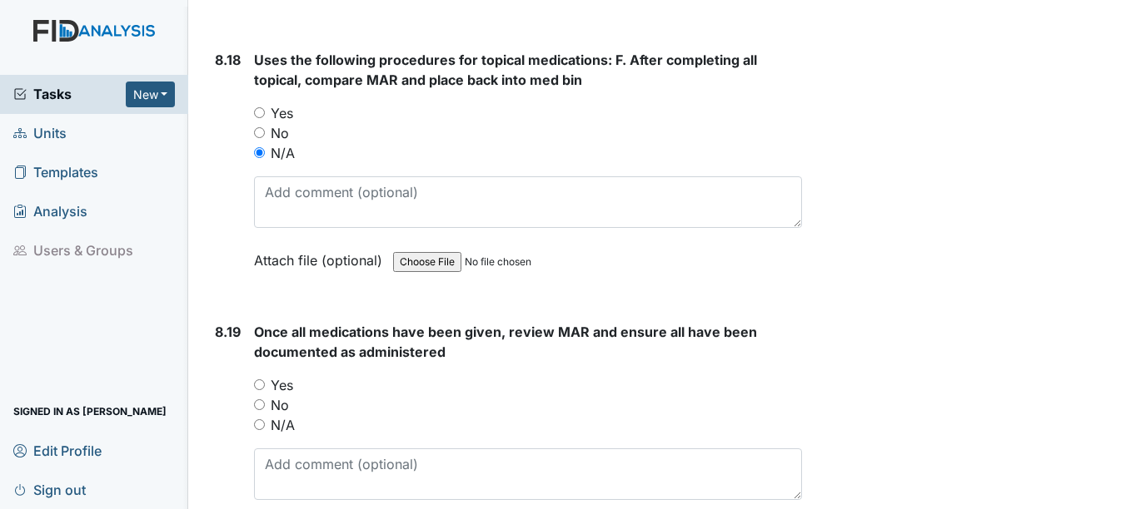
click at [261, 385] on input "Yes" at bounding box center [259, 385] width 11 height 11
radio input "true"
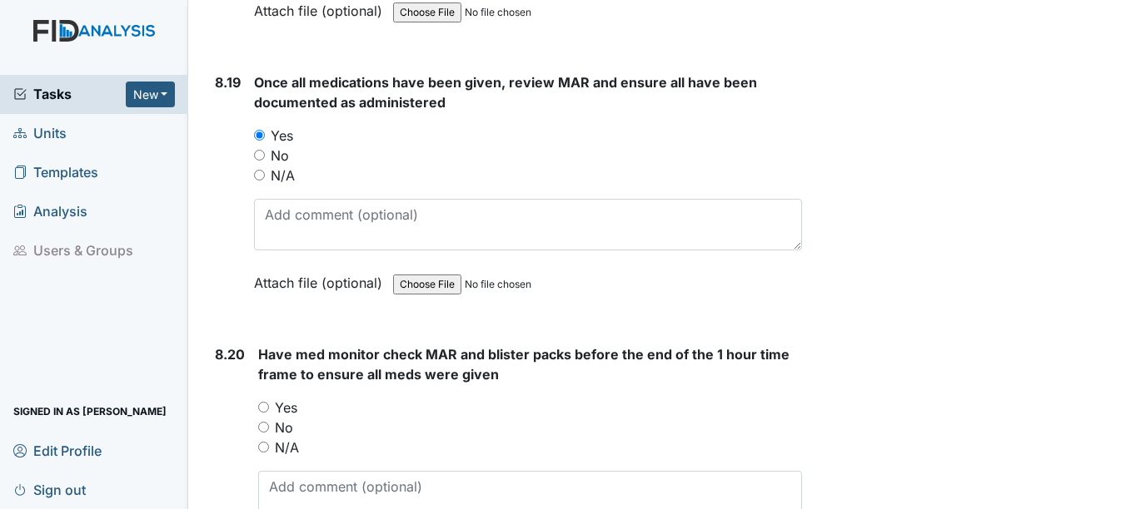
click at [265, 406] on input "Yes" at bounding box center [263, 407] width 11 height 11
radio input "true"
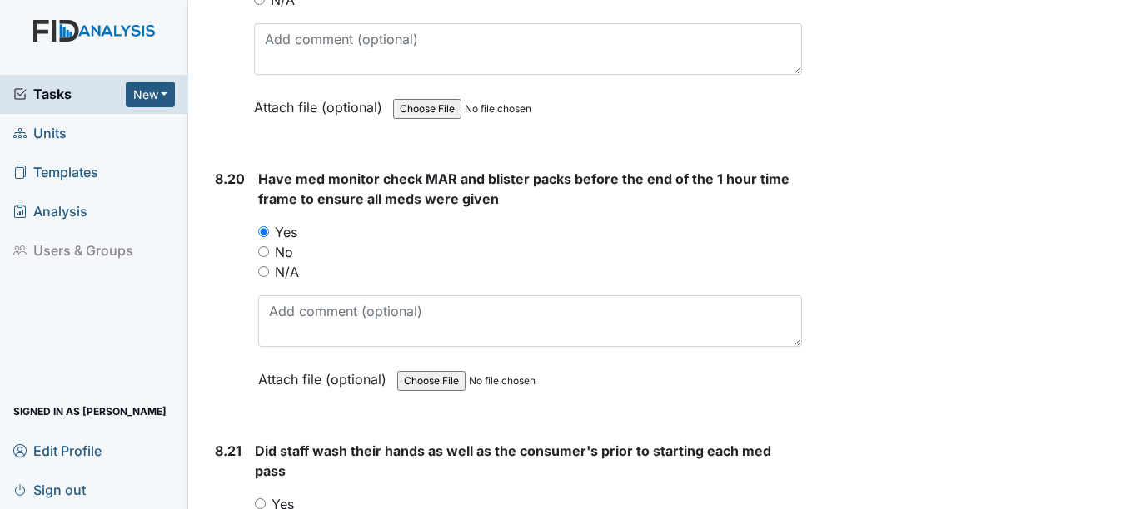
scroll to position [18648, 0]
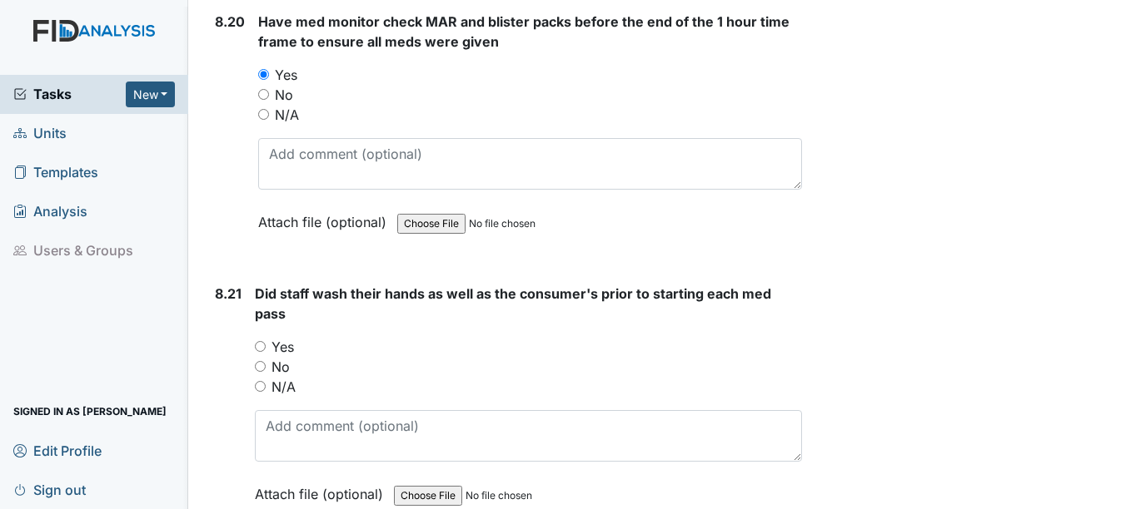
click at [261, 345] on input "Yes" at bounding box center [260, 346] width 11 height 11
radio input "true"
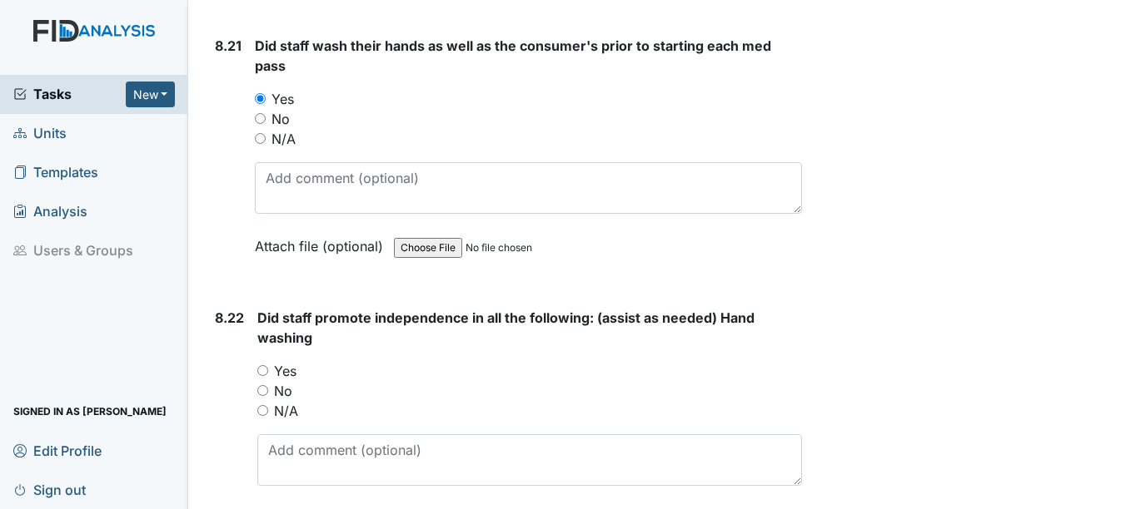
scroll to position [18897, 0]
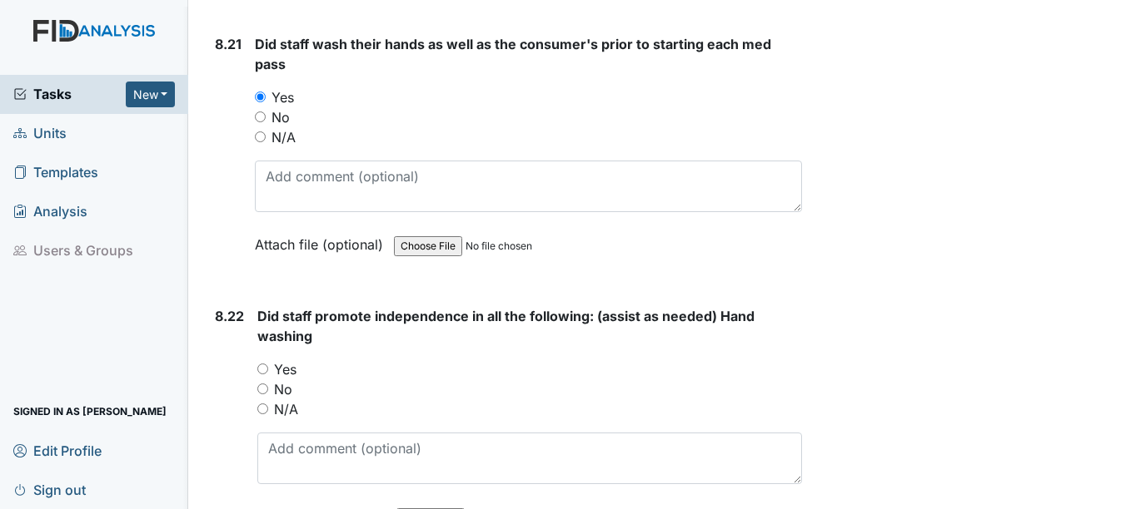
click at [261, 367] on input "Yes" at bounding box center [262, 369] width 11 height 11
radio input "true"
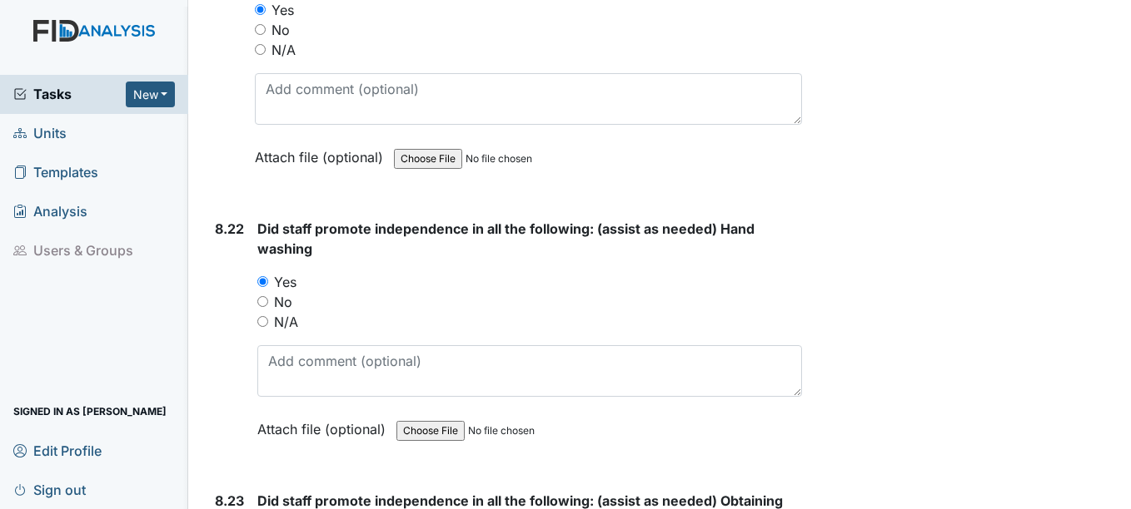
scroll to position [19147, 0]
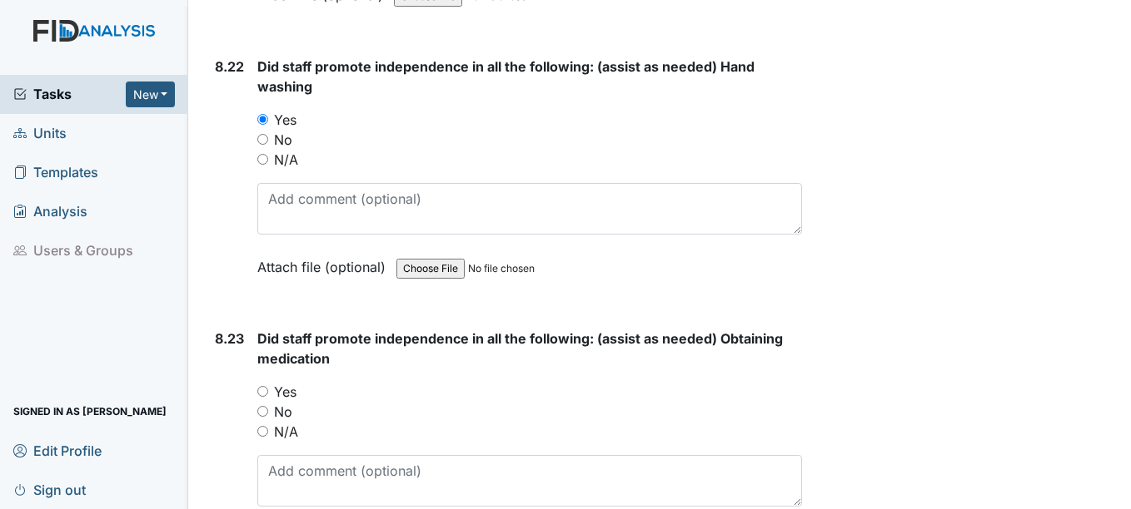
click at [265, 391] on input "Yes" at bounding box center [262, 391] width 11 height 11
radio input "true"
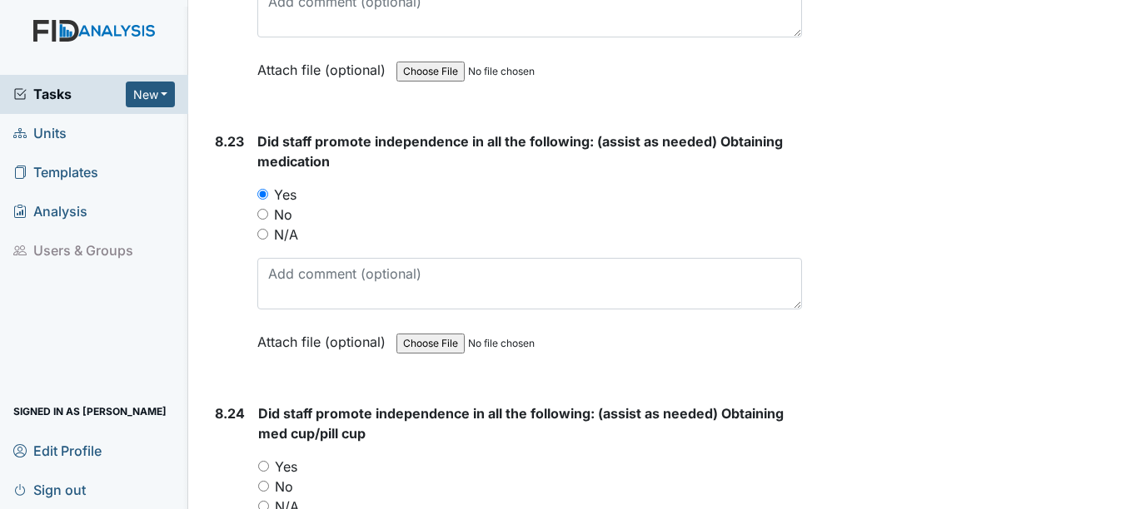
scroll to position [19397, 0]
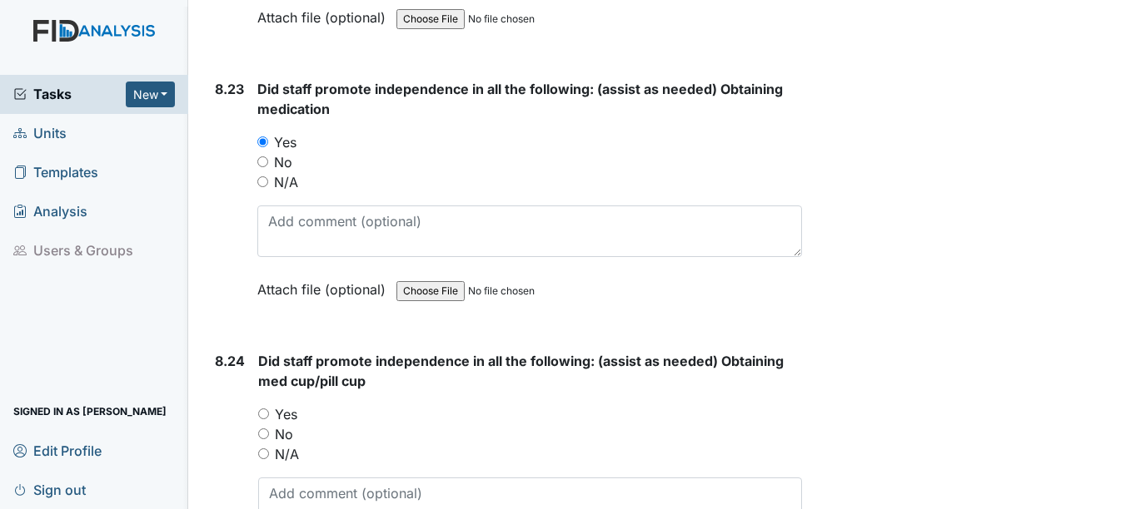
click at [266, 412] on input "Yes" at bounding box center [263, 414] width 11 height 11
radio input "true"
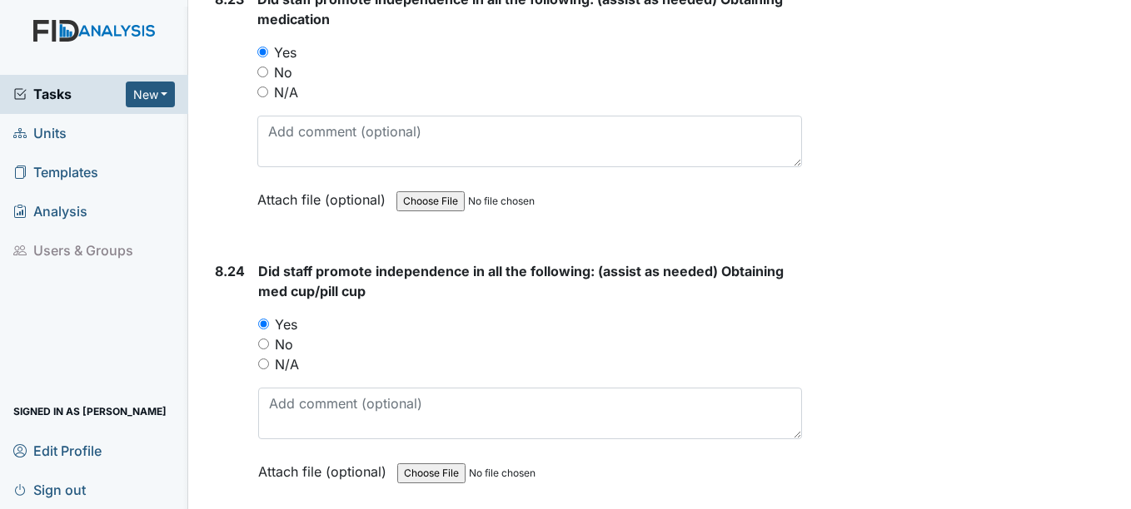
scroll to position [19647, 0]
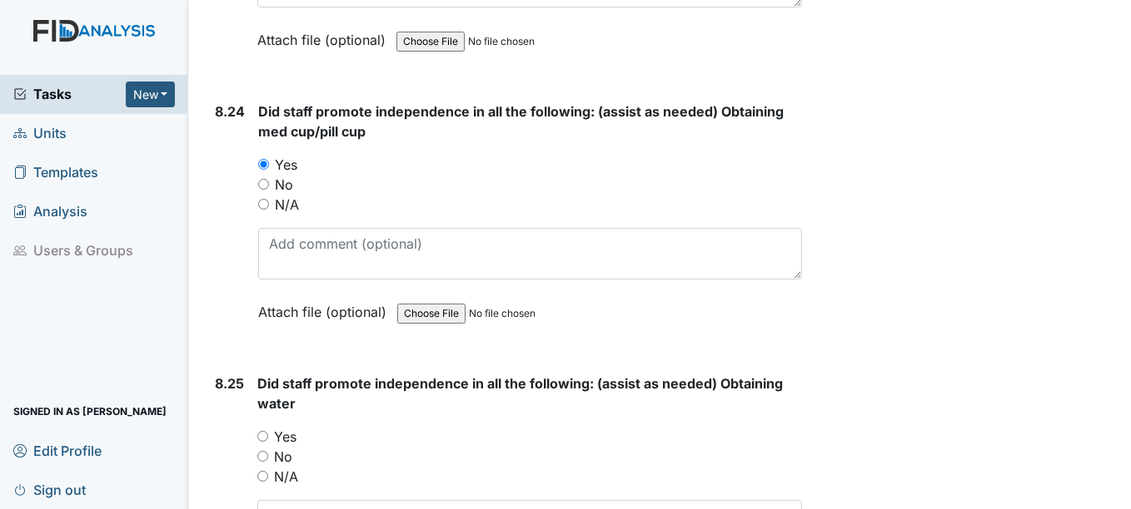
click at [265, 435] on input "Yes" at bounding box center [262, 436] width 11 height 11
radio input "true"
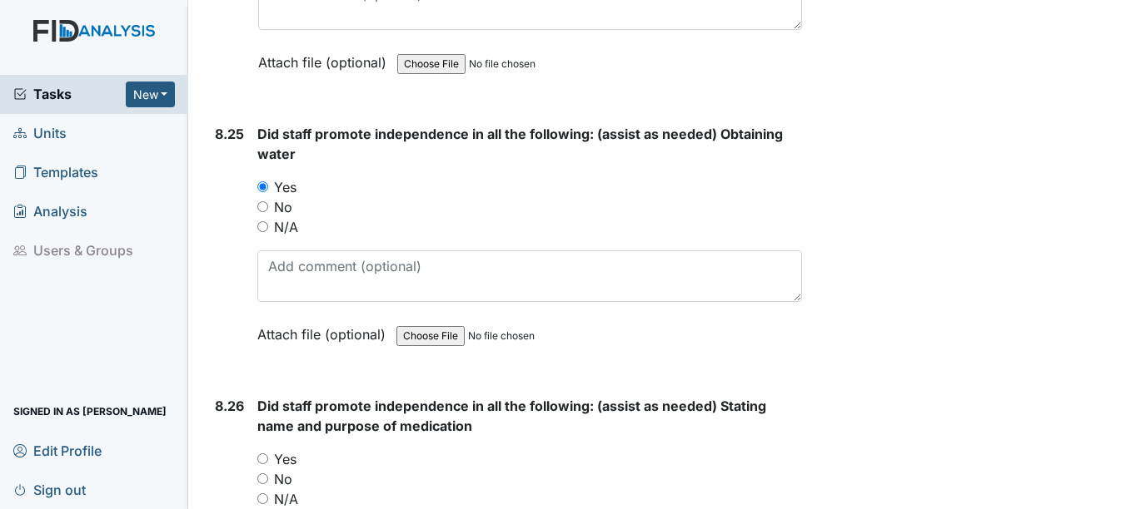
scroll to position [19980, 0]
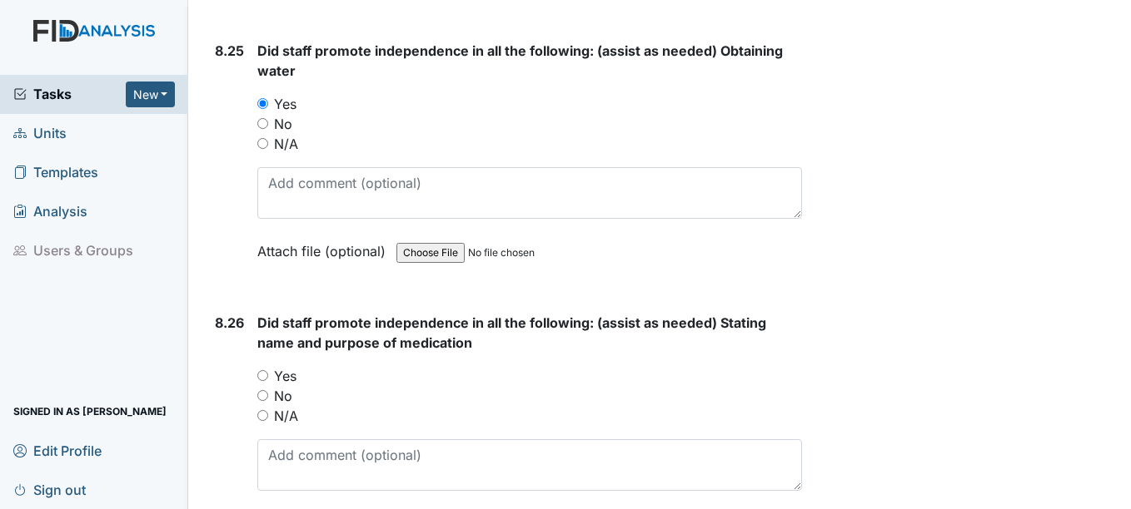
click at [261, 375] on input "Yes" at bounding box center [262, 375] width 11 height 11
radio input "true"
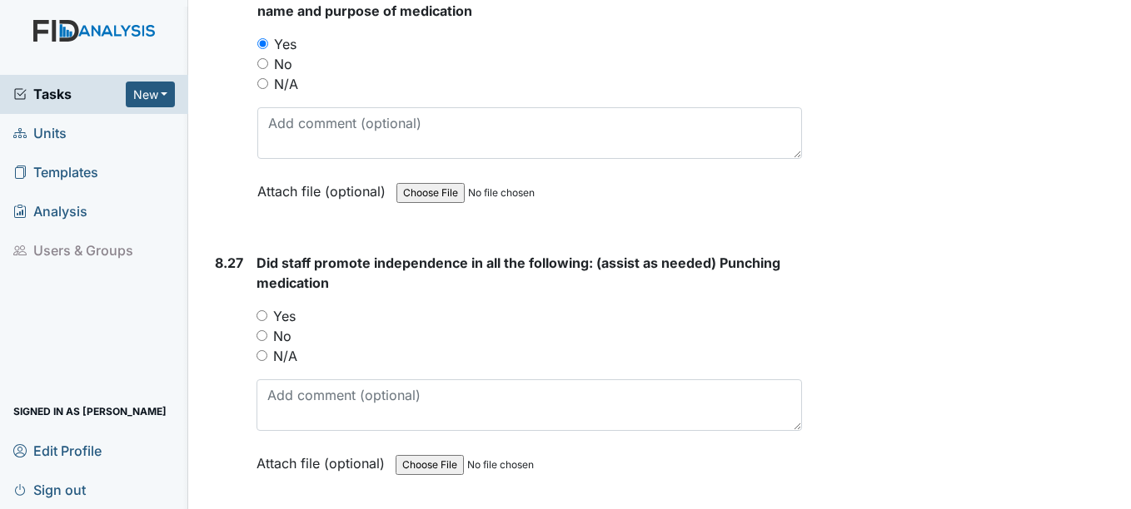
scroll to position [20313, 0]
click at [262, 314] on input "Yes" at bounding box center [261, 315] width 11 height 11
radio input "true"
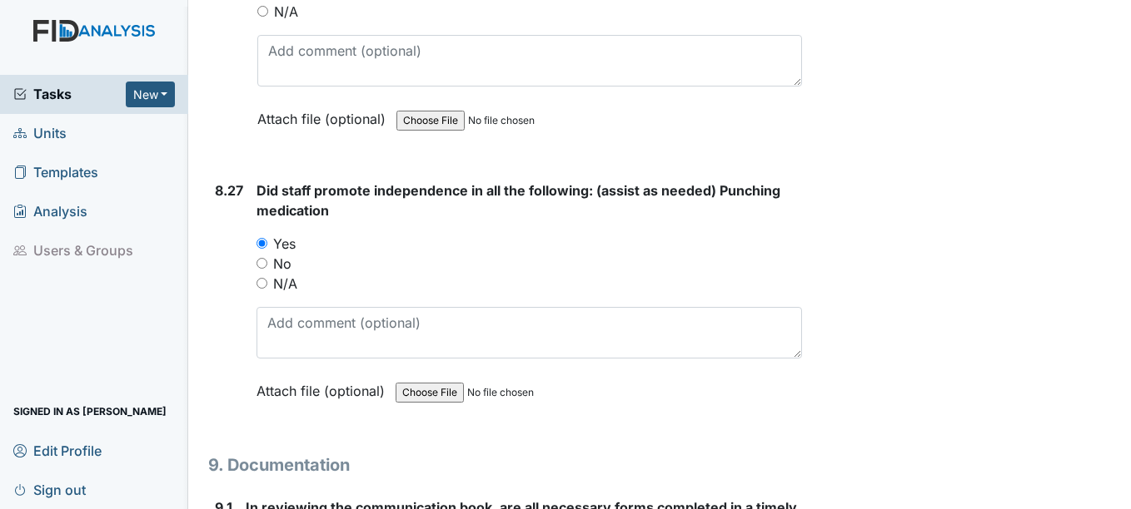
scroll to position [20562, 0]
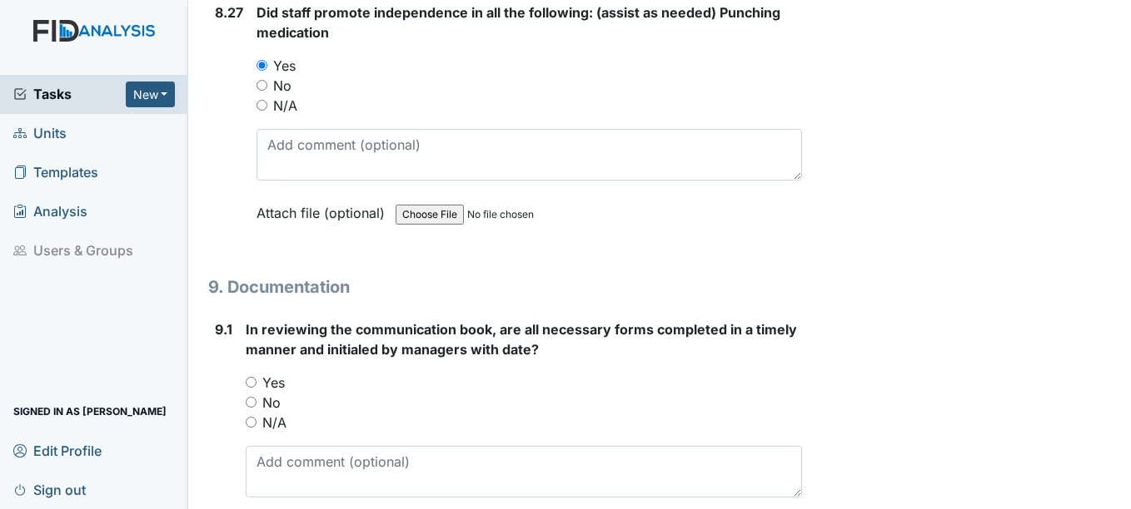
click at [250, 384] on input "Yes" at bounding box center [251, 382] width 11 height 11
radio input "true"
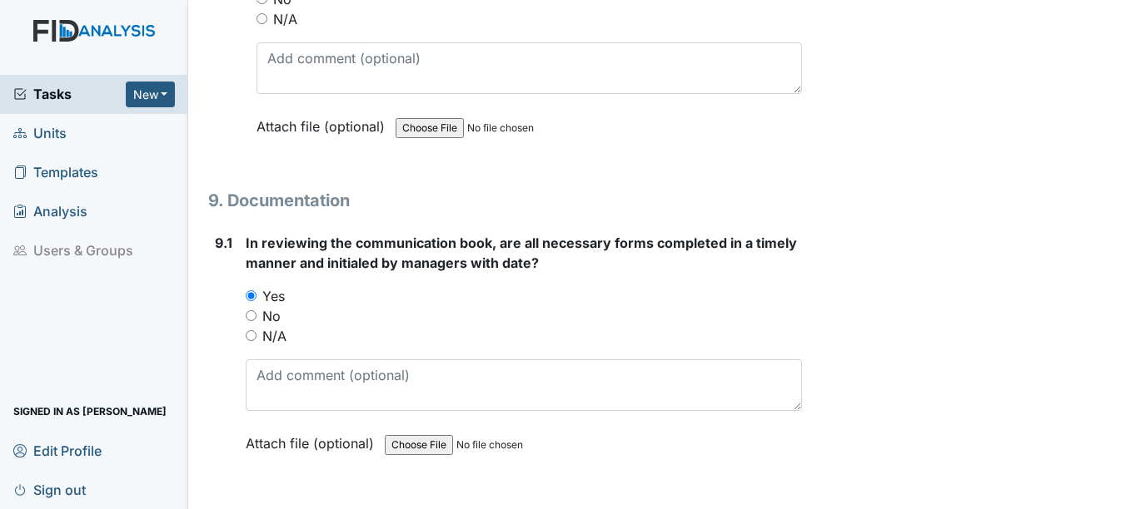
scroll to position [20812, 0]
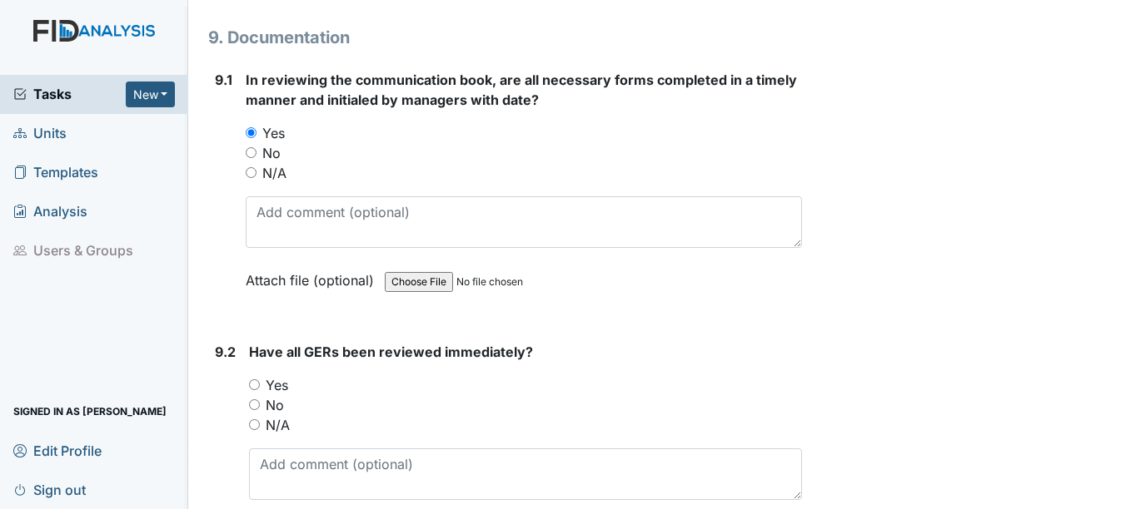
click at [257, 382] on input "Yes" at bounding box center [254, 385] width 11 height 11
radio input "true"
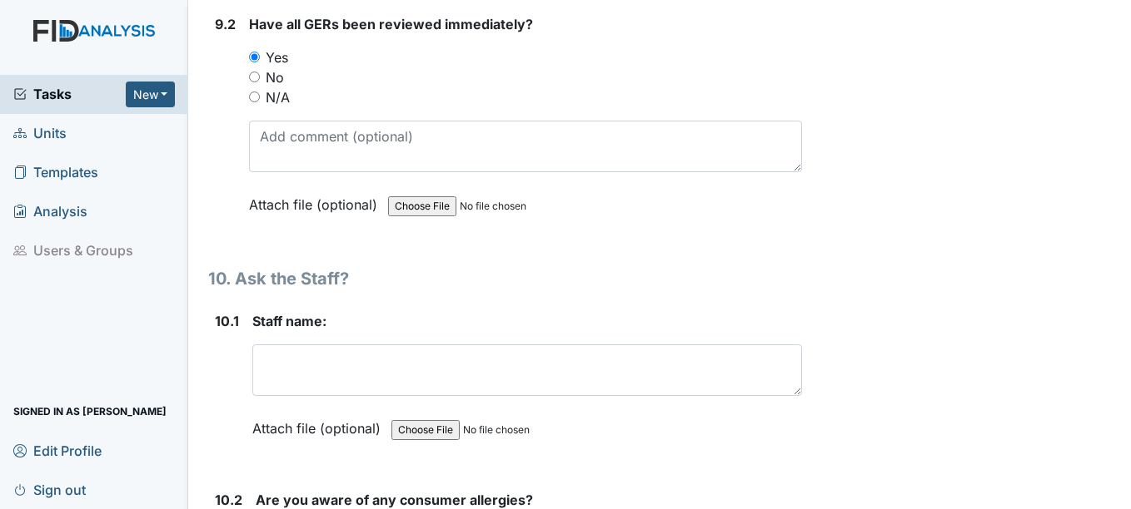
scroll to position [21145, 0]
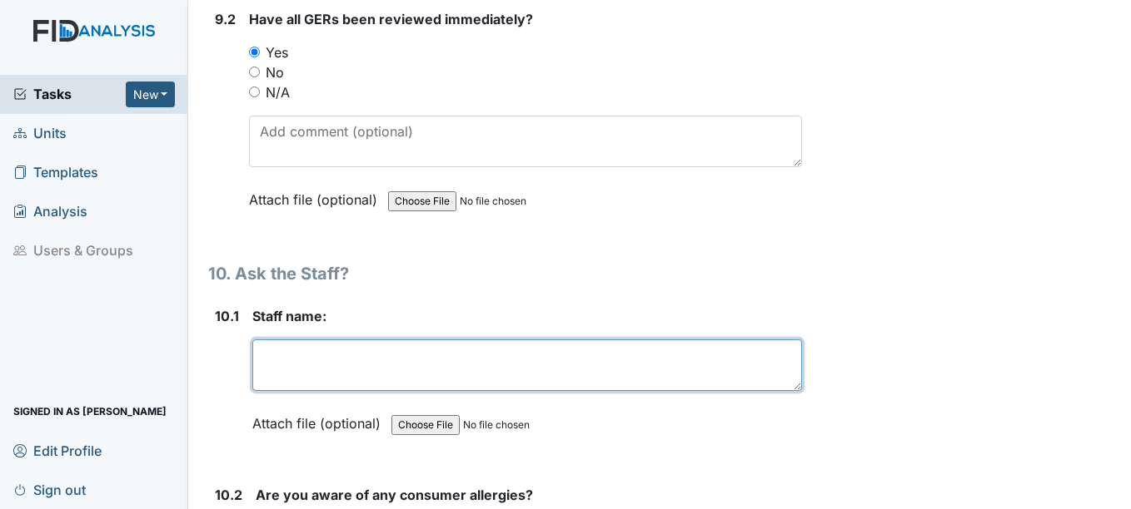
click at [286, 363] on textarea at bounding box center [526, 366] width 549 height 52
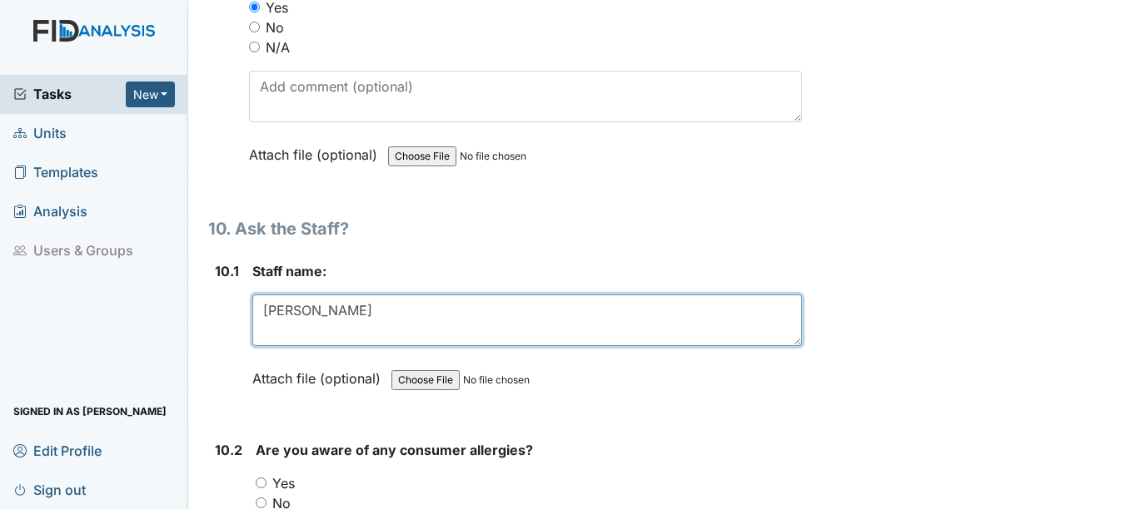
scroll to position [21312, 0]
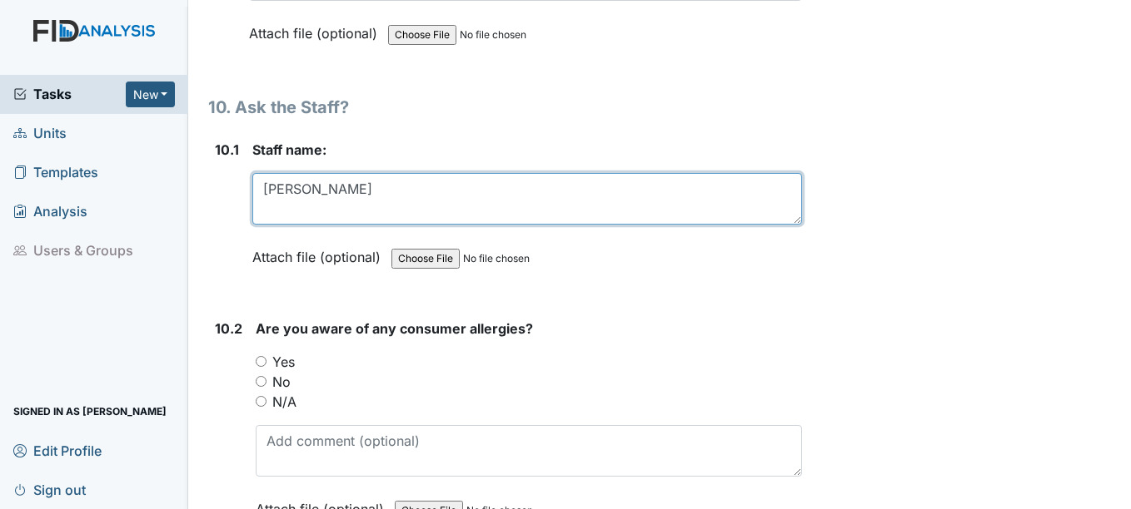
type textarea "Candice"
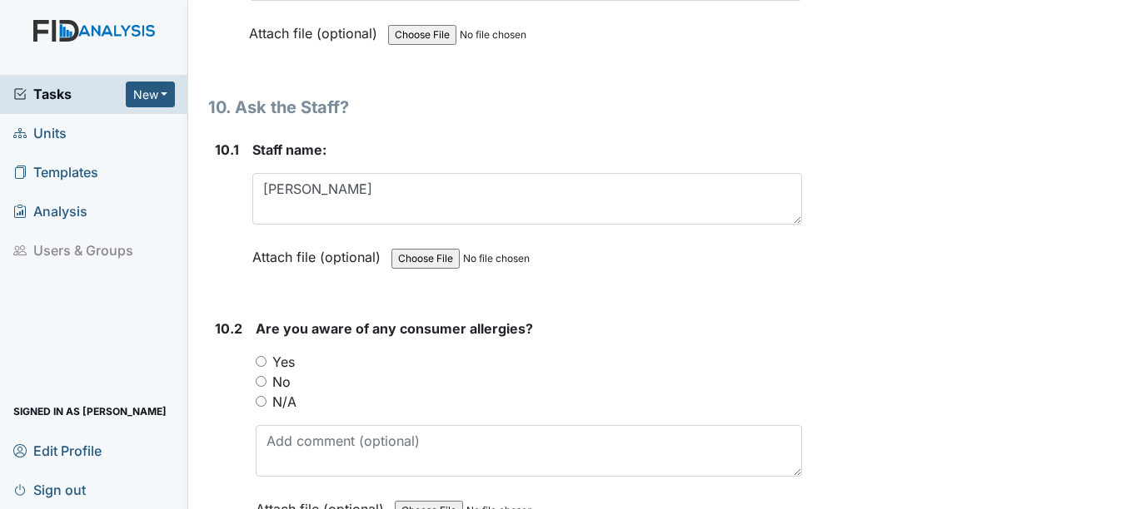
click at [259, 364] on input "Yes" at bounding box center [261, 361] width 11 height 11
radio input "true"
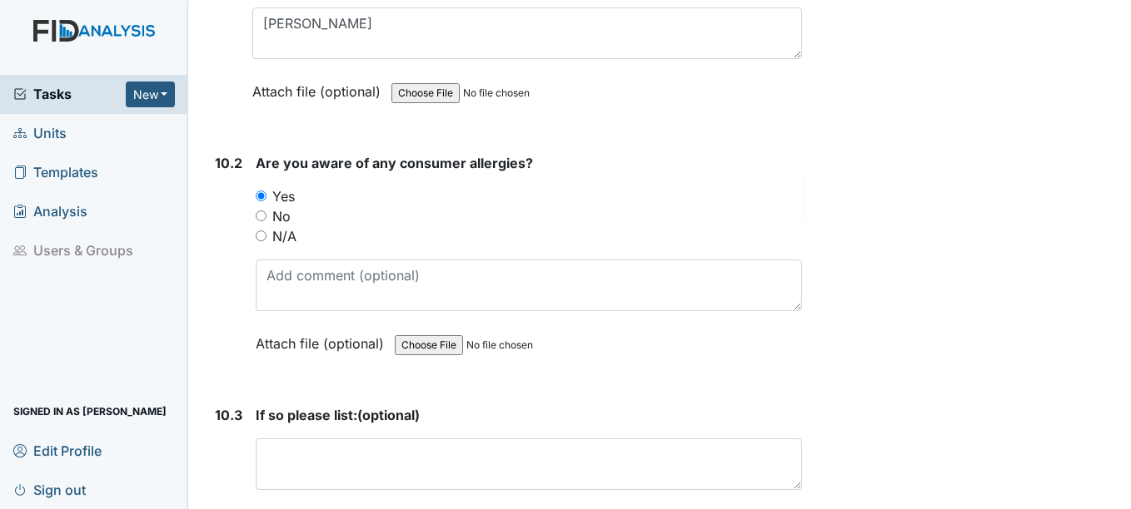
scroll to position [21478, 0]
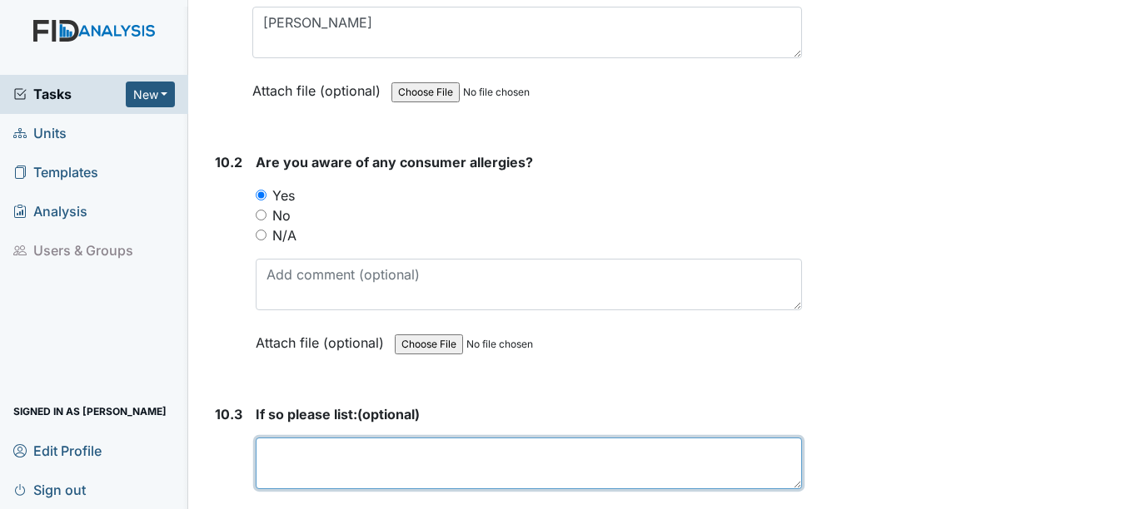
click at [303, 447] on textarea at bounding box center [528, 464] width 545 height 52
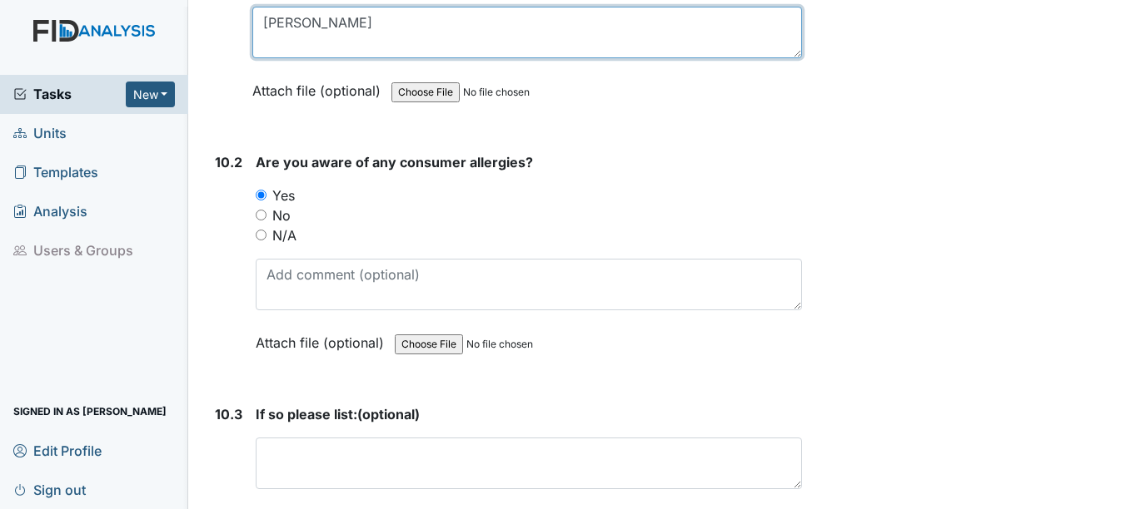
click at [315, 22] on textarea "Candice" at bounding box center [526, 33] width 549 height 52
click at [537, 27] on textarea "Candice, Kamora, Marry" at bounding box center [526, 33] width 549 height 52
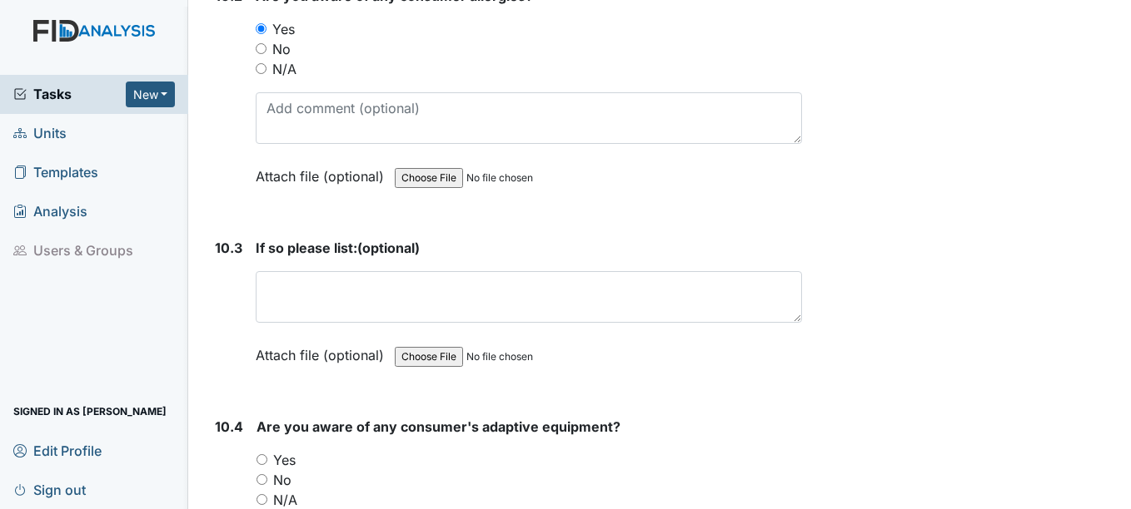
scroll to position [21728, 0]
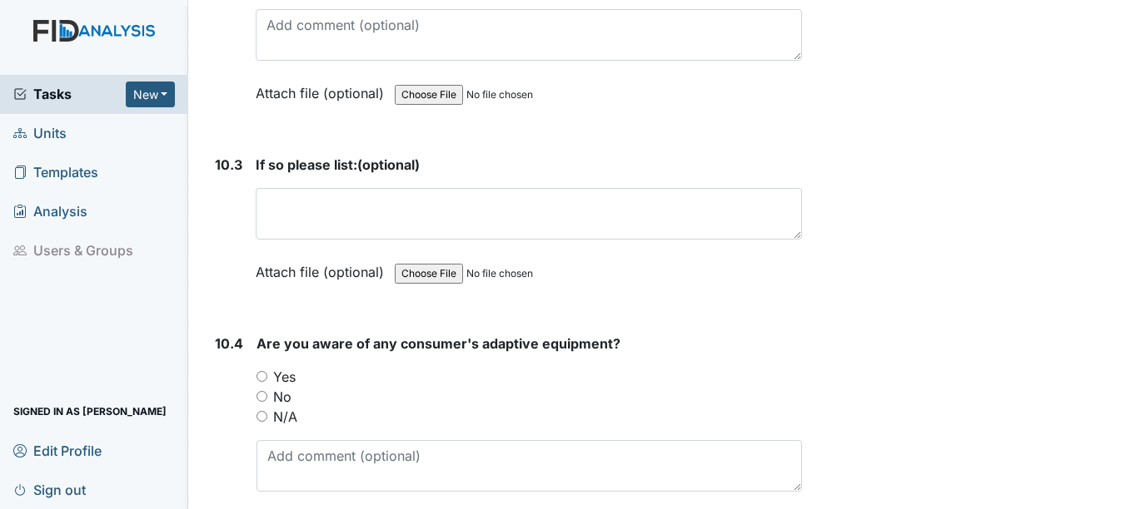
type textarea "Candice, Kamora, Mary"
click at [263, 377] on input "Yes" at bounding box center [261, 376] width 11 height 11
radio input "true"
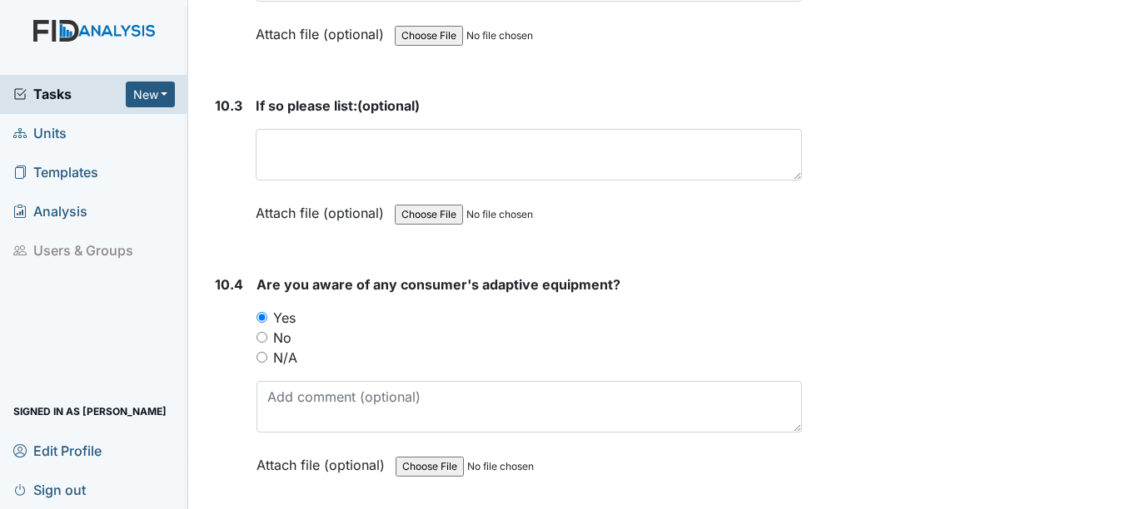
scroll to position [21894, 0]
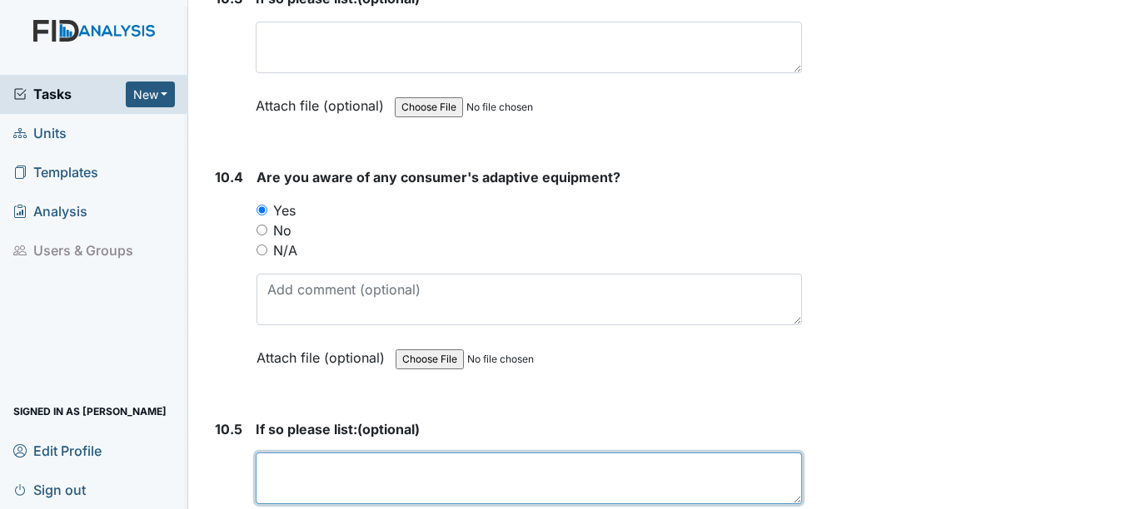
click at [276, 465] on textarea at bounding box center [528, 479] width 545 height 52
click at [613, 466] on textarea "RM glasses, BD plate guard,petri spoon, LB, DV TE" at bounding box center [528, 479] width 545 height 52
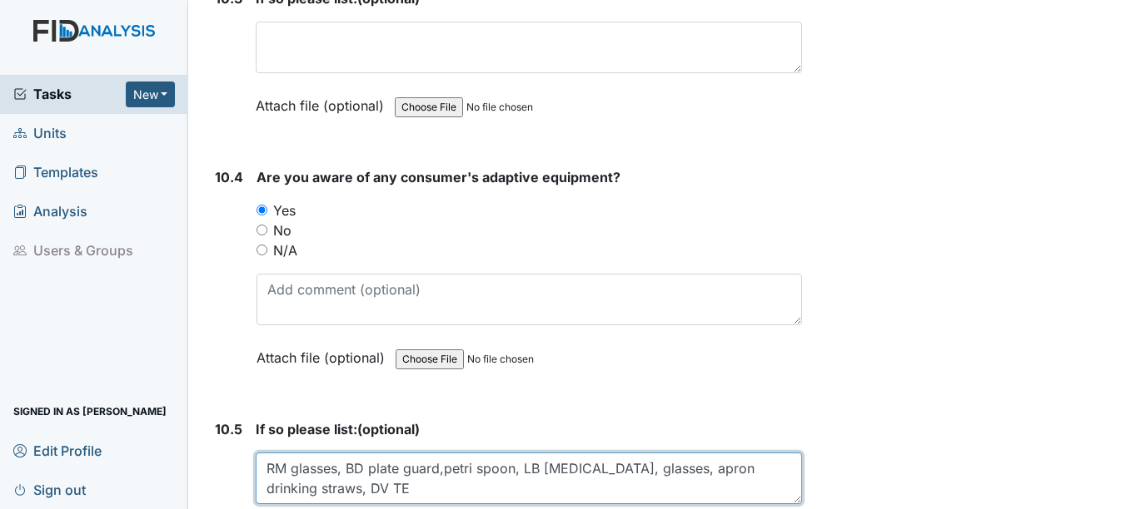
click at [753, 466] on textarea "RM glasses, BD plate guard,petri spoon, LB EpiPen, glasses, apron drinking stra…" at bounding box center [528, 479] width 545 height 52
click at [377, 487] on textarea "RM glasses, BD plate guard, petri spoon, LB EpiPen, glasses, apron drinking str…" at bounding box center [528, 479] width 545 height 52
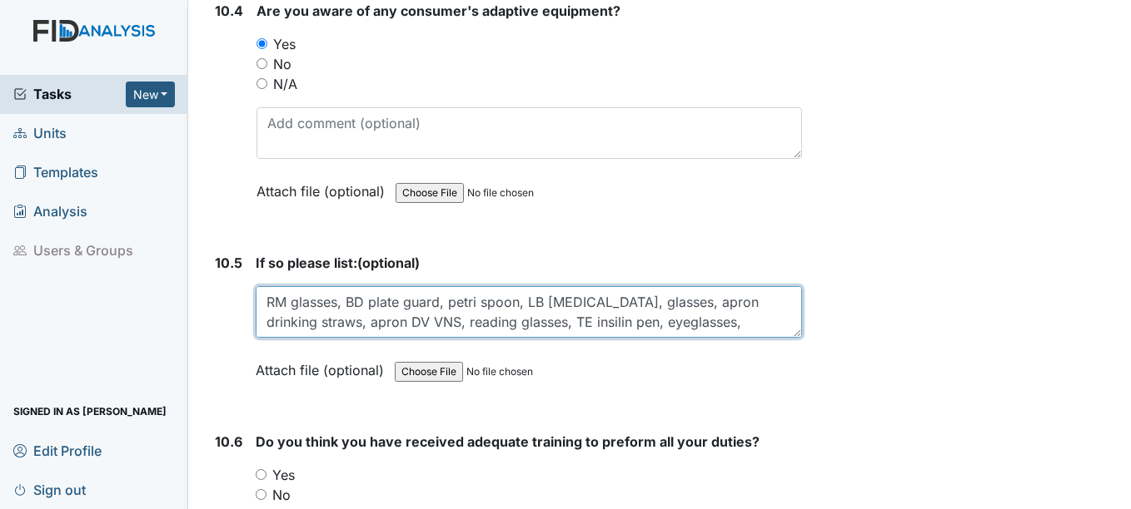
scroll to position [22144, 0]
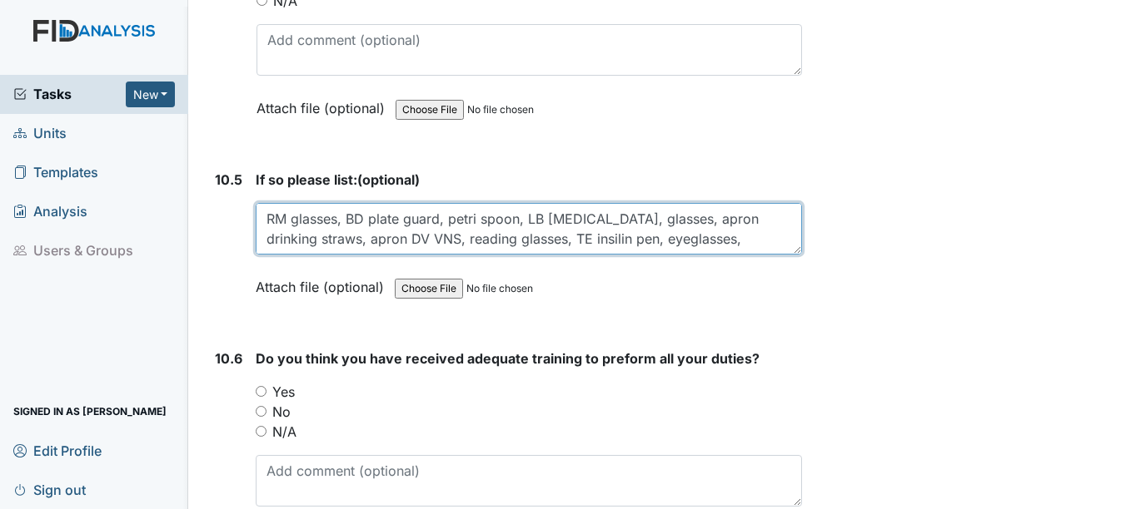
type textarea "RM glasses, BD plate guard, petri spoon, LB EpiPen, glasses, apron drinking str…"
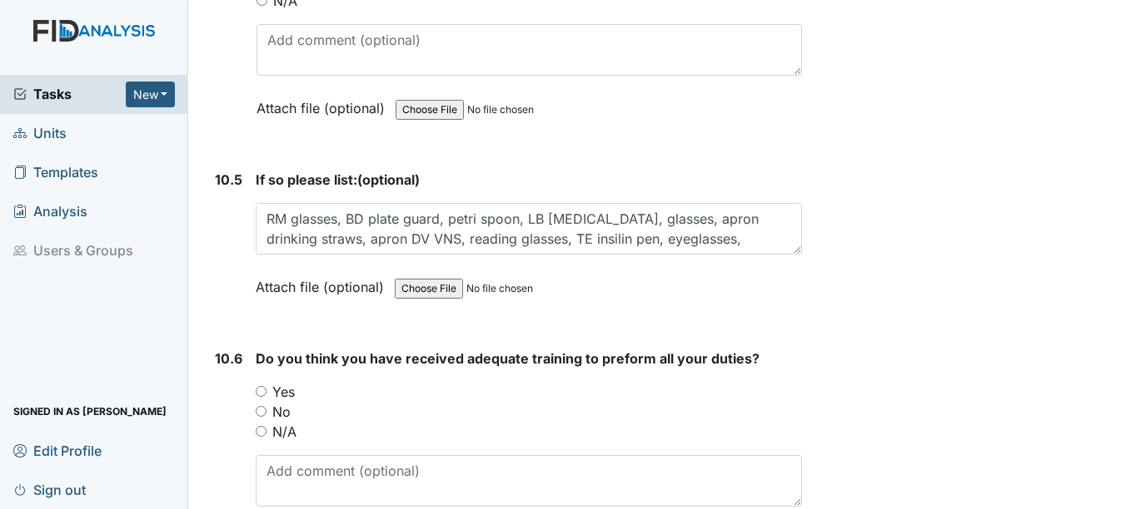
click at [264, 390] on input "Yes" at bounding box center [261, 391] width 11 height 11
radio input "true"
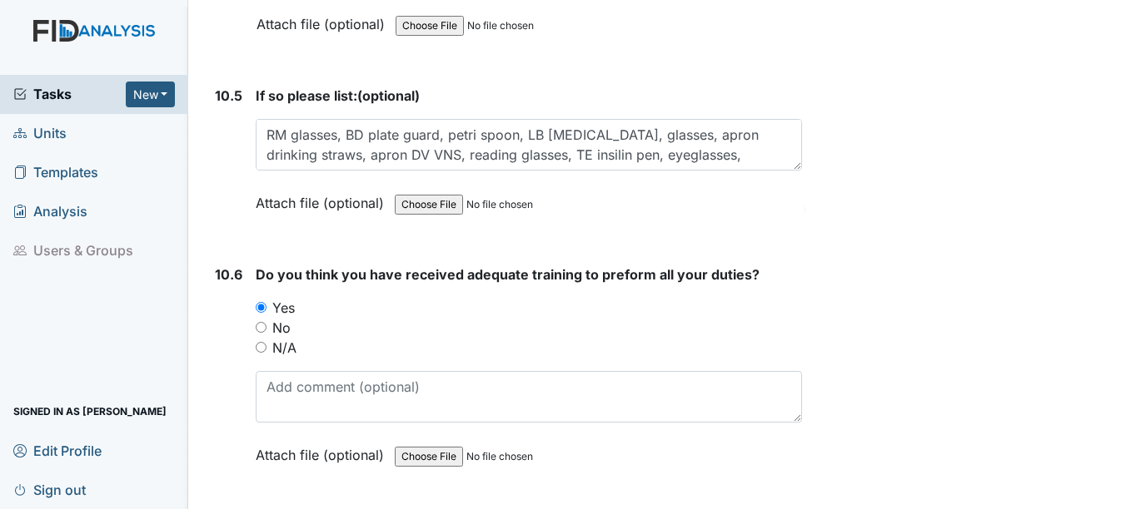
scroll to position [22477, 0]
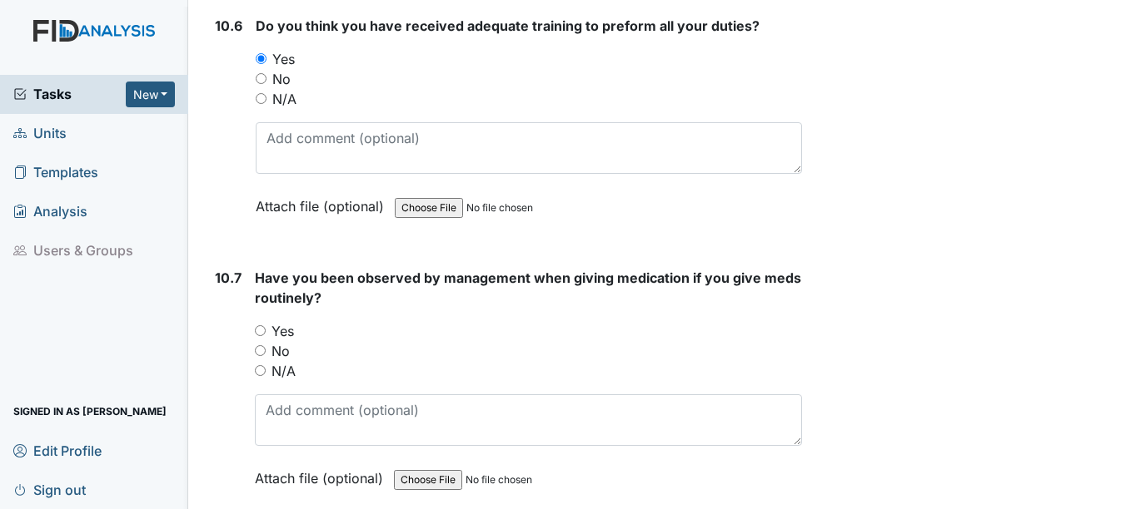
click at [261, 330] on input "Yes" at bounding box center [260, 331] width 11 height 11
radio input "true"
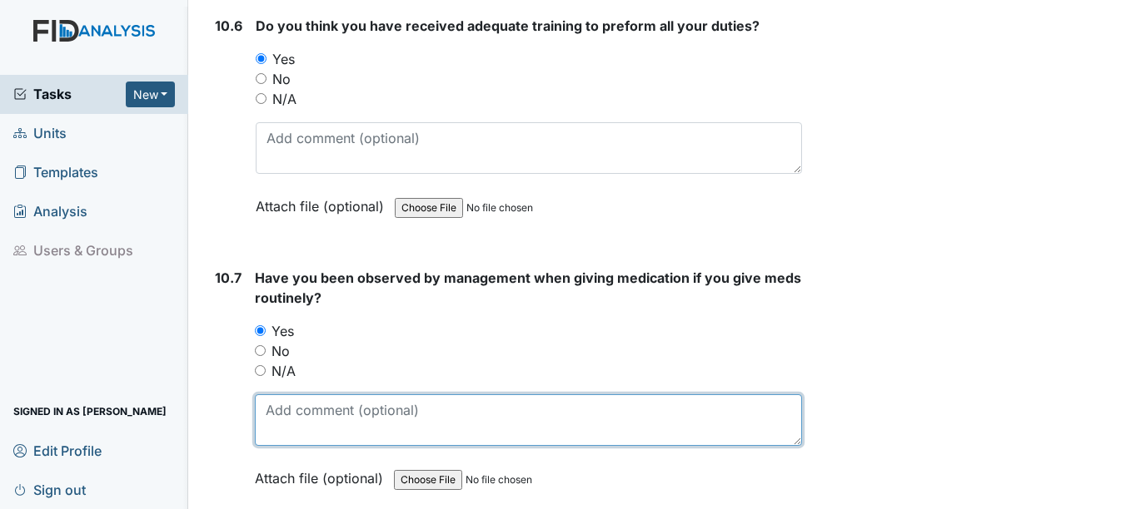
click at [285, 423] on textarea at bounding box center [528, 421] width 546 height 52
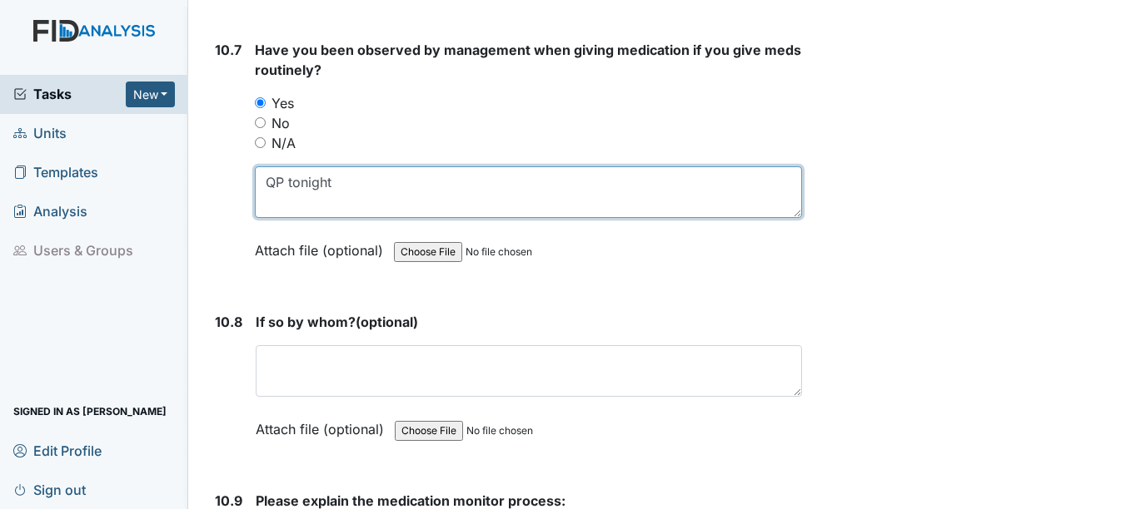
scroll to position [22727, 0]
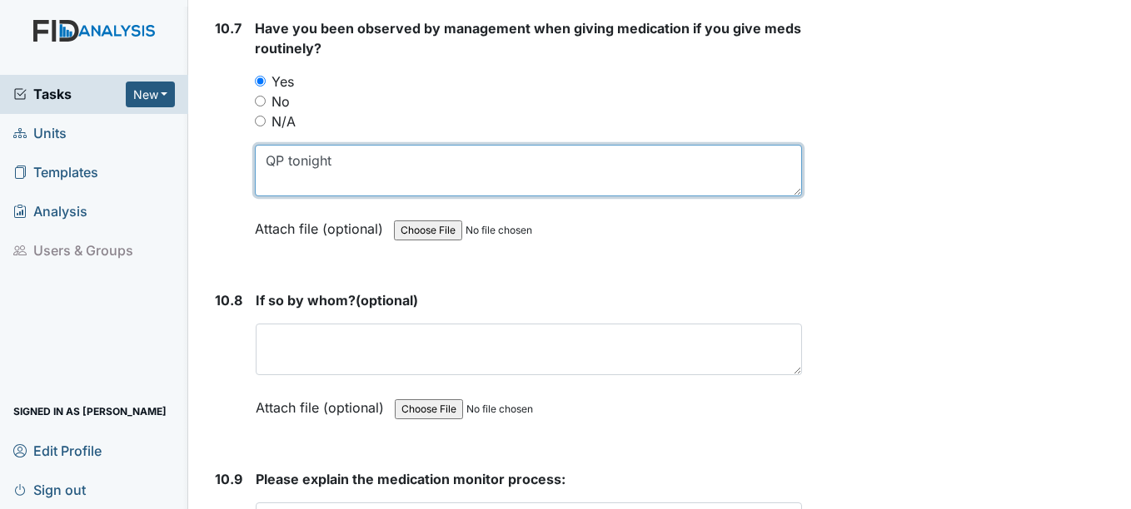
drag, startPoint x: 336, startPoint y: 159, endPoint x: 316, endPoint y: 167, distance: 22.4
click at [267, 162] on textarea "QP tonight" at bounding box center [528, 171] width 546 height 52
type textarea "QP tonight"
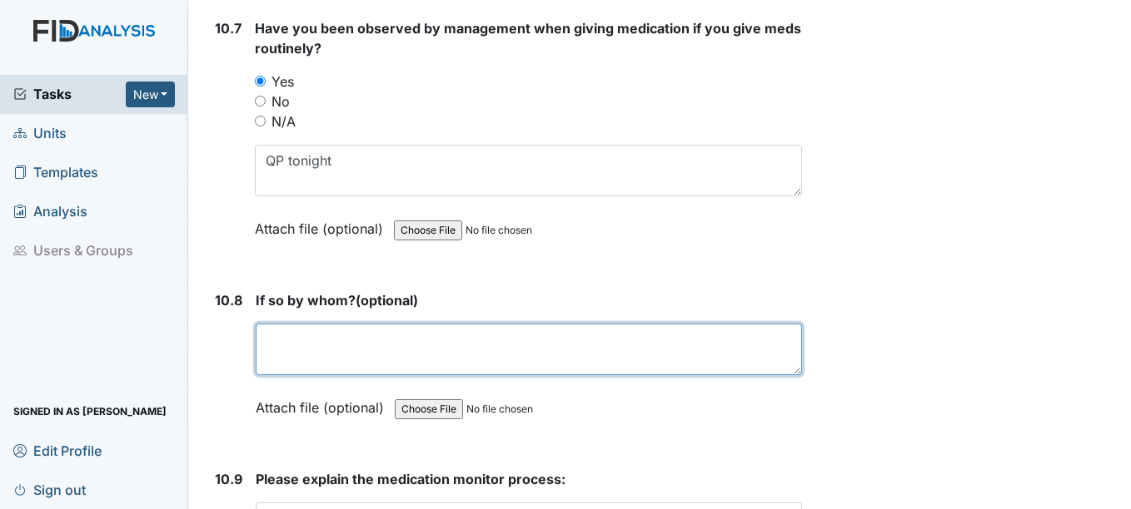
click at [281, 338] on textarea at bounding box center [528, 350] width 545 height 52
paste textarea "QP tonight"
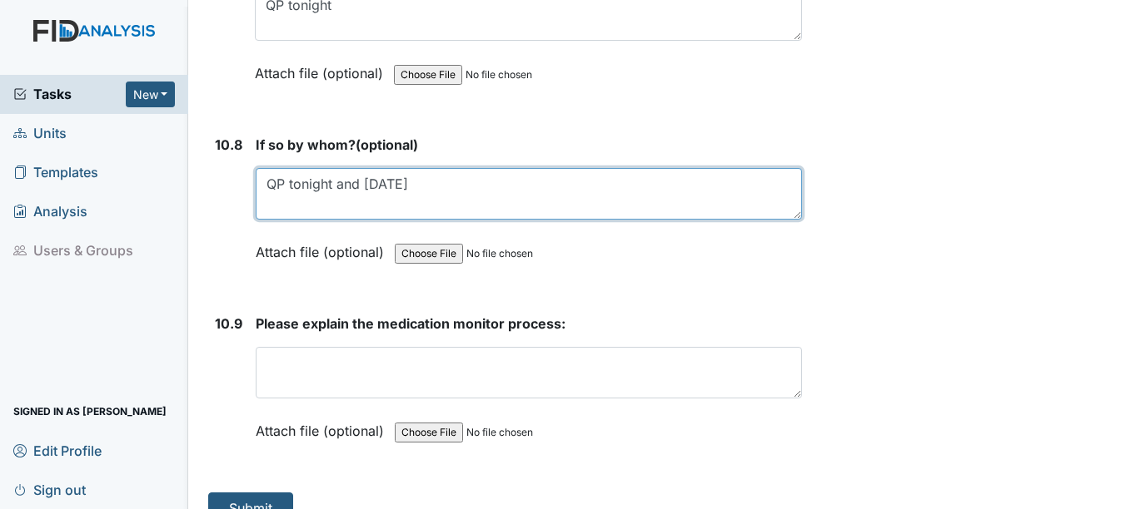
scroll to position [22911, 0]
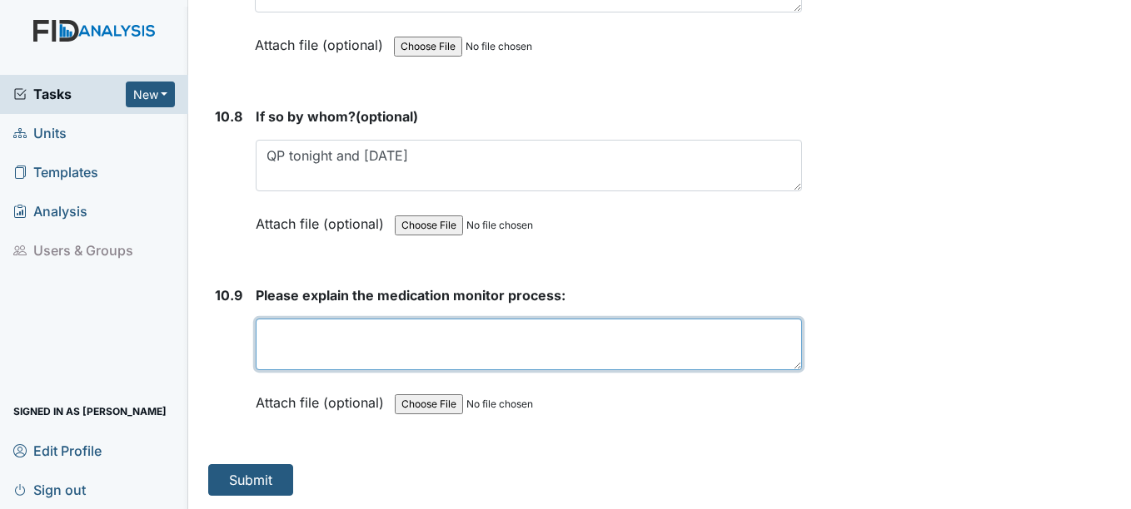
click at [345, 340] on textarea at bounding box center [528, 345] width 545 height 52
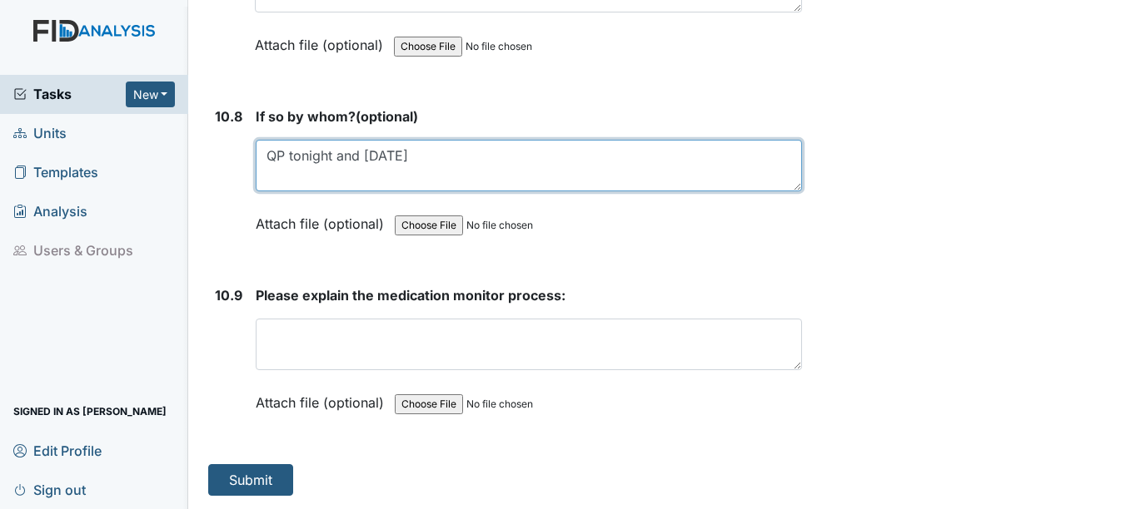
click at [454, 153] on textarea "QP tonight and August 2025" at bounding box center [528, 166] width 545 height 52
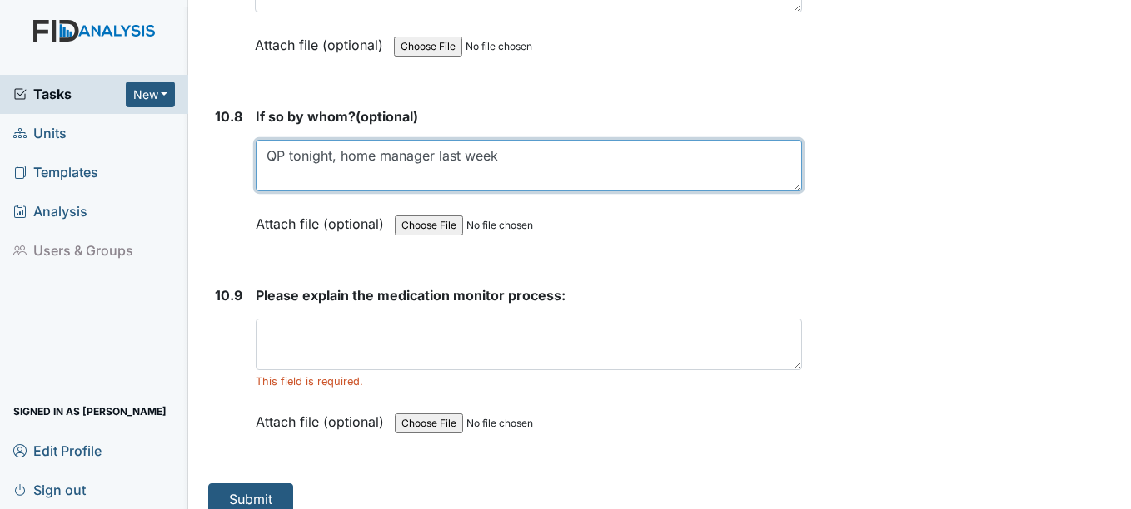
type textarea "QP tonight, home manager last week"
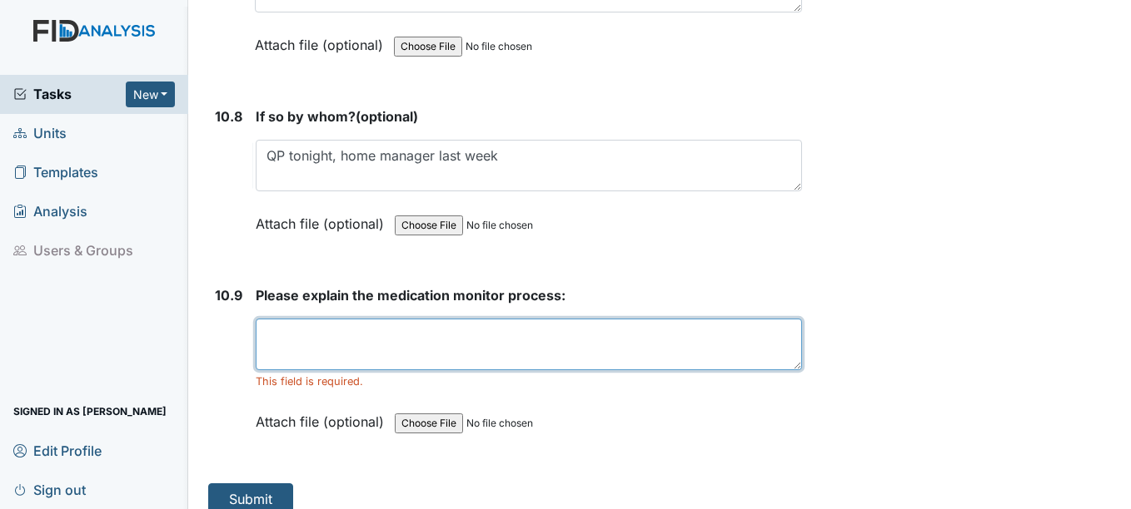
click at [316, 345] on textarea at bounding box center [528, 345] width 545 height 52
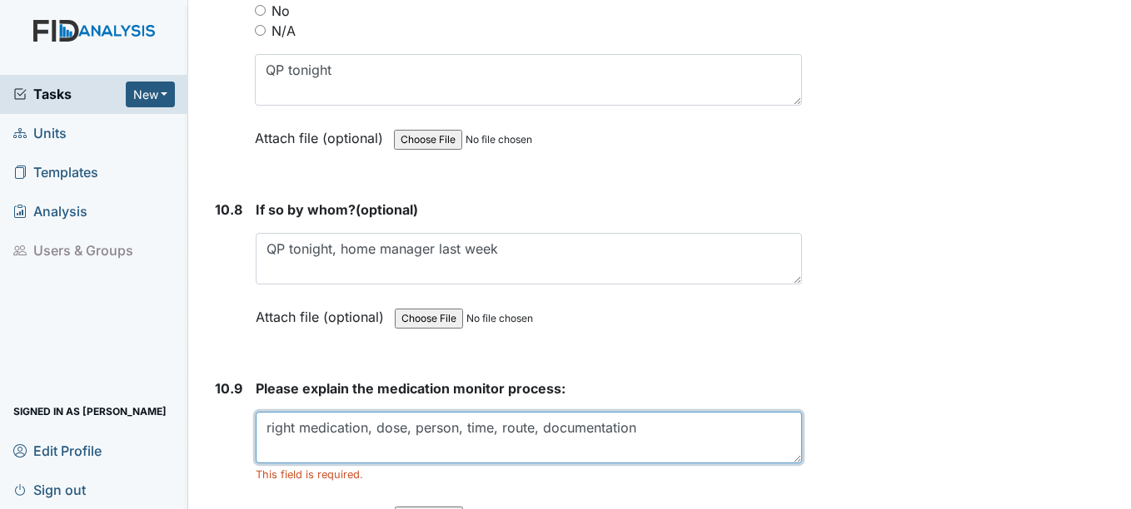
scroll to position [22828, 0]
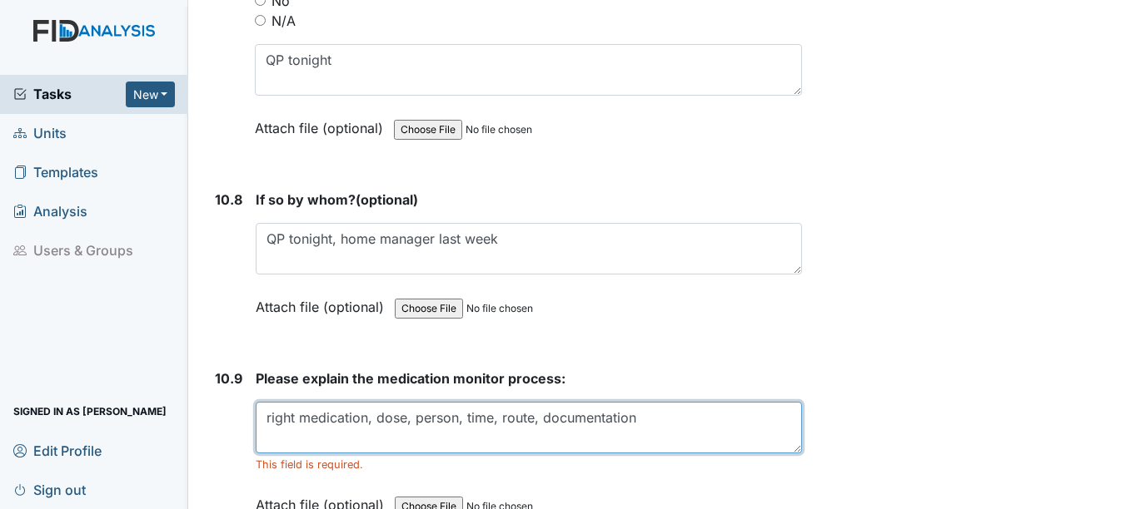
type textarea "right medication, dose, person, time, route, documentation"
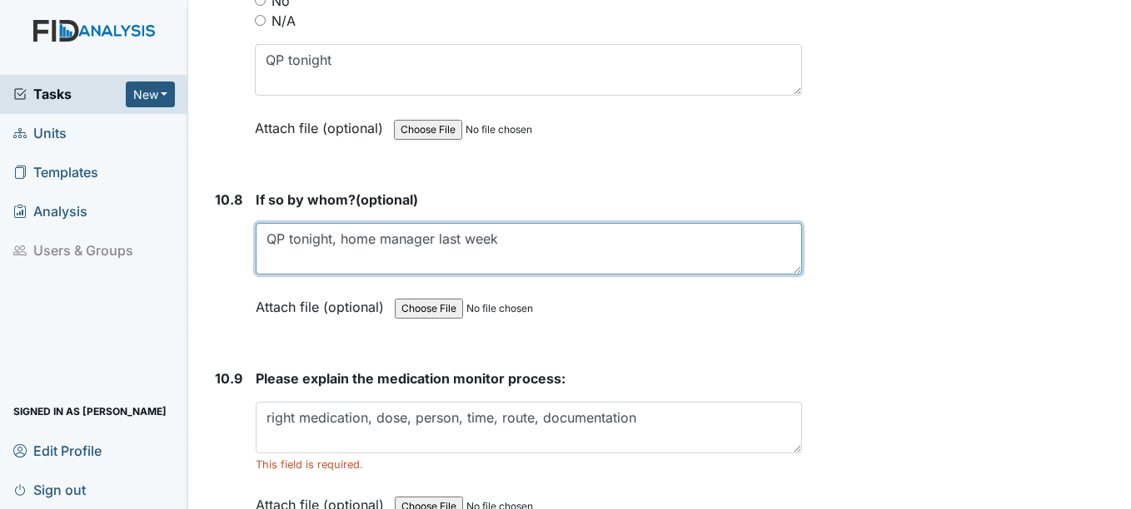
drag, startPoint x: 516, startPoint y: 237, endPoint x: 286, endPoint y: 256, distance: 230.6
click at [279, 257] on textarea "QP tonight, home manager last week" at bounding box center [528, 249] width 545 height 52
click at [533, 250] on textarea "QP tonight, home manager last week" at bounding box center [528, 249] width 545 height 52
drag, startPoint x: 266, startPoint y: 238, endPoint x: 542, endPoint y: 246, distance: 276.5
click at [542, 246] on textarea "QP tonight, home manager last week" at bounding box center [528, 249] width 545 height 52
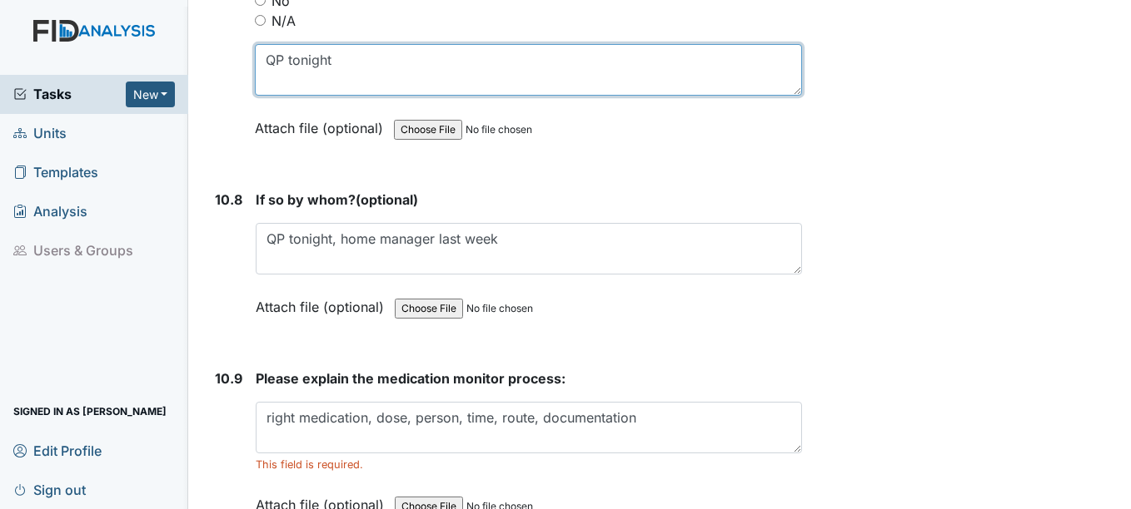
click at [339, 61] on textarea "QP tonight" at bounding box center [528, 70] width 546 height 52
type textarea "Q"
paste textarea "QP tonight, home manager last week"
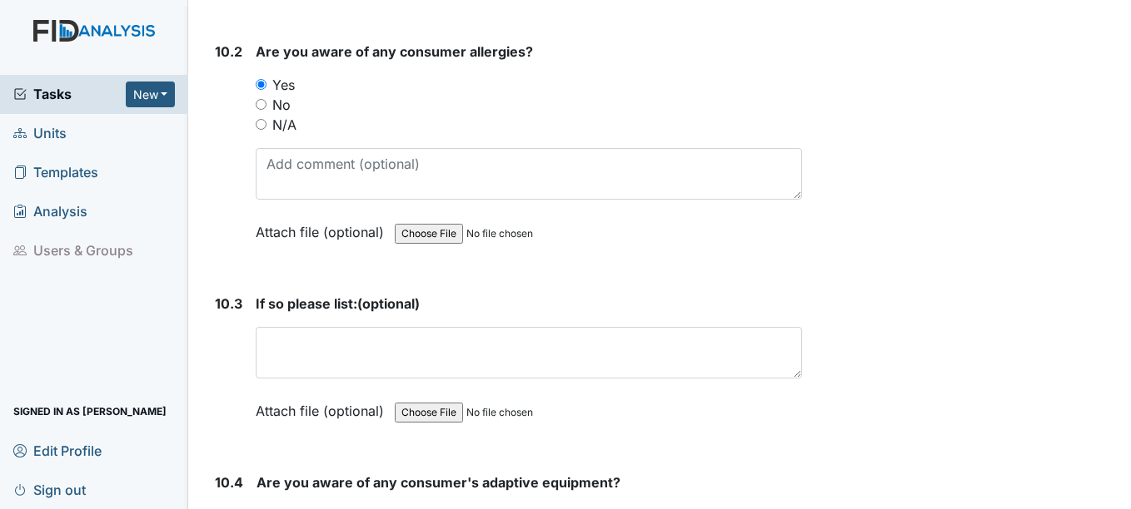
scroll to position [21579, 0]
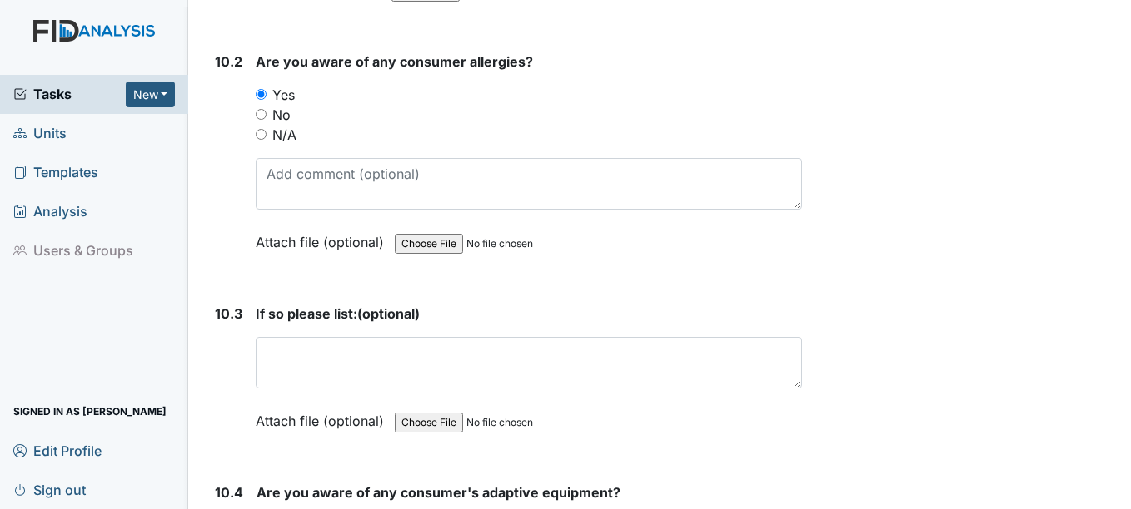
type textarea "QP tonight, home manager last week"
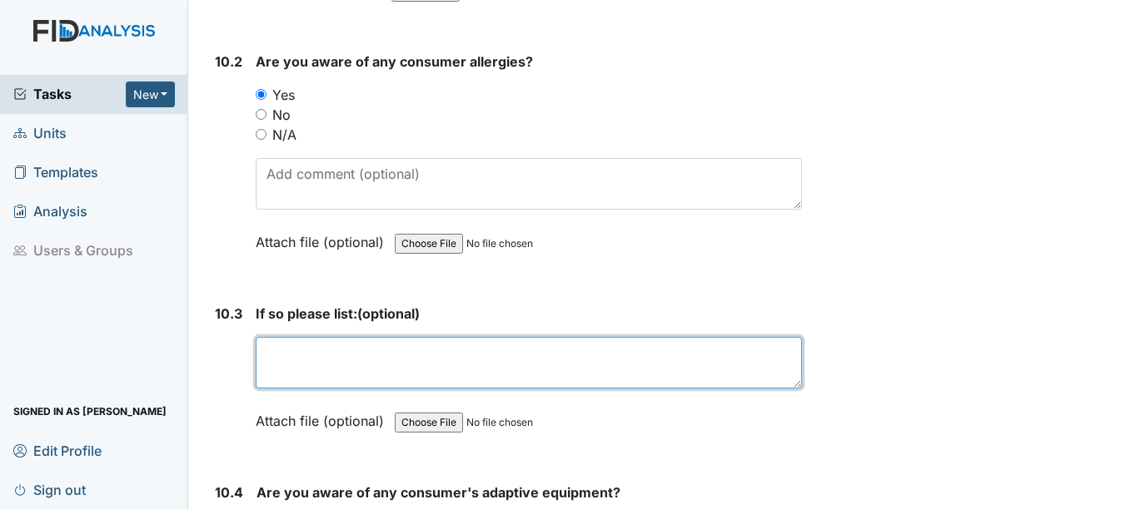
click at [296, 359] on textarea at bounding box center [528, 363] width 545 height 52
click at [441, 350] on textarea "DV phenobarbital, LB, TE" at bounding box center [528, 363] width 545 height 52
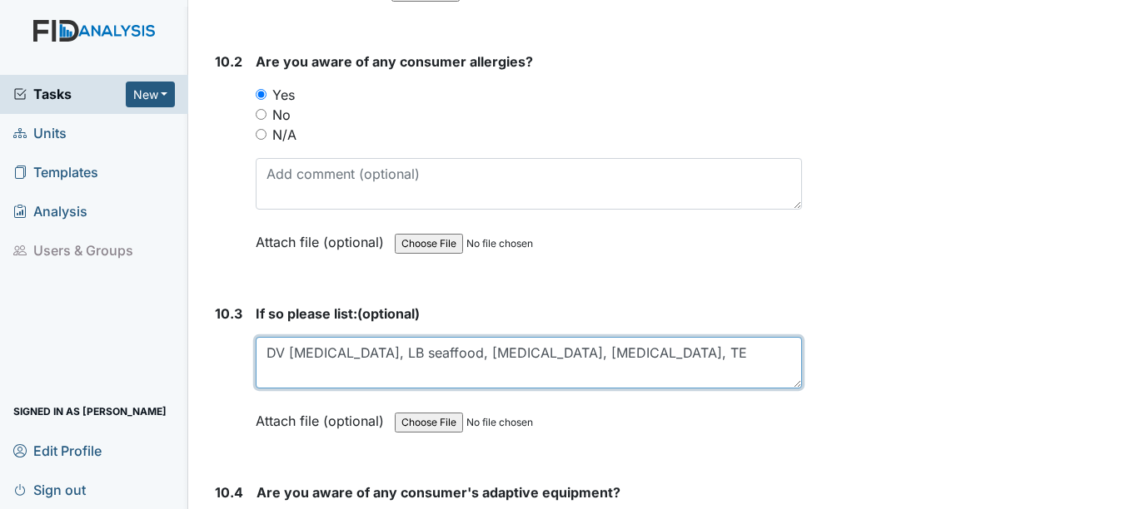
click at [598, 352] on textarea "DV phenobarbital, LB seaffood, Luvox, Codeine, TE" at bounding box center [528, 363] width 545 height 52
click at [628, 350] on textarea "DV phenobarbital, LB seaffood, Luvox, Codeine, TE Medformin," at bounding box center [528, 363] width 545 height 52
click at [448, 351] on textarea "DV phenobarbital, LB seaffood, Luvox, Codeine, TE Metformin," at bounding box center [528, 363] width 545 height 52
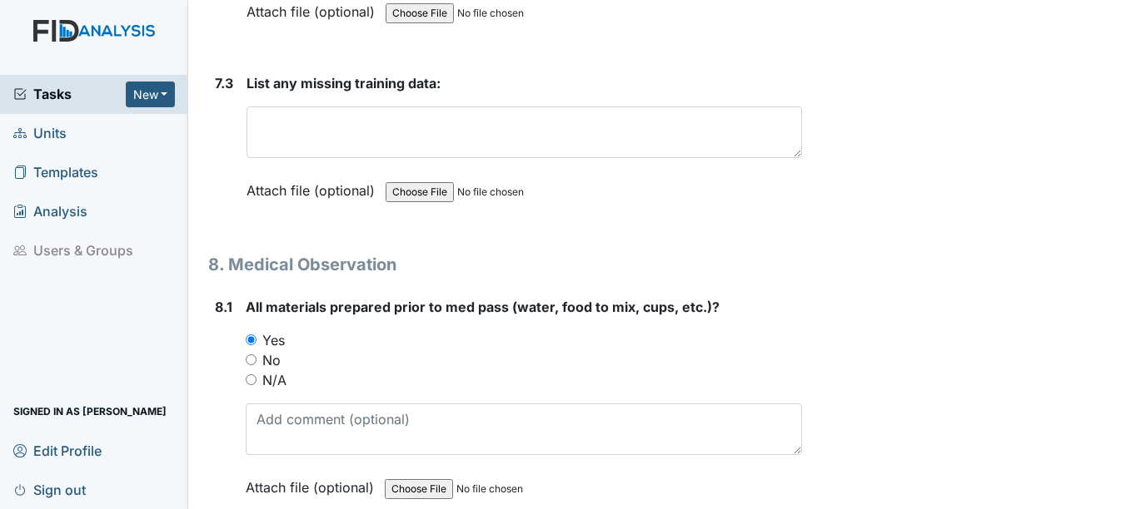
scroll to position [13107, 0]
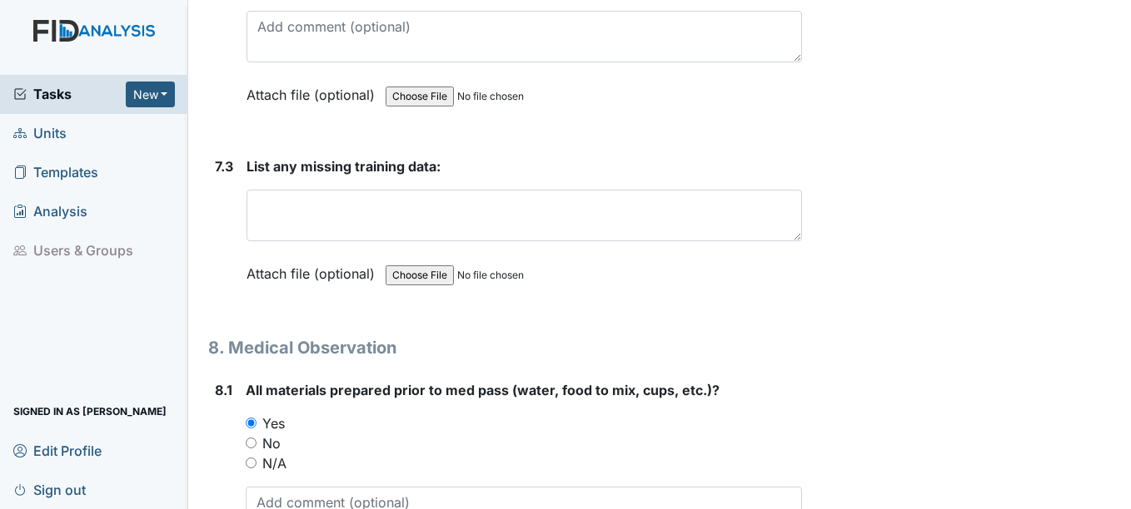
type textarea "DV phenobarbital, LB seafood, Luvox, Codeine, TE Metformin,"
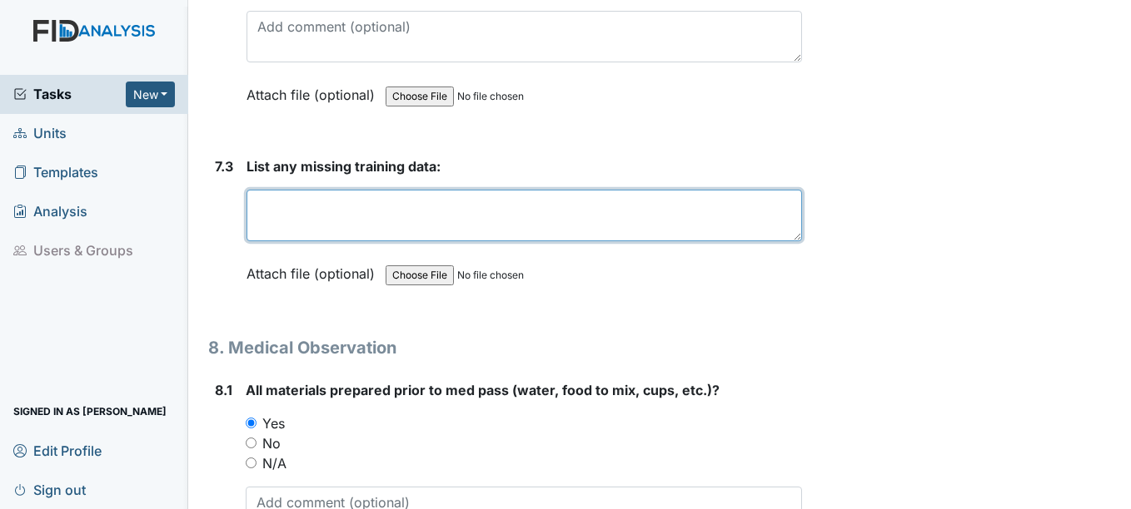
click at [346, 214] on textarea at bounding box center [523, 216] width 554 height 52
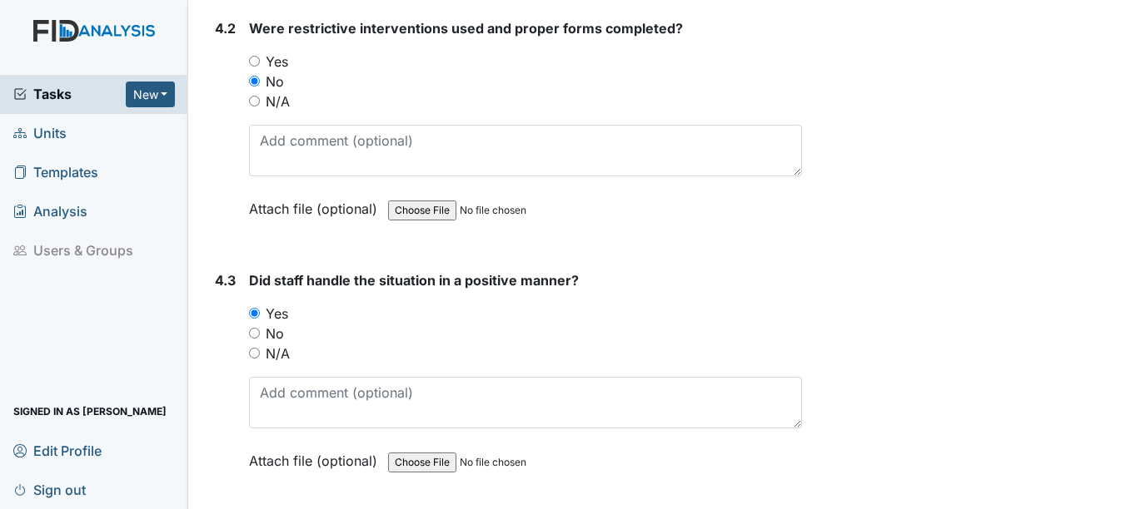
scroll to position [8112, 0]
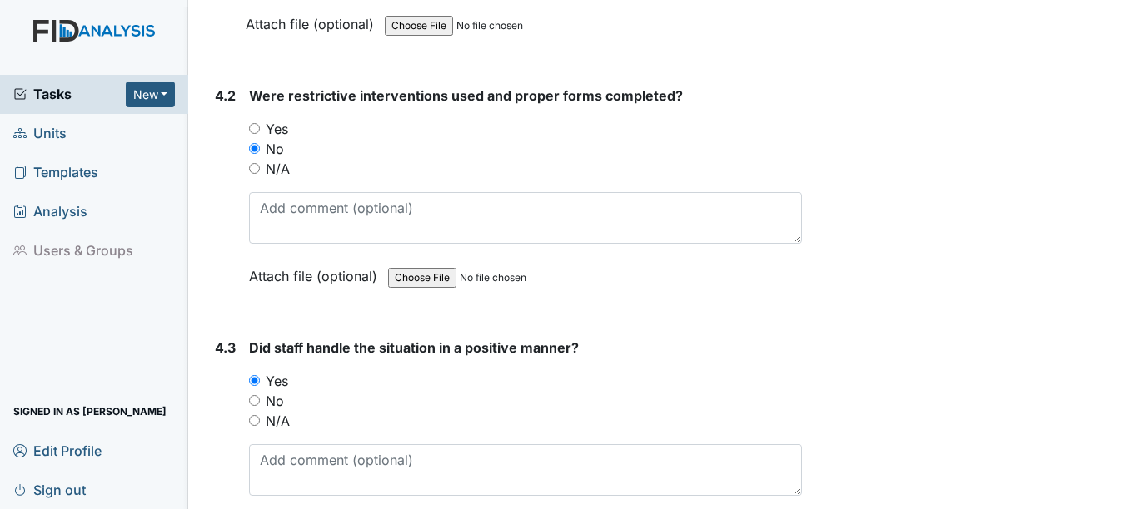
type textarea "no missed objectives this observation"
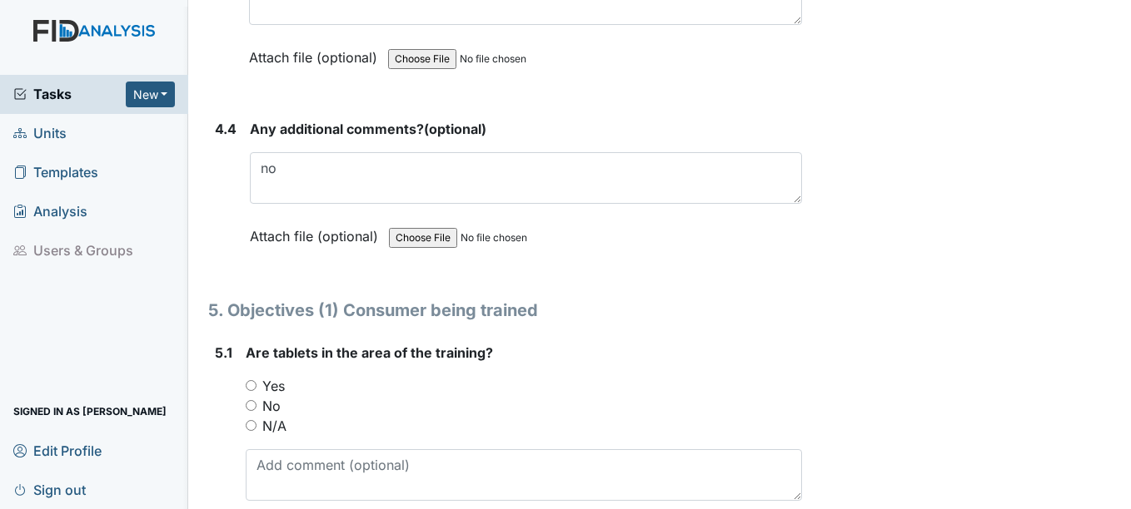
scroll to position [8611, 0]
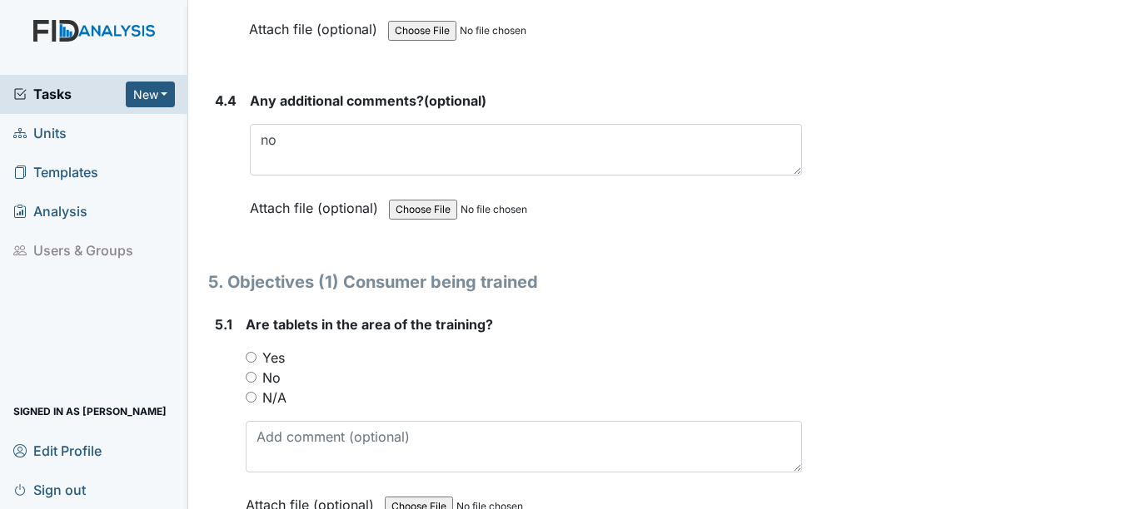
click at [251, 377] on input "No" at bounding box center [251, 377] width 11 height 11
radio input "true"
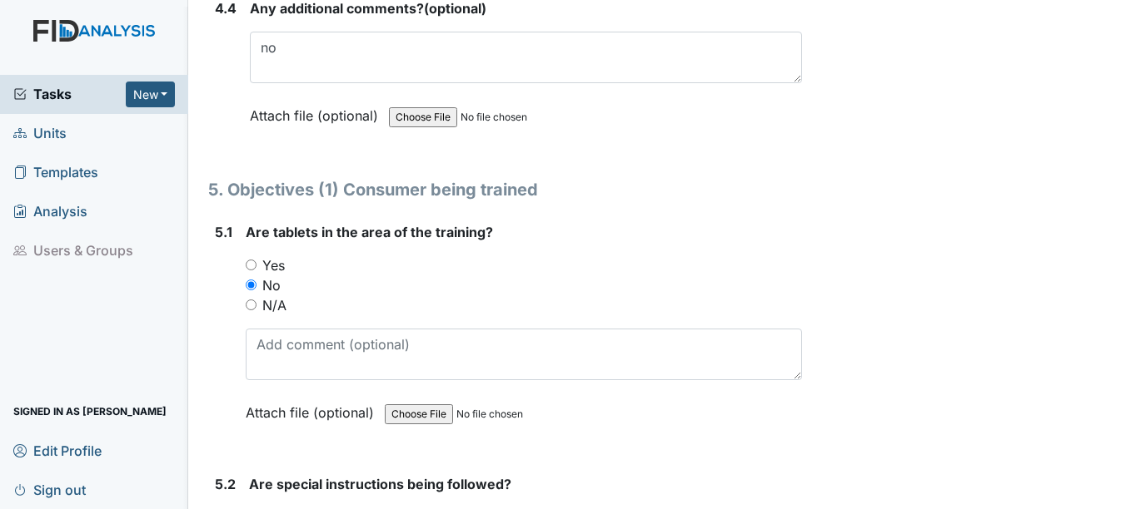
scroll to position [8694, 0]
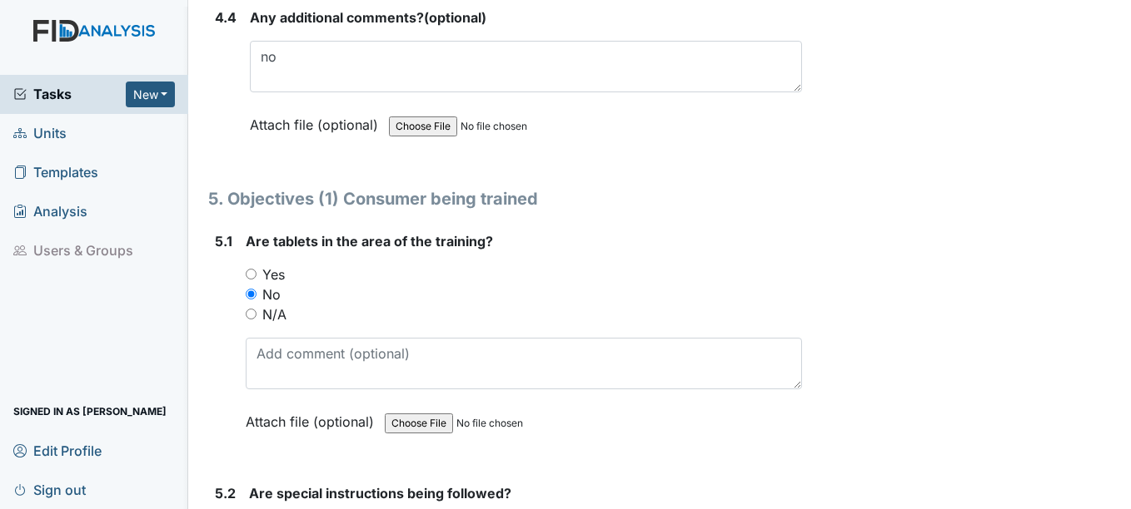
click at [250, 292] on input "No" at bounding box center [251, 294] width 11 height 11
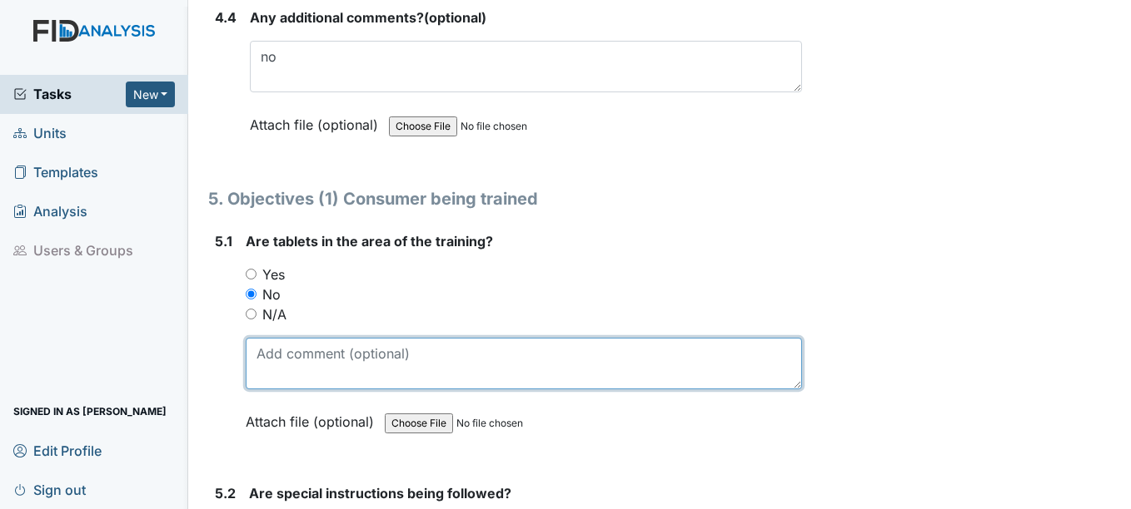
click at [276, 354] on textarea at bounding box center [523, 364] width 555 height 52
drag, startPoint x: 255, startPoint y: 357, endPoint x: 390, endPoint y: 366, distance: 135.2
click at [390, 366] on textarea "will address" at bounding box center [523, 364] width 555 height 52
drag, startPoint x: 288, startPoint y: 349, endPoint x: 368, endPoint y: 359, distance: 80.5
click at [368, 359] on textarea "will address" at bounding box center [523, 364] width 555 height 52
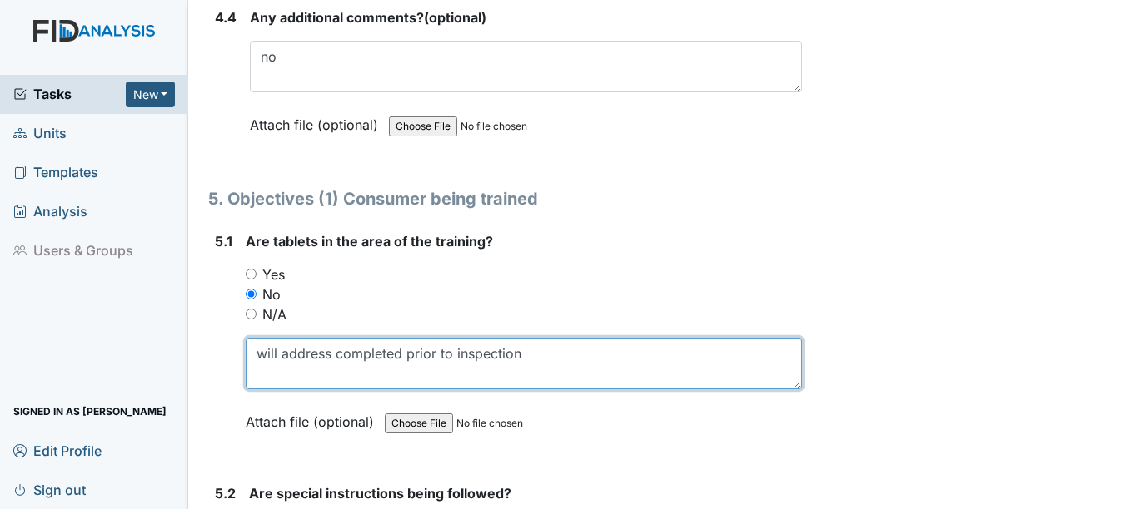
drag, startPoint x: 252, startPoint y: 350, endPoint x: 540, endPoint y: 355, distance: 288.1
click at [546, 355] on textarea "will address completed prior to inspection" at bounding box center [523, 364] width 555 height 52
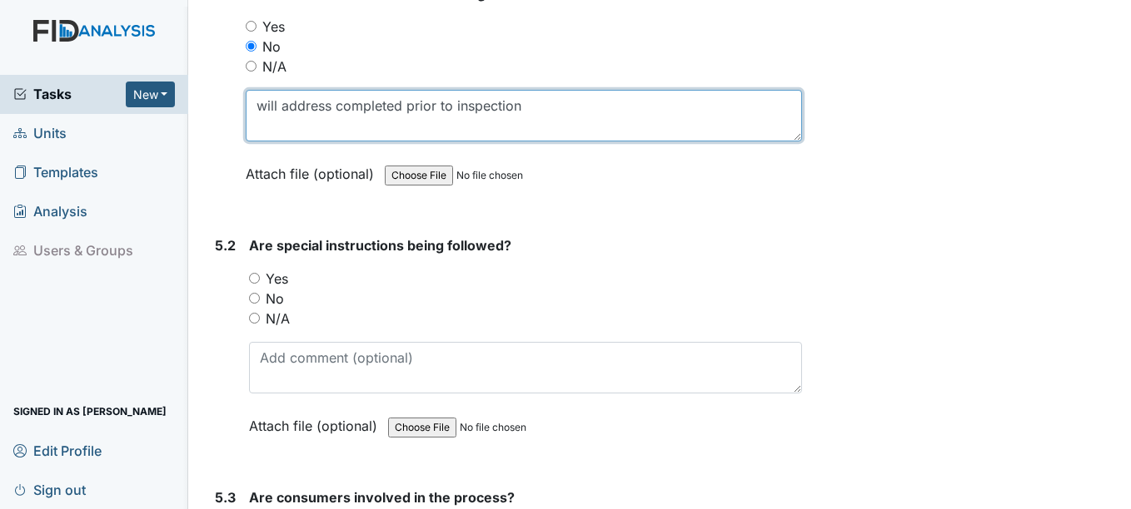
scroll to position [8944, 0]
type textarea "will address completed prior to inspection"
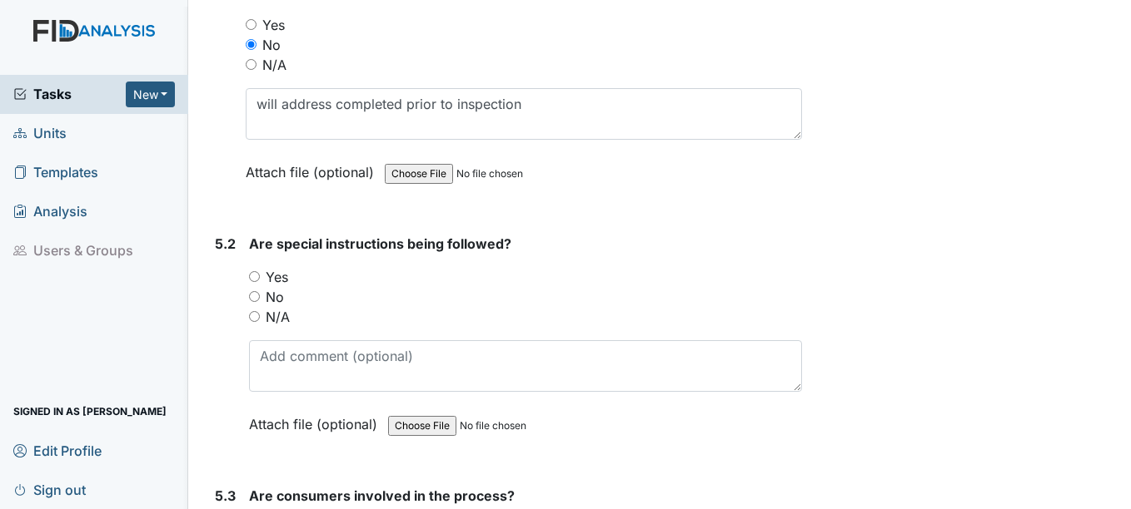
click at [256, 295] on input "No" at bounding box center [254, 296] width 11 height 11
radio input "true"
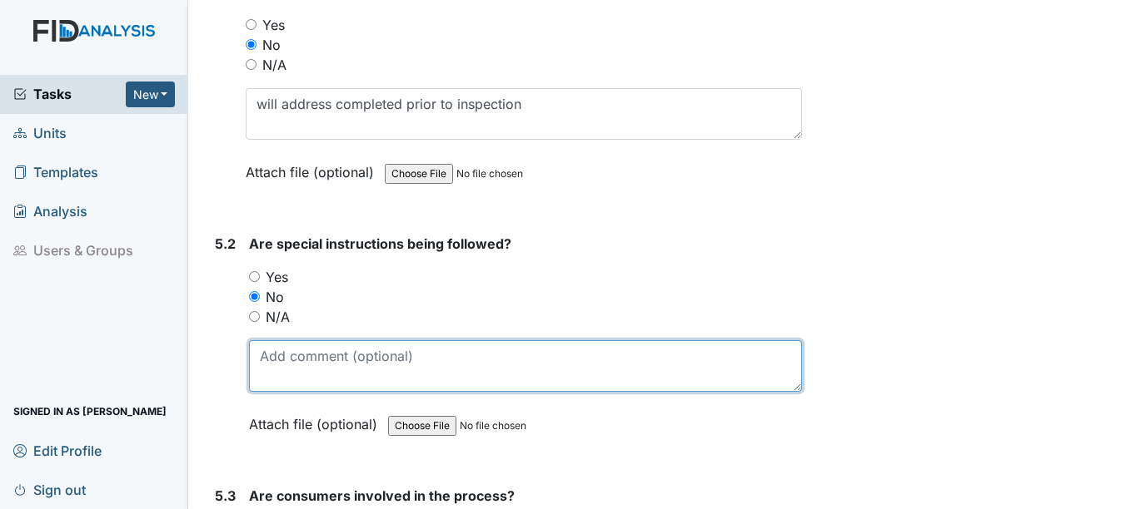
click at [293, 365] on textarea at bounding box center [525, 366] width 552 height 52
paste textarea "will address completed prior to inspection"
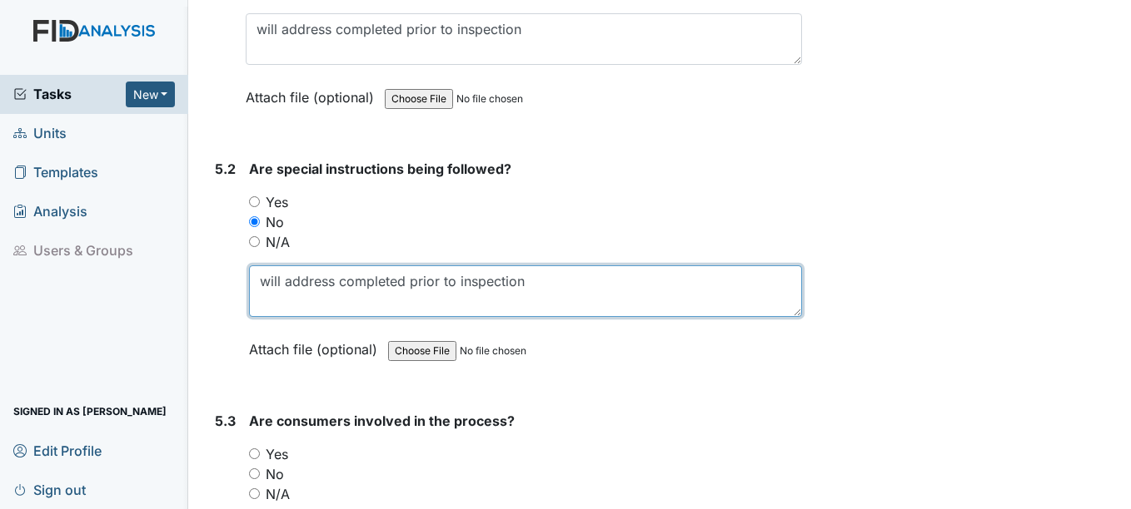
scroll to position [9194, 0]
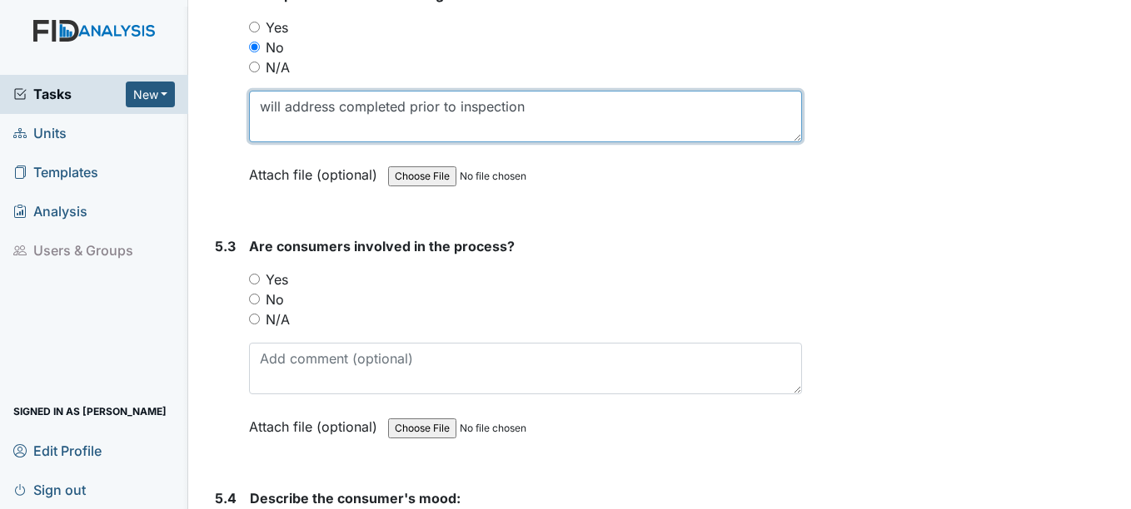
type textarea "will address completed prior to inspection"
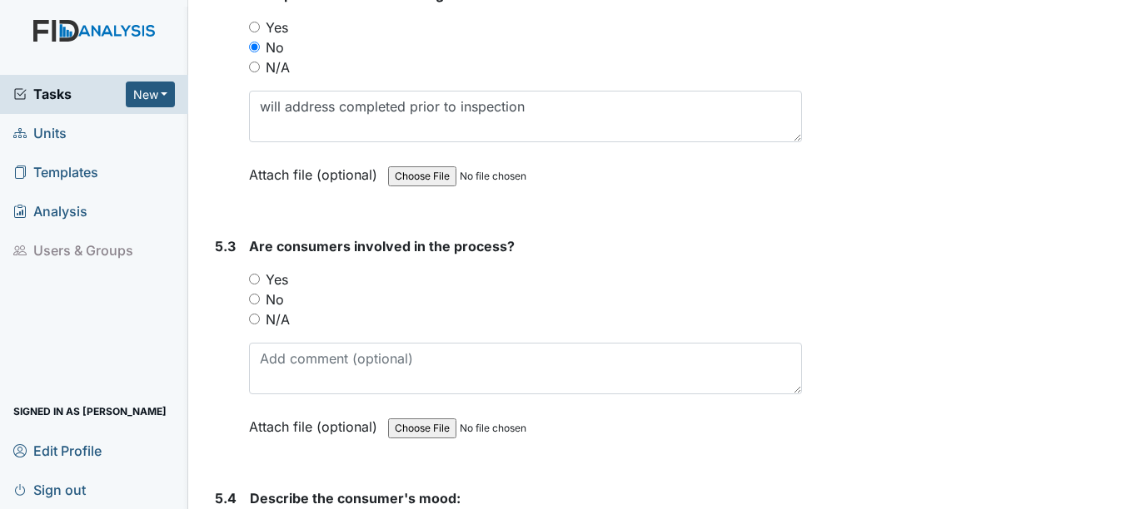
click at [257, 321] on input "N/A" at bounding box center [254, 319] width 11 height 11
radio input "true"
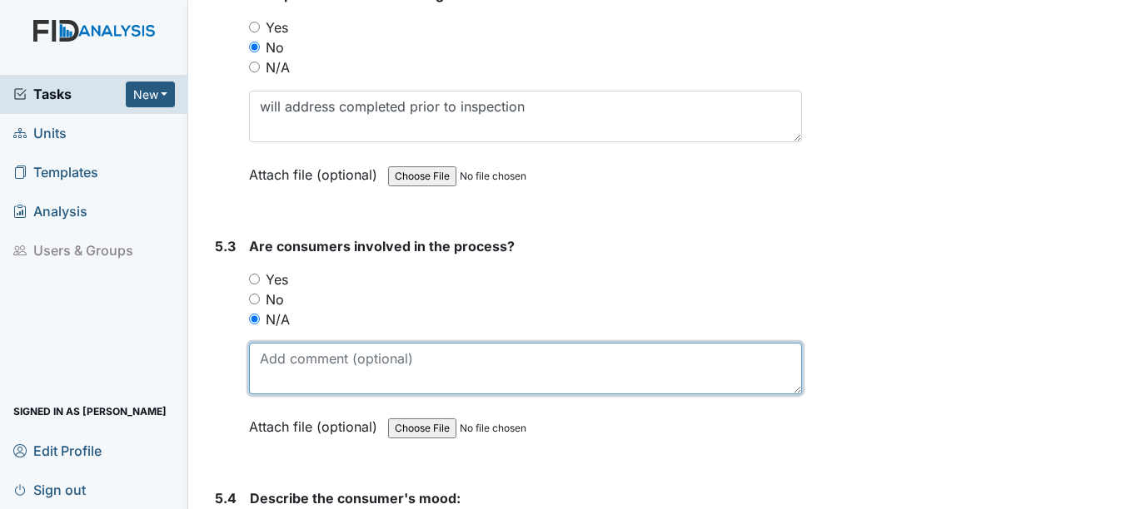
click at [281, 366] on textarea at bounding box center [525, 369] width 552 height 52
paste textarea "will address completed prior to inspection"
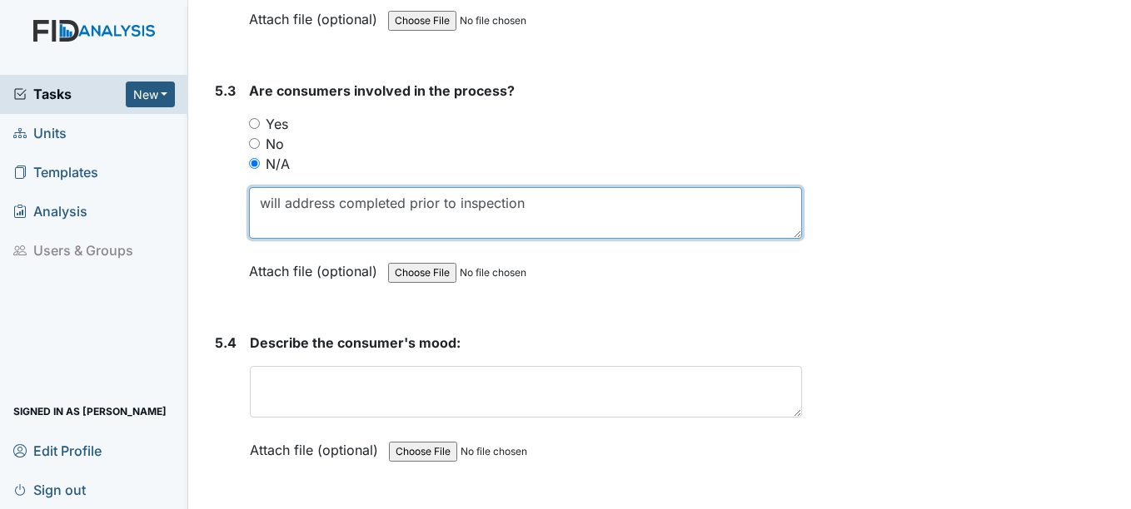
scroll to position [9360, 0]
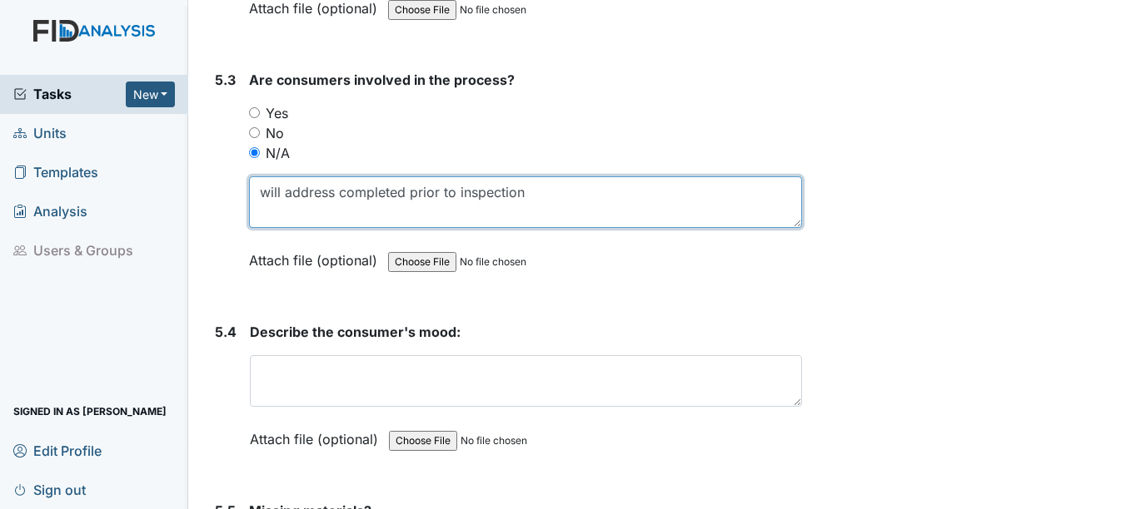
type textarea "will address completed prior to inspection"
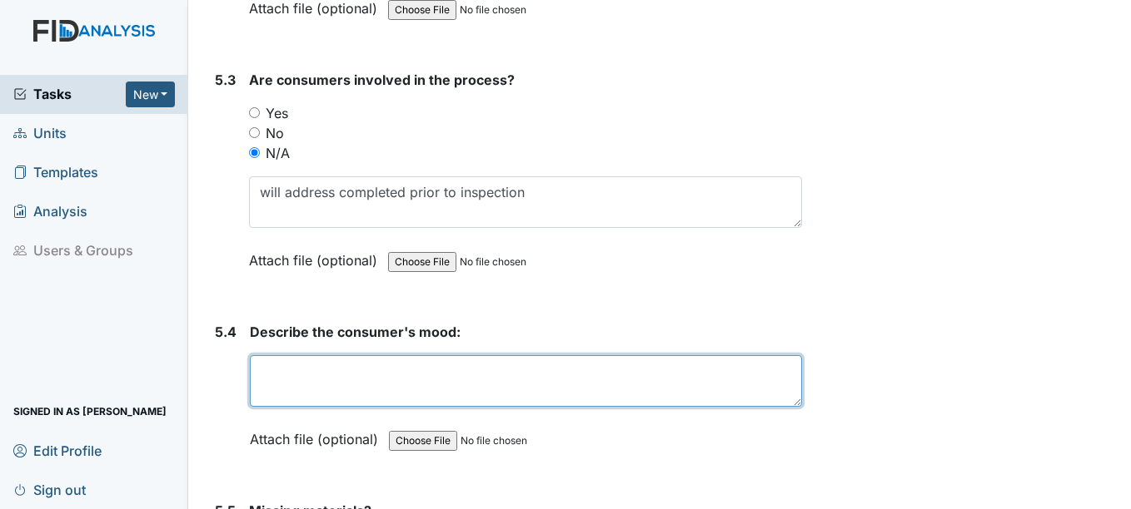
click at [298, 378] on textarea at bounding box center [525, 381] width 551 height 52
paste textarea "will address completed prior to inspection"
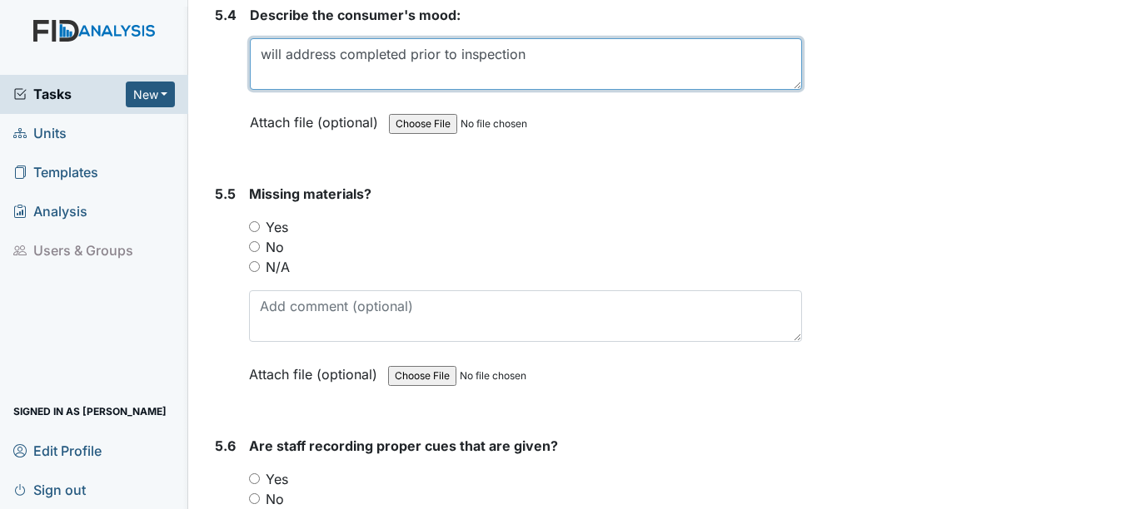
scroll to position [9693, 0]
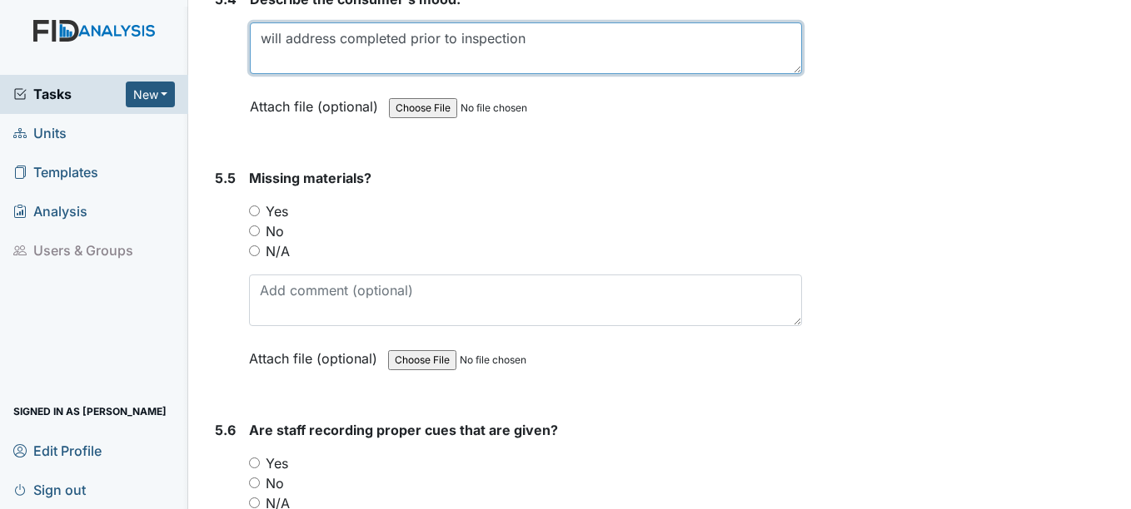
type textarea "will address completed prior to inspection"
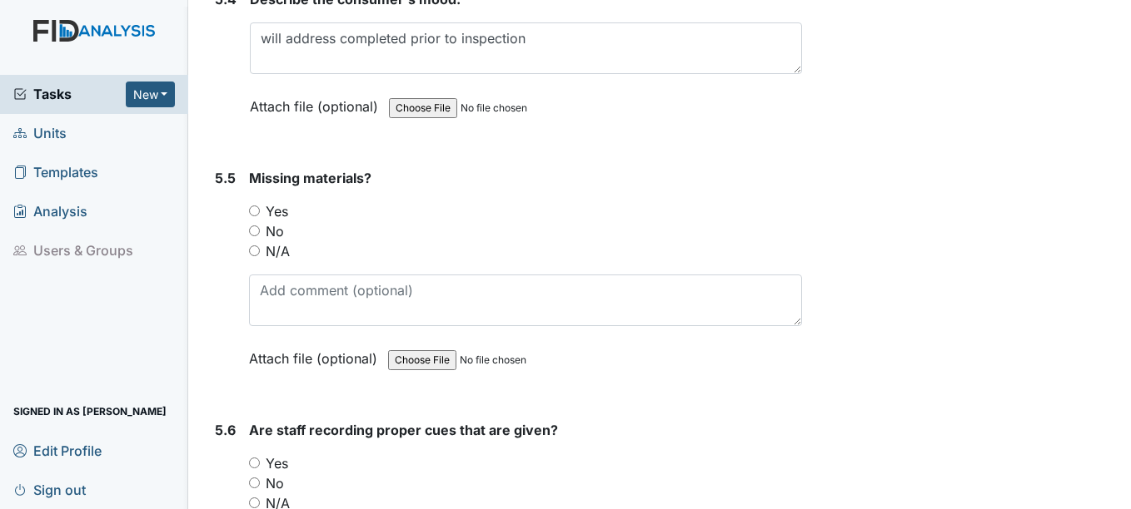
drag, startPoint x: 256, startPoint y: 250, endPoint x: 273, endPoint y: 276, distance: 30.7
click at [256, 250] on input "N/A" at bounding box center [254, 251] width 11 height 11
radio input "true"
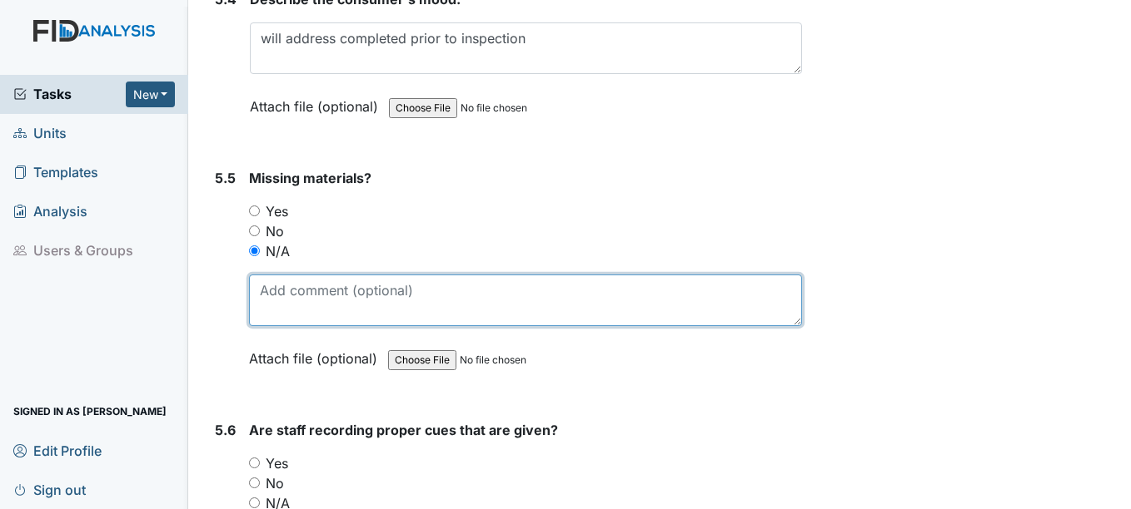
click at [287, 288] on textarea at bounding box center [525, 301] width 552 height 52
paste textarea "will address completed prior to inspection"
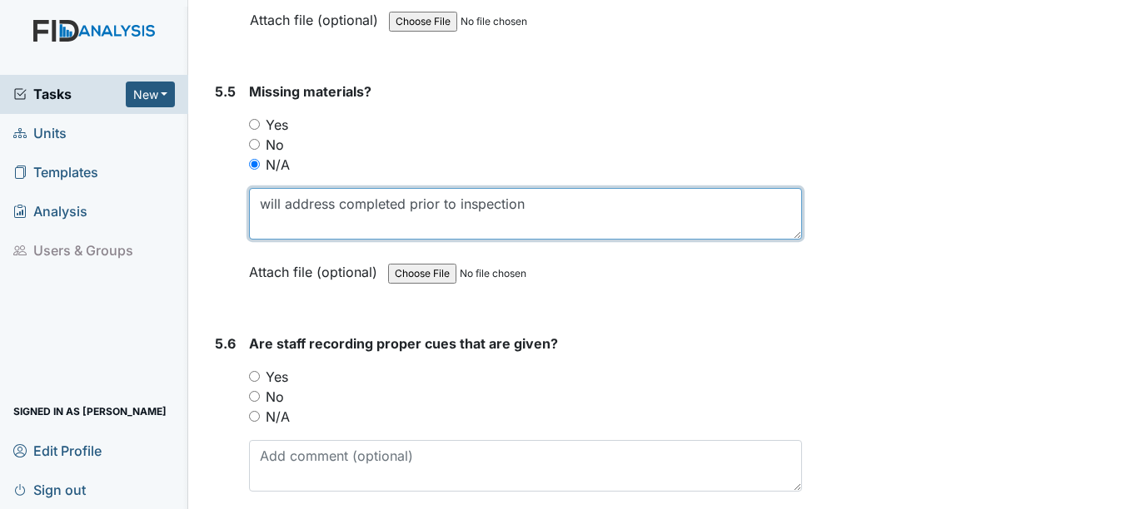
scroll to position [9943, 0]
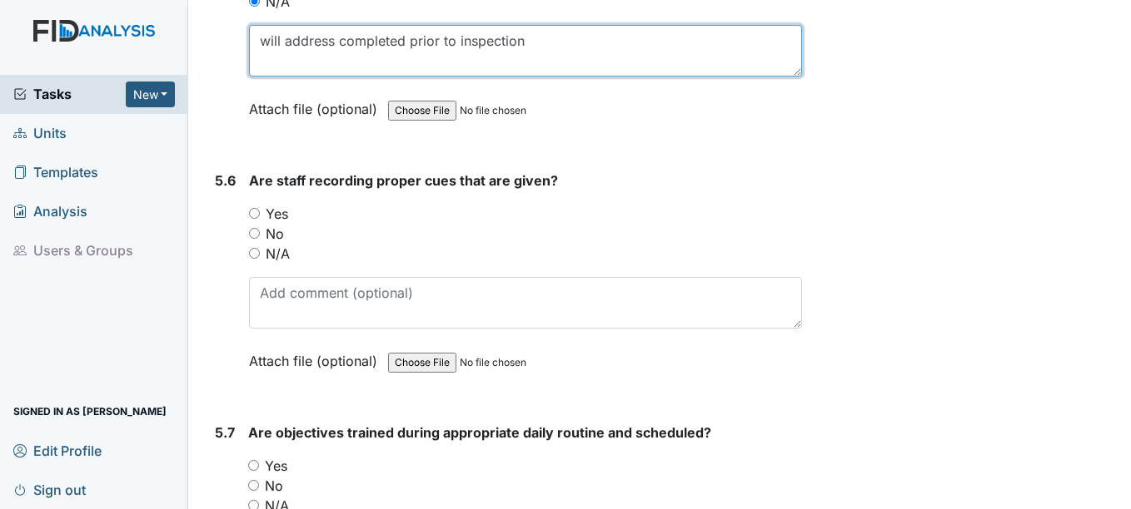
type textarea "will address completed prior to inspection"
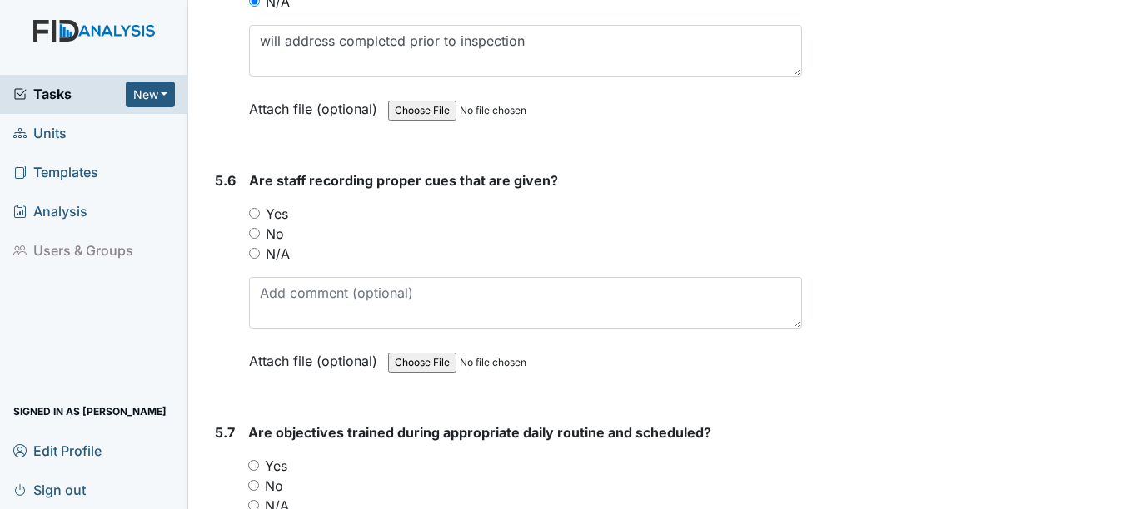
click at [252, 234] on input "No" at bounding box center [254, 233] width 11 height 11
radio input "true"
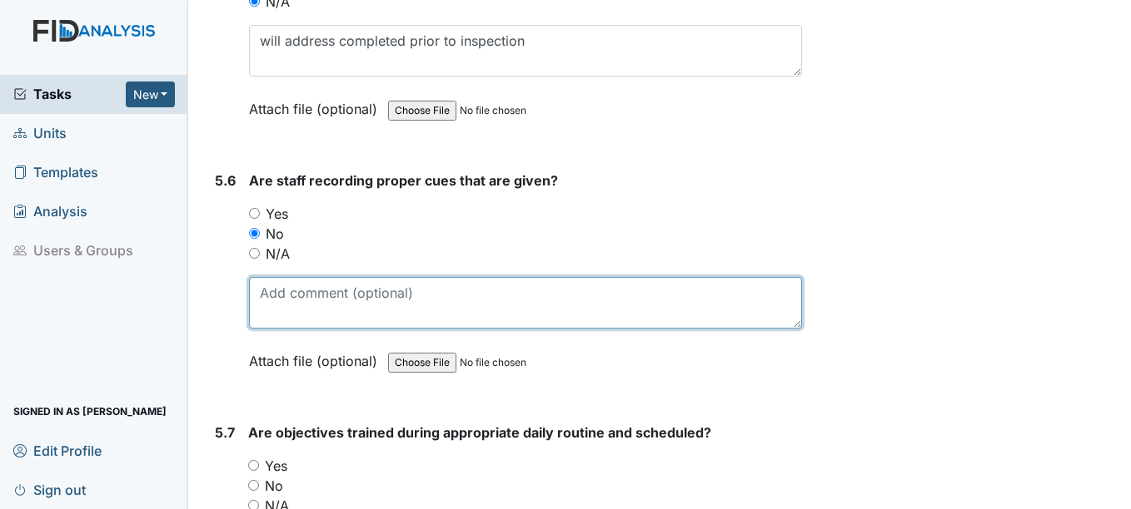
click at [292, 300] on textarea at bounding box center [525, 303] width 552 height 52
paste textarea "will address completed prior to inspection"
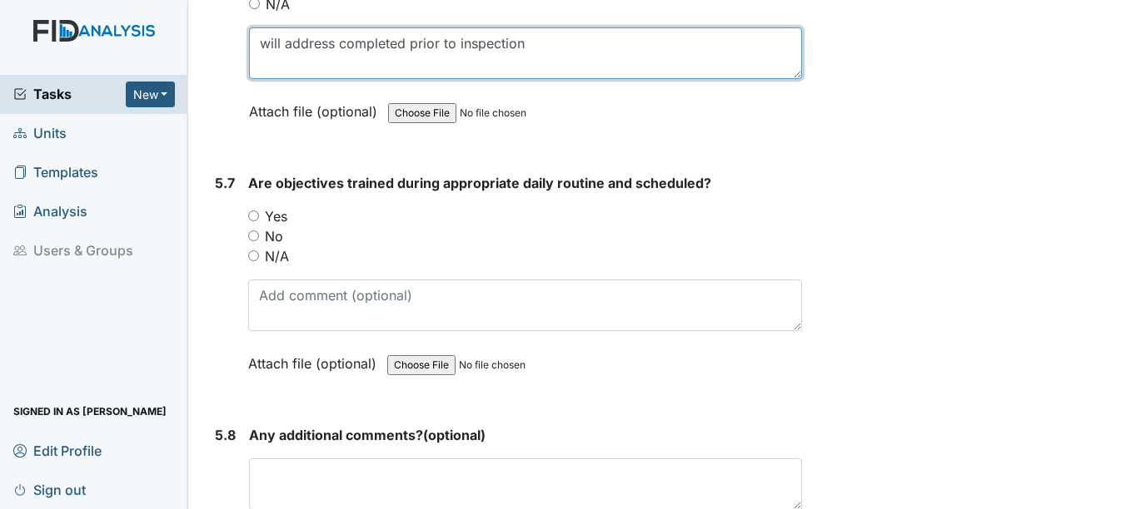
type textarea "will address completed prior to inspection"
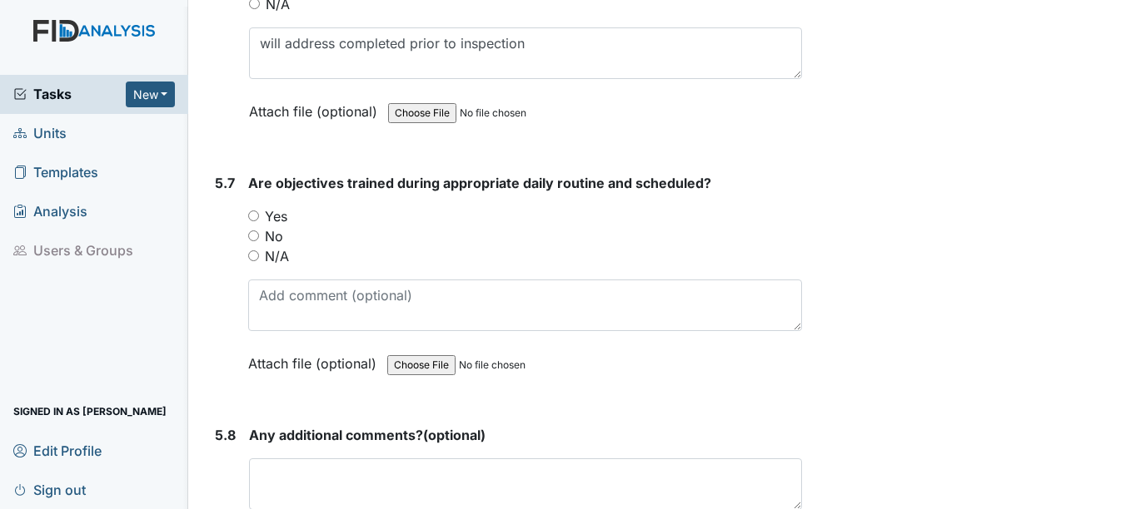
click at [255, 216] on input "Yes" at bounding box center [253, 216] width 11 height 11
radio input "true"
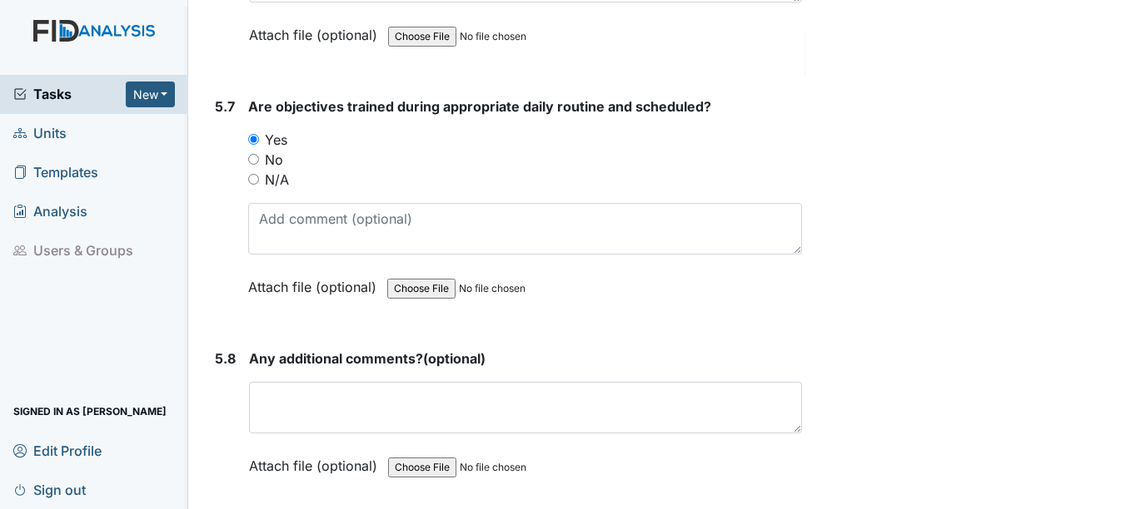
scroll to position [10359, 0]
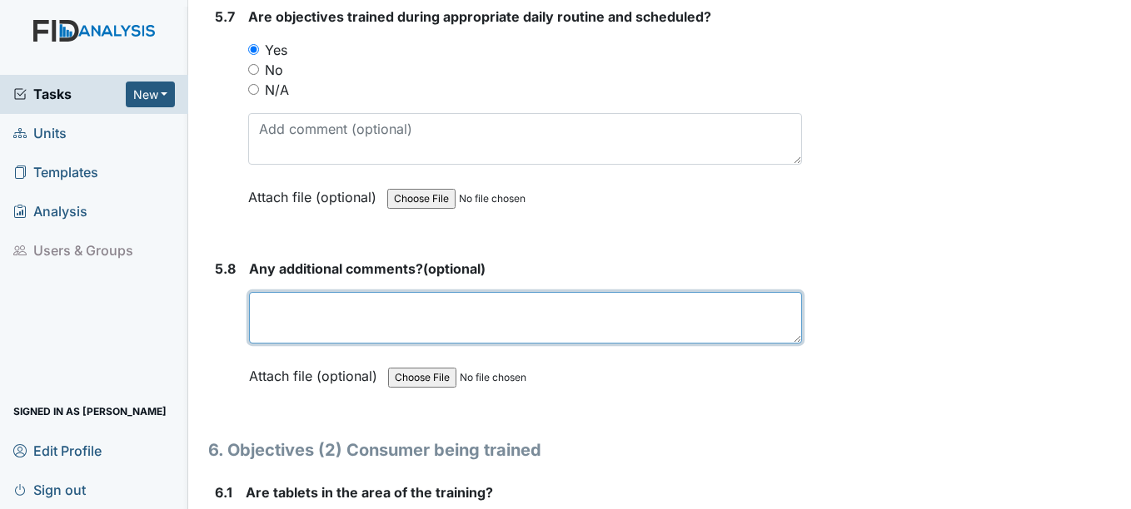
click at [282, 315] on textarea at bounding box center [525, 318] width 552 height 52
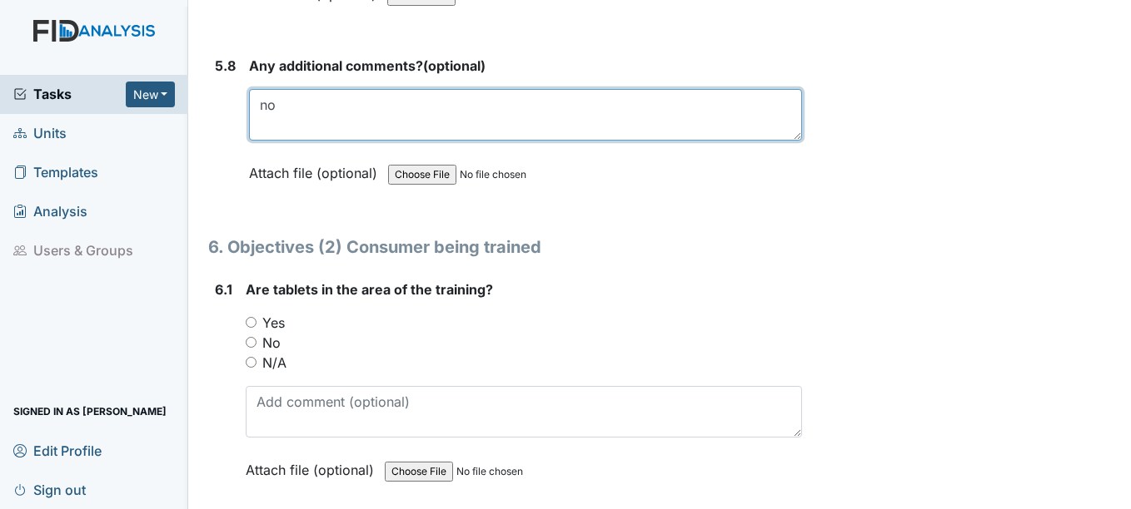
scroll to position [10609, 0]
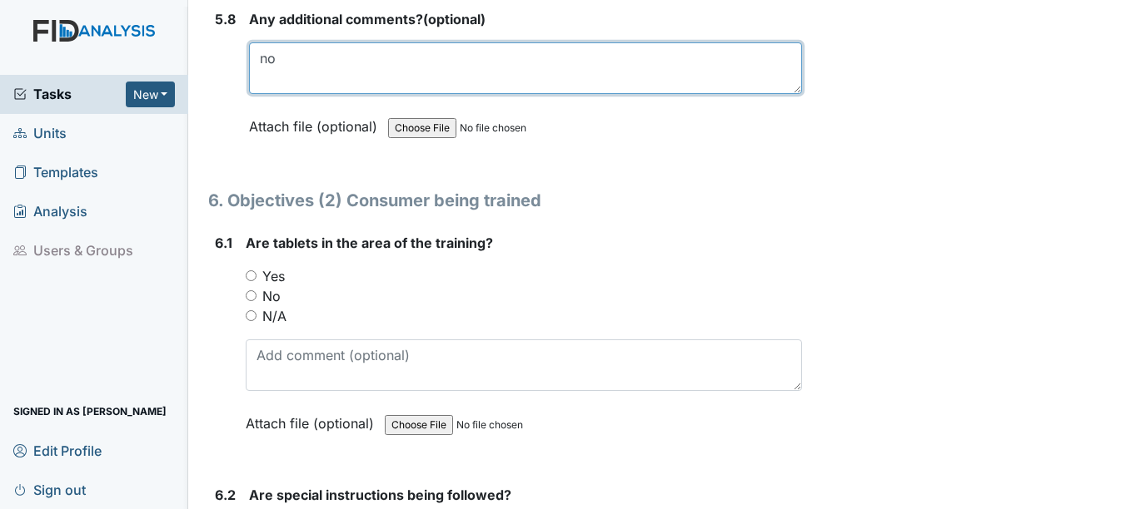
type textarea "no"
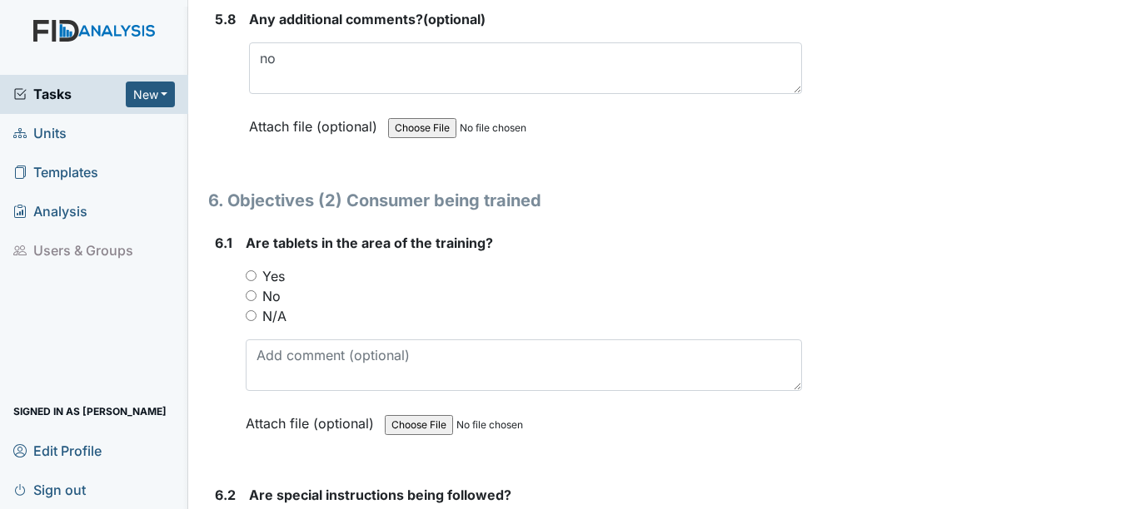
click at [254, 296] on input "No" at bounding box center [251, 296] width 11 height 11
radio input "true"
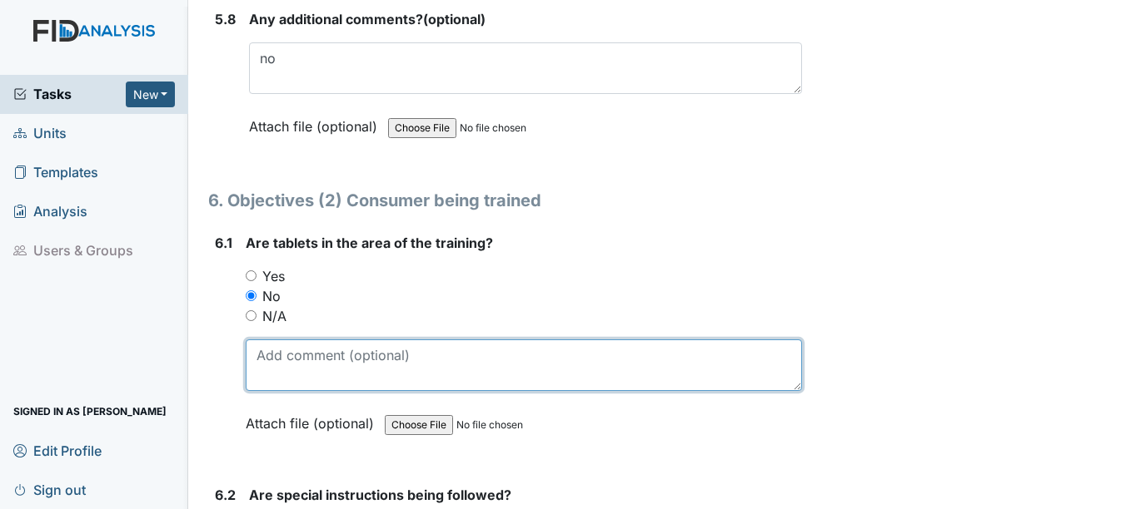
click at [289, 365] on textarea at bounding box center [523, 366] width 555 height 52
paste textarea "will address completed prior to inspection"
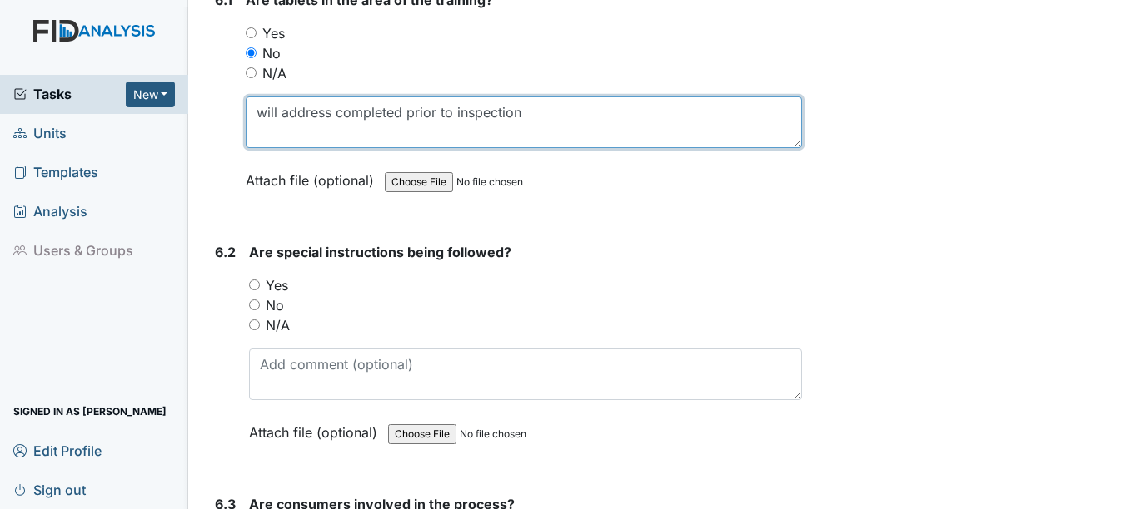
scroll to position [10859, 0]
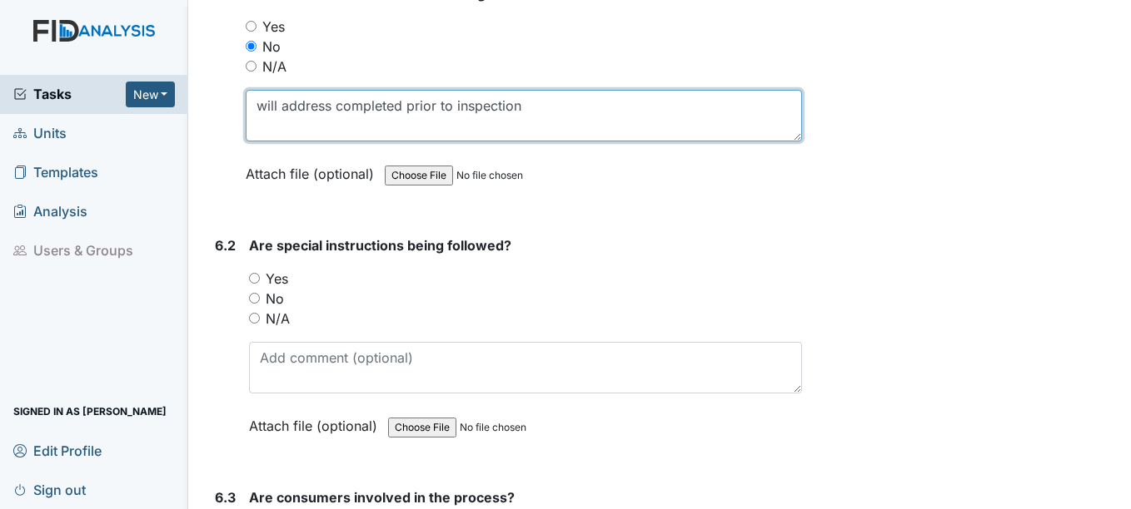
type textarea "will address completed prior to inspection"
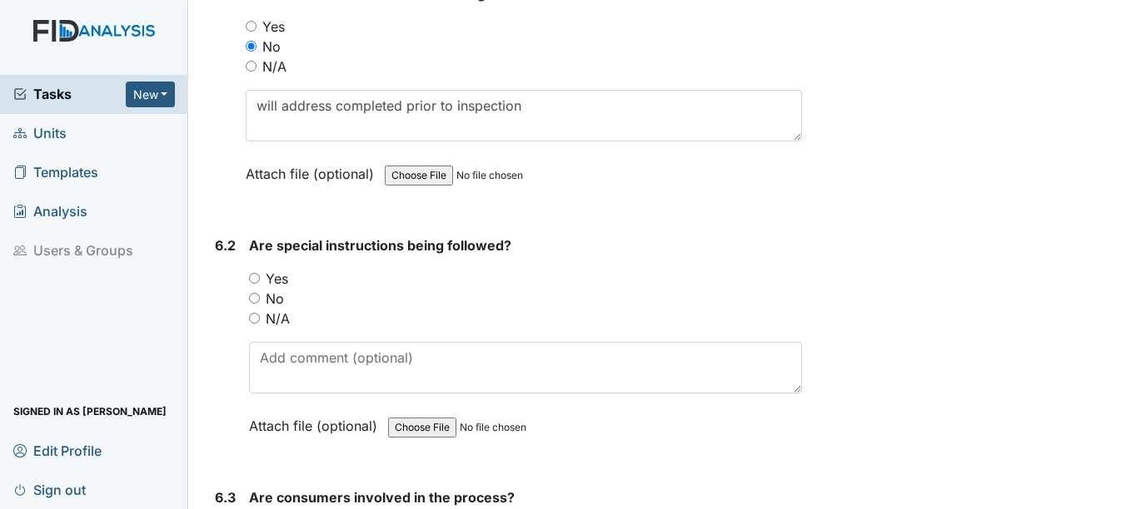
click at [257, 298] on input "No" at bounding box center [254, 298] width 11 height 11
radio input "true"
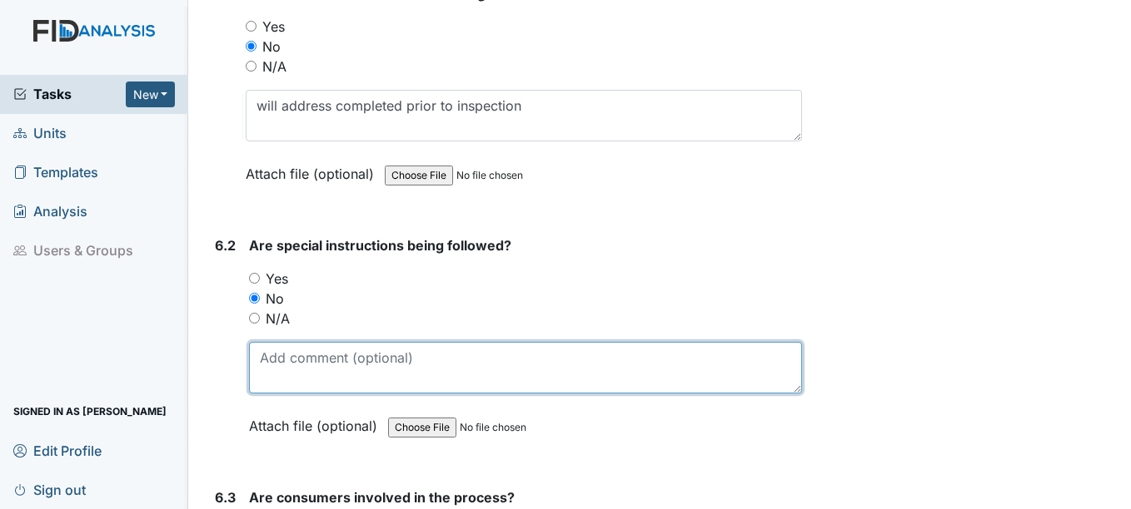
click at [293, 357] on textarea at bounding box center [525, 368] width 552 height 52
paste textarea "will address completed prior to inspection"
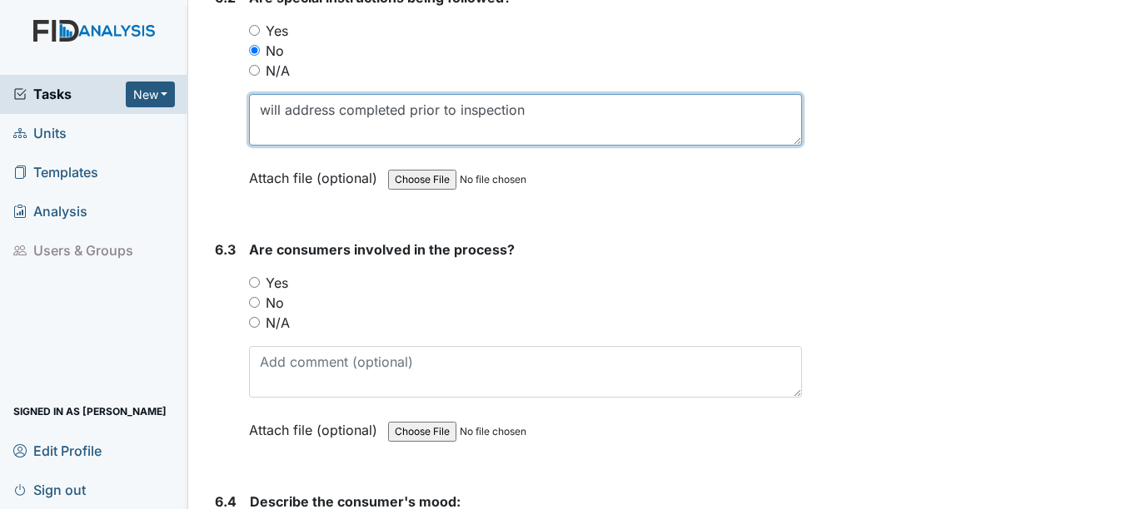
scroll to position [11109, 0]
type textarea "will address completed prior to inspection"
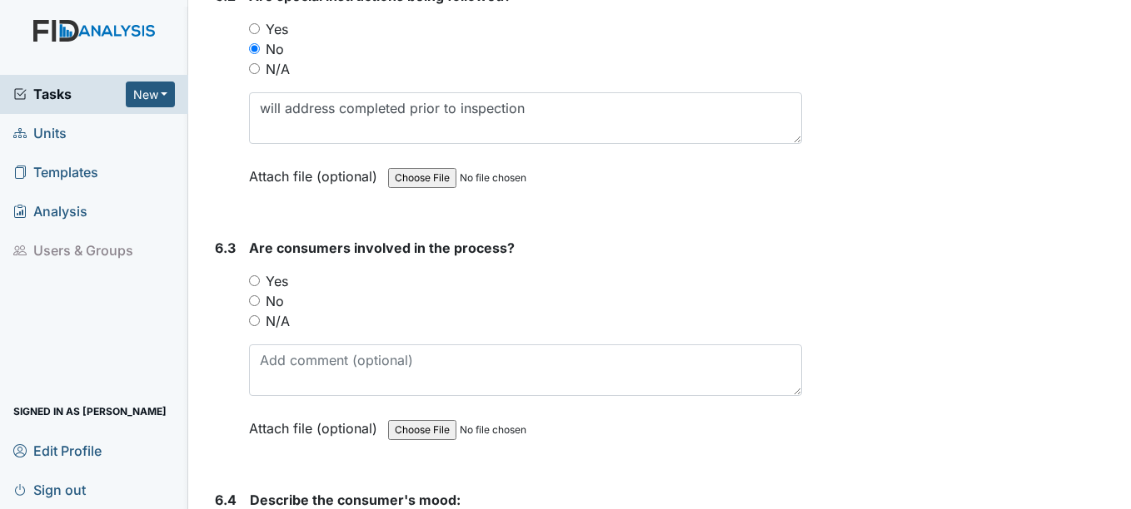
click at [251, 320] on input "N/A" at bounding box center [254, 321] width 11 height 11
radio input "true"
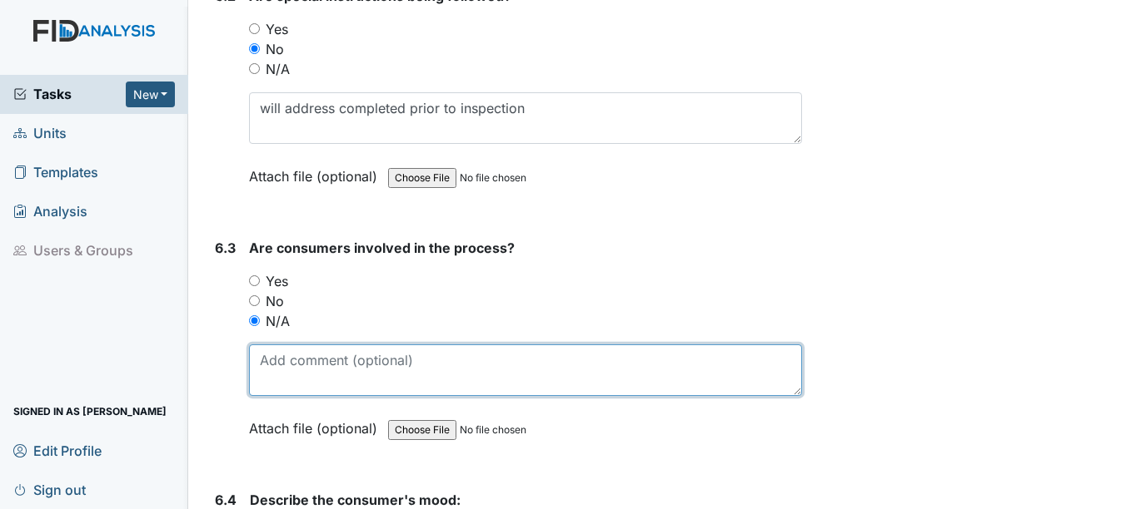
click at [299, 374] on textarea at bounding box center [525, 371] width 552 height 52
paste textarea "will address completed prior to inspection"
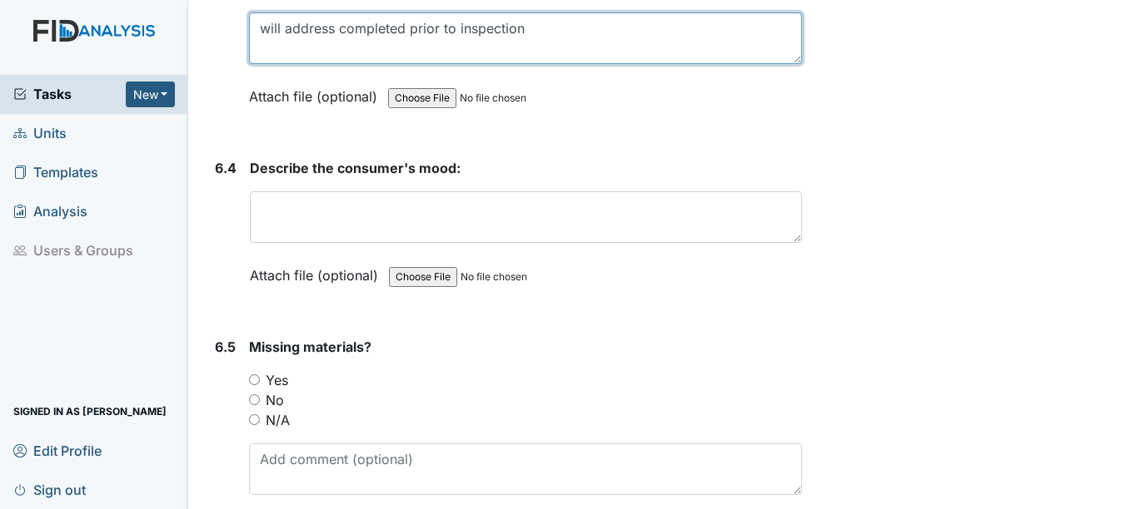
scroll to position [11442, 0]
type textarea "will address completed prior to inspection"
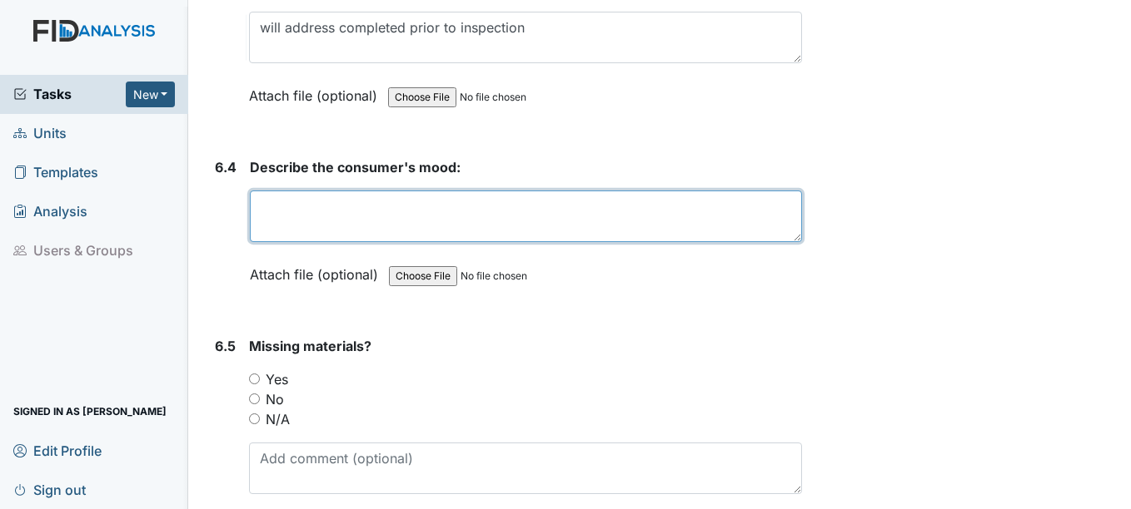
click at [298, 204] on textarea at bounding box center [525, 217] width 551 height 52
paste textarea "will address completed prior to inspection"
type textarea "will address completed prior to inspection"
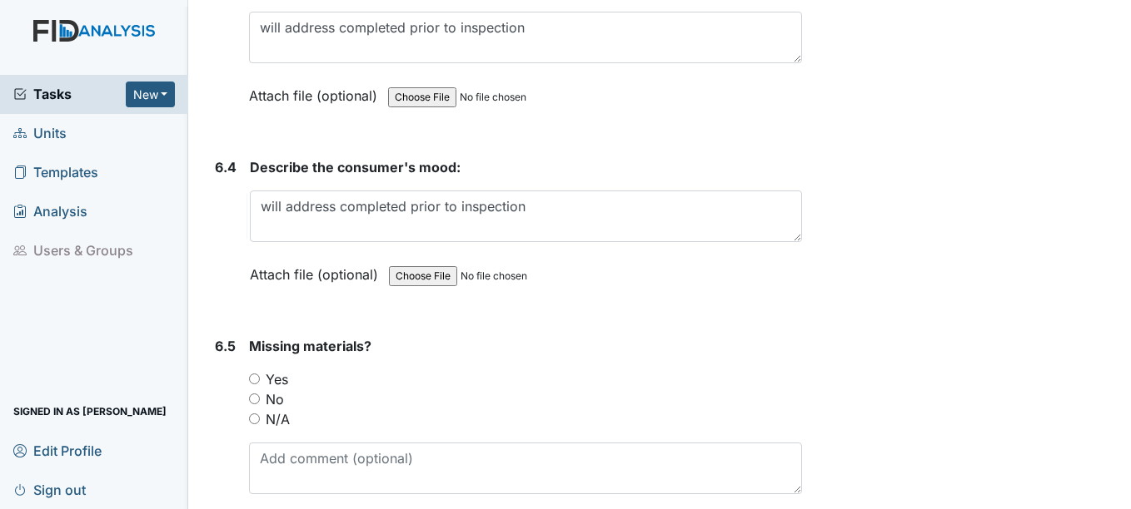
click at [257, 417] on input "N/A" at bounding box center [254, 419] width 11 height 11
radio input "true"
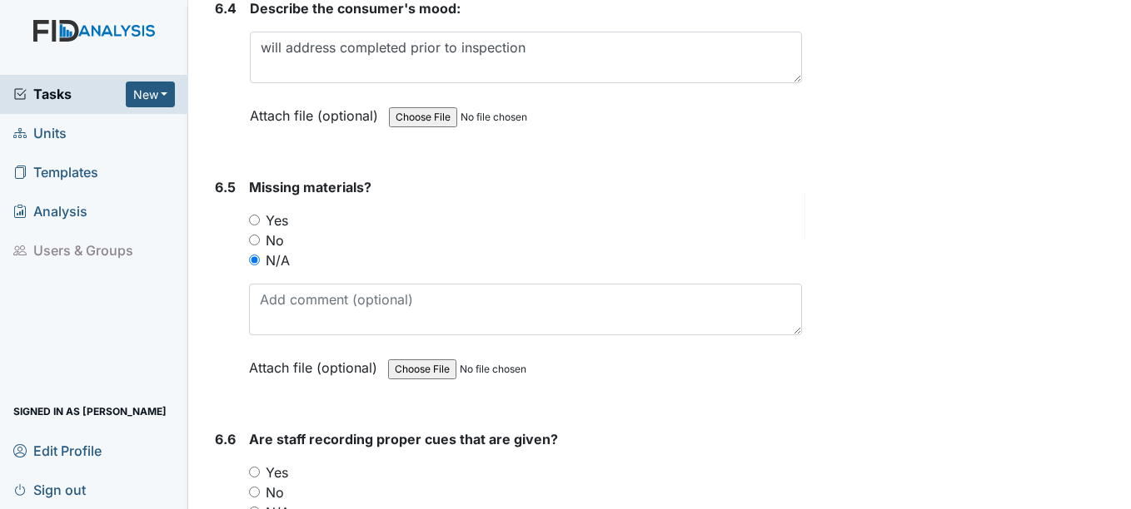
scroll to position [11608, 0]
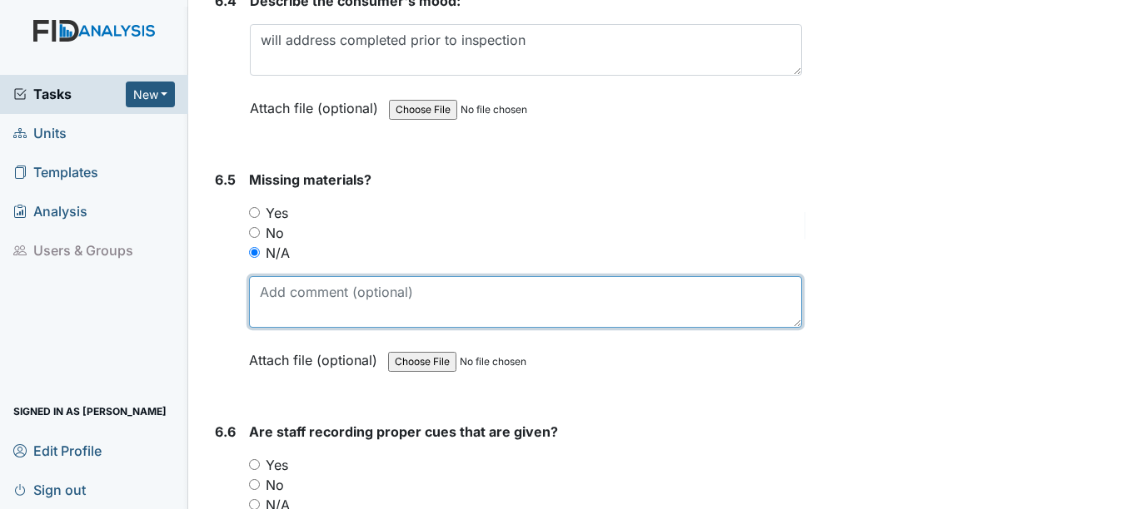
click at [276, 295] on textarea at bounding box center [525, 302] width 552 height 52
paste textarea "will address completed prior to inspection"
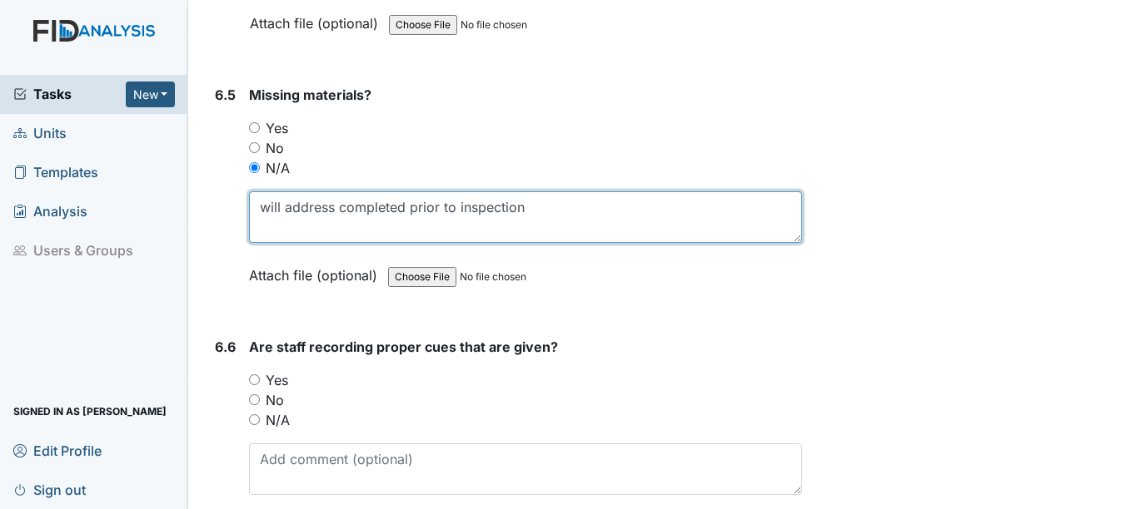
scroll to position [11775, 0]
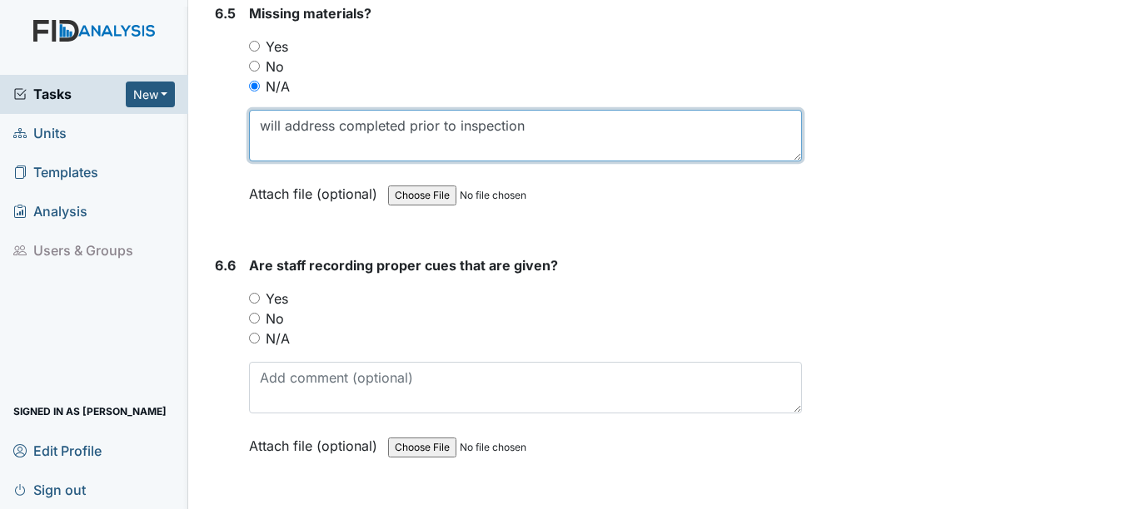
type textarea "will address completed prior to inspection"
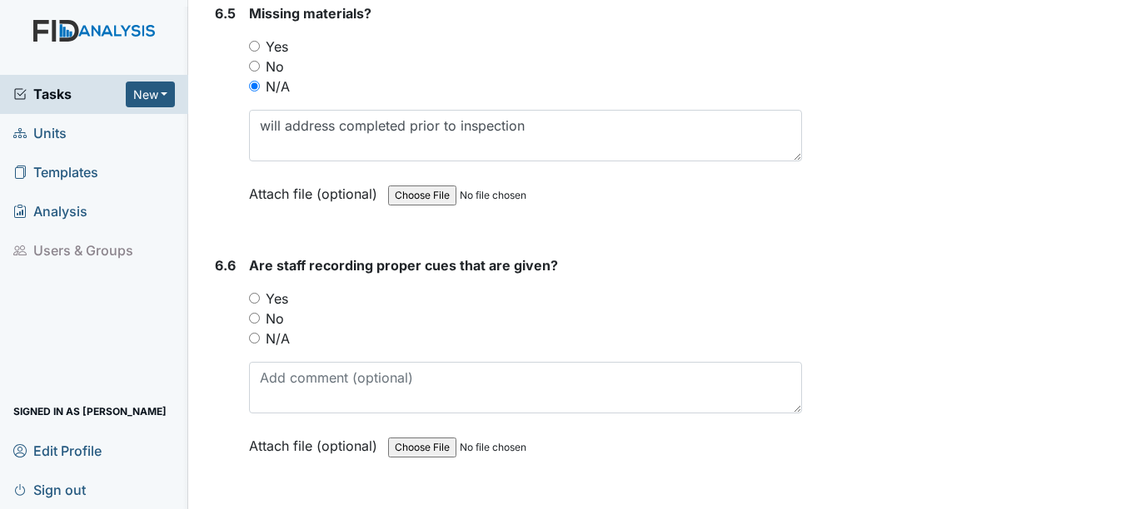
click at [253, 338] on input "N/A" at bounding box center [254, 338] width 11 height 11
radio input "true"
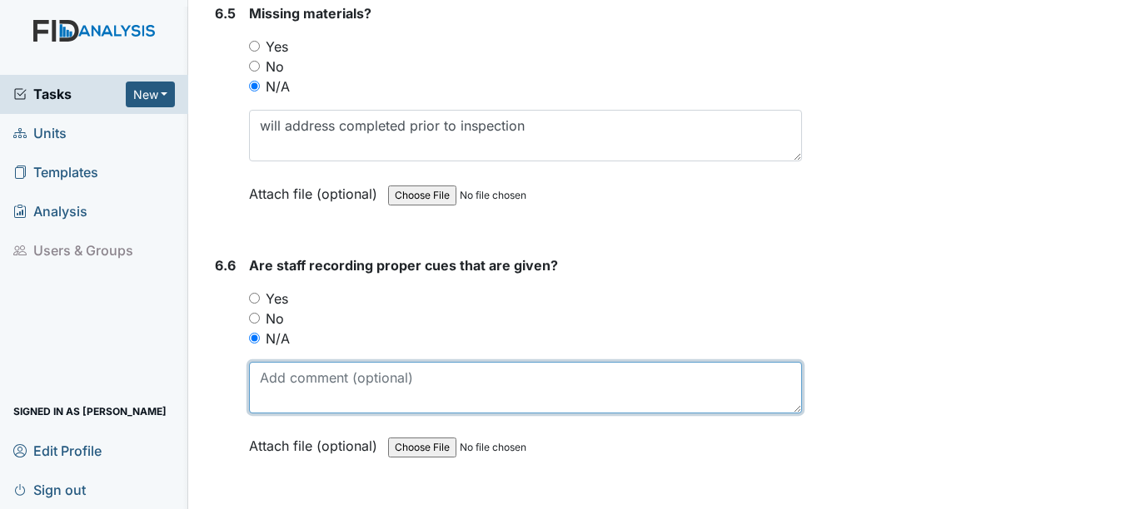
click at [286, 393] on textarea at bounding box center [525, 388] width 552 height 52
paste textarea "will address completed prior to inspection"
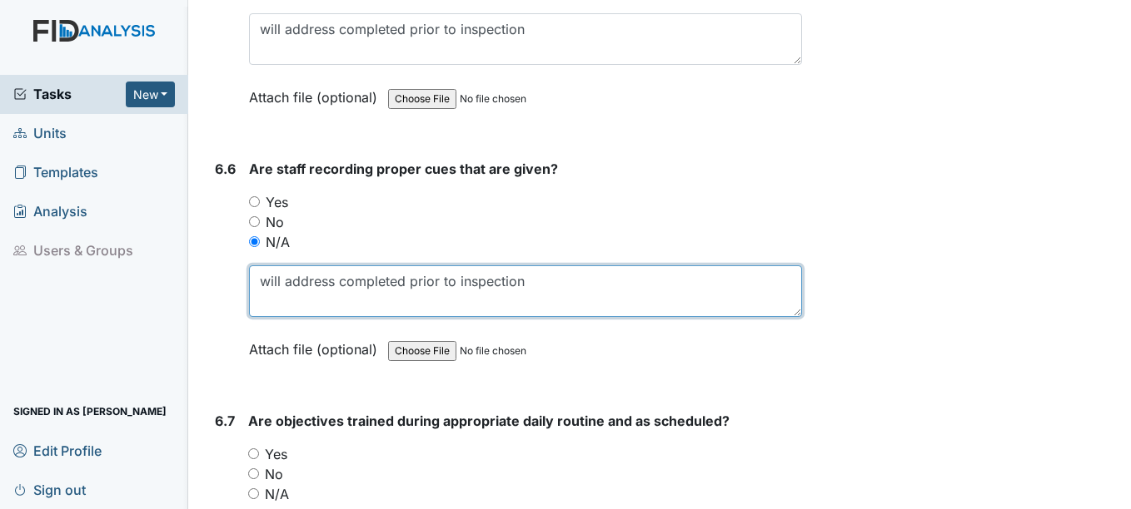
scroll to position [12024, 0]
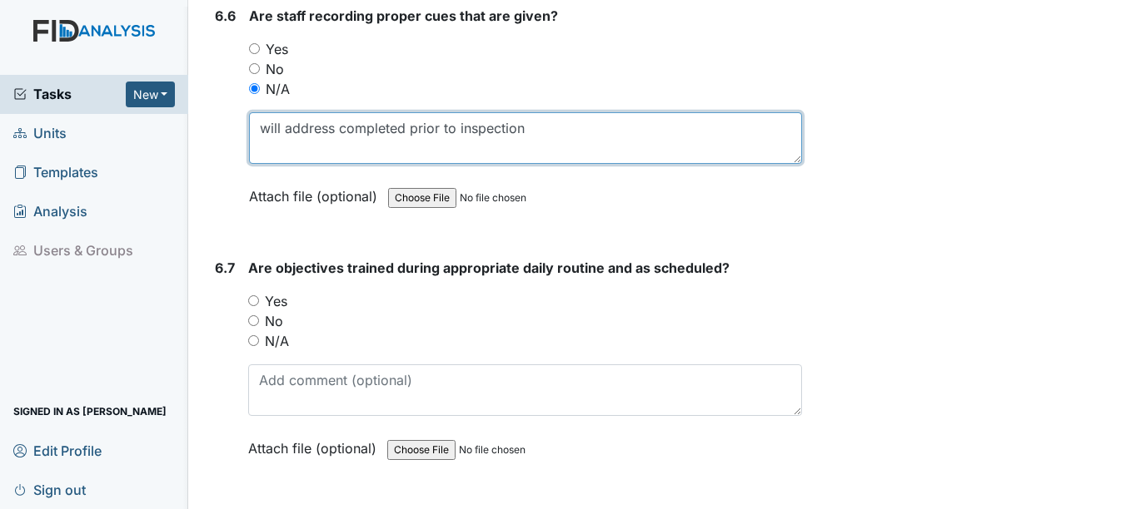
type textarea "will address completed prior to inspection"
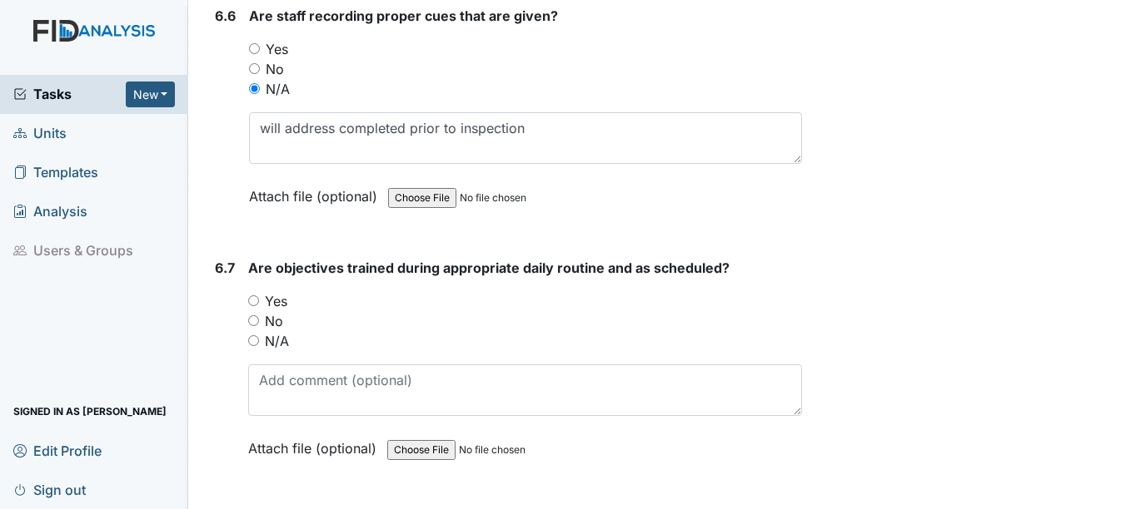
click at [251, 338] on input "N/A" at bounding box center [253, 340] width 11 height 11
radio input "true"
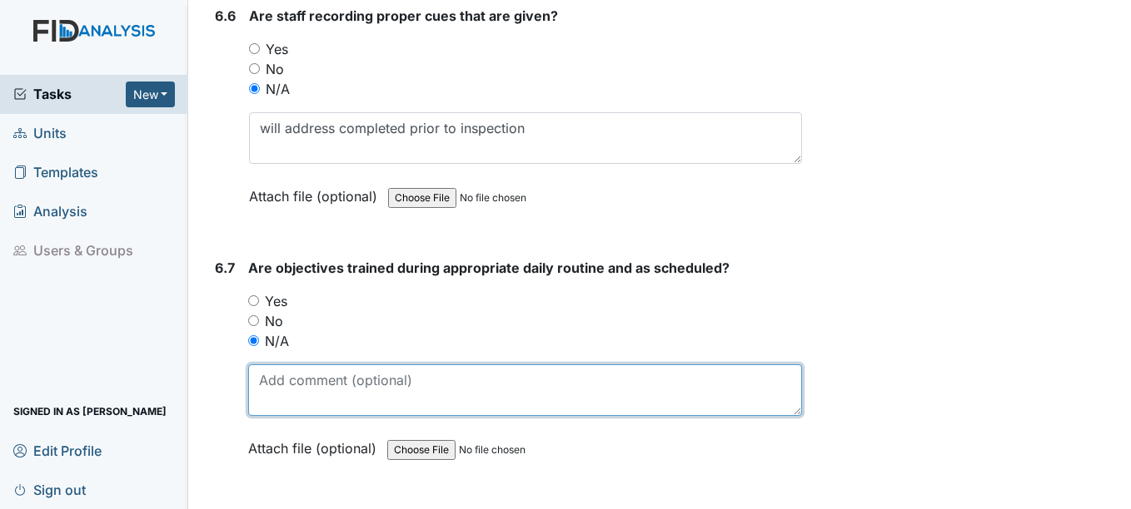
click at [283, 381] on textarea at bounding box center [524, 391] width 553 height 52
paste textarea "will address completed prior to inspection"
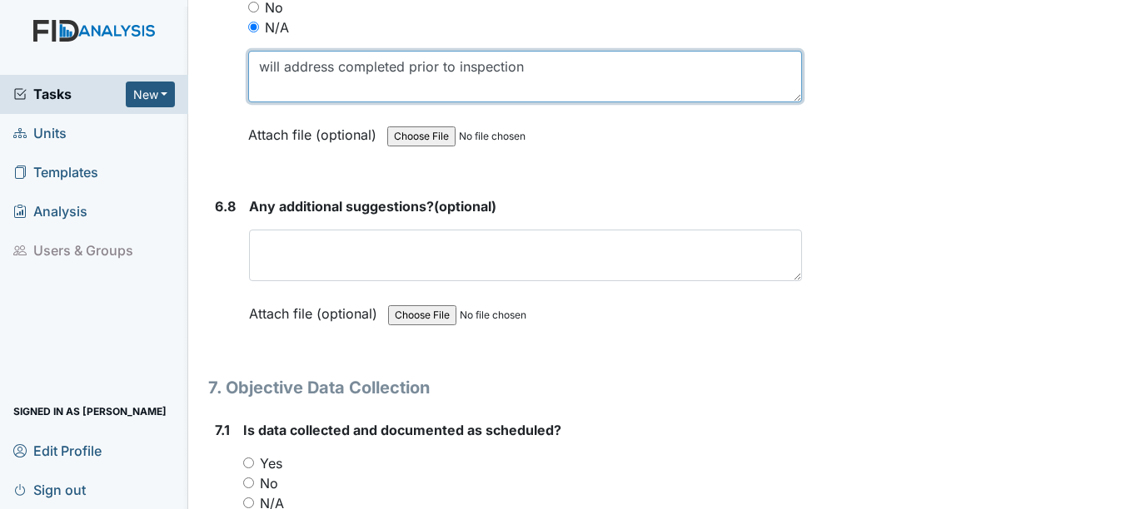
scroll to position [12357, 0]
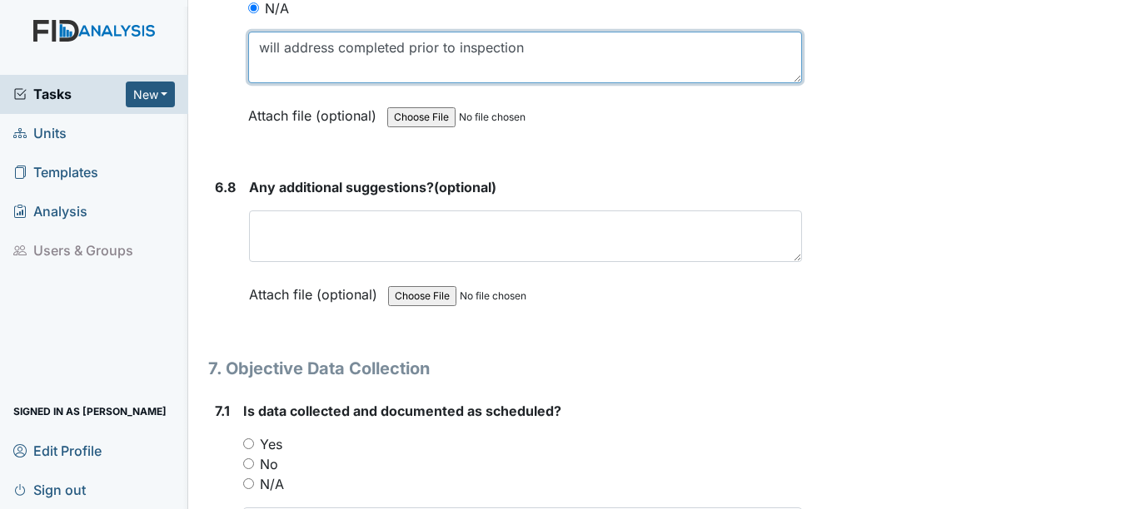
type textarea "will address completed prior to inspection"
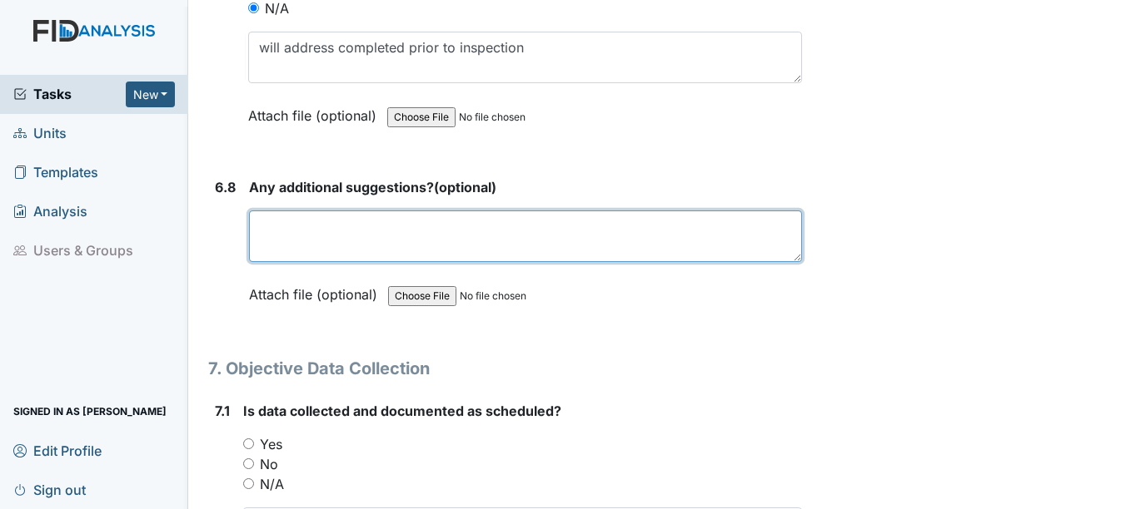
click at [349, 231] on textarea at bounding box center [525, 237] width 552 height 52
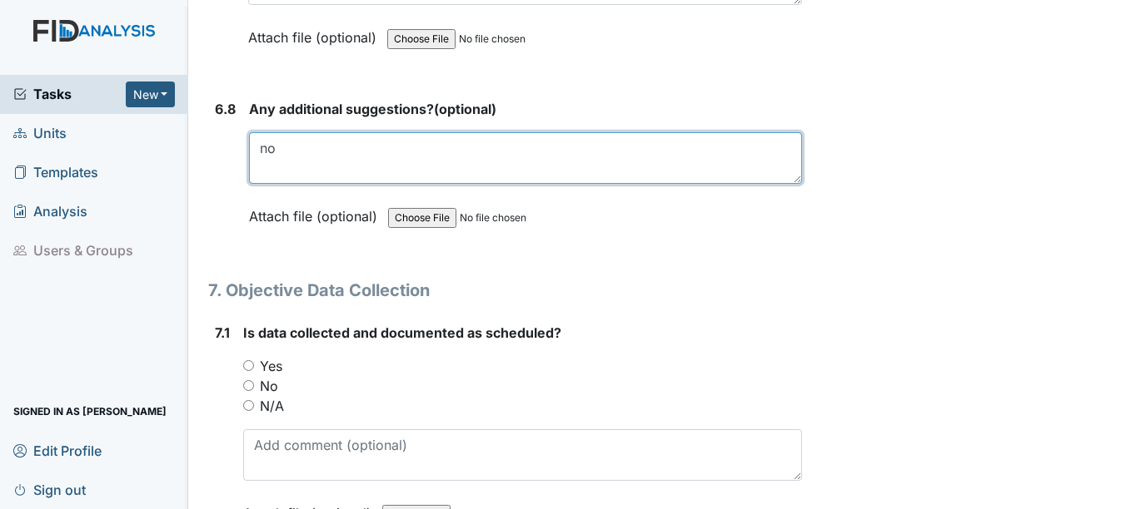
scroll to position [12607, 0]
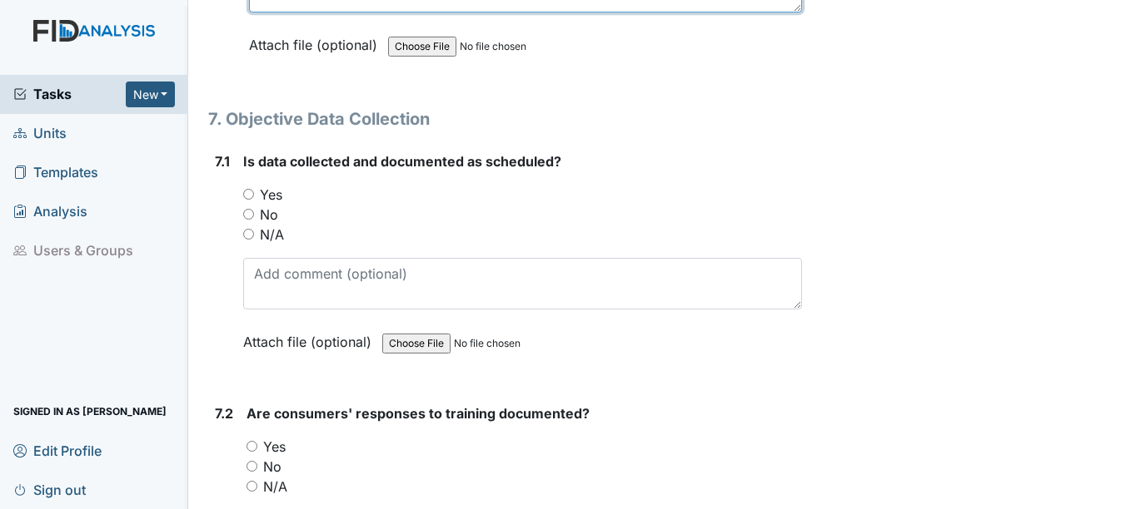
type textarea "no"
drag, startPoint x: 247, startPoint y: 235, endPoint x: 271, endPoint y: 258, distance: 33.0
click at [247, 235] on input "N/A" at bounding box center [248, 234] width 11 height 11
radio input "true"
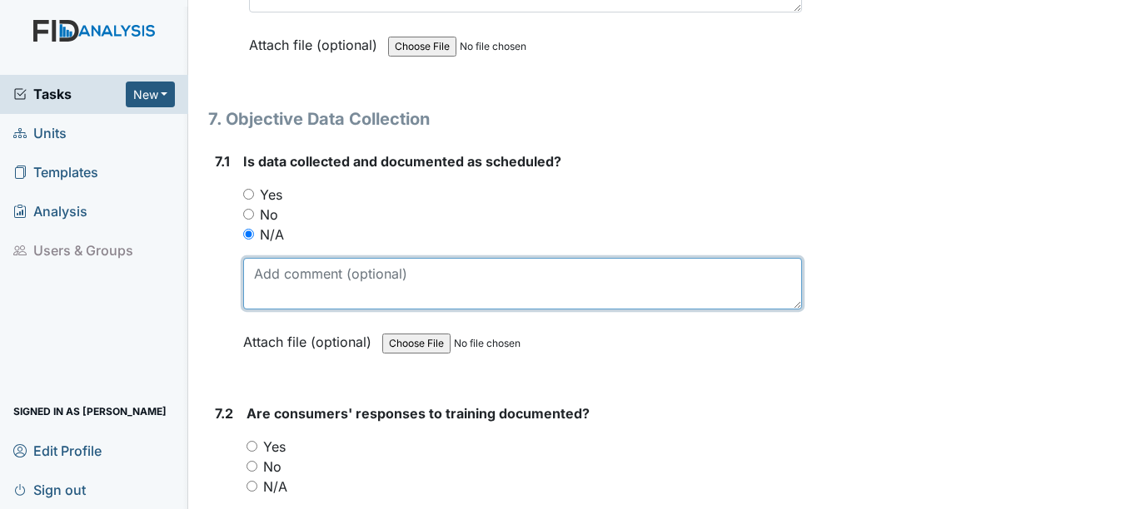
click at [296, 284] on textarea at bounding box center [522, 284] width 558 height 52
paste textarea "will address completed prior to inspection"
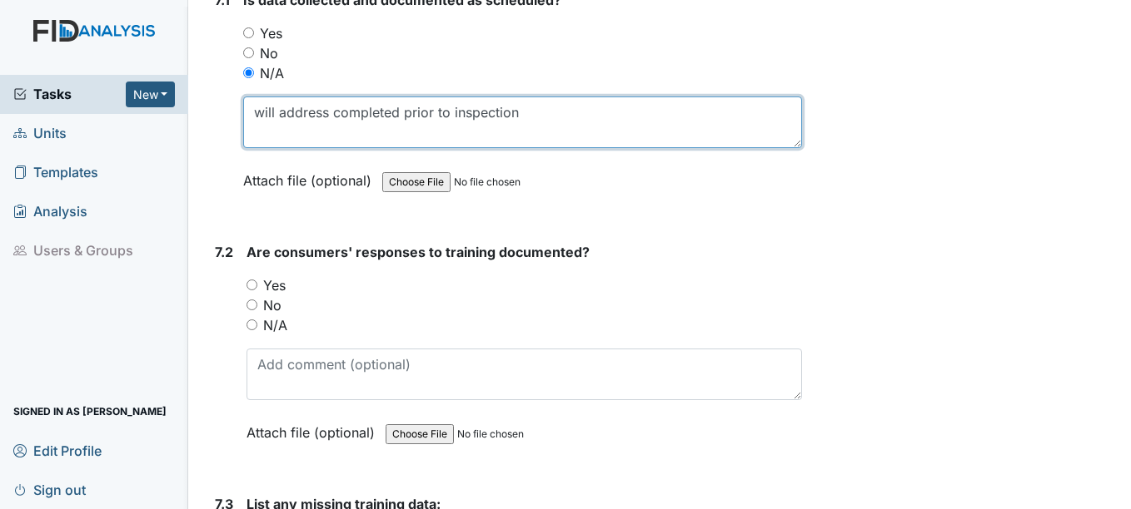
scroll to position [12774, 0]
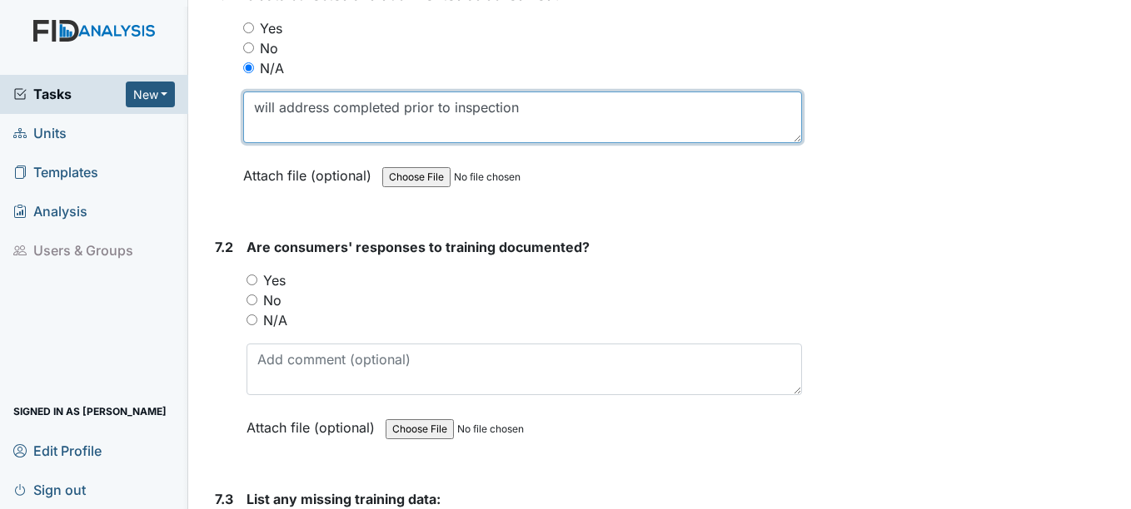
type textarea "will address completed prior to inspection"
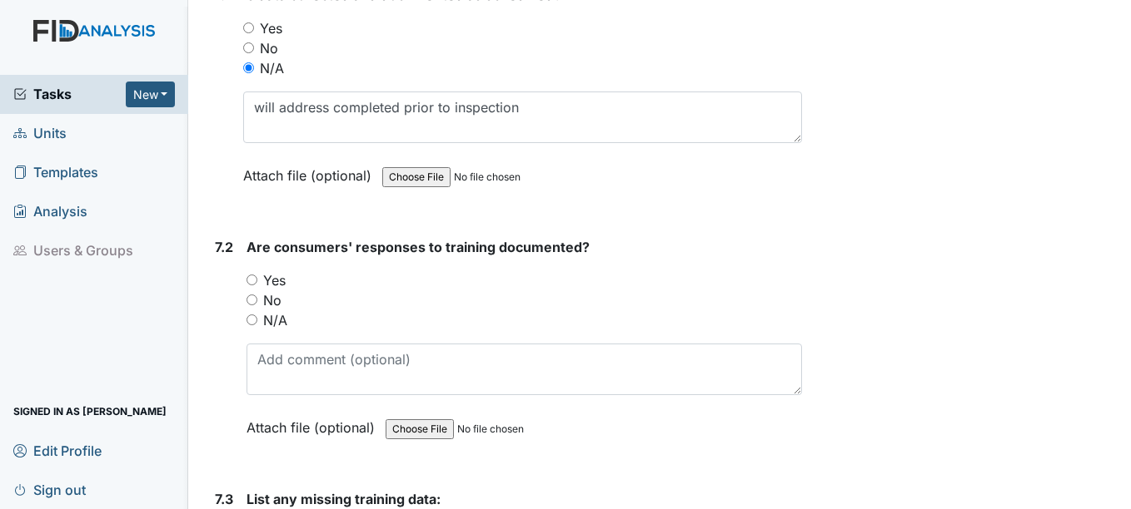
click at [253, 319] on input "N/A" at bounding box center [251, 320] width 11 height 11
radio input "true"
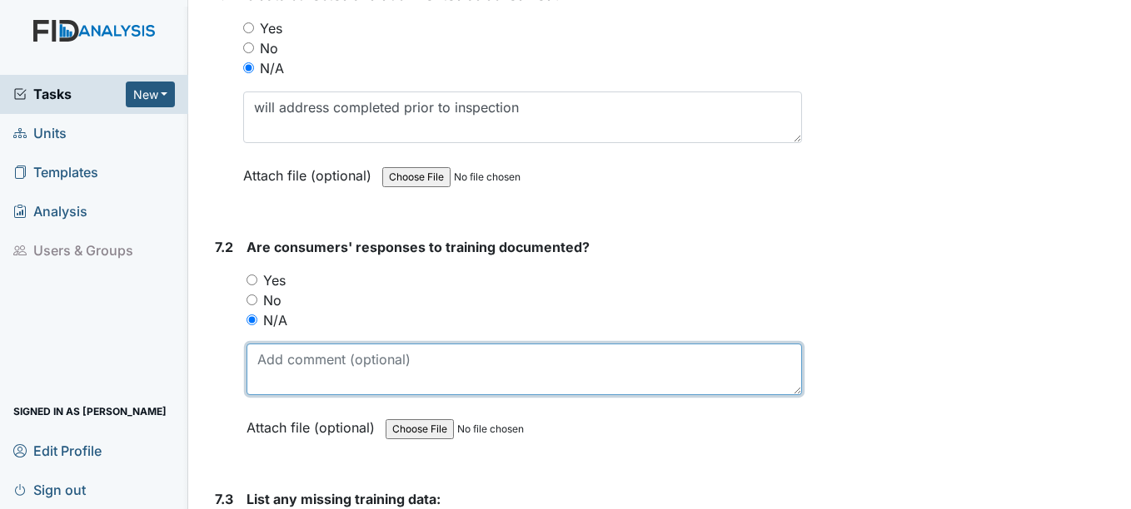
click at [293, 364] on textarea at bounding box center [523, 370] width 554 height 52
paste textarea "will address completed prior to inspection"
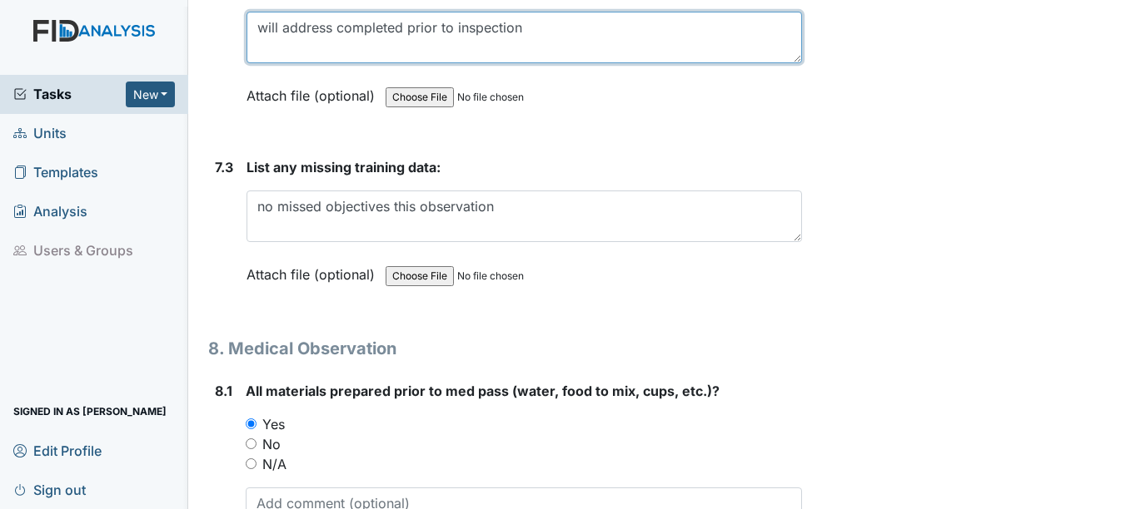
scroll to position [13107, 0]
type textarea "will address completed prior to inspection"
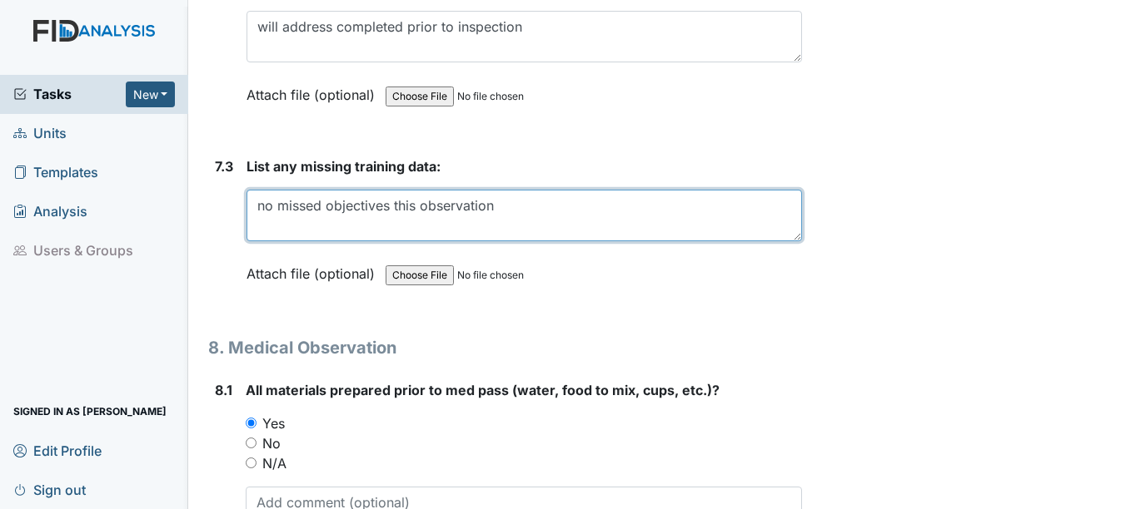
click at [499, 208] on textarea "no missed objectives this observation" at bounding box center [523, 216] width 554 height 52
type textarea "n"
paste textarea "will address completed prior to inspection"
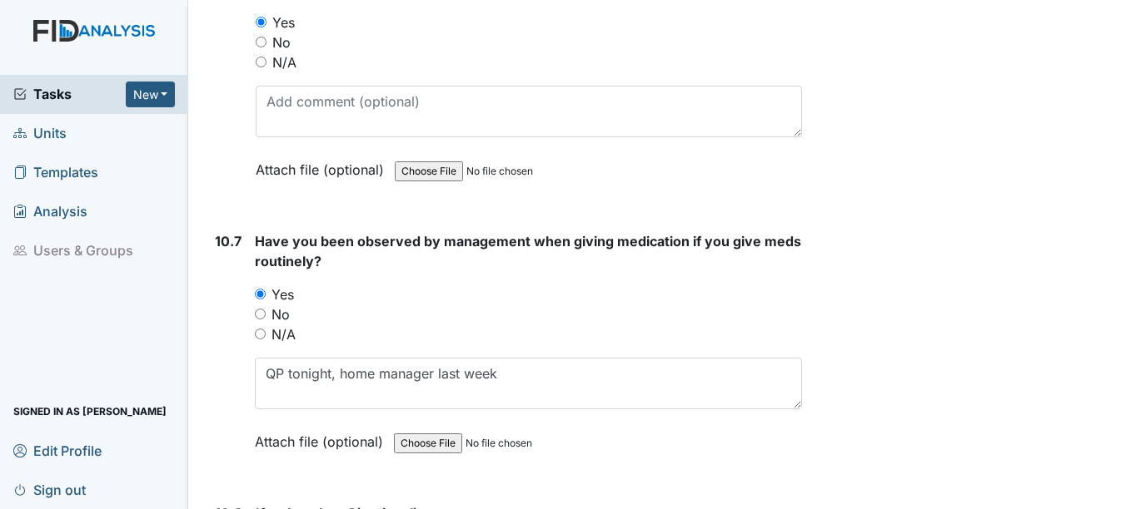
scroll to position [22930, 0]
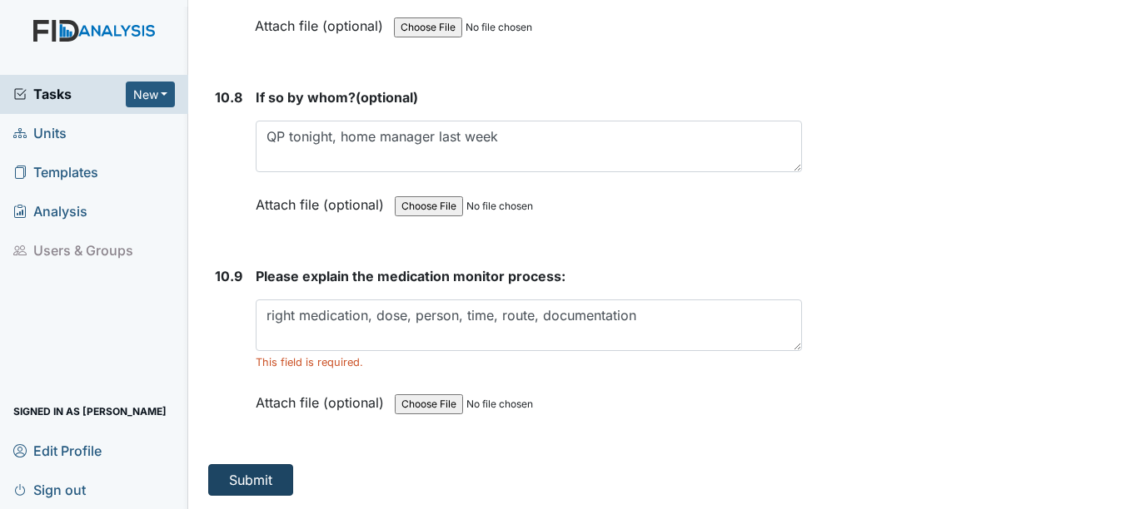
type textarea "will address completed prior to inspection"
click at [257, 475] on button "Submit" at bounding box center [250, 481] width 85 height 32
